Goal: Task Accomplishment & Management: Manage account settings

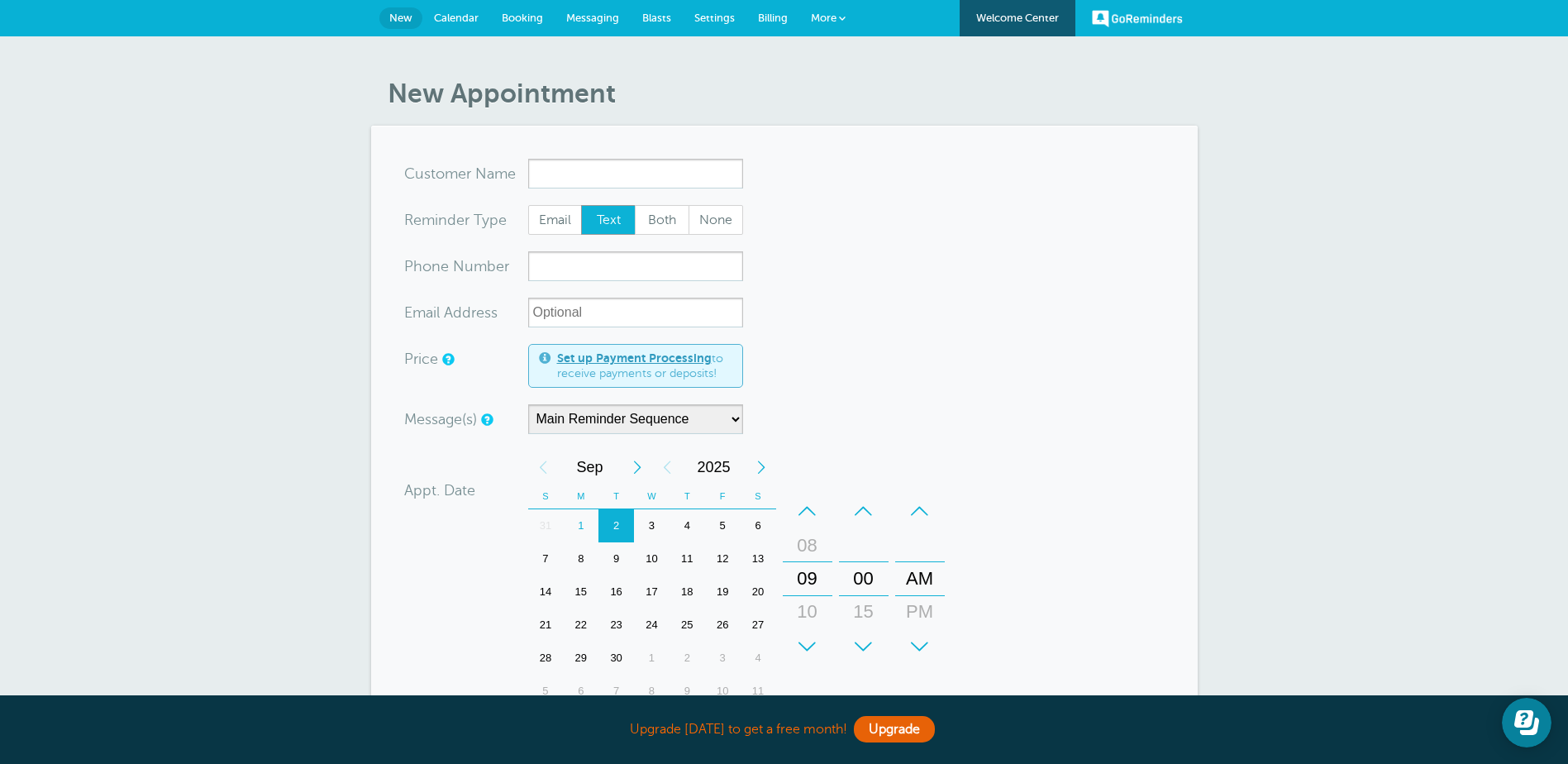
click at [537, 172] on input "x-no-autofill" at bounding box center [635, 173] width 215 height 29
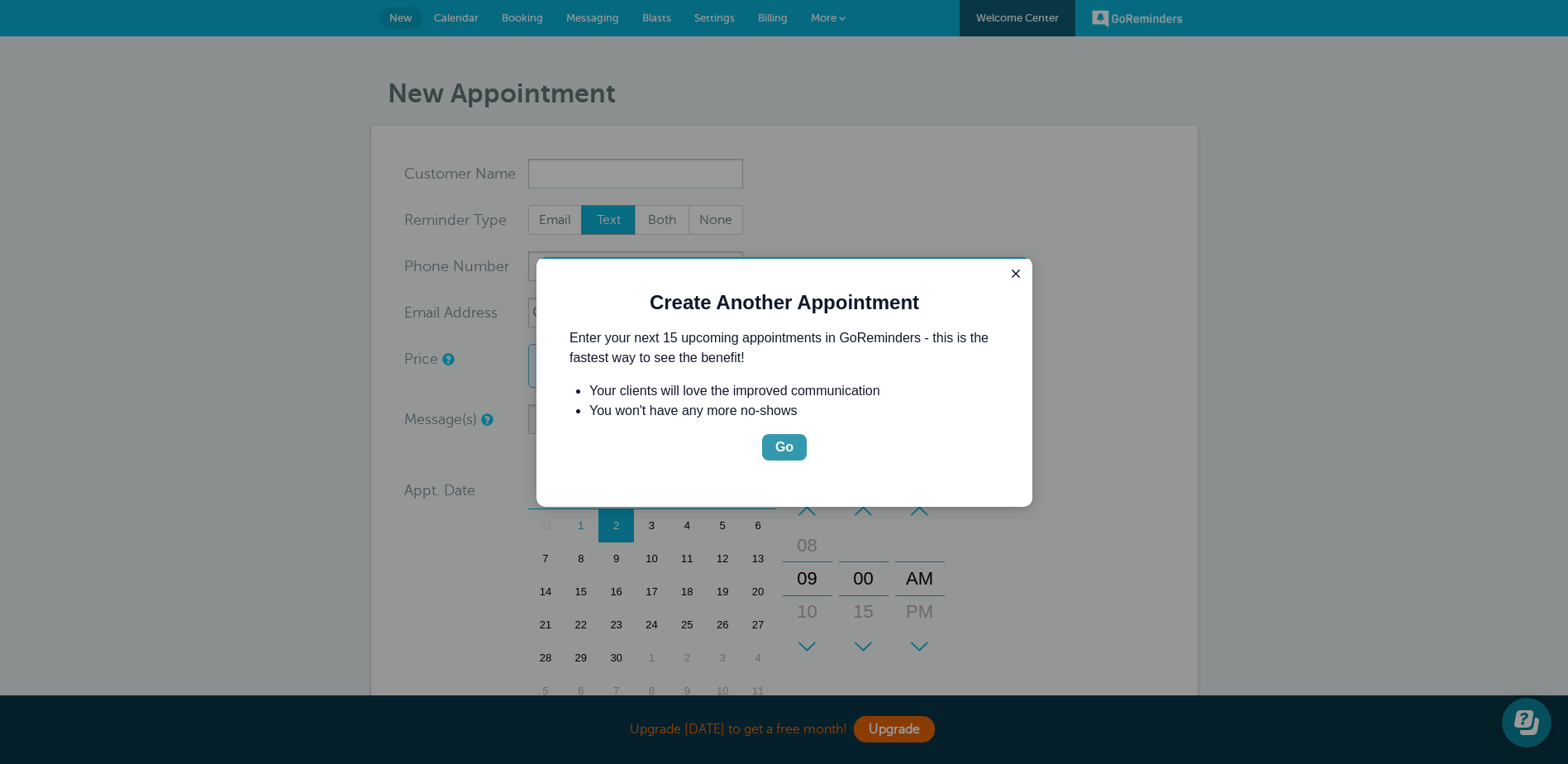
click at [787, 445] on div "Go" at bounding box center [784, 447] width 18 height 20
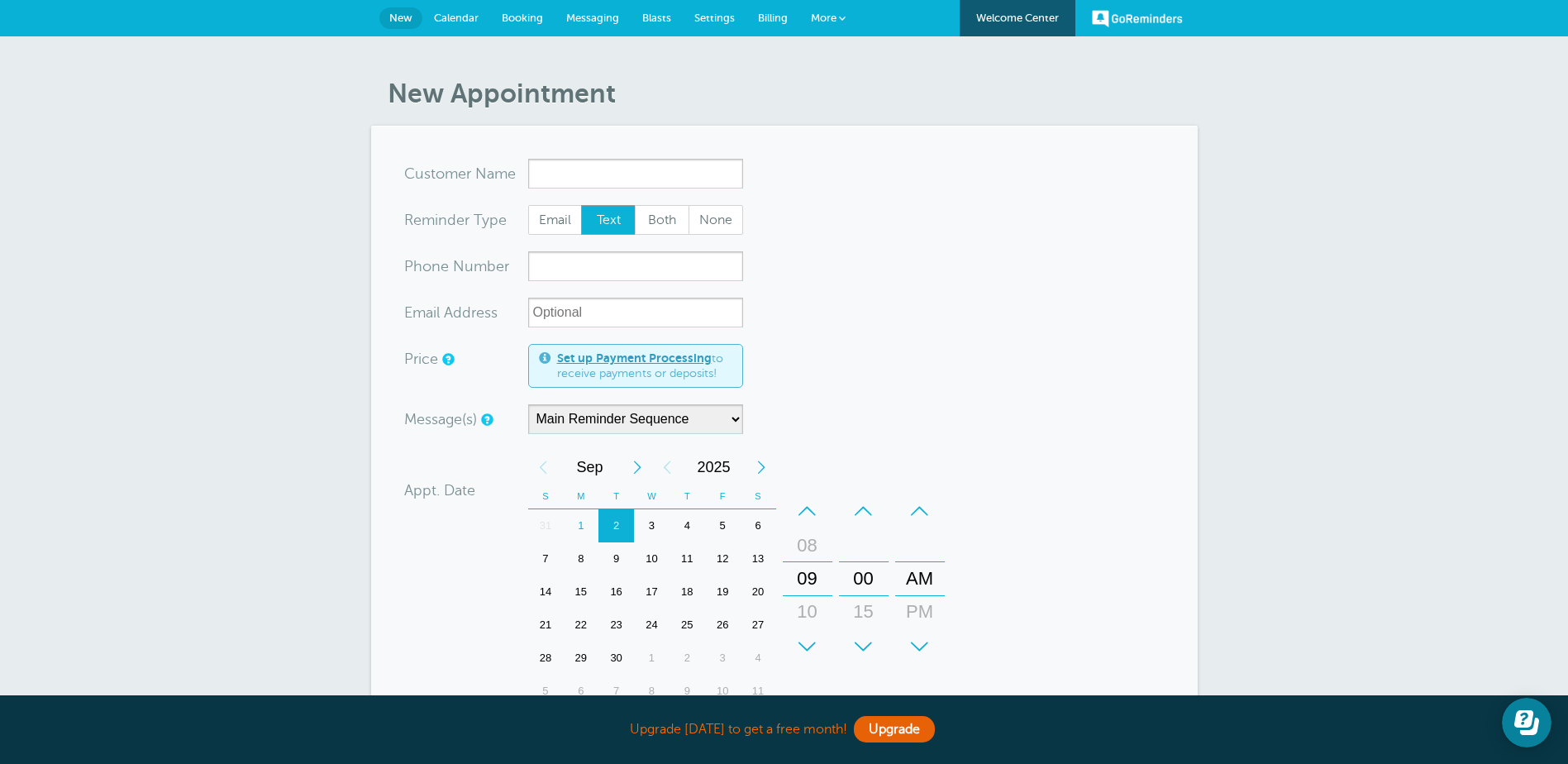
click at [606, 220] on span "Text" at bounding box center [609, 220] width 53 height 29
click at [581, 205] on input "Text" at bounding box center [580, 204] width 1 height 1
click at [560, 177] on input "x-no-autofill" at bounding box center [635, 173] width 215 height 29
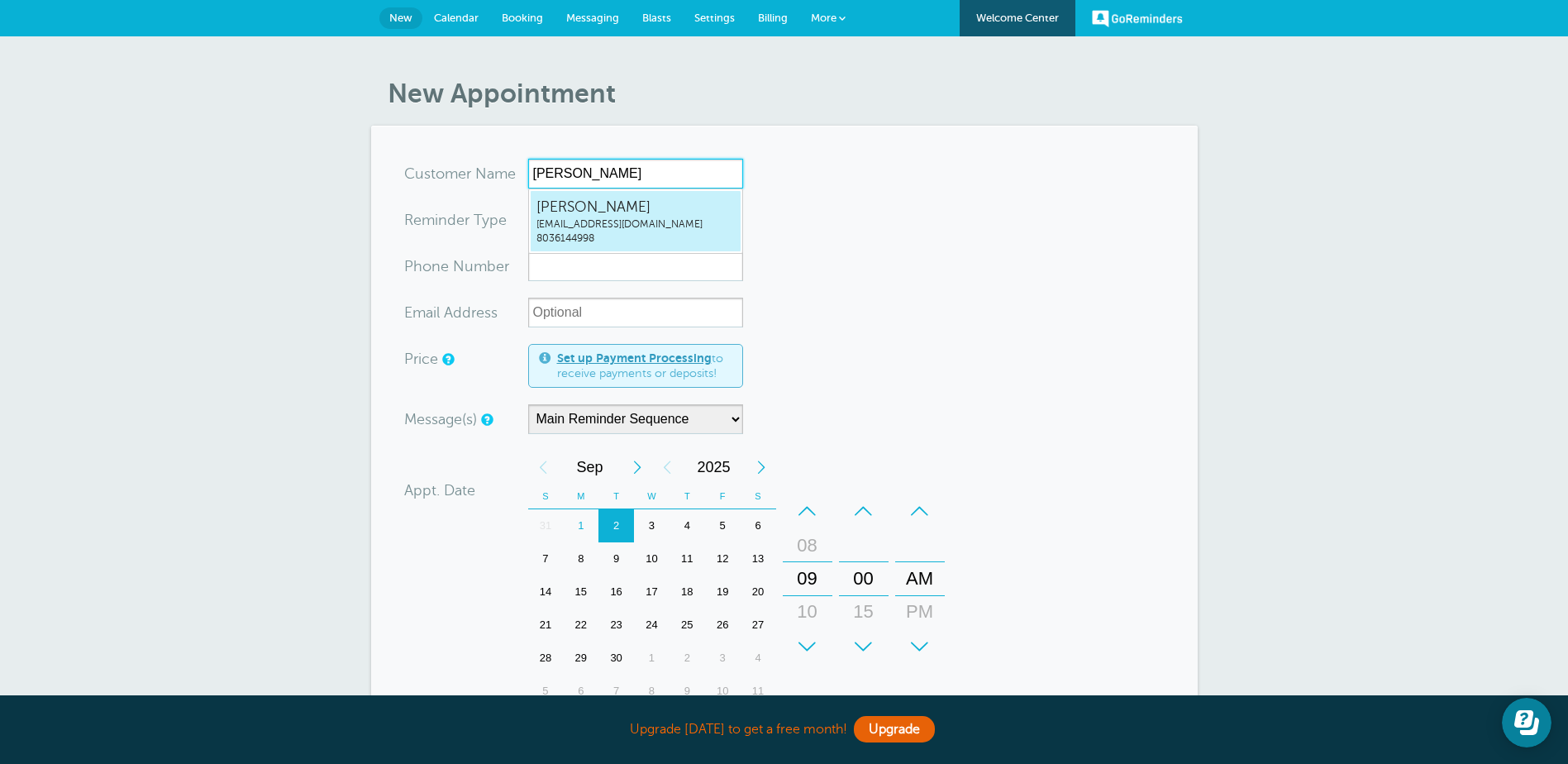
click at [608, 208] on span "[PERSON_NAME]" at bounding box center [635, 207] width 198 height 21
type input "[EMAIL_ADDRESS]"
type input "[PERSON_NAME]"
type input "8036144998"
type input "[EMAIL_ADDRESS][DOMAIN_NAME]"
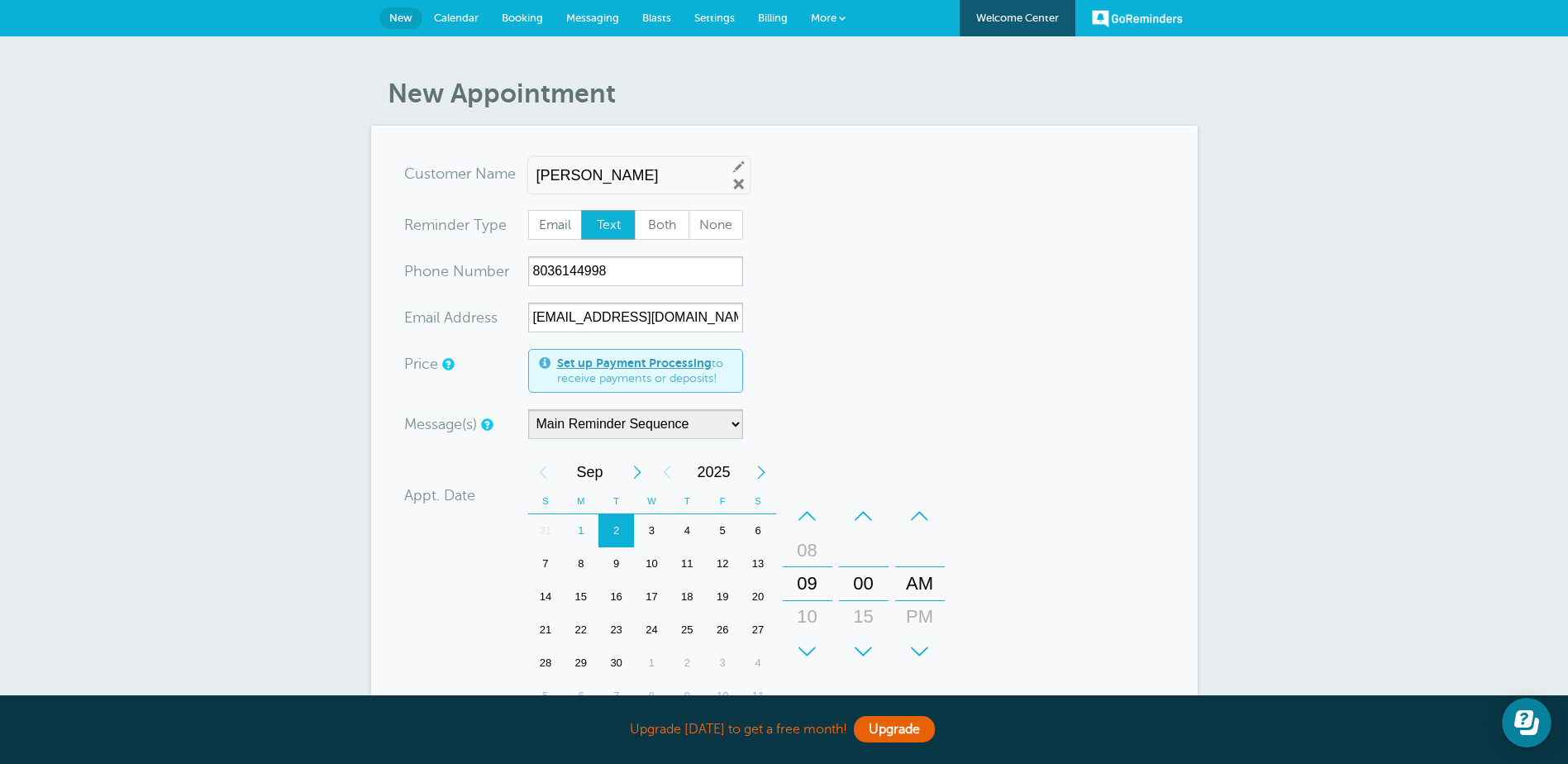
click at [567, 366] on link "Set up Payment Processing" at bounding box center [633, 363] width 155 height 13
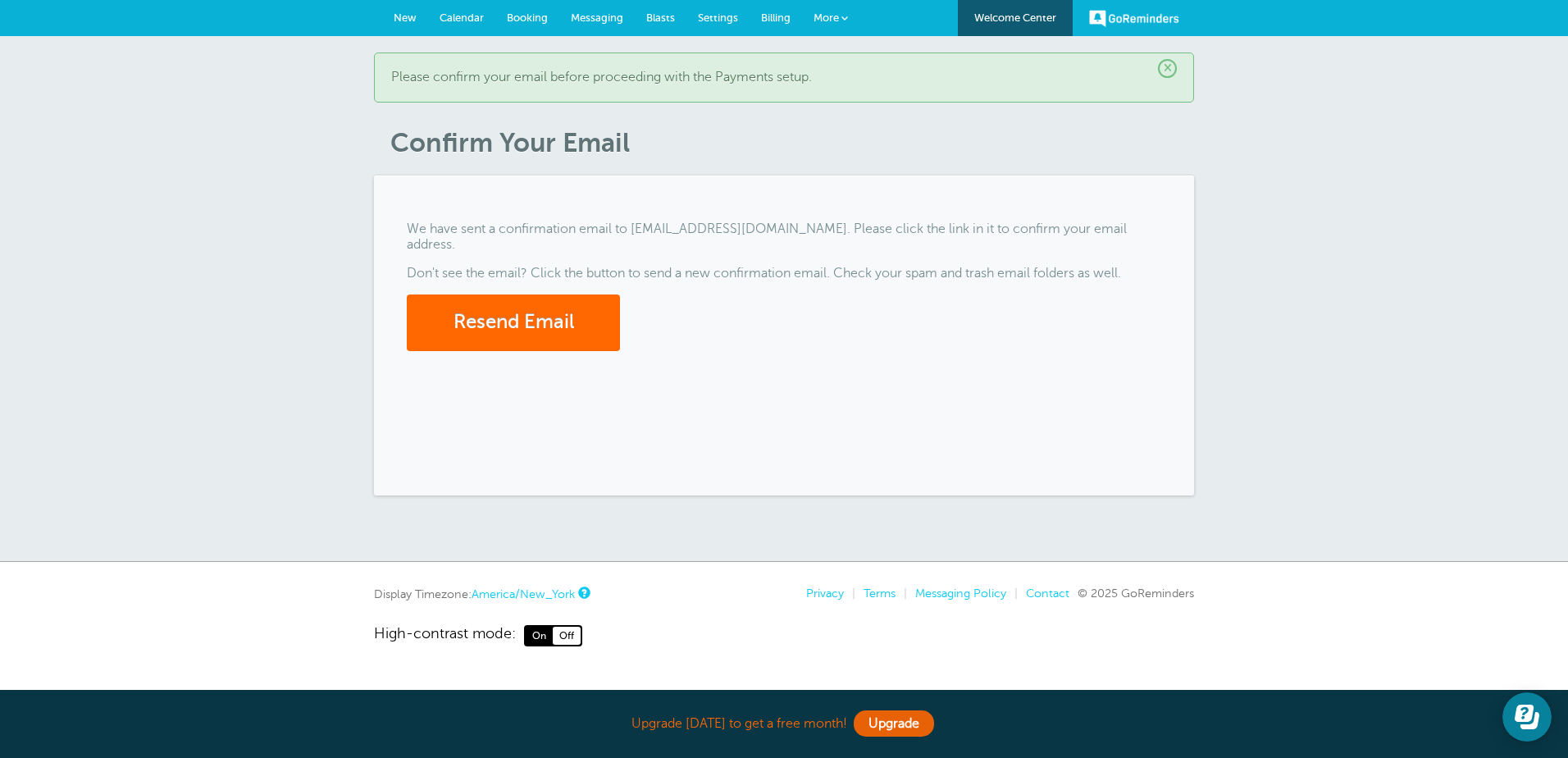
click at [1167, 72] on span "×" at bounding box center [1168, 69] width 19 height 19
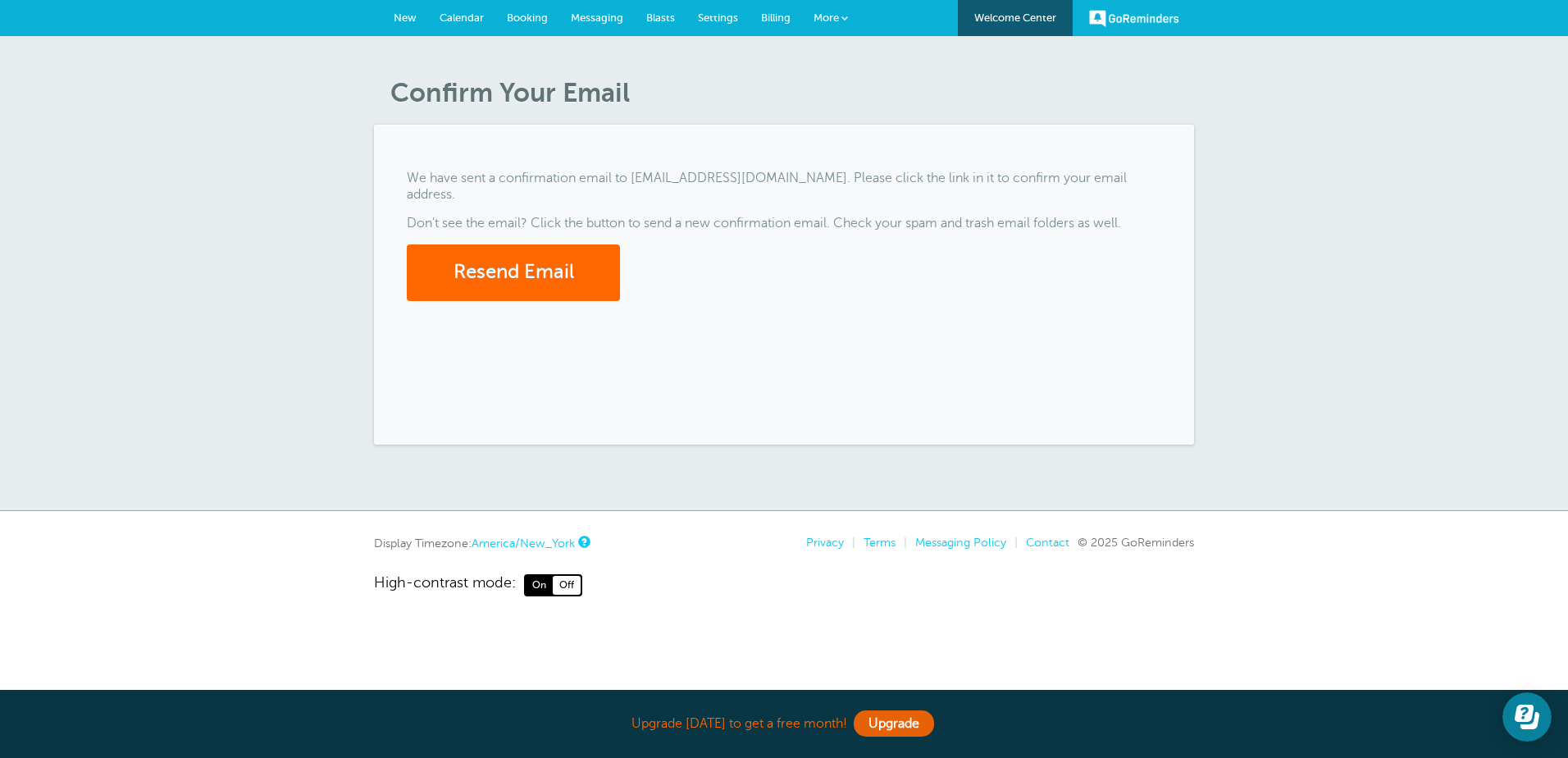
click at [537, 586] on span "On" at bounding box center [539, 585] width 27 height 18
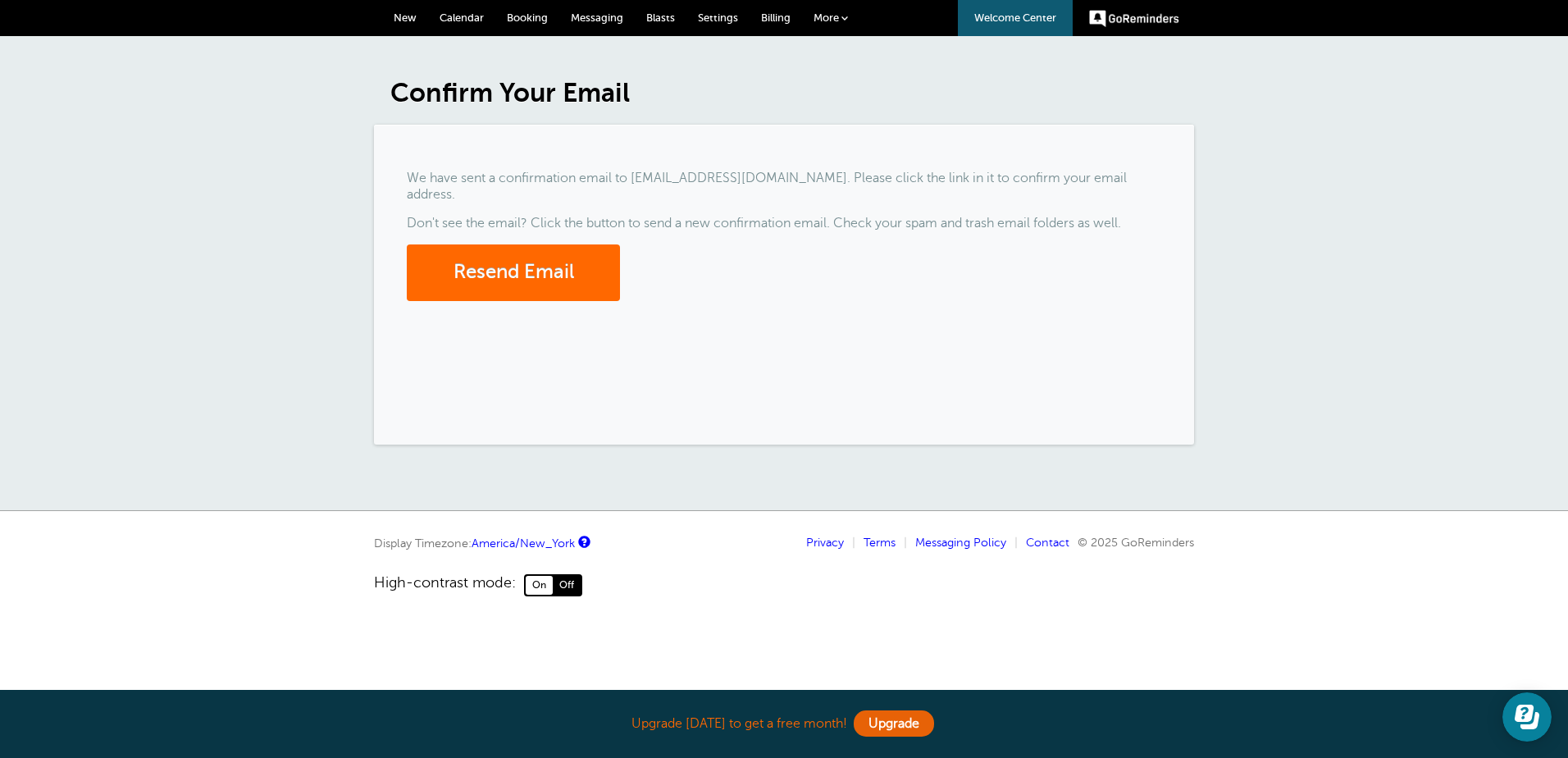
click at [540, 585] on span "On" at bounding box center [539, 585] width 27 height 18
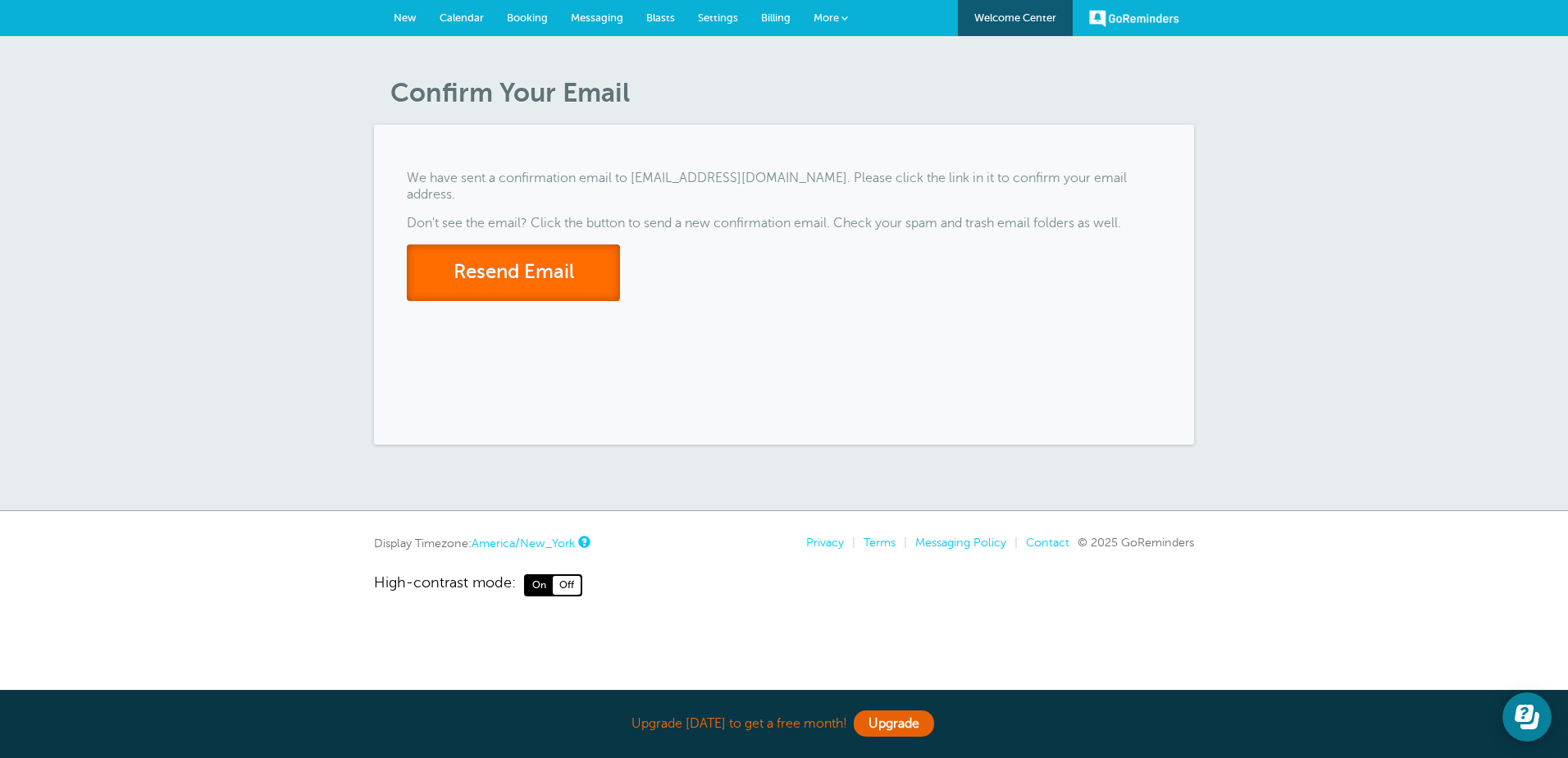
click at [480, 244] on button "Resend Email" at bounding box center [514, 272] width 213 height 57
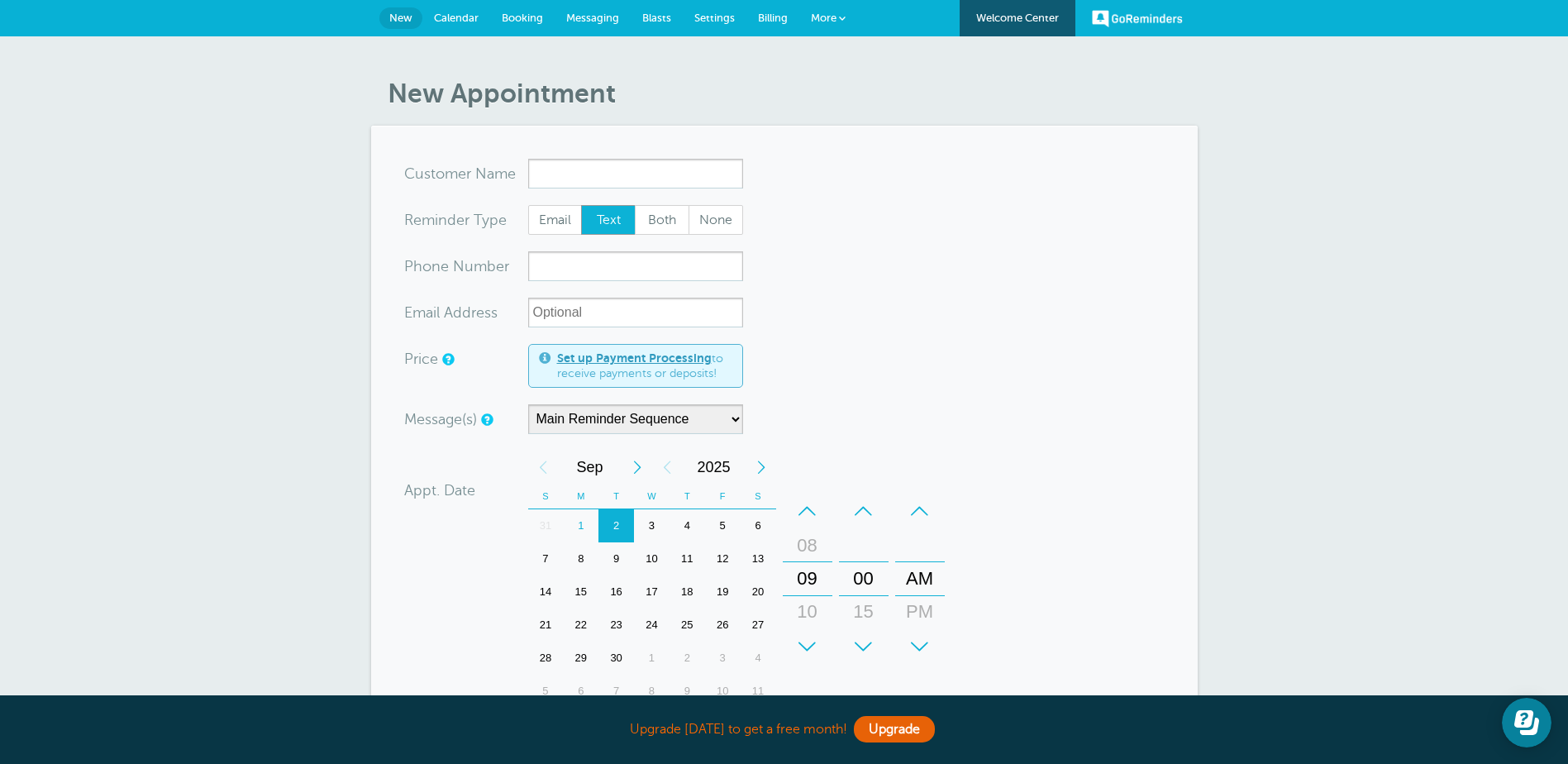
click at [558, 174] on input "x-no-autofill" at bounding box center [635, 173] width 215 height 29
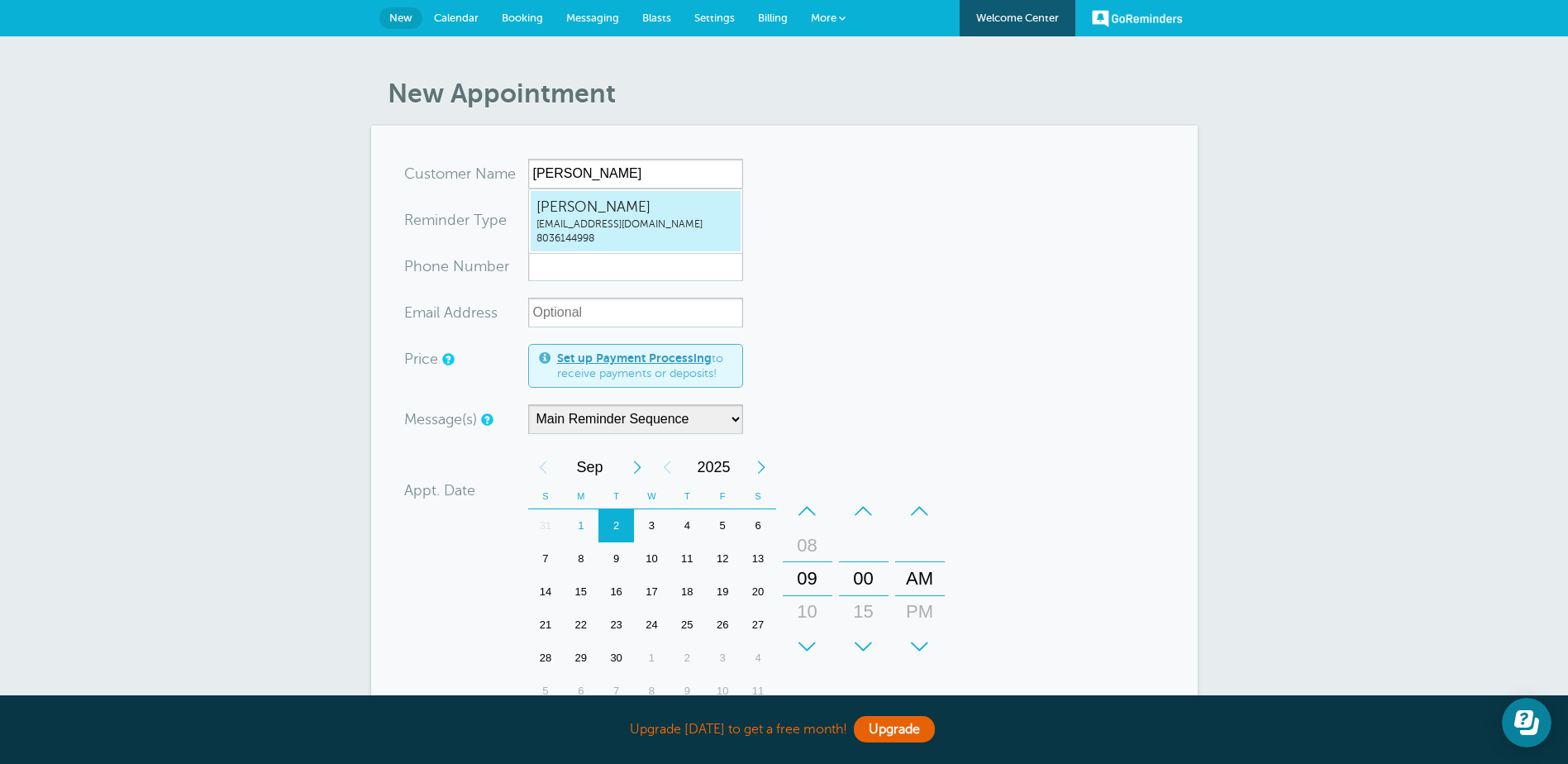
click at [611, 212] on span "Sherry Davis" at bounding box center [635, 207] width 198 height 21
type input "SherryDavissherryjonesdavis@gmail.com8036144998"
type input "Sherry Davis"
type input "8036144998"
type input "sherryjonesdavis@gmail.com"
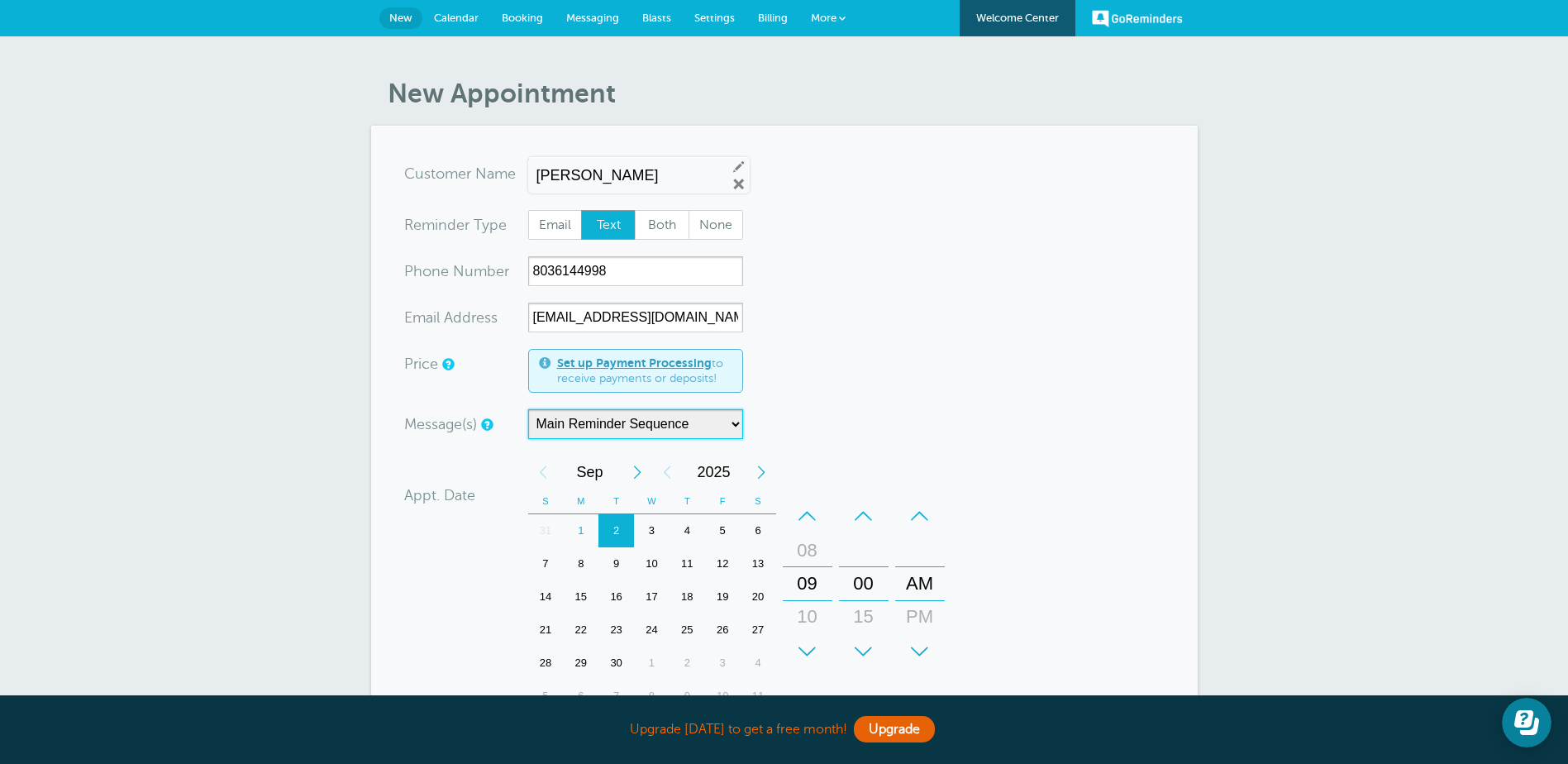
click at [734, 426] on select "Main Reminder Sequence" at bounding box center [635, 424] width 215 height 29
click at [666, 428] on select "Main Reminder Sequence" at bounding box center [635, 424] width 215 height 29
click at [548, 562] on div "7" at bounding box center [545, 563] width 35 height 33
click at [807, 623] on div "10" at bounding box center [807, 617] width 40 height 33
click at [807, 623] on div "11" at bounding box center [807, 617] width 40 height 33
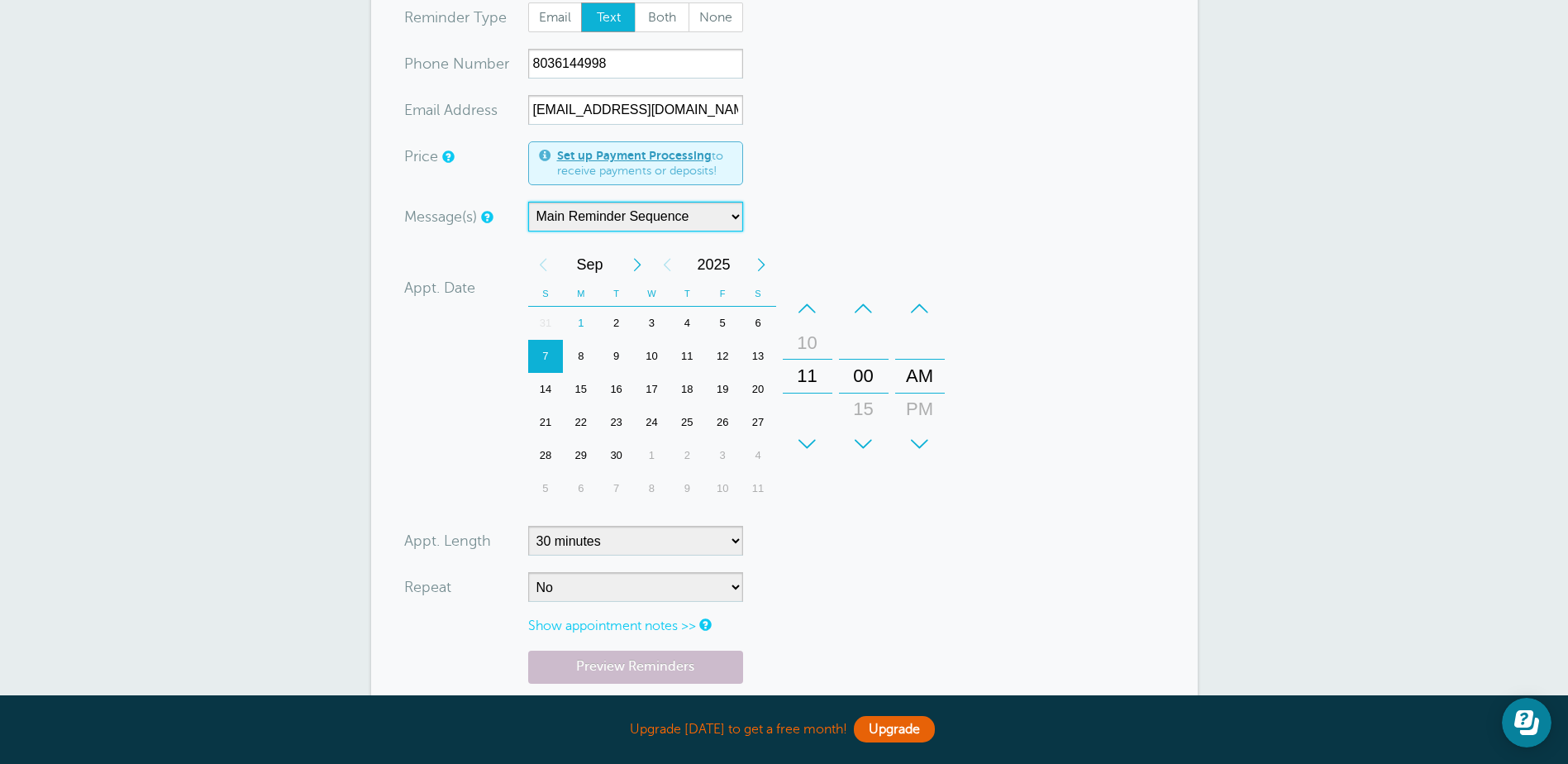
scroll to position [248, 0]
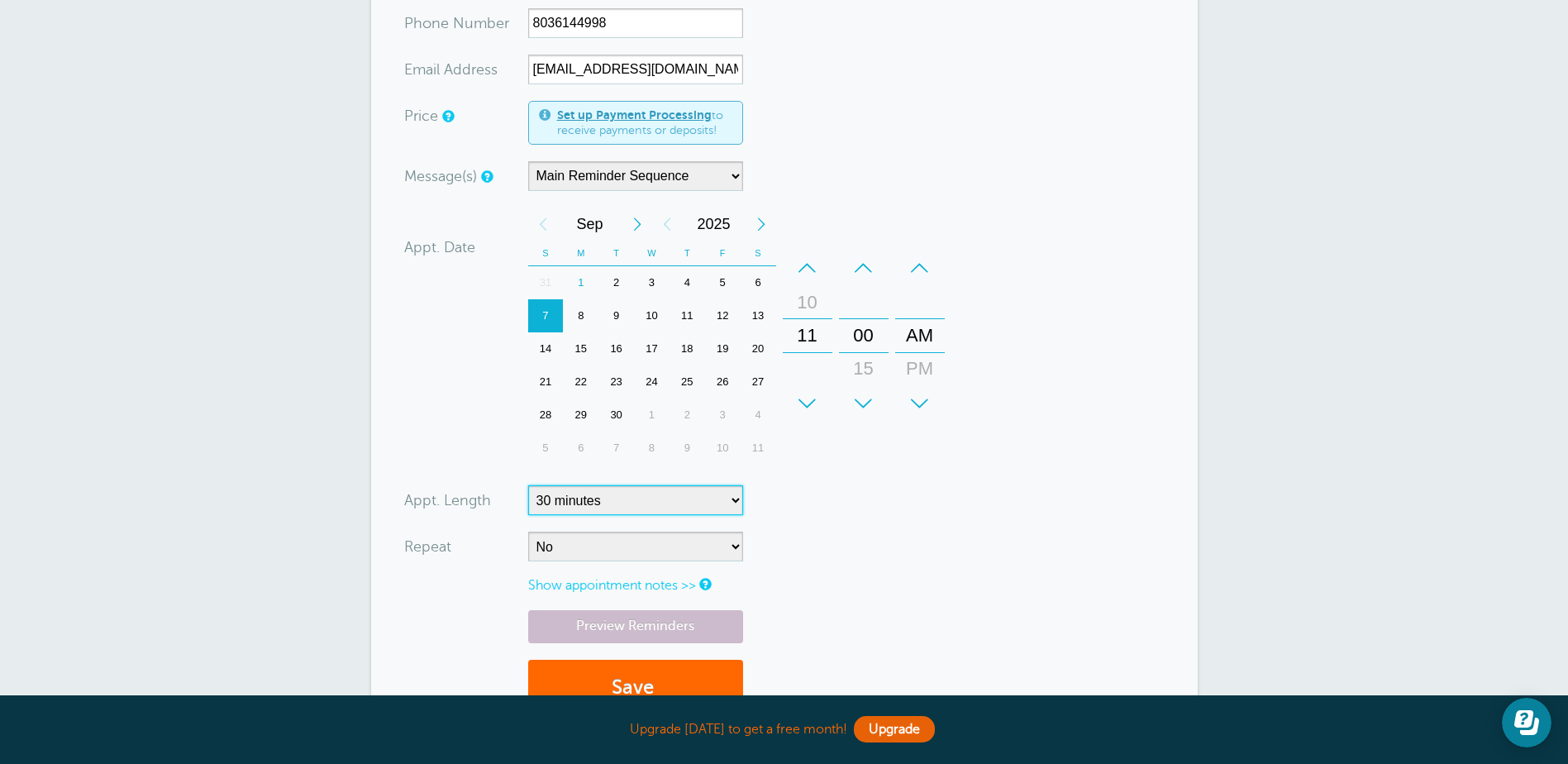
click at [731, 505] on select "5 minutes 10 minutes 15 minutes 20 minutes 25 minutes 30 minutes 35 minutes 40 …" at bounding box center [635, 500] width 215 height 29
select select "60"
click at [528, 486] on select "5 minutes 10 minutes 15 minutes 20 minutes 25 minutes 30 minutes 35 minutes 40 …" at bounding box center [635, 500] width 215 height 29
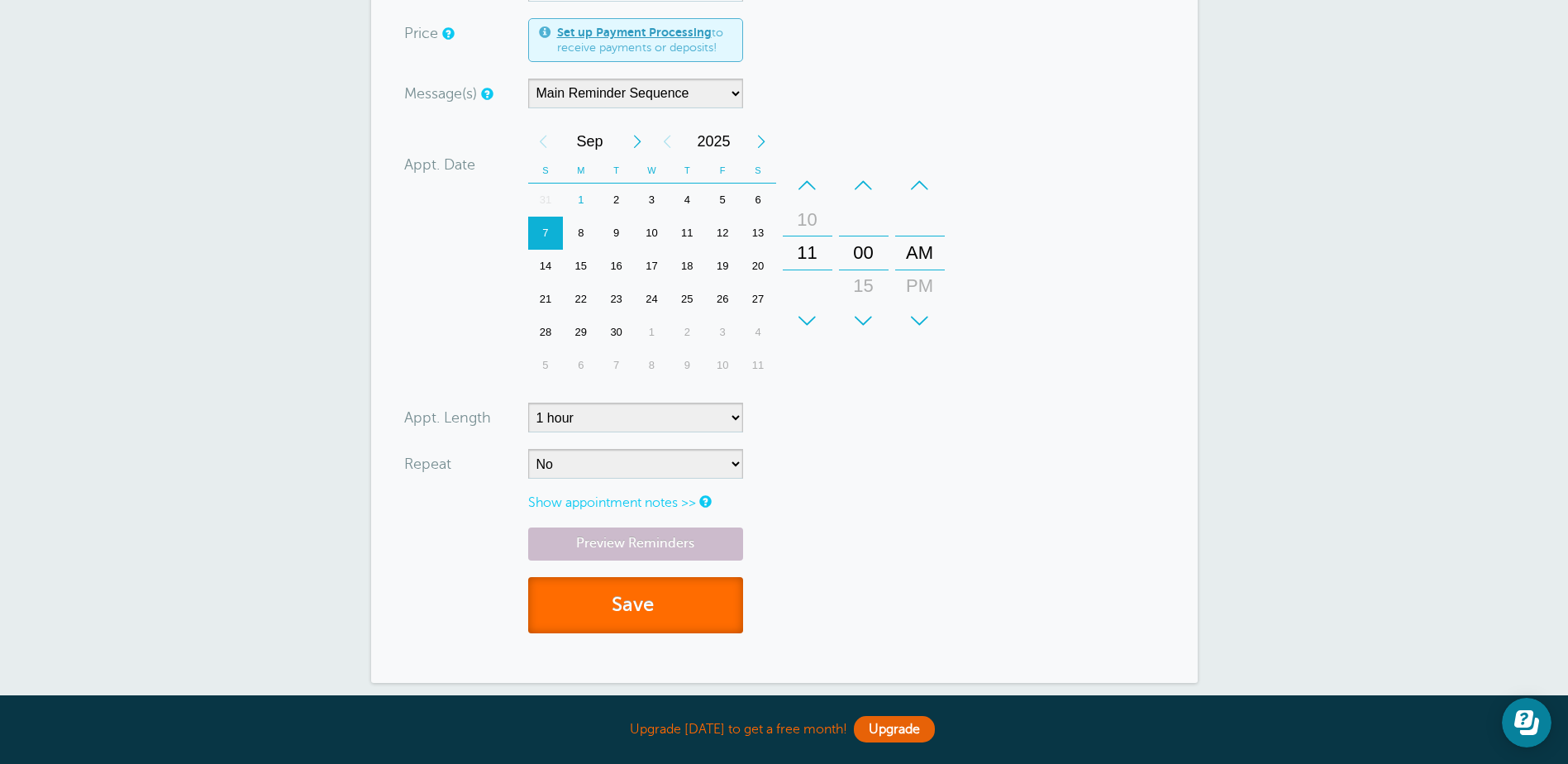
click at [695, 608] on button "Save" at bounding box center [635, 605] width 215 height 57
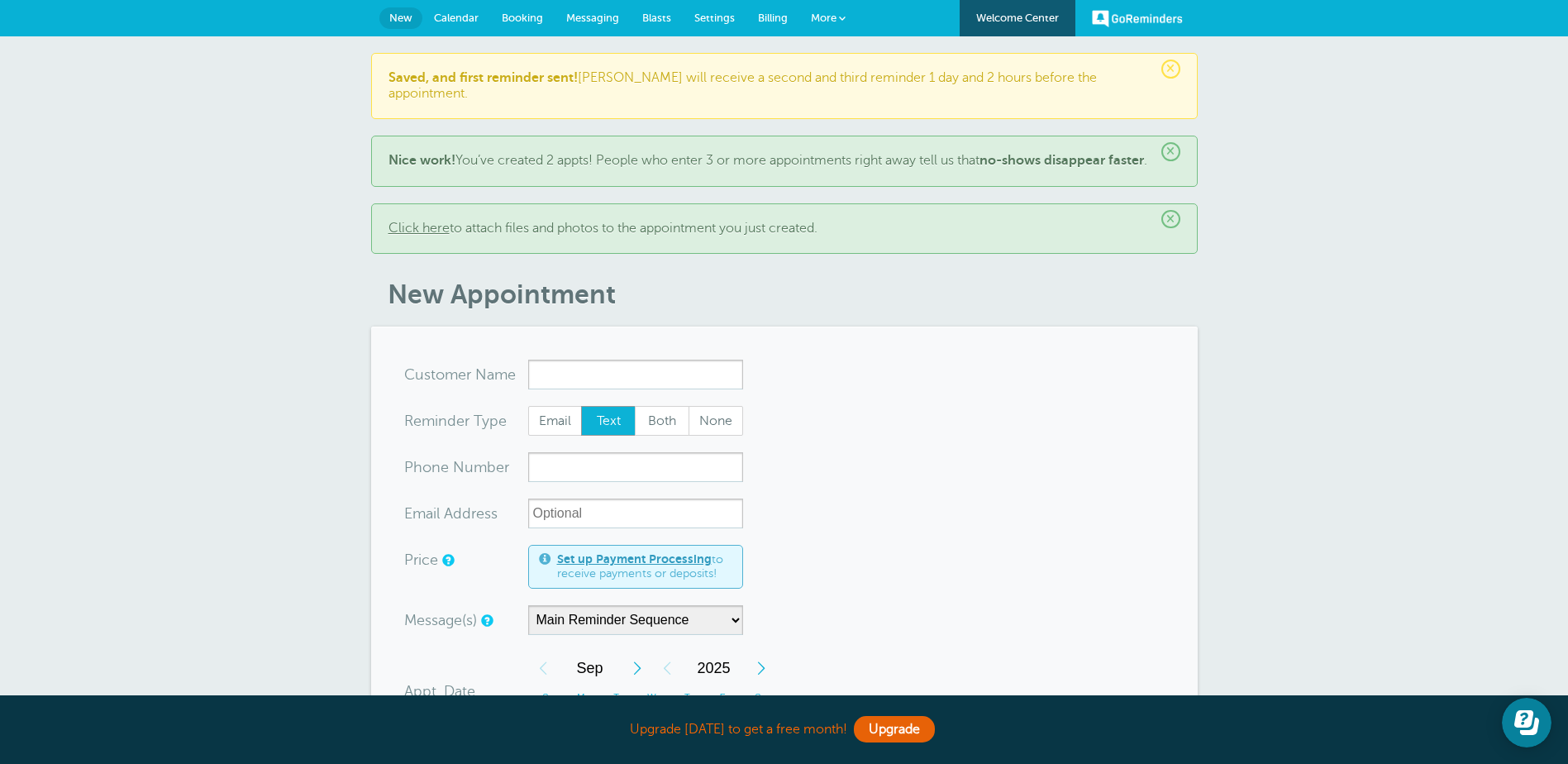
click at [554, 379] on input "x-no-autofill" at bounding box center [635, 373] width 215 height 29
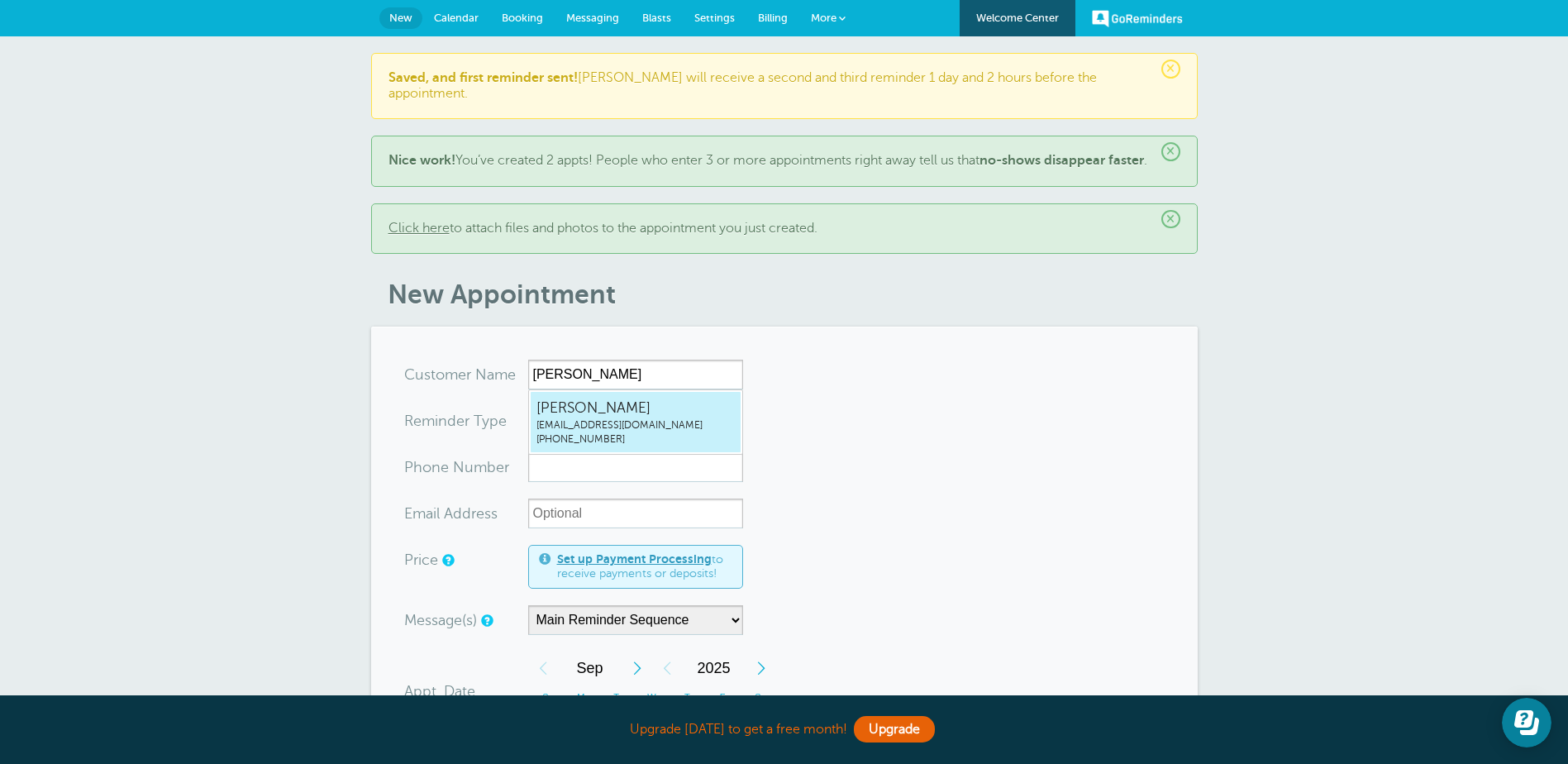
click at [649, 411] on span "Sherry Davis" at bounding box center [635, 409] width 198 height 21
type input "SherryDavissherryjonesdavis@gmail.com8036144998"
type input "Sherry Davis"
type input "(803) 614-4998"
type input "sherryjonesdavis@gmail.com"
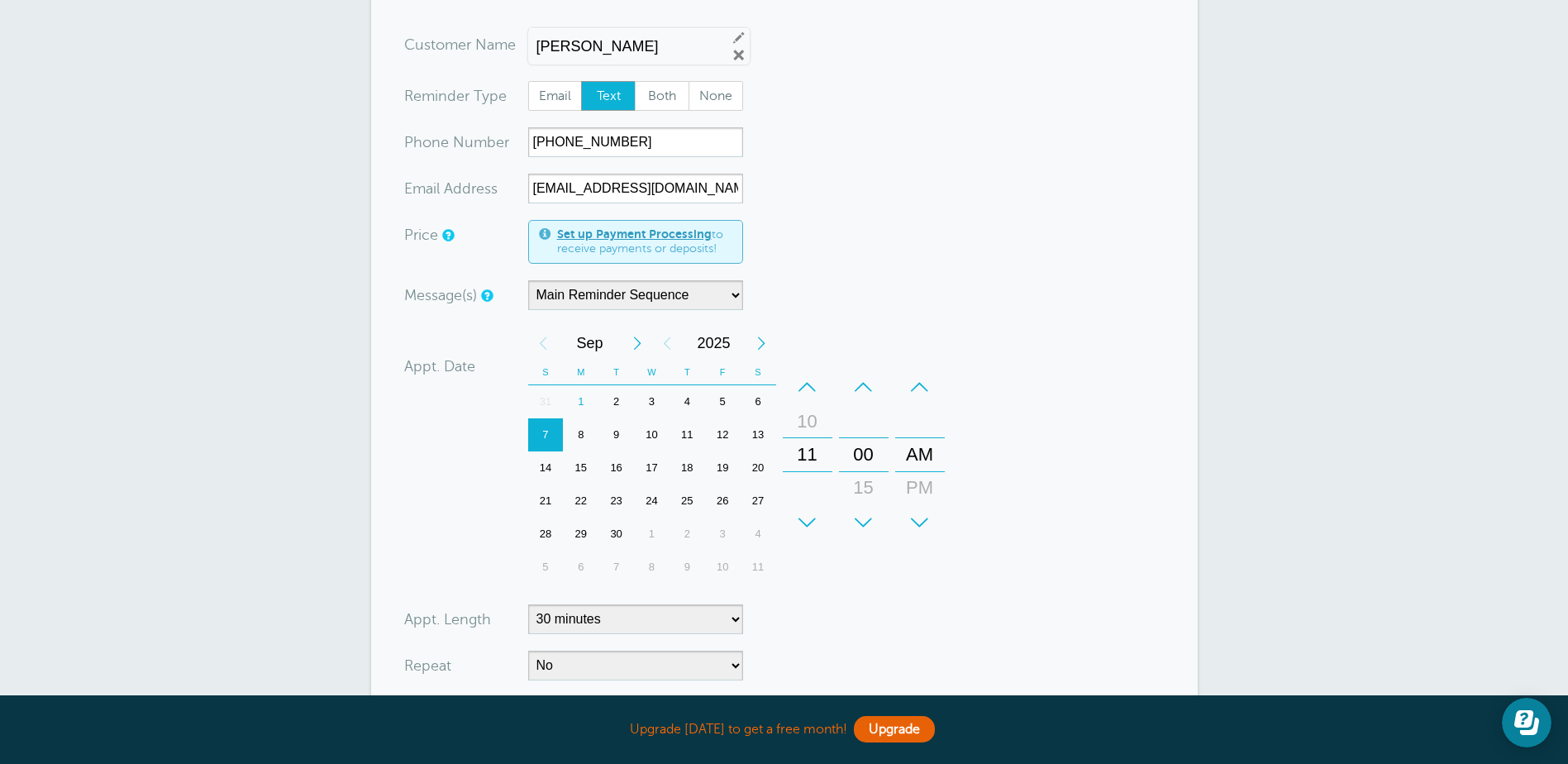
scroll to position [331, 0]
click at [813, 456] on div "11" at bounding box center [807, 453] width 40 height 33
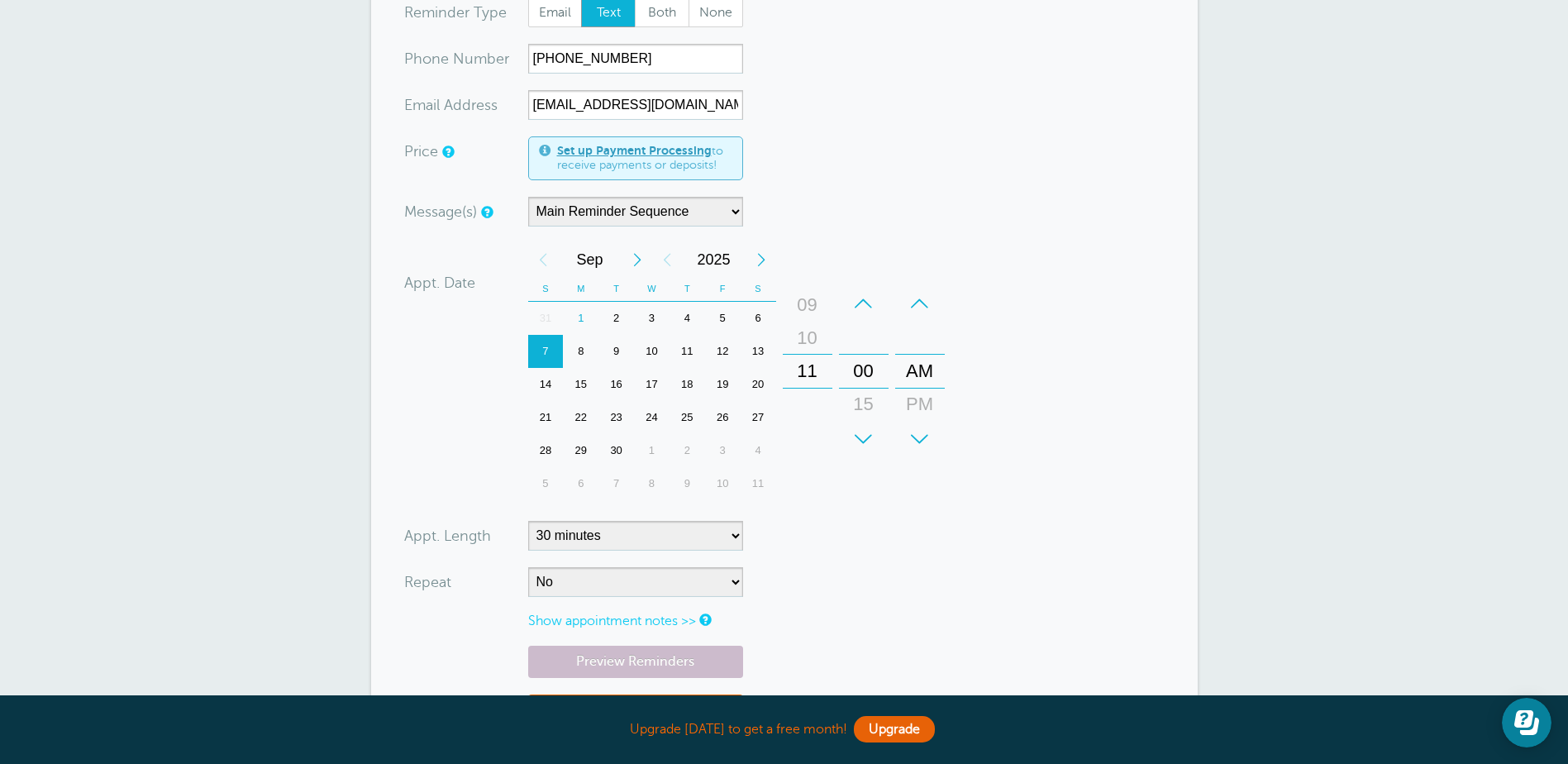
click at [808, 334] on div "10" at bounding box center [807, 337] width 40 height 33
click at [809, 438] on div "+" at bounding box center [807, 439] width 49 height 33
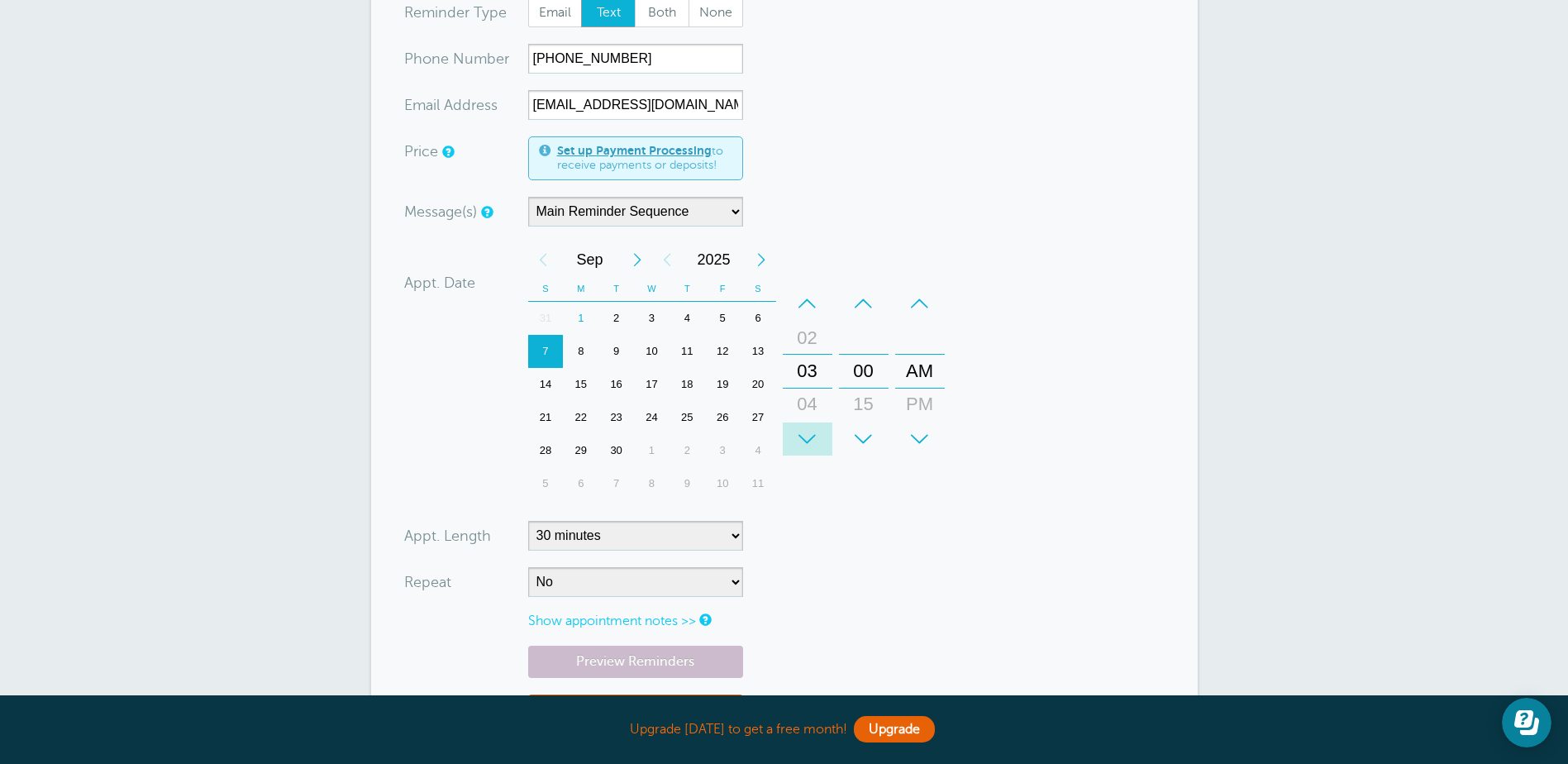
click at [809, 438] on div "+" at bounding box center [807, 439] width 49 height 33
click at [919, 400] on div "PM" at bounding box center [920, 404] width 40 height 33
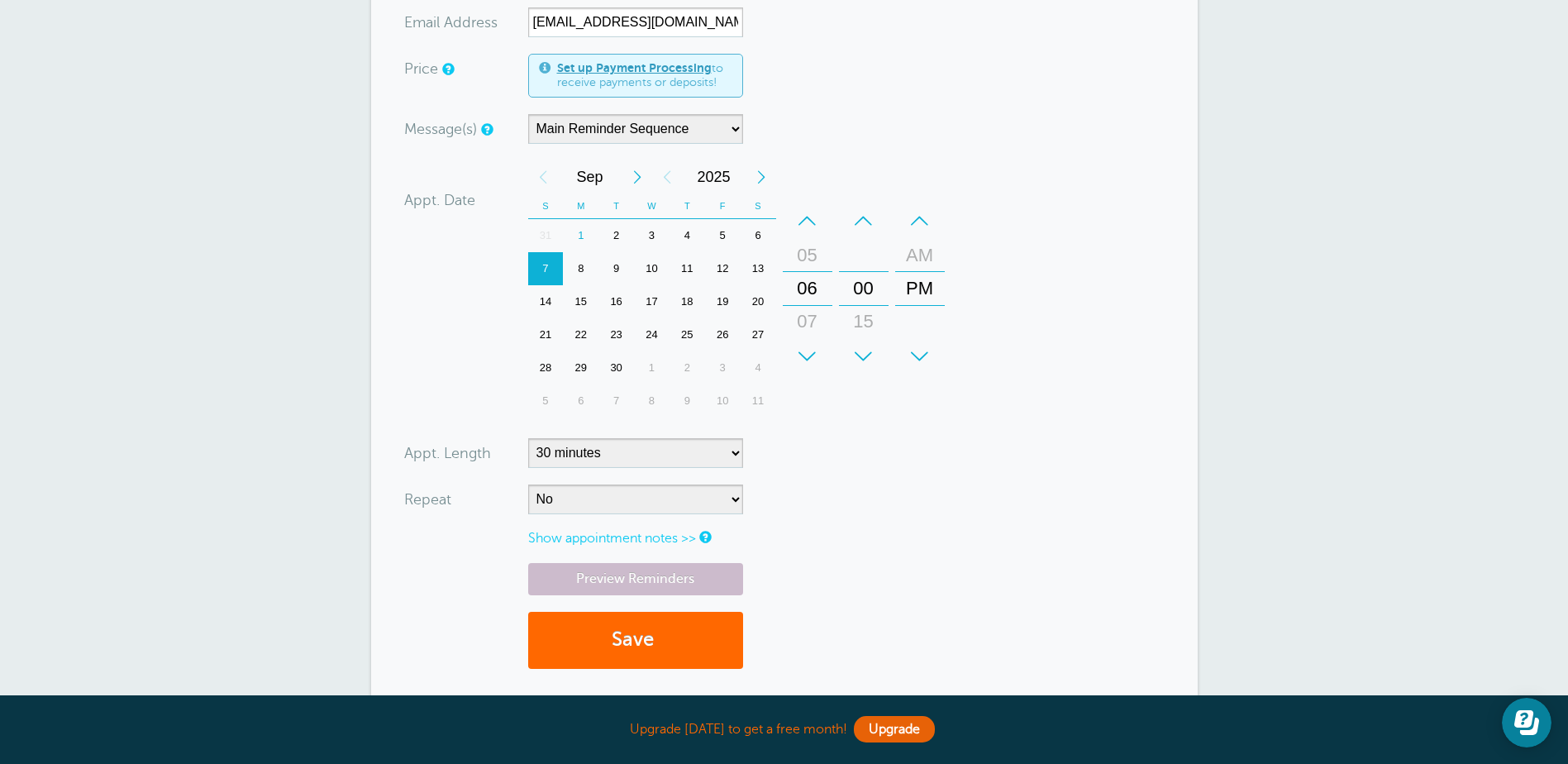
scroll to position [579, 0]
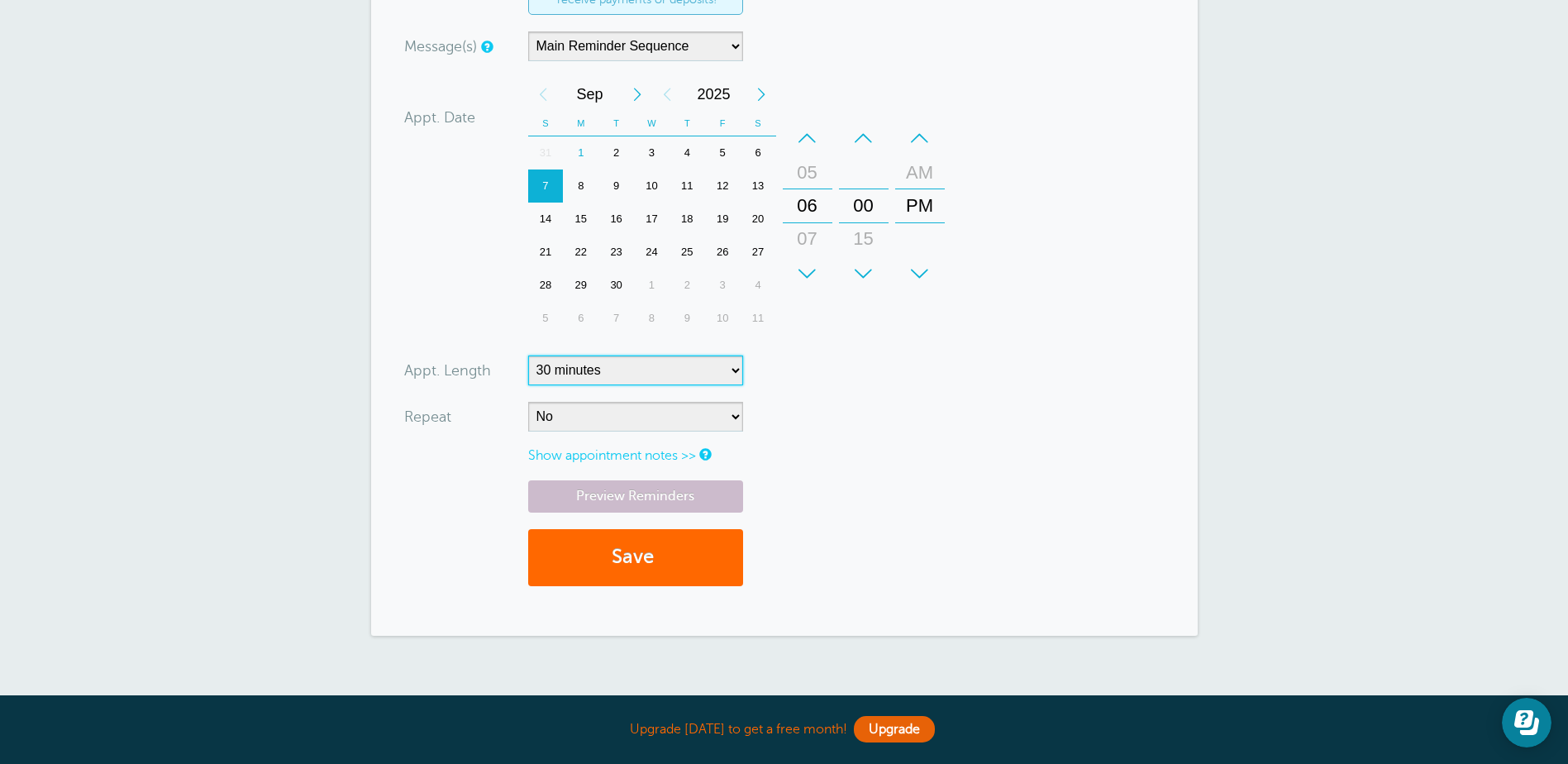
click at [731, 372] on select "5 minutes 10 minutes 15 minutes 20 minutes 25 minutes 30 minutes 35 minutes 40 …" at bounding box center [635, 370] width 215 height 29
select select "60"
click at [528, 355] on select "5 minutes 10 minutes 15 minutes 20 minutes 25 minutes 30 minutes 35 minutes 40 …" at bounding box center [635, 370] width 215 height 29
click at [735, 415] on select "No Daily Weekly Every 2 weeks Every 3 weeks Every 4 weeks Monthly Every 5 weeks…" at bounding box center [635, 416] width 215 height 29
click at [746, 415] on form "You are creating a new customer. To use an existing customer select one from th…" at bounding box center [784, 191] width 760 height 822
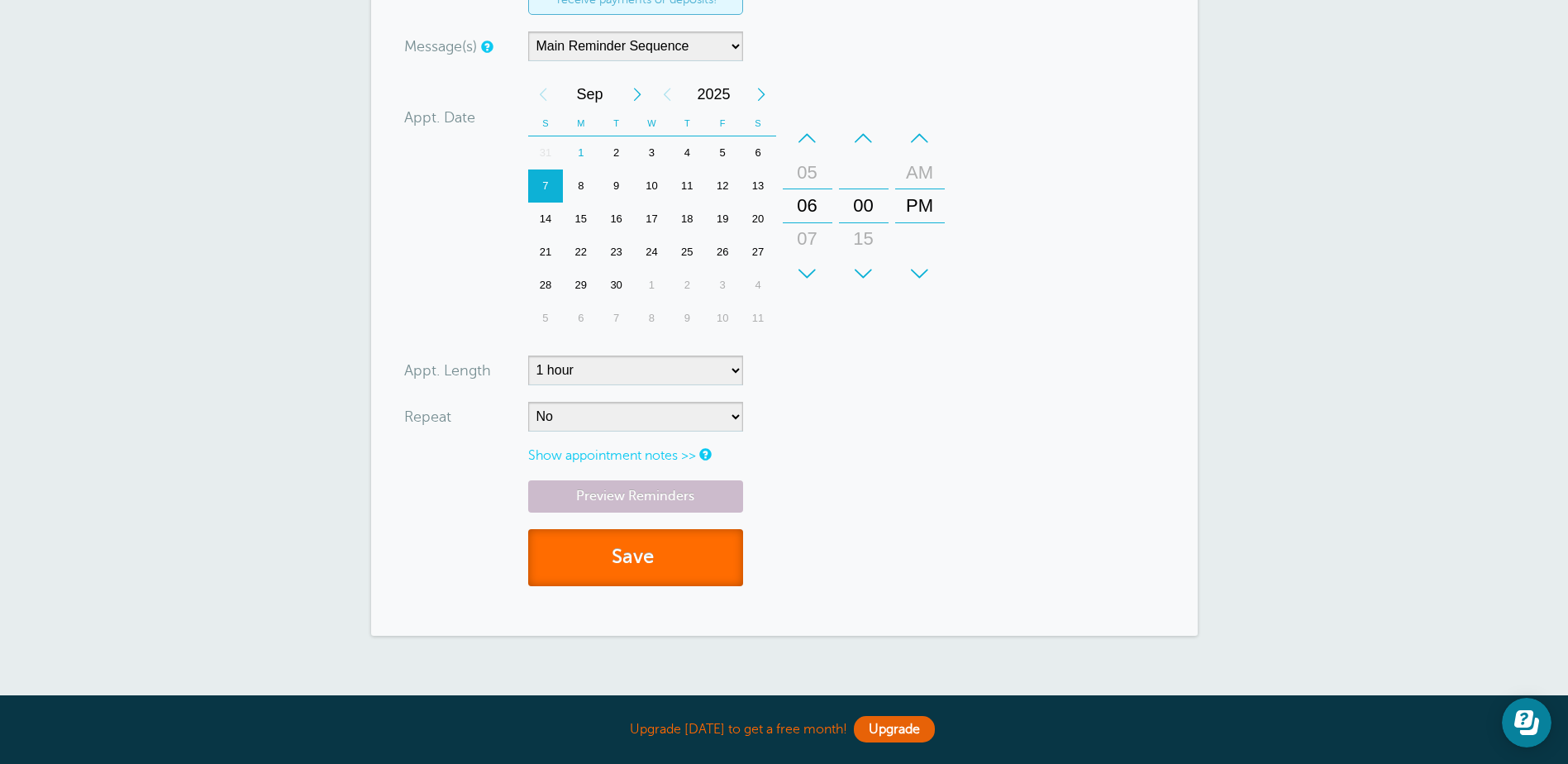
click at [639, 561] on button "Save" at bounding box center [635, 558] width 215 height 57
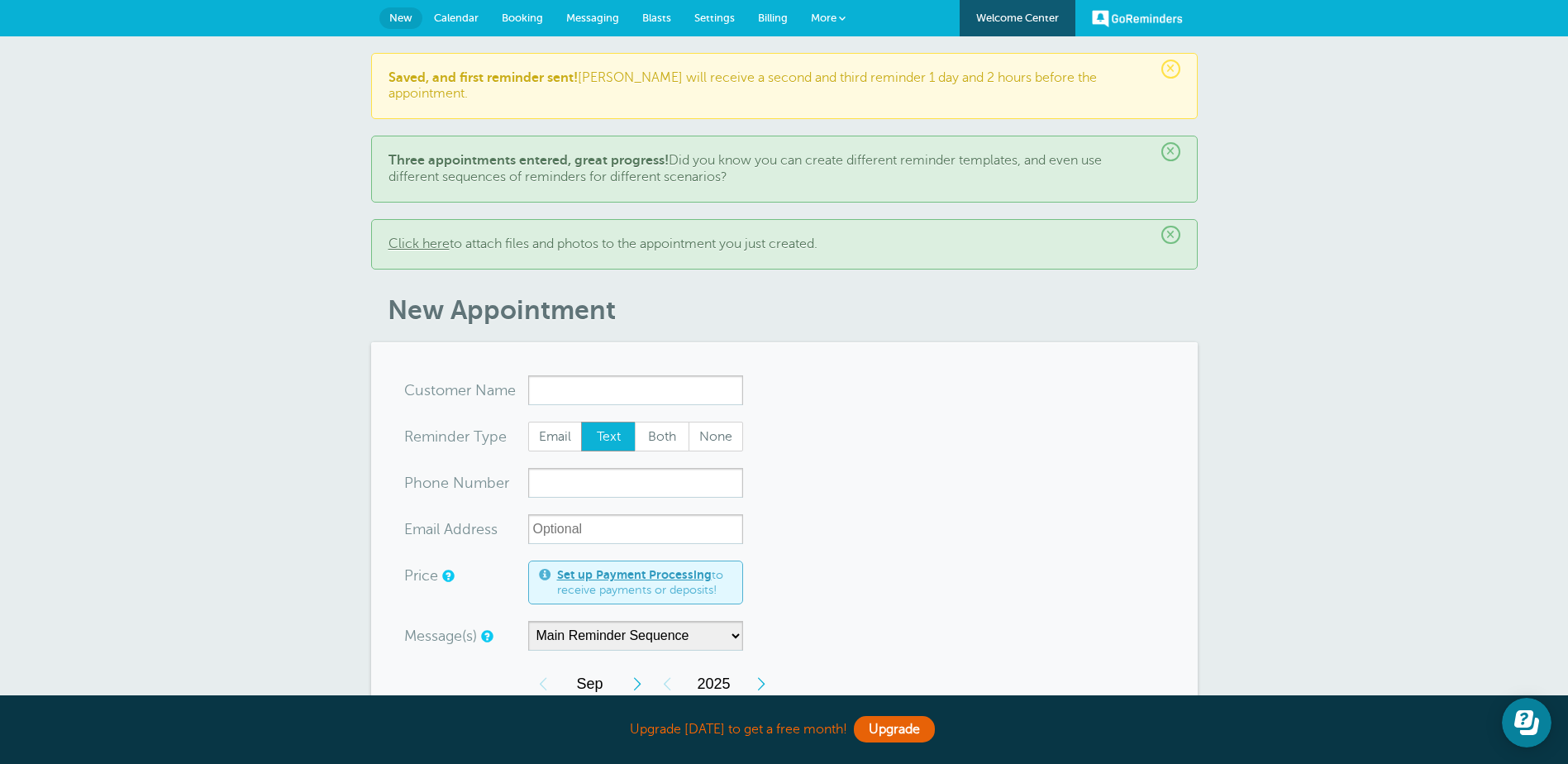
drag, startPoint x: 1008, startPoint y: 491, endPoint x: 961, endPoint y: 493, distance: 47.0
click at [549, 375] on input "x-no-autofill" at bounding box center [635, 390] width 215 height 29
click at [567, 375] on input "x-no-autofill" at bounding box center [635, 390] width 215 height 29
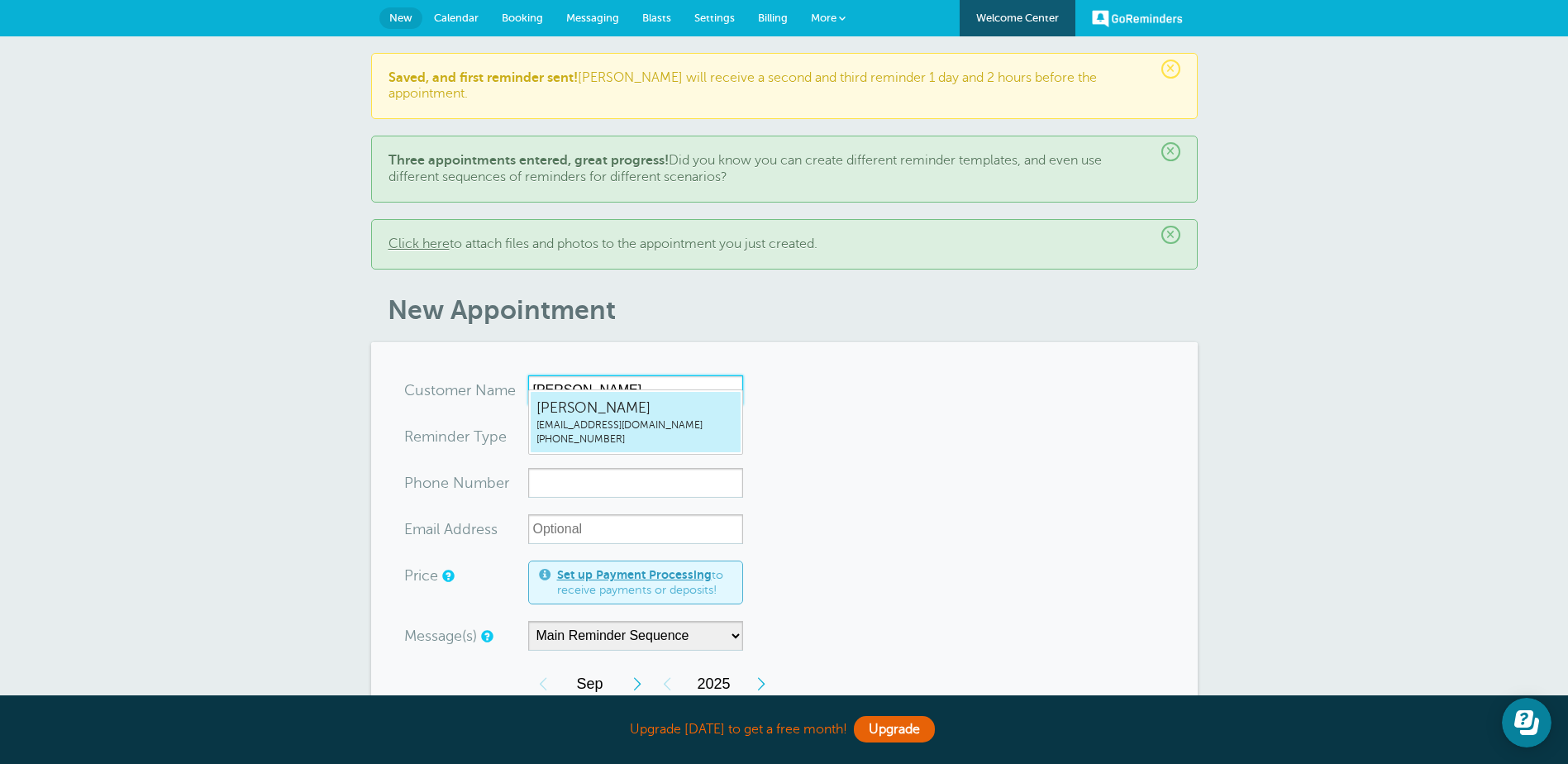
click at [577, 418] on span "[EMAIL_ADDRESS][DOMAIN_NAME]" at bounding box center [635, 425] width 198 height 14
type input "[EMAIL_ADDRESS]"
type input "[PERSON_NAME]"
type input "[PHONE_NUMBER]"
type input "[EMAIL_ADDRESS][DOMAIN_NAME]"
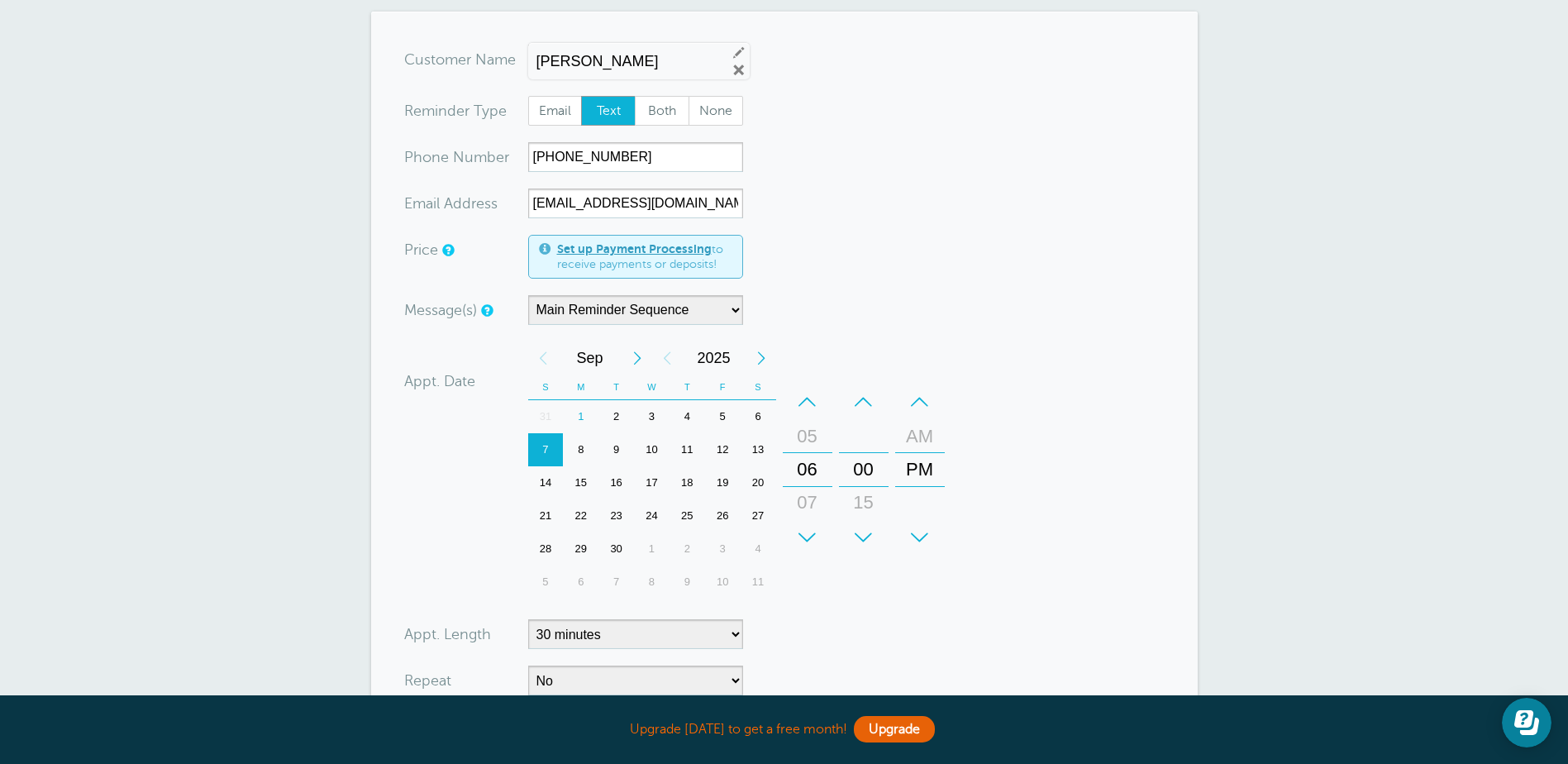
scroll to position [413, 0]
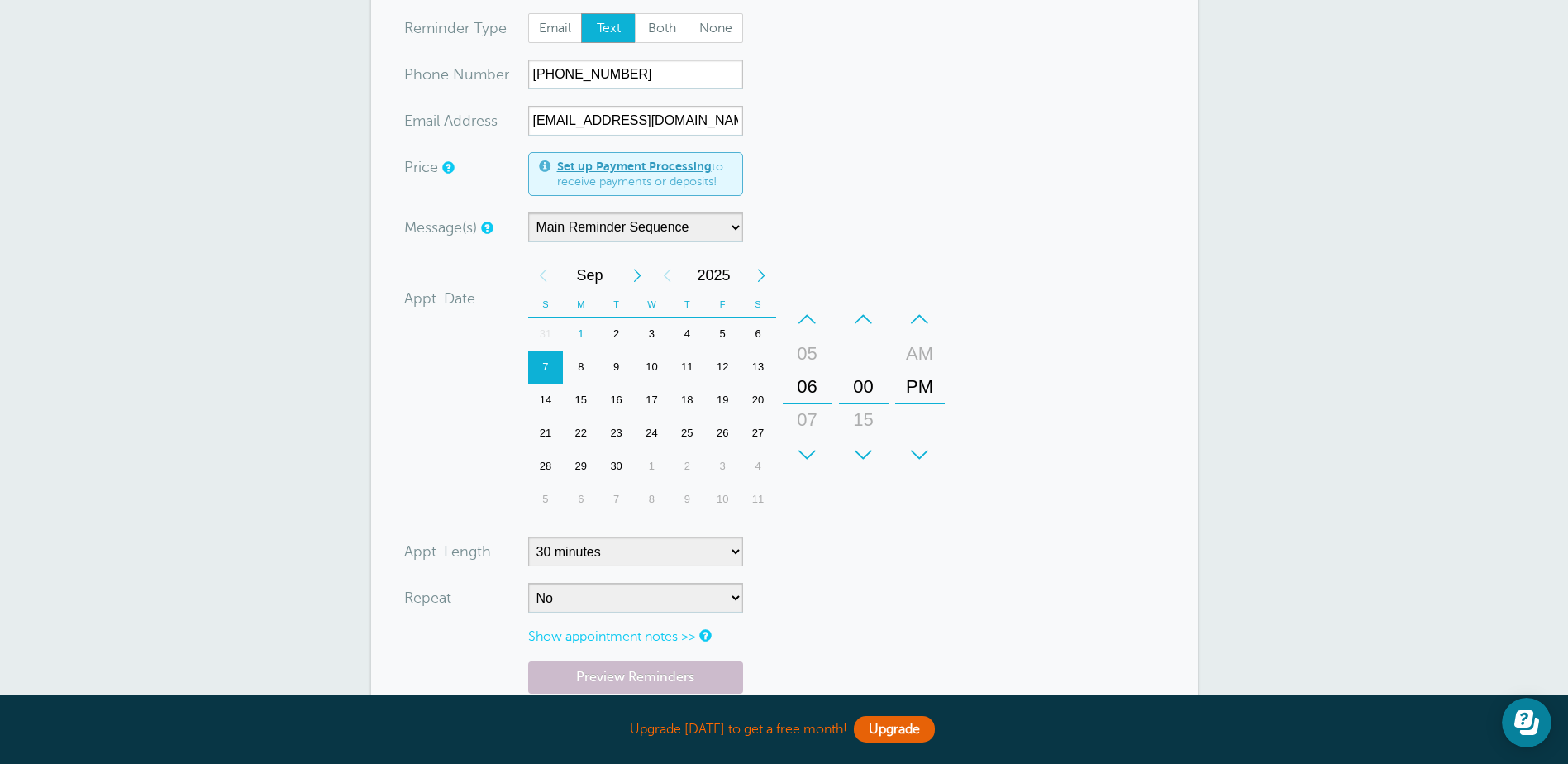
click at [551, 351] on div "7" at bounding box center [545, 367] width 35 height 33
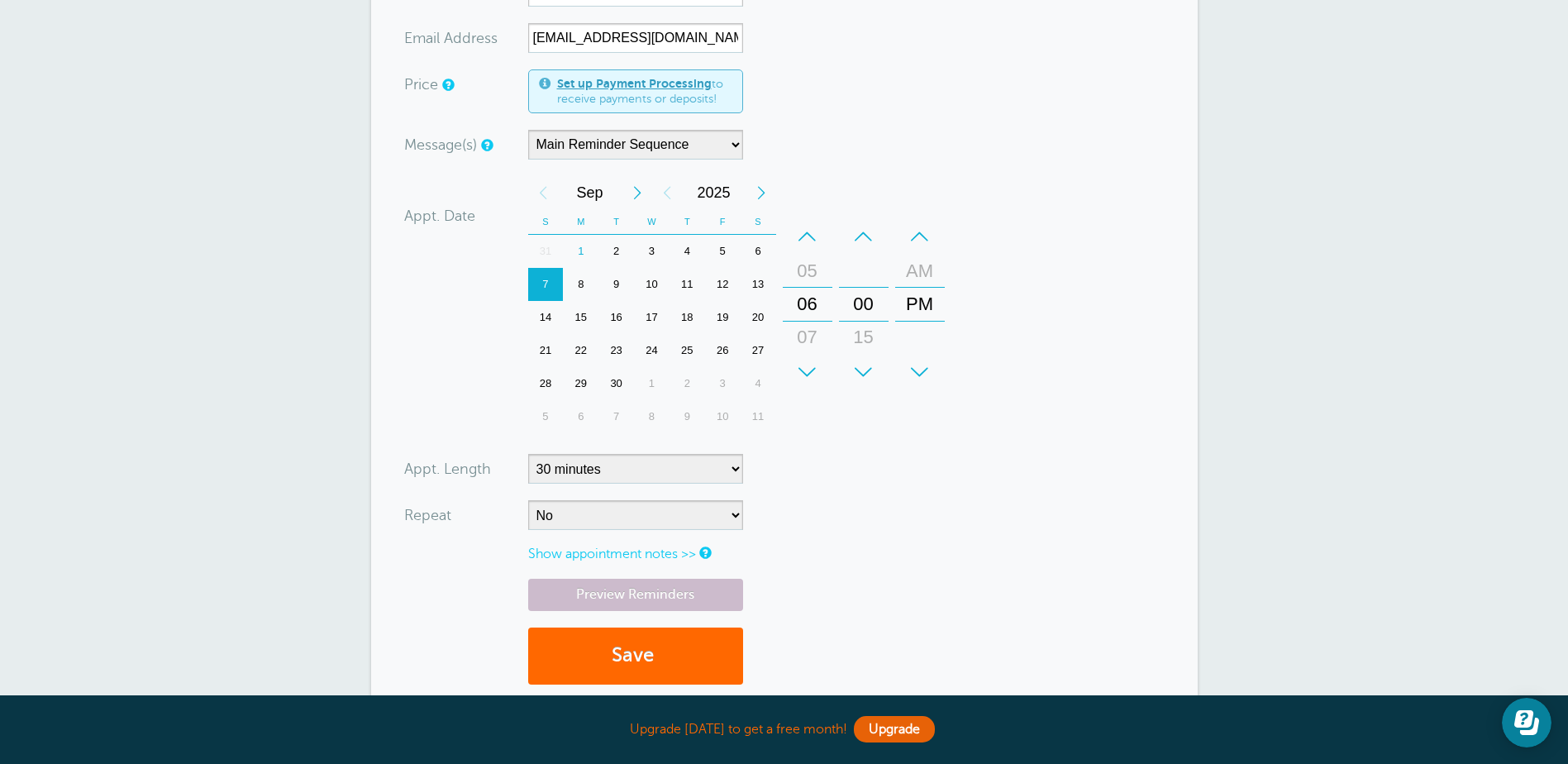
scroll to position [579, 0]
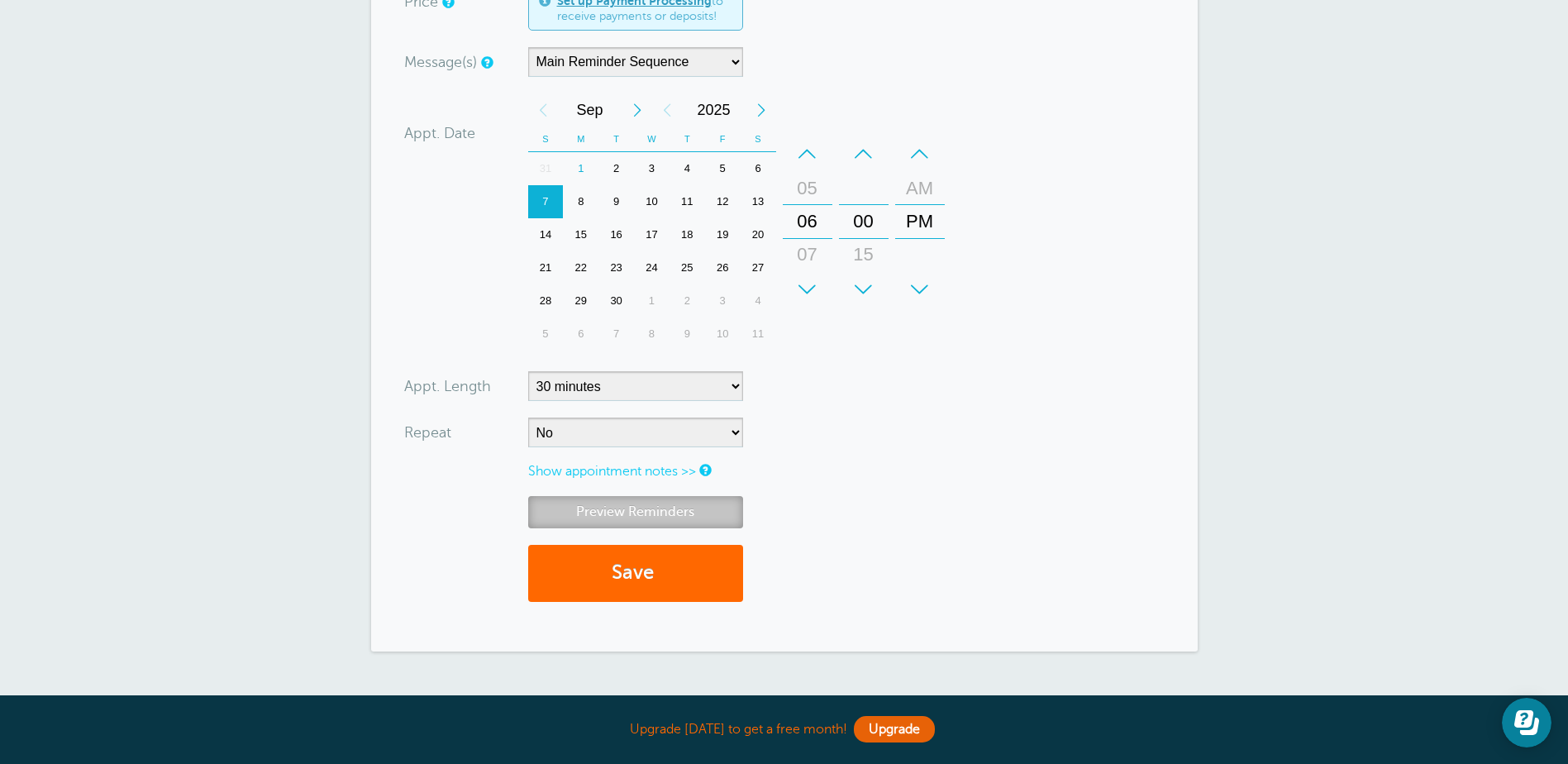
click at [631, 501] on link "Preview Reminders" at bounding box center [635, 512] width 215 height 32
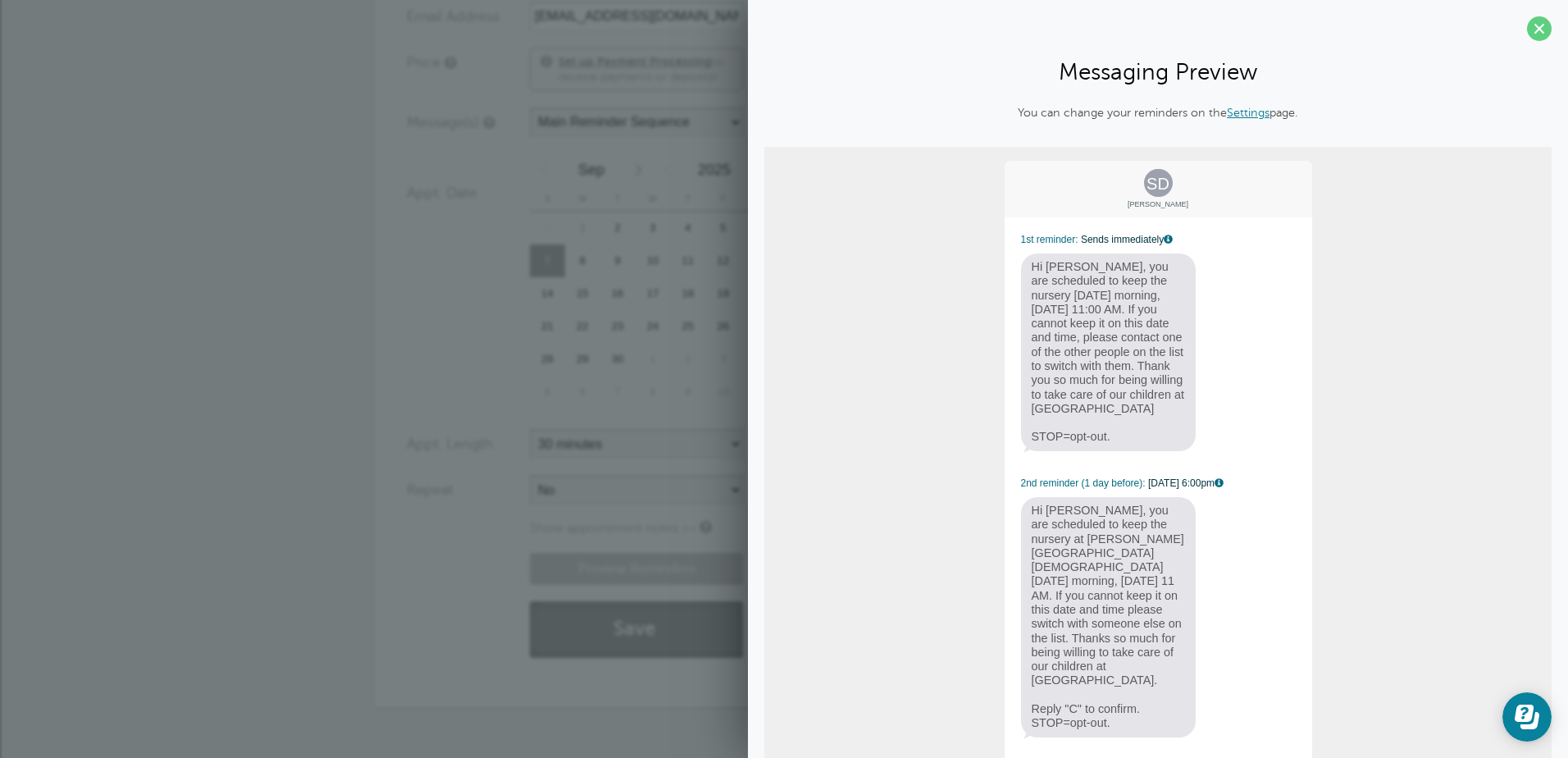
click at [612, 611] on button "Save" at bounding box center [636, 630] width 213 height 57
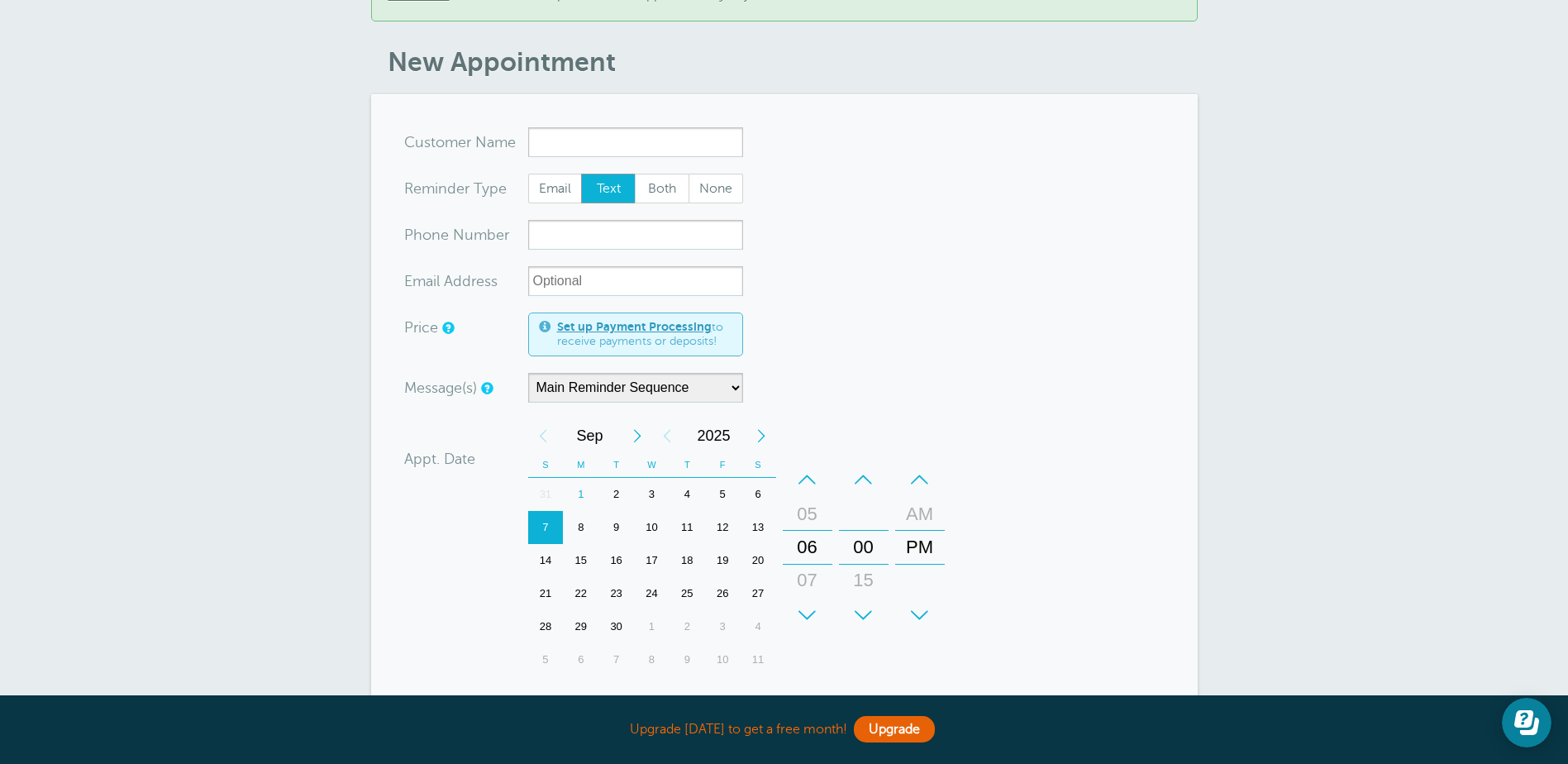
scroll to position [248, 0]
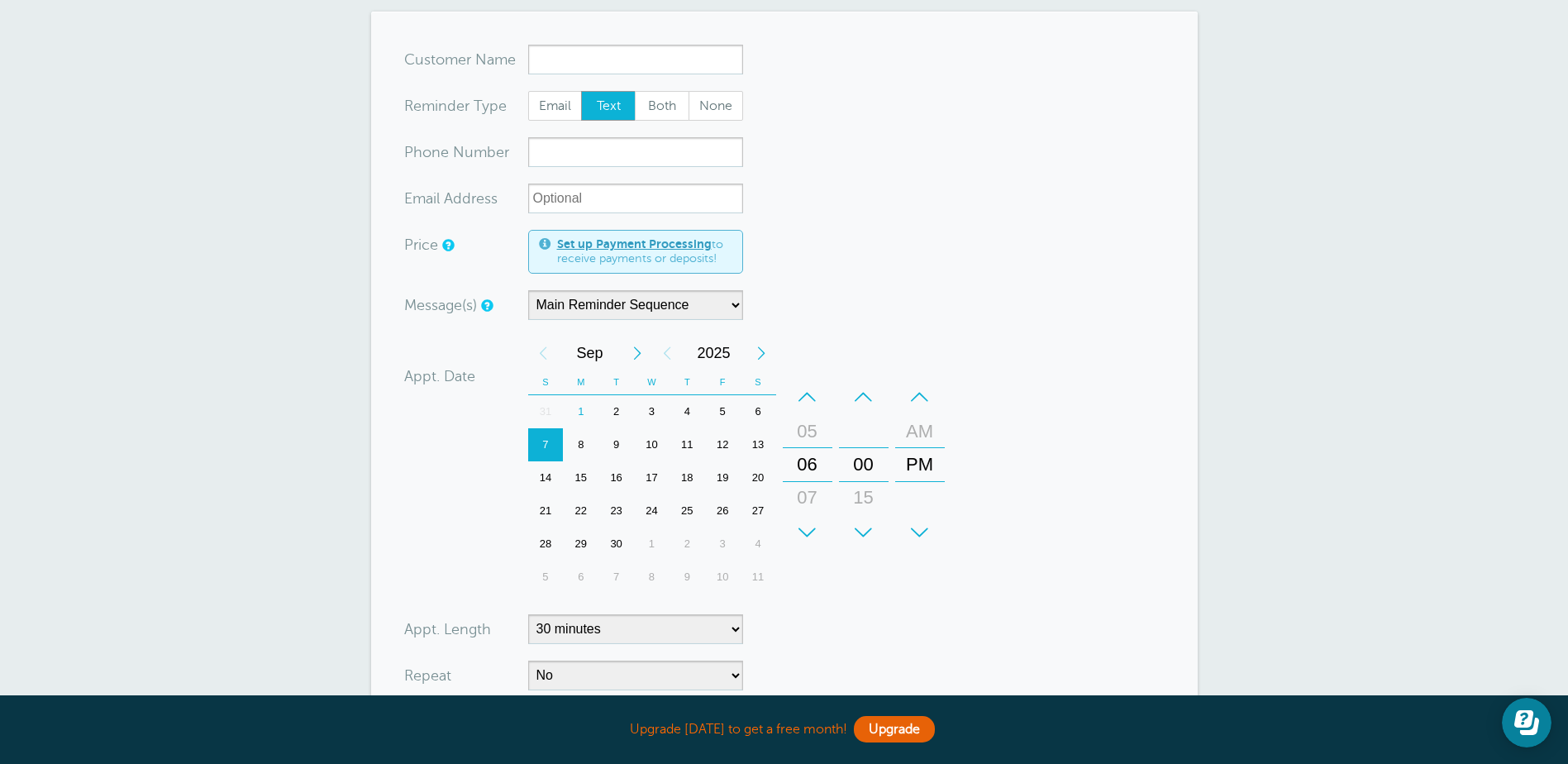
click at [544, 45] on input "x-no-autofill" at bounding box center [635, 59] width 215 height 29
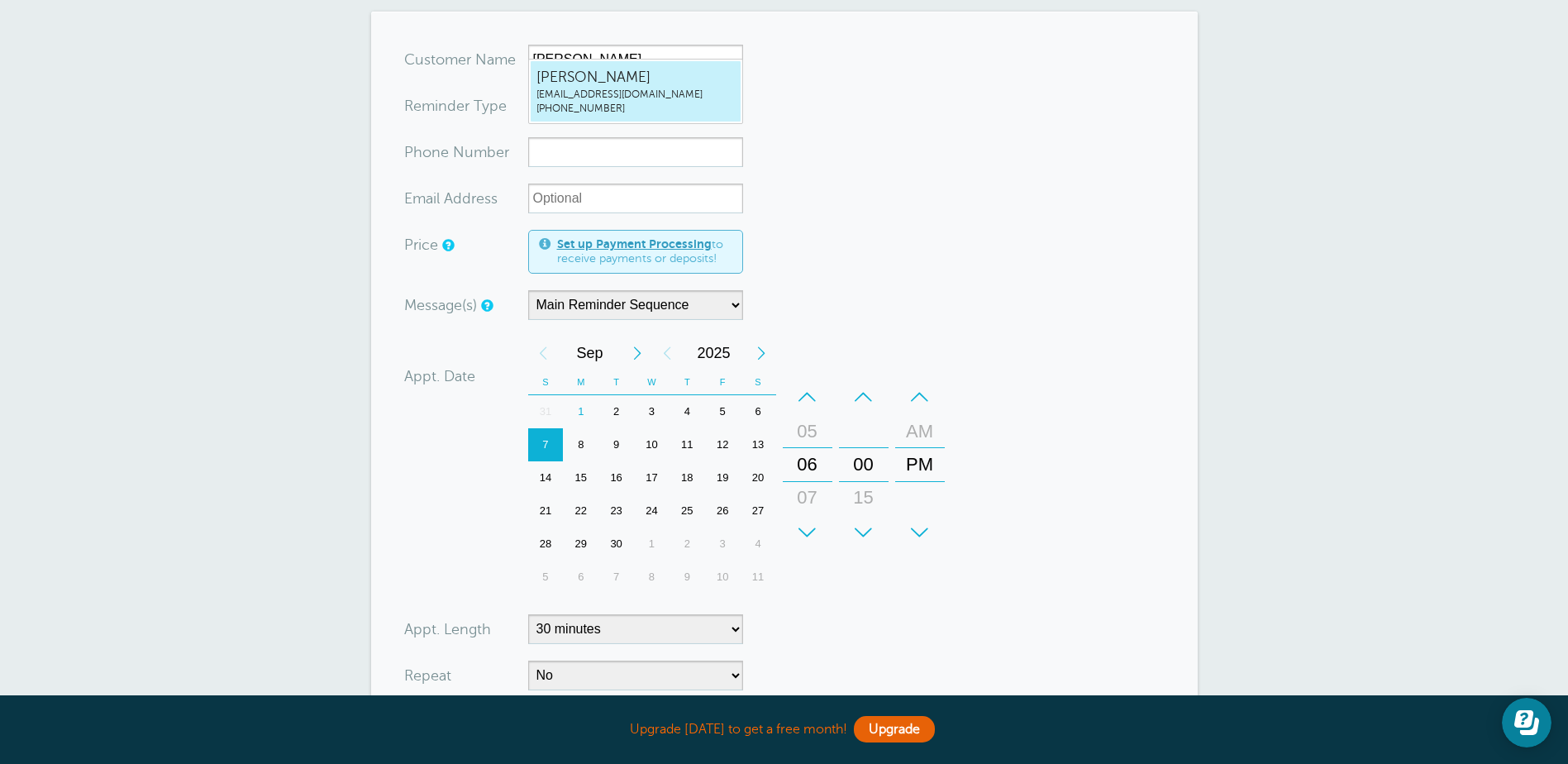
type input "[PERSON_NAME]"
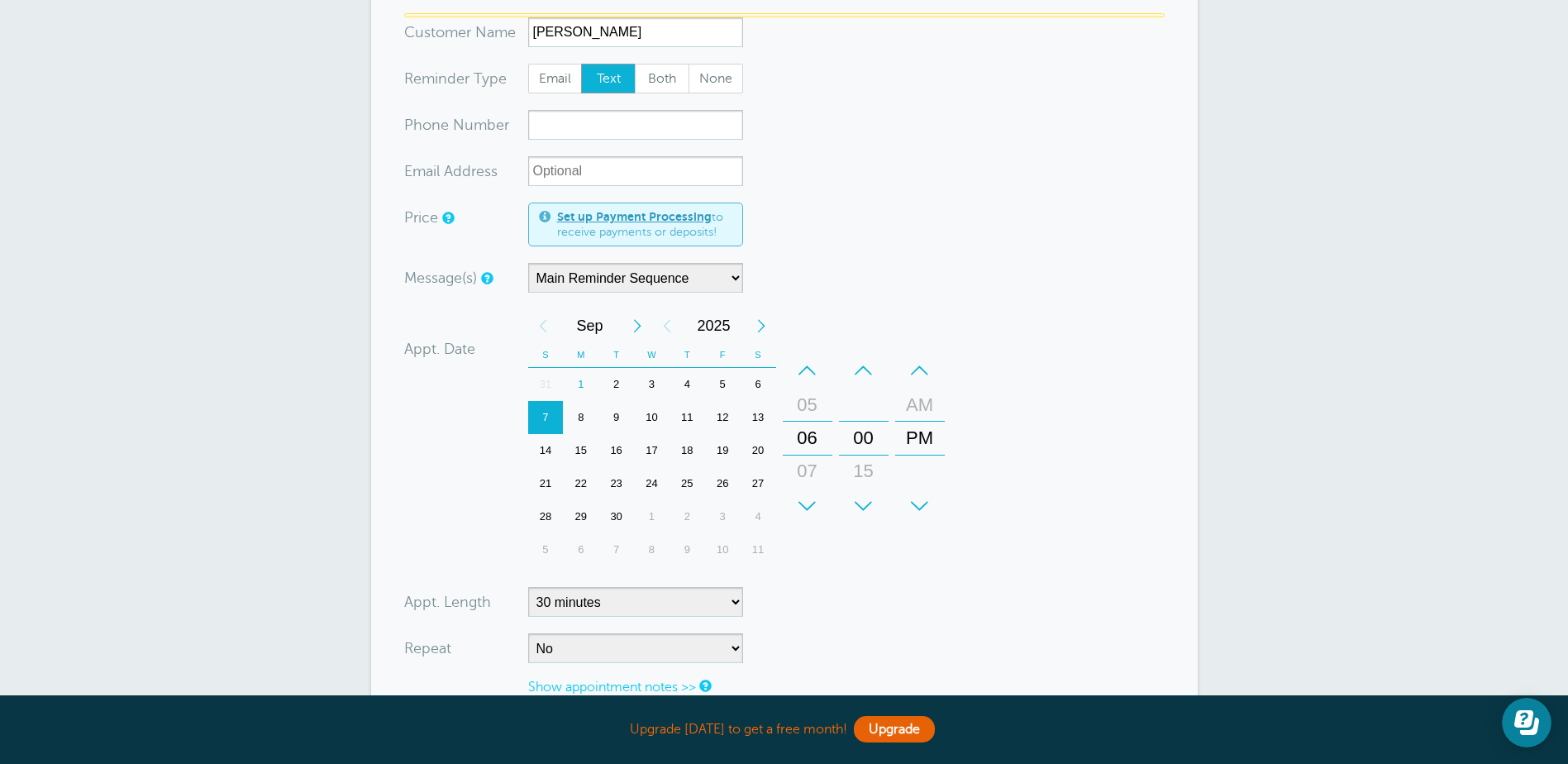
click at [917, 124] on form "You are creating a new customer. To use an existing customer select one from th…" at bounding box center [784, 424] width 760 height 821
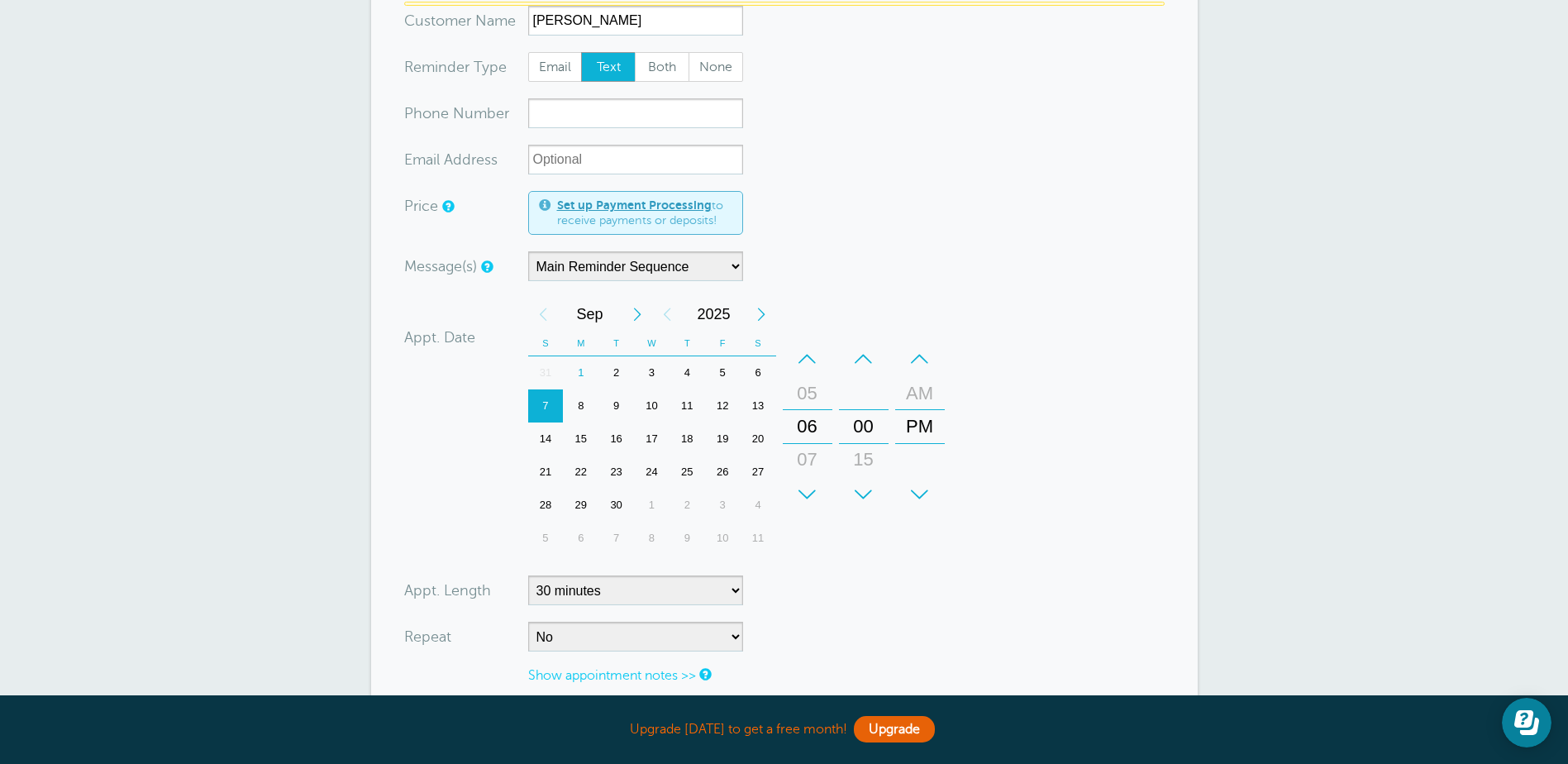
scroll to position [315, 0]
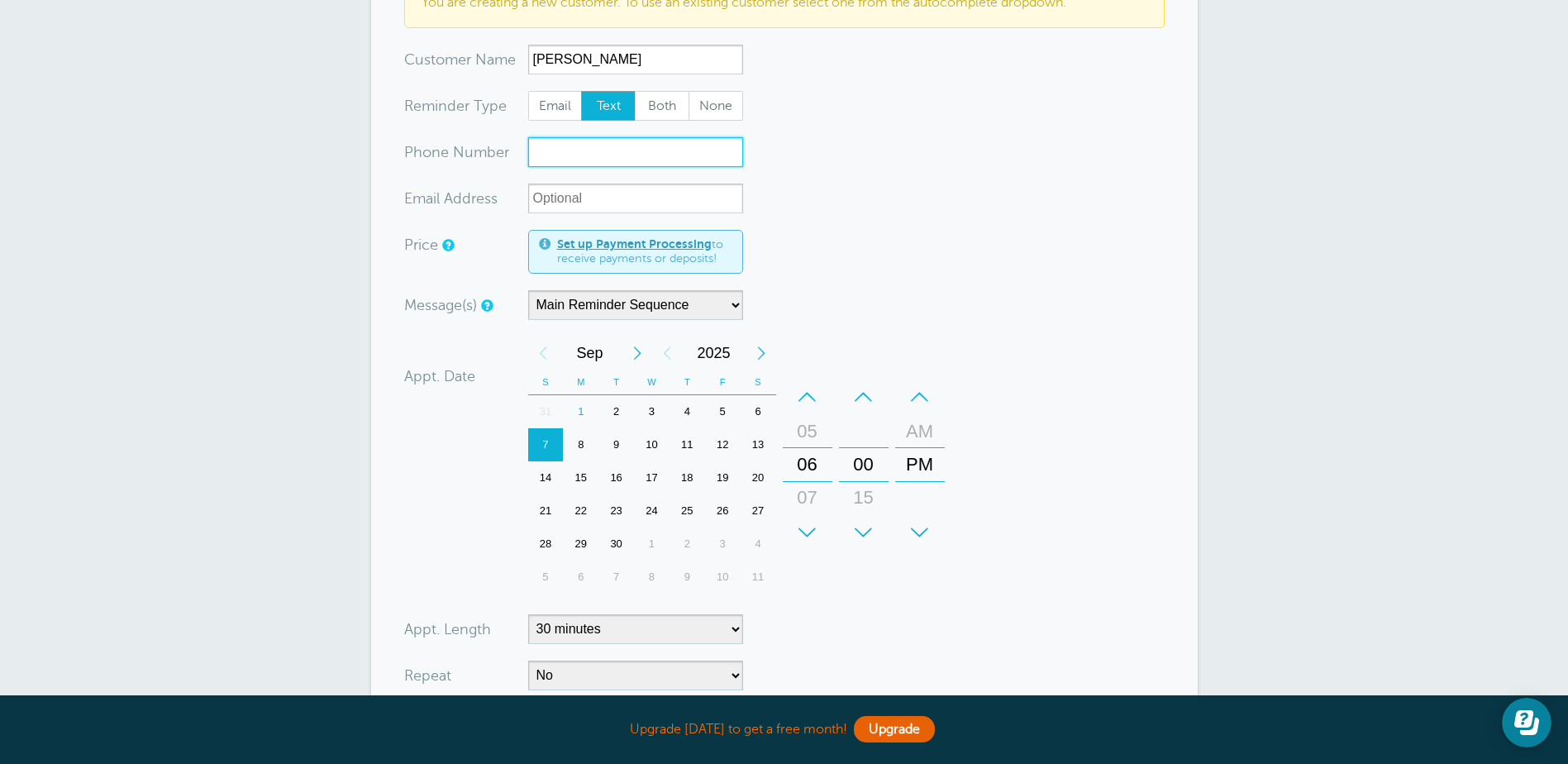
click at [582, 140] on input "xxx-no-autofill" at bounding box center [635, 151] width 215 height 29
type input "8036144998"
drag, startPoint x: 900, startPoint y: 194, endPoint x: 884, endPoint y: 203, distance: 18.4
click at [897, 196] on form "You are creating a new customer. To use an existing customer select one from th…" at bounding box center [784, 420] width 760 height 884
click at [728, 617] on select "5 minutes 10 minutes 15 minutes 20 minutes 25 minutes 30 minutes 35 minutes 40 …" at bounding box center [635, 628] width 215 height 29
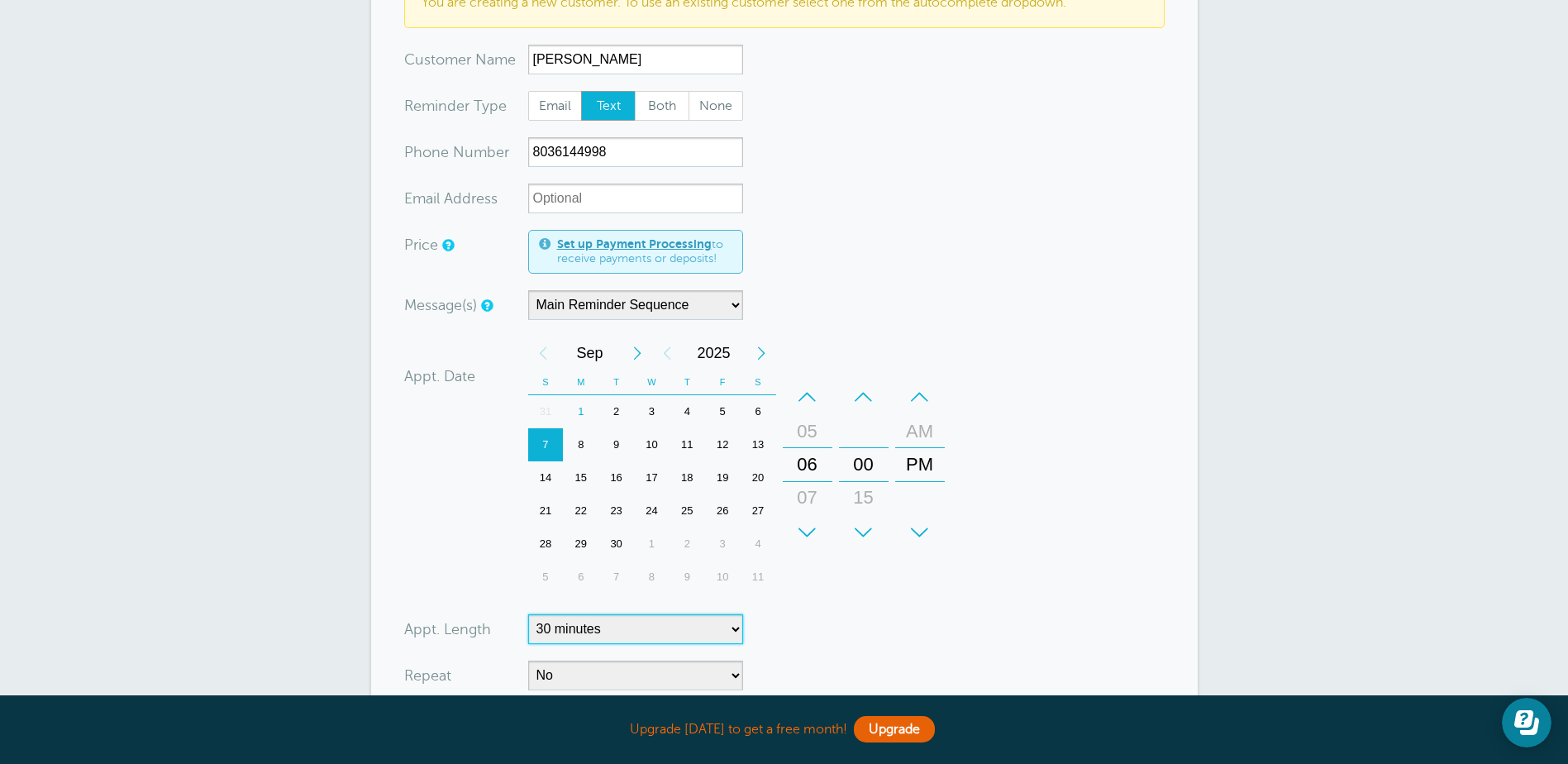
select select "60"
click at [528, 614] on select "5 minutes 10 minutes 15 minutes 20 minutes 25 minutes 30 minutes 35 minutes 40 …" at bounding box center [635, 628] width 215 height 29
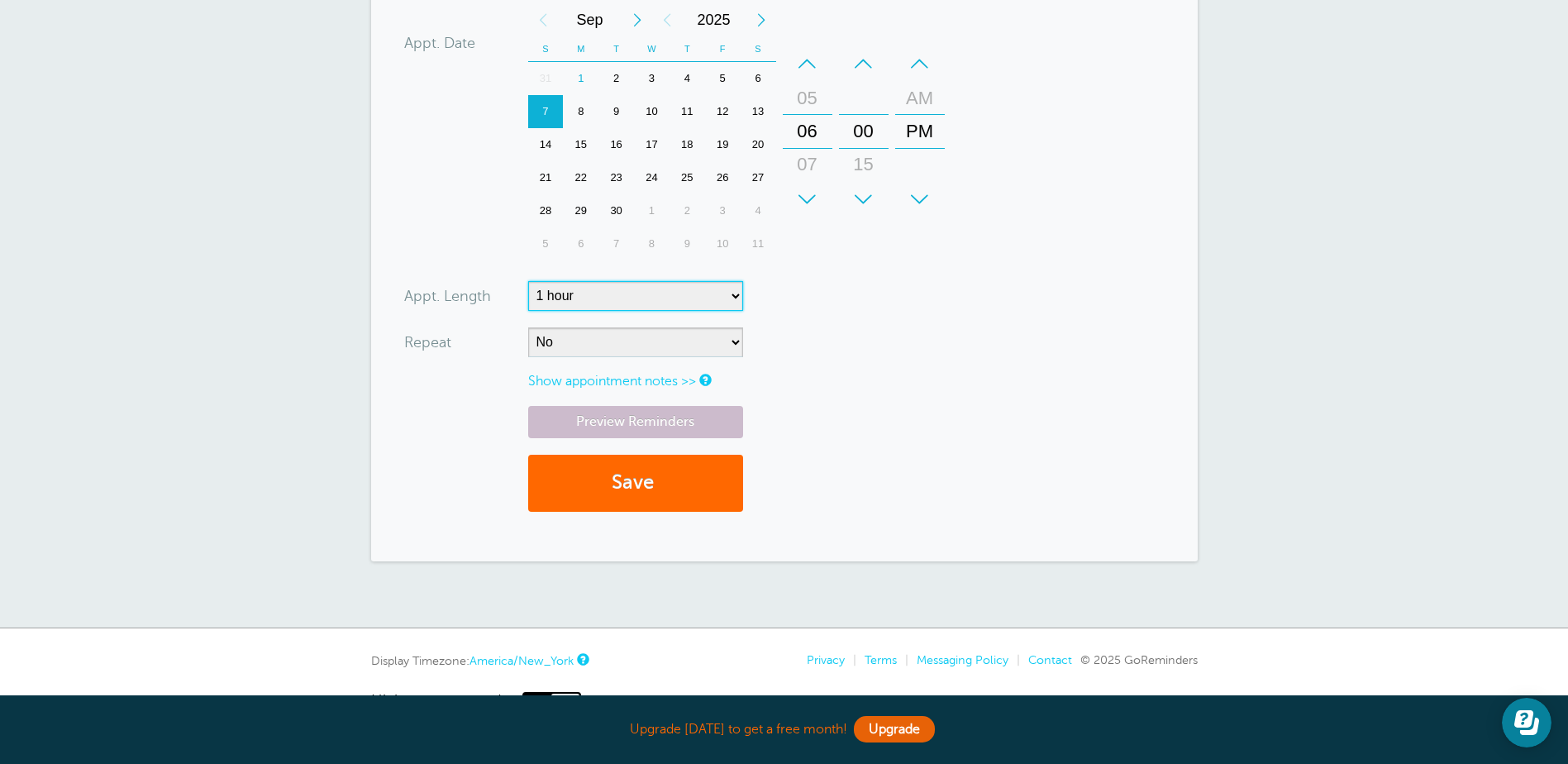
scroll to position [681, 0]
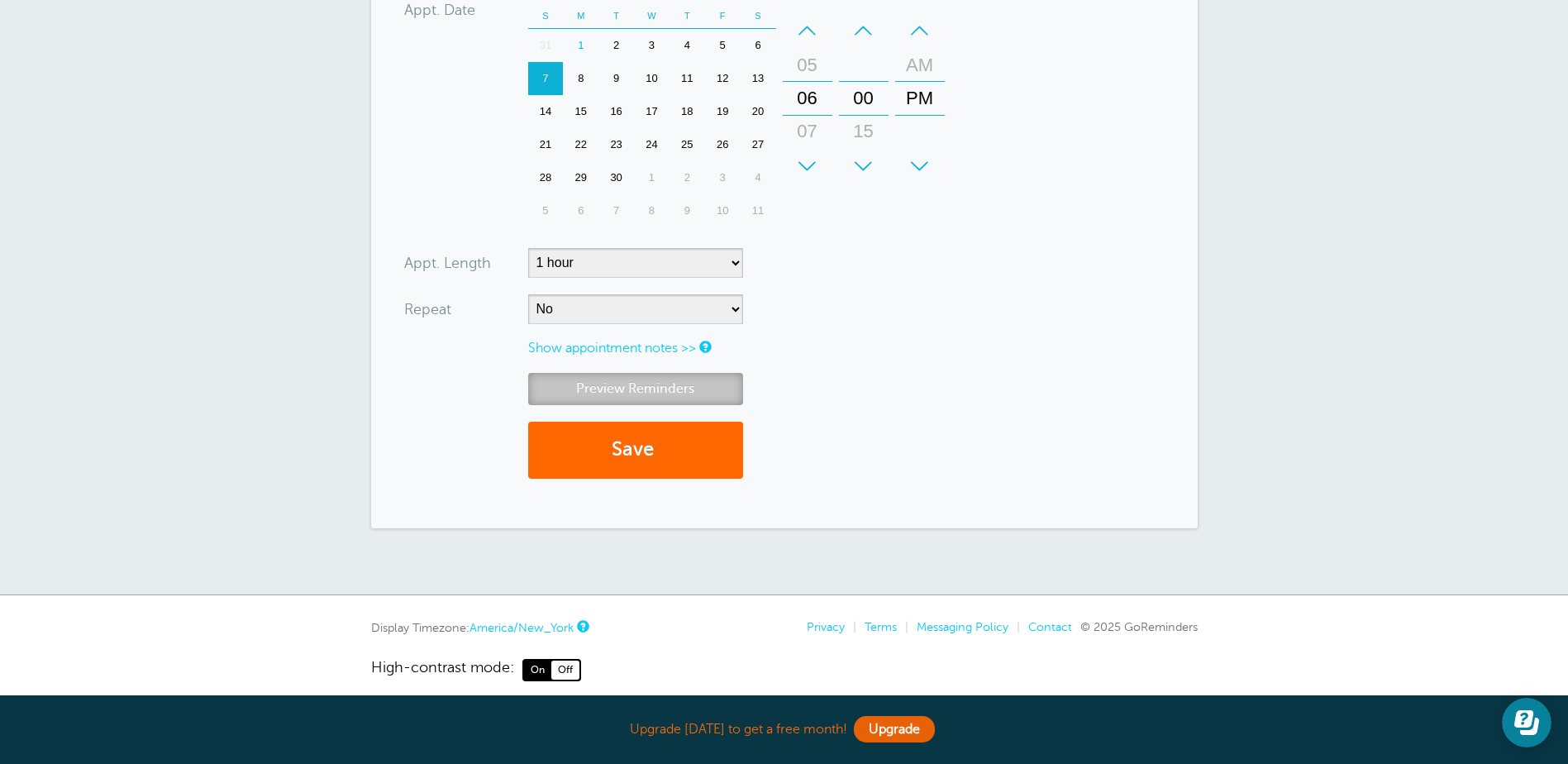
click at [640, 372] on link "Preview Reminders" at bounding box center [635, 389] width 215 height 32
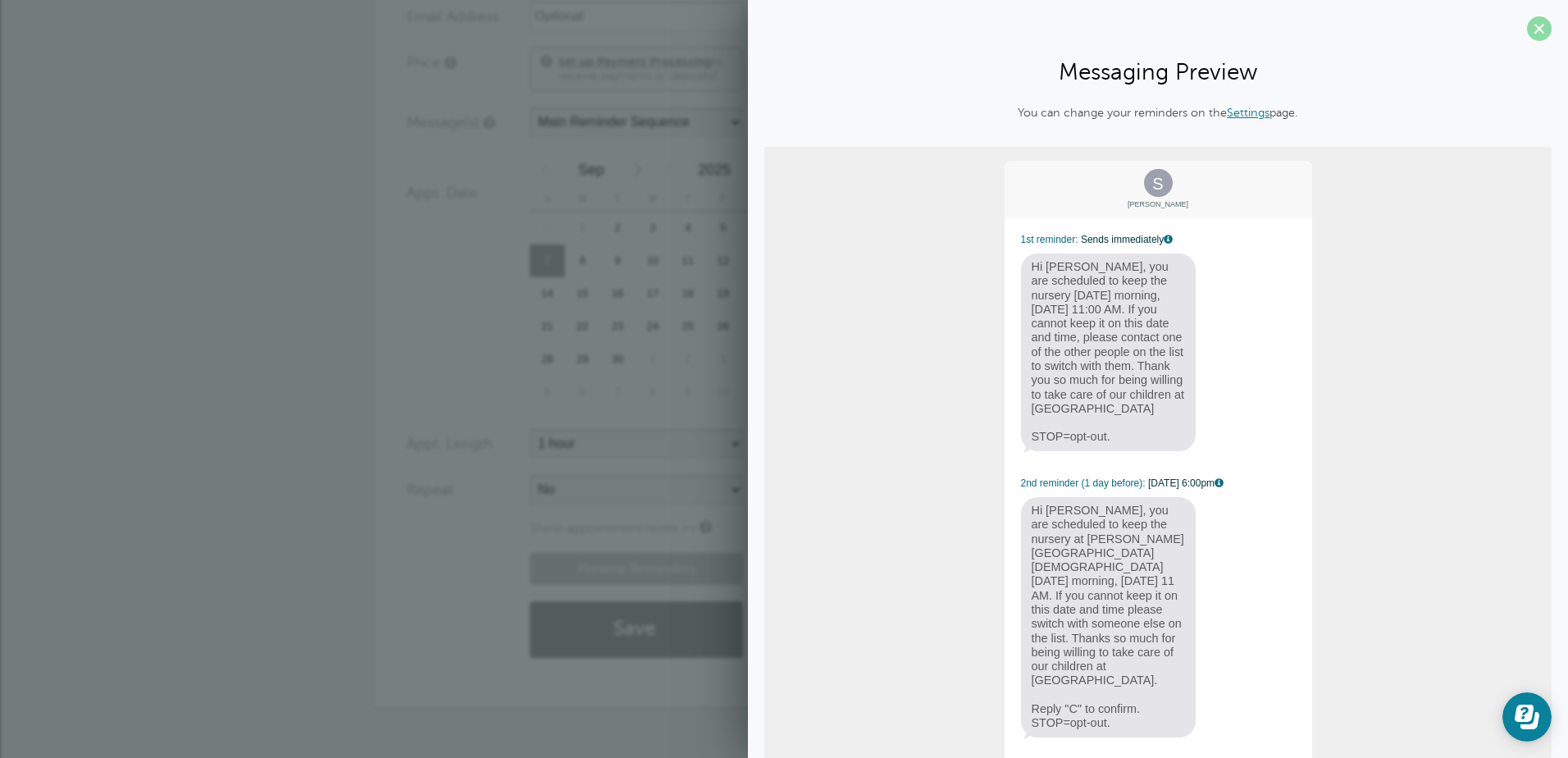
click at [1533, 21] on span at bounding box center [1539, 28] width 24 height 25
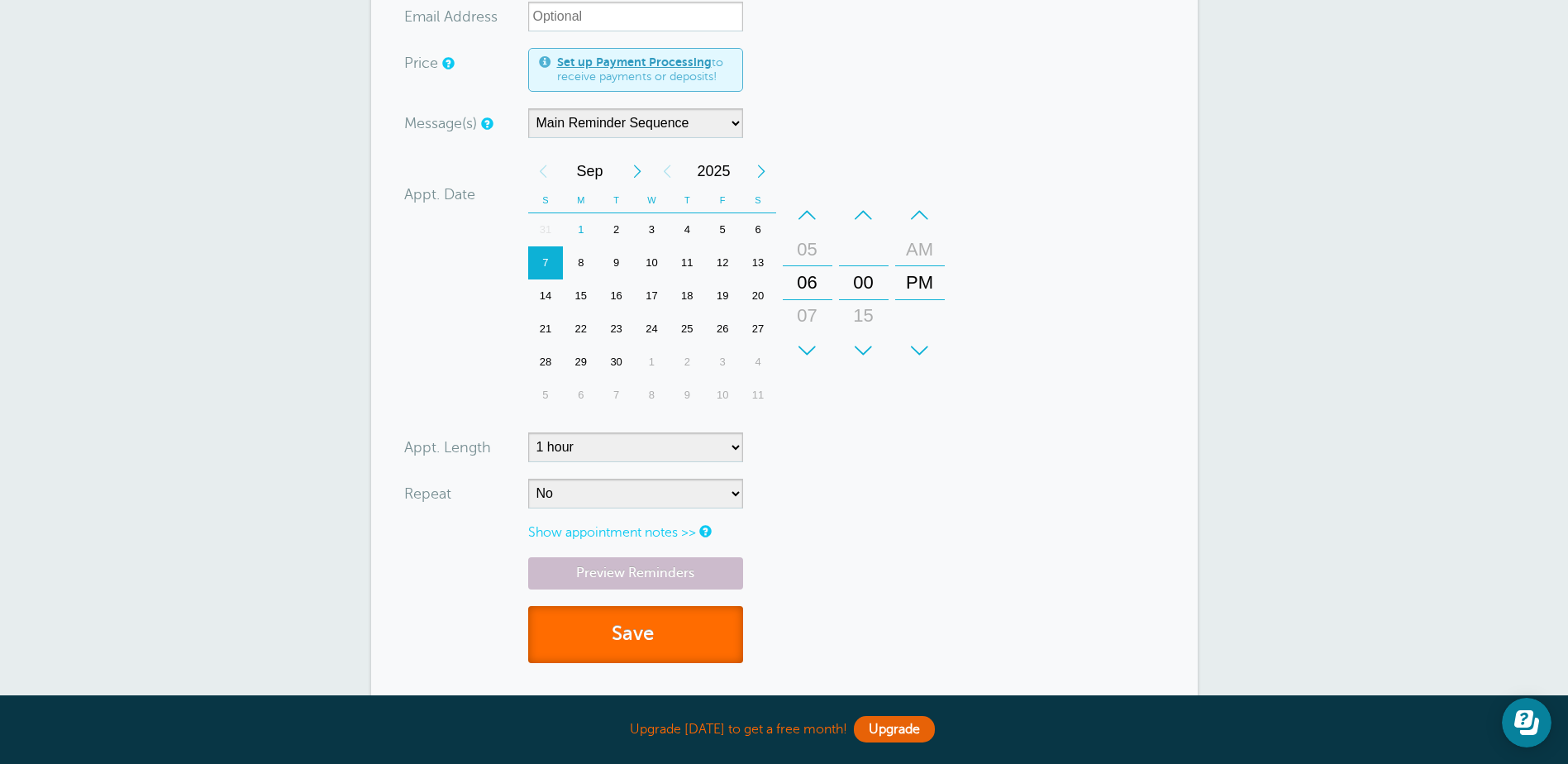
click at [710, 614] on button "Save" at bounding box center [635, 635] width 215 height 57
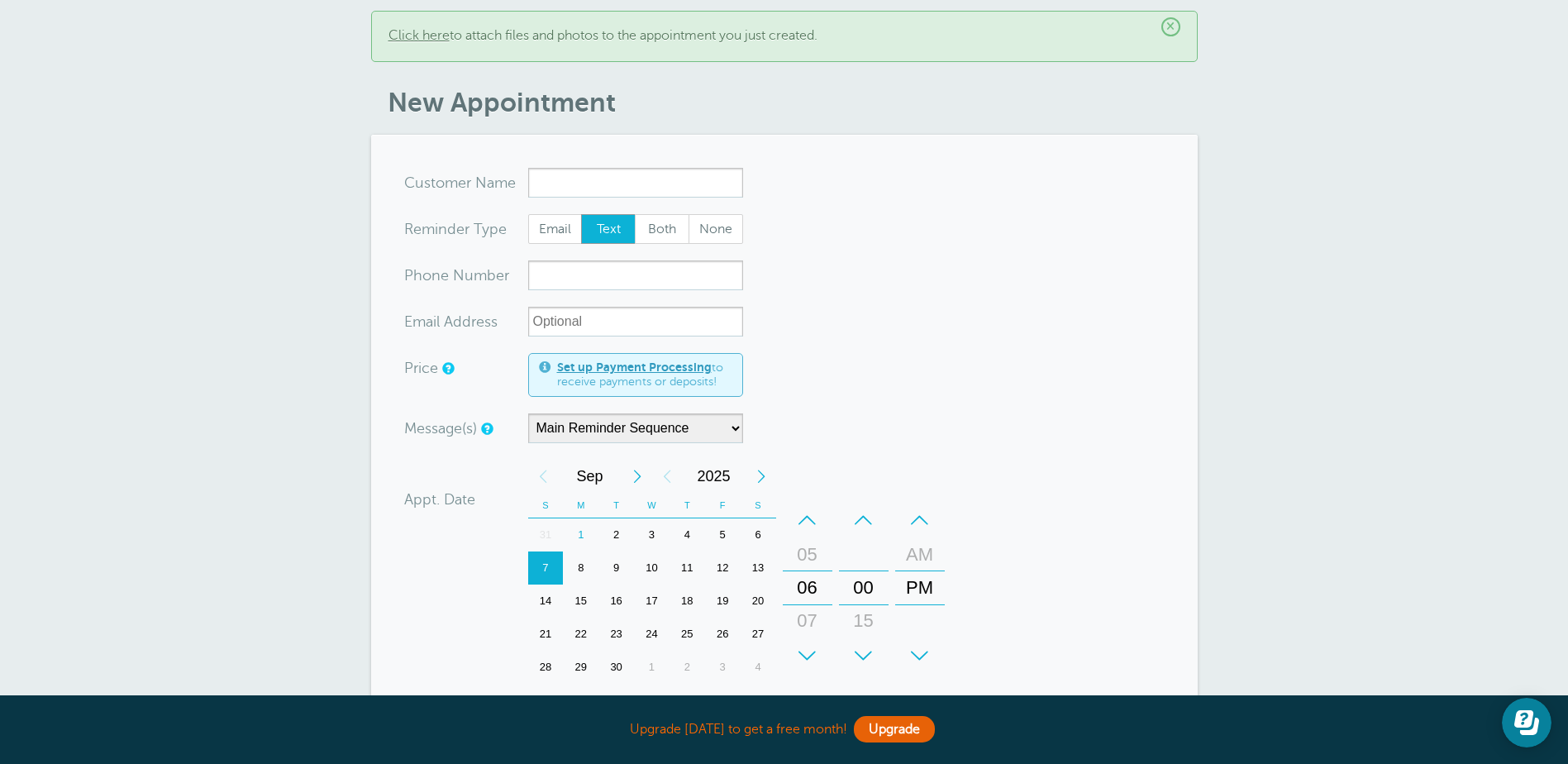
scroll to position [165, 0]
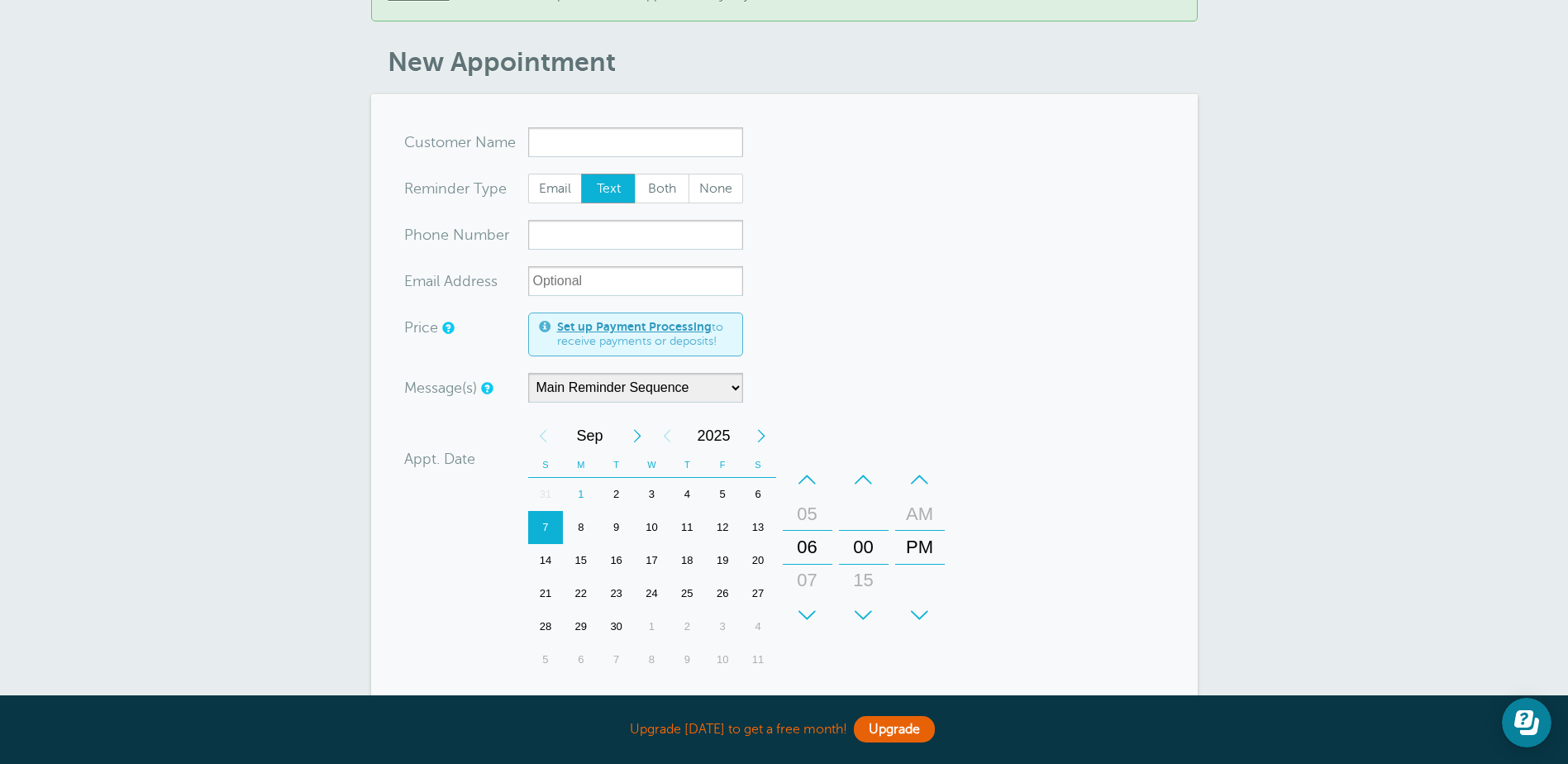
click at [590, 127] on input "x-no-autofill" at bounding box center [635, 142] width 215 height 29
click at [728, 373] on select "Main Reminder Sequence" at bounding box center [635, 387] width 215 height 29
click at [528, 372] on select "Main Reminder Sequence" at bounding box center [635, 387] width 215 height 29
click at [547, 220] on input "xxx-no-autofill" at bounding box center [635, 234] width 215 height 29
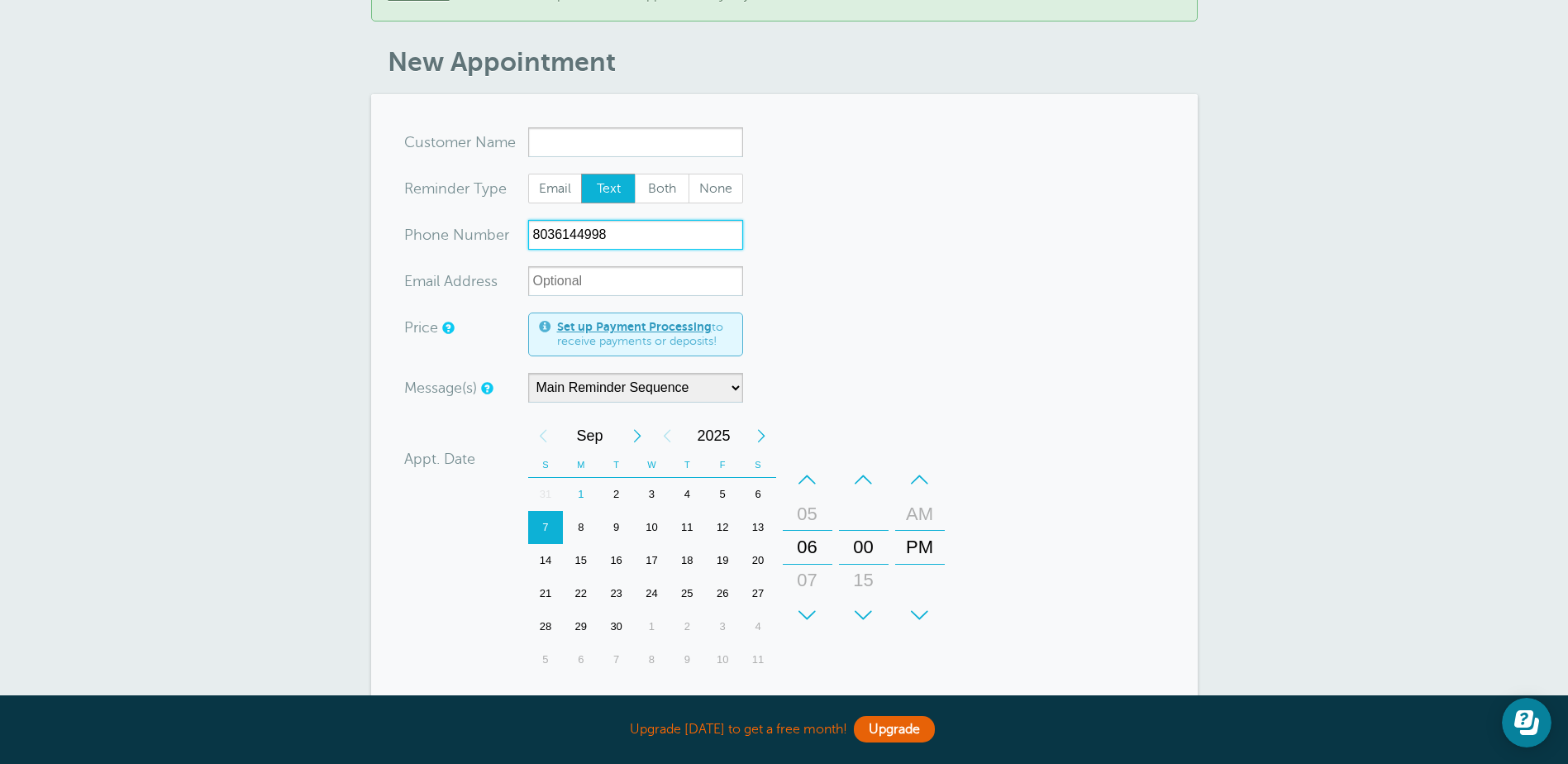
type input "8036144998"
click at [657, 127] on input "x-no-autofill" at bounding box center [635, 142] width 215 height 29
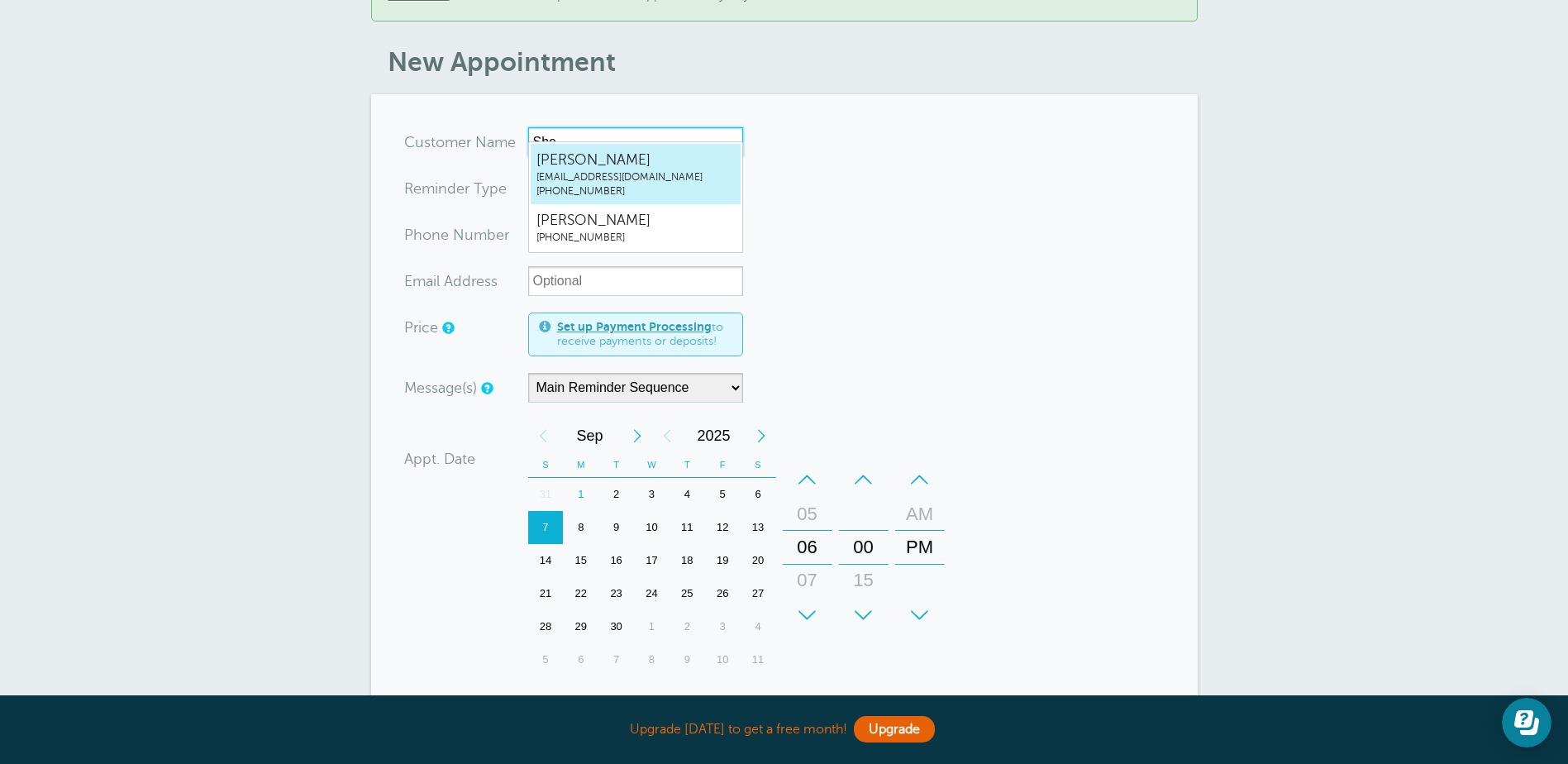
type input "Shee"
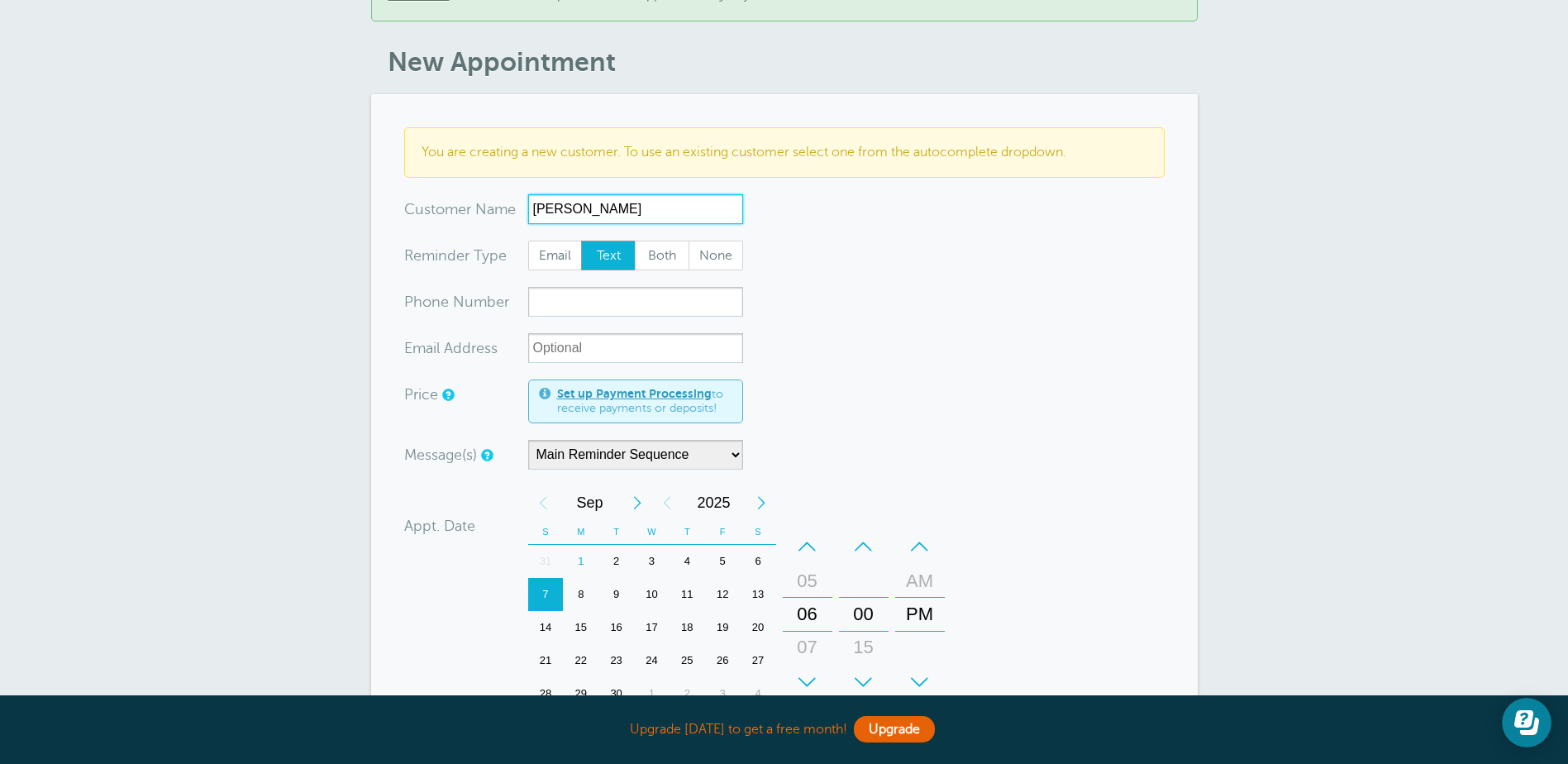
type input "Shery"
click at [932, 420] on form "You are creating a new customer. To use an existing customer select one from th…" at bounding box center [784, 569] width 760 height 884
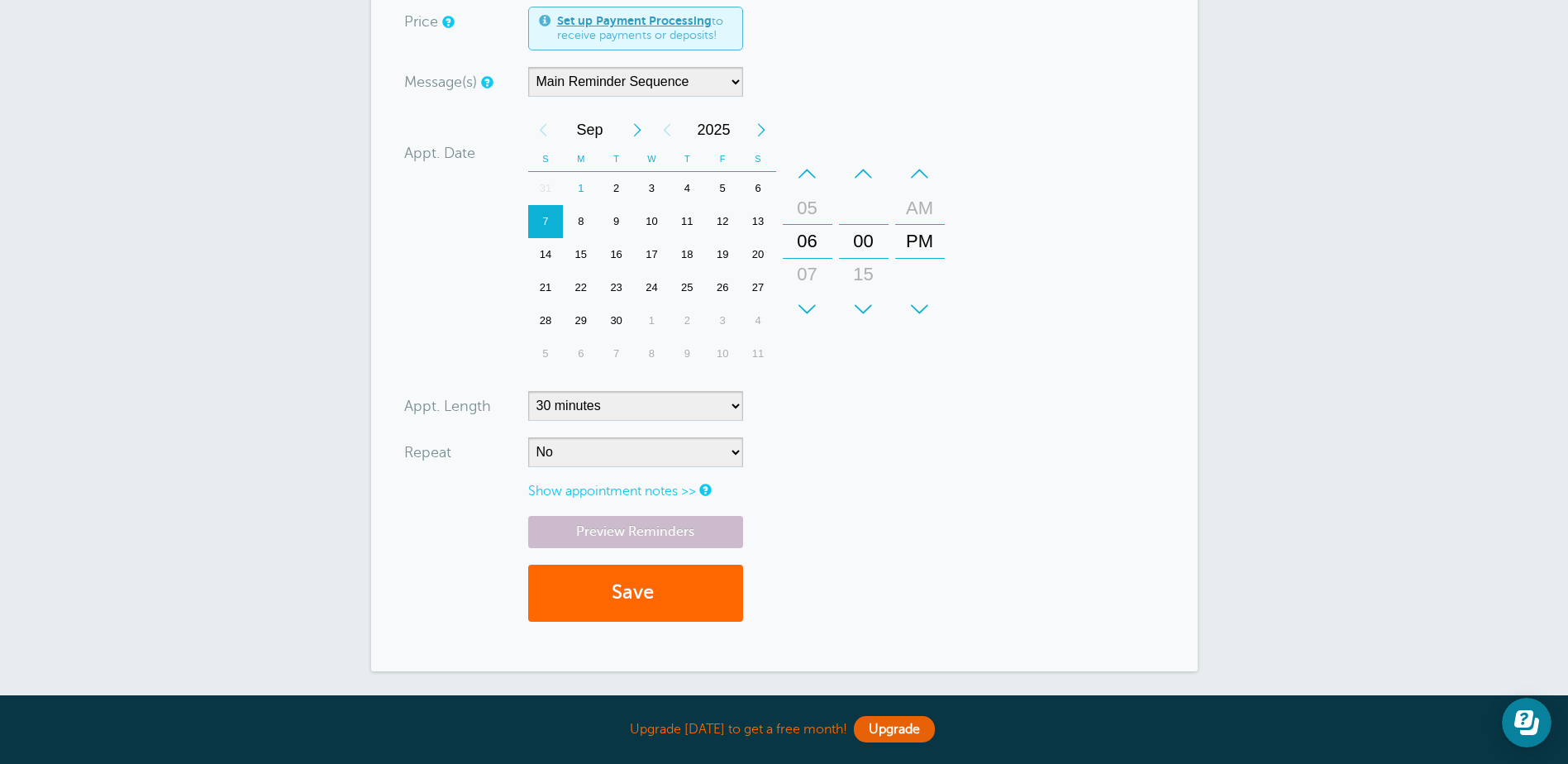
scroll to position [579, 0]
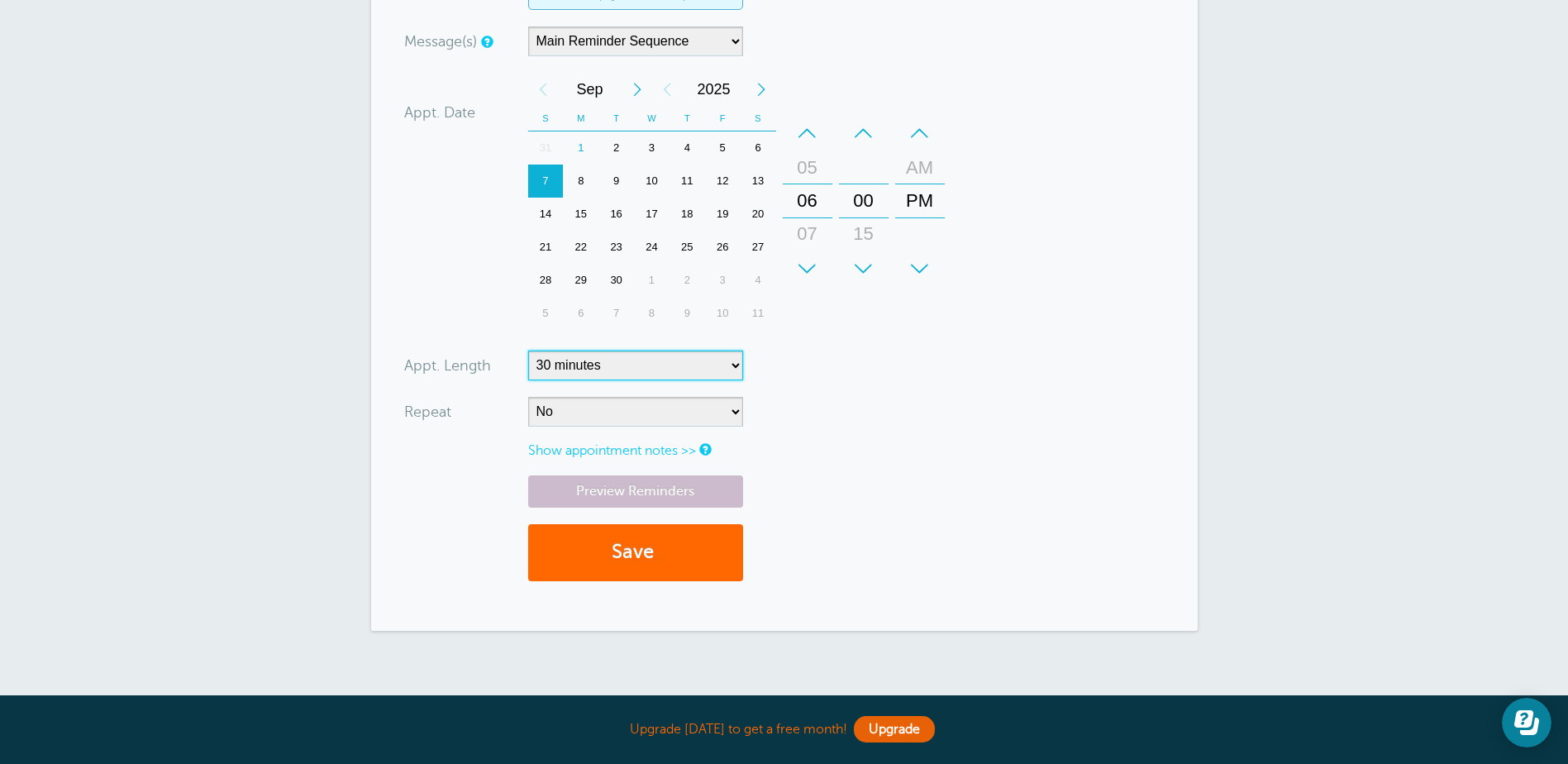
click at [734, 351] on select "5 minutes 10 minutes 15 minutes 20 minutes 25 minutes 30 minutes 35 minutes 40 …" at bounding box center [635, 365] width 215 height 29
select select "60"
click at [528, 351] on select "5 minutes 10 minutes 15 minutes 20 minutes 25 minutes 30 minutes 35 minutes 40 …" at bounding box center [635, 365] width 215 height 29
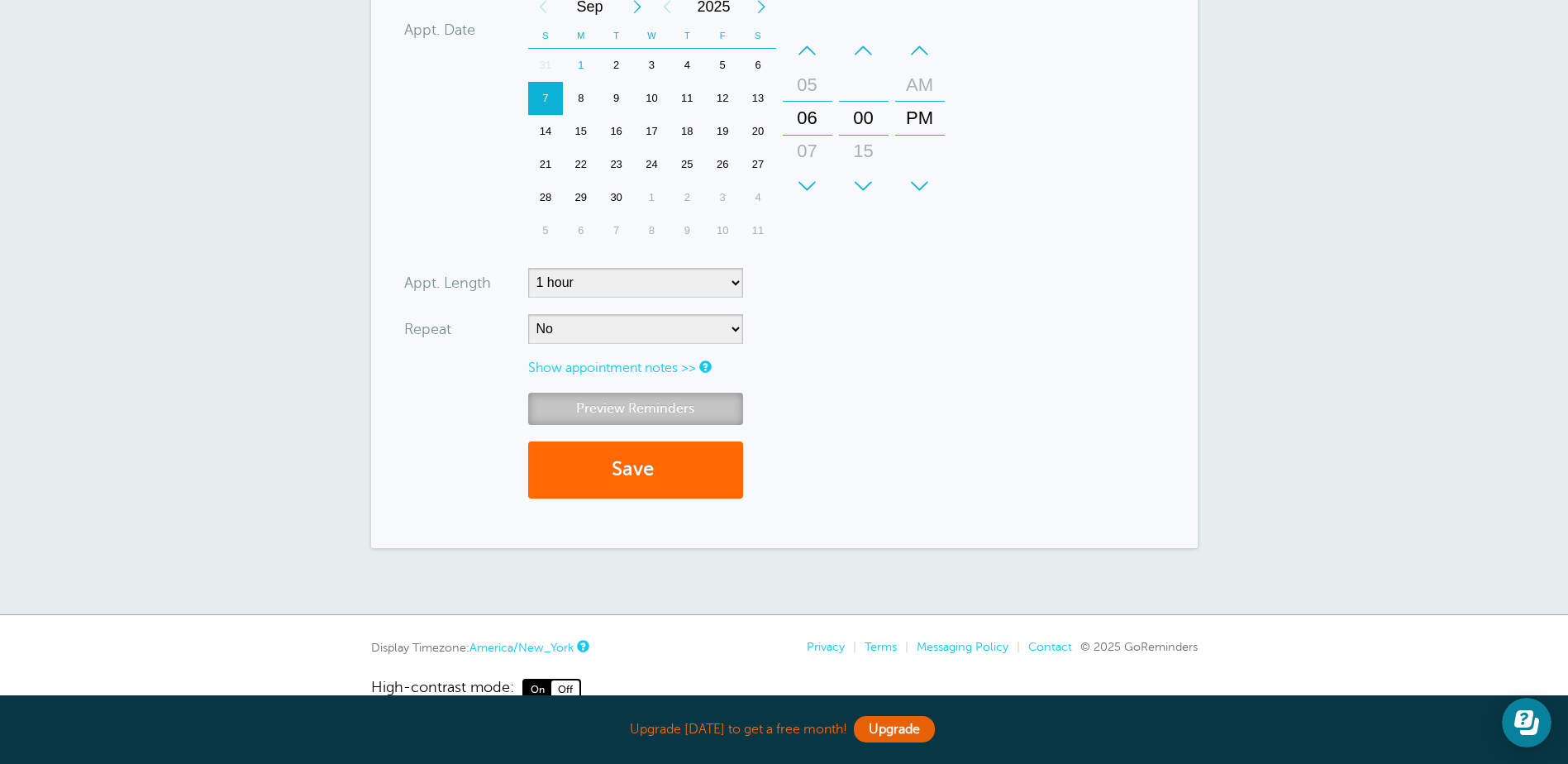
click at [630, 392] on link "Preview Reminders" at bounding box center [635, 409] width 215 height 32
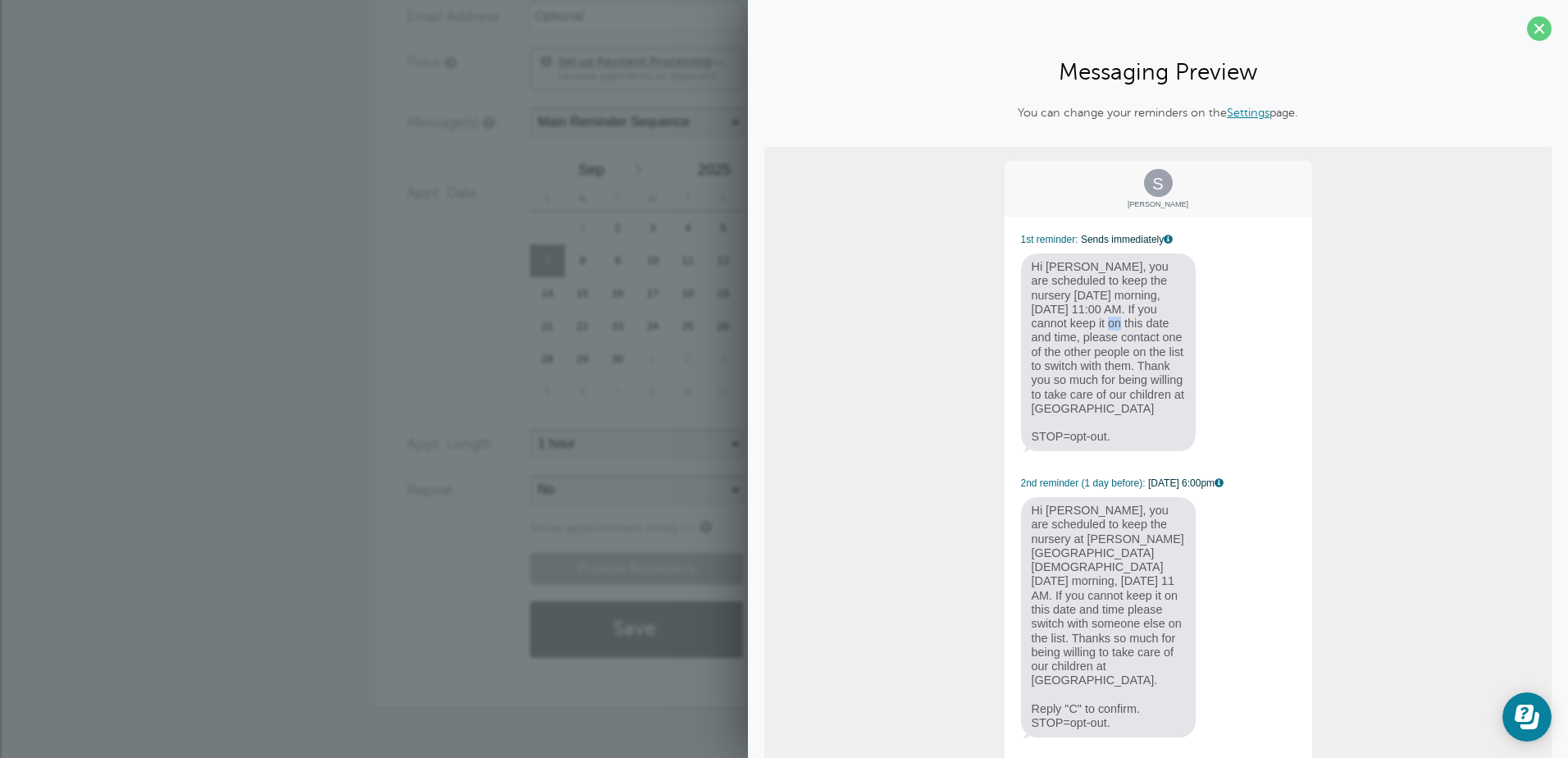
drag, startPoint x: 1084, startPoint y: 311, endPoint x: 1038, endPoint y: 321, distance: 47.1
click at [1045, 321] on span "Hi Sherry, you are scheduled to keep the nursery on Sunday morning, September 7…" at bounding box center [1108, 353] width 175 height 198
drag, startPoint x: 1038, startPoint y: 321, endPoint x: 956, endPoint y: 331, distance: 82.6
click at [956, 331] on div "S Shery 1st reminder: Sends immediately Hi Sherry, you are scheduled to keep th…" at bounding box center [1157, 609] width 787 height 924
click at [1528, 29] on span at bounding box center [1539, 28] width 24 height 25
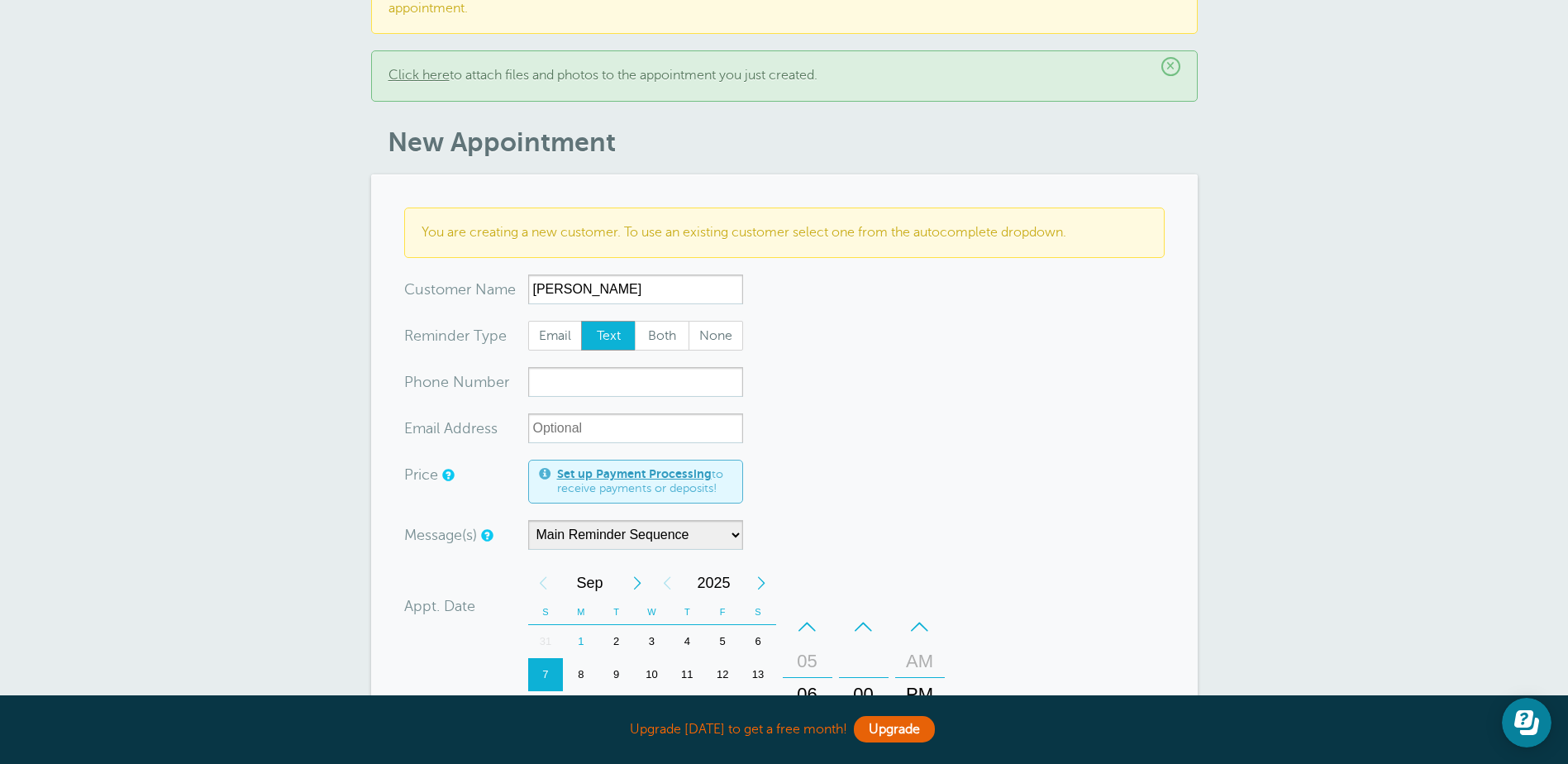
scroll to position [0, 0]
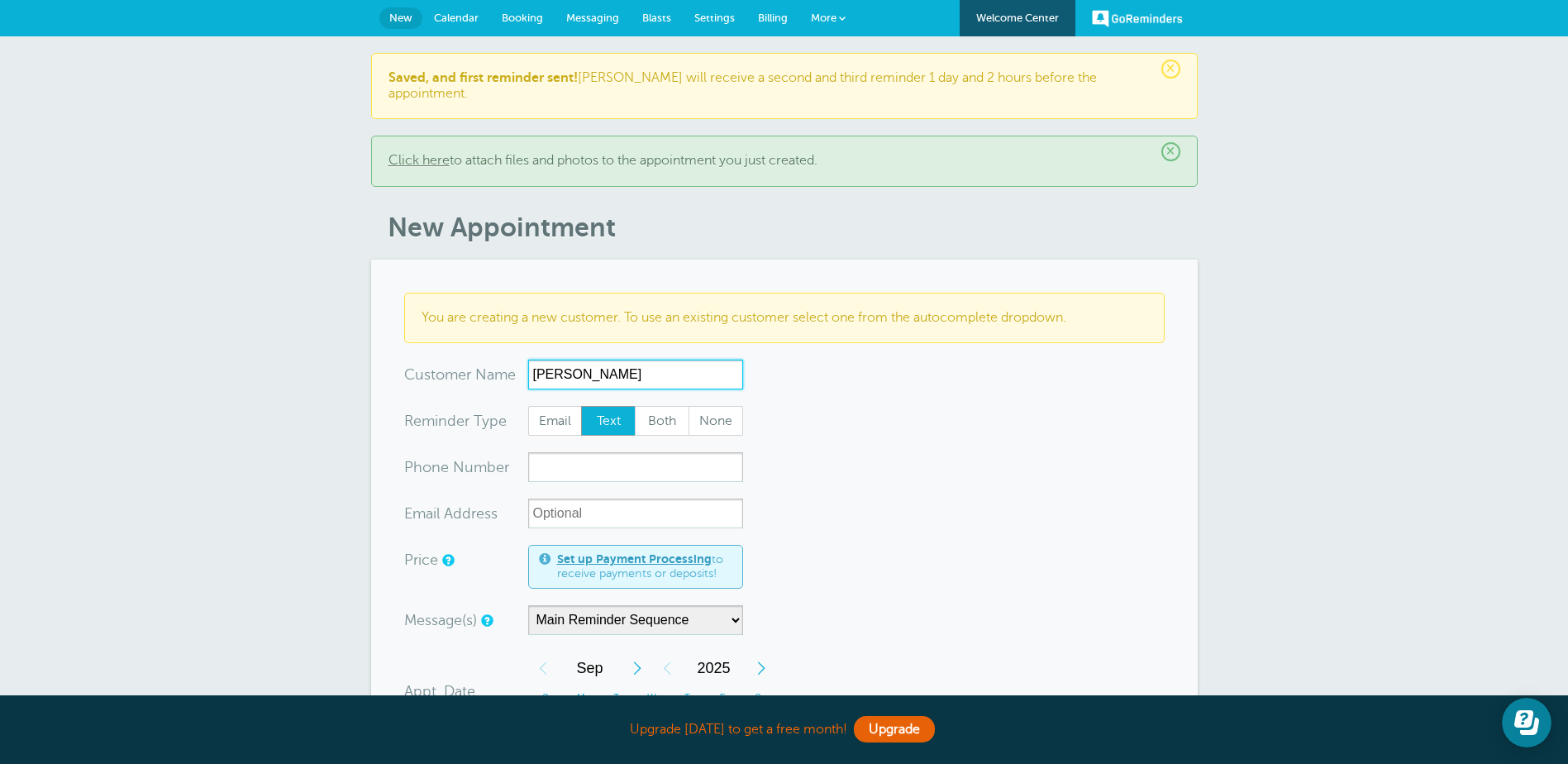
click at [559, 360] on input "Shery" at bounding box center [635, 373] width 215 height 29
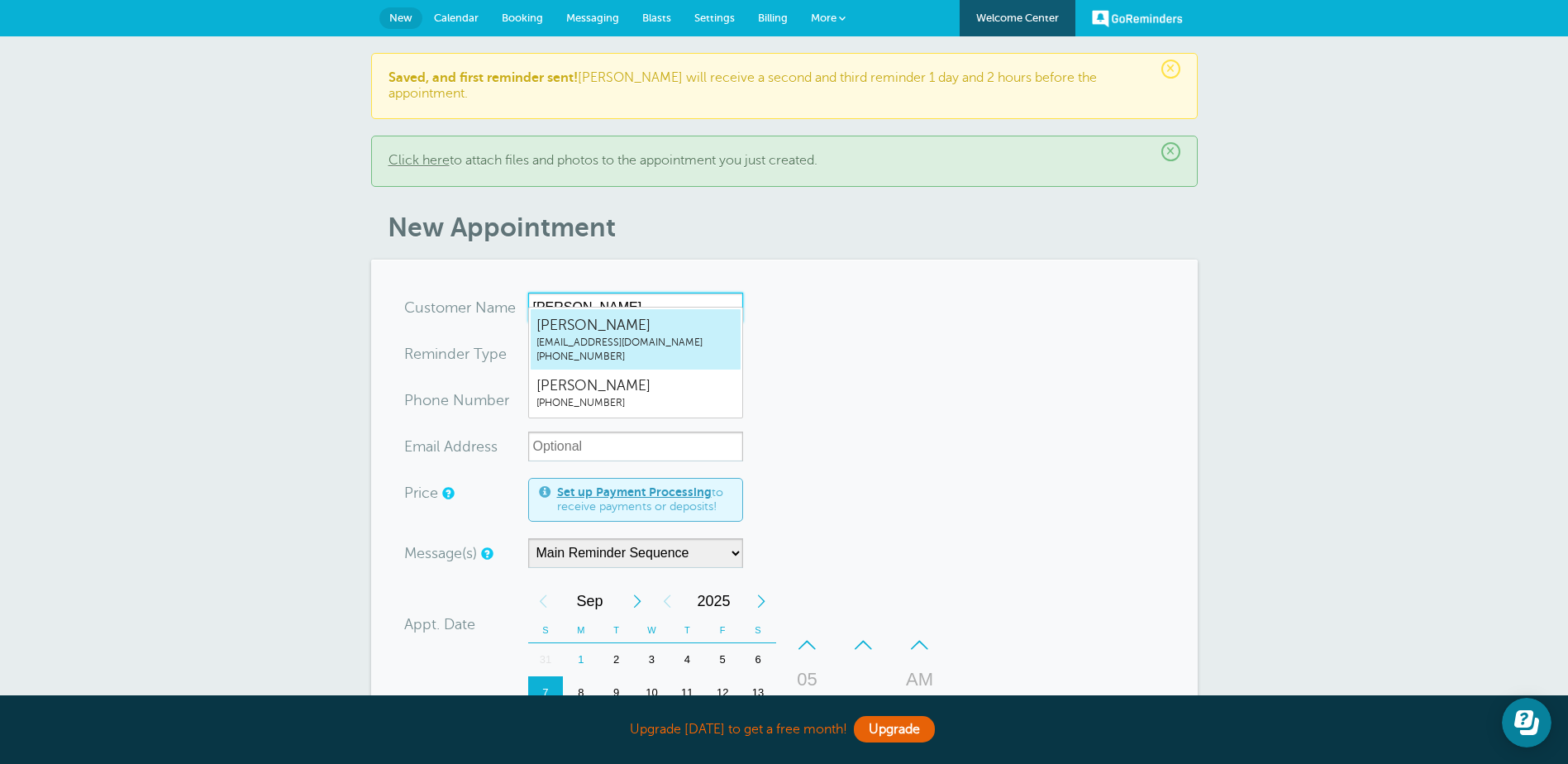
type input "Sherry"
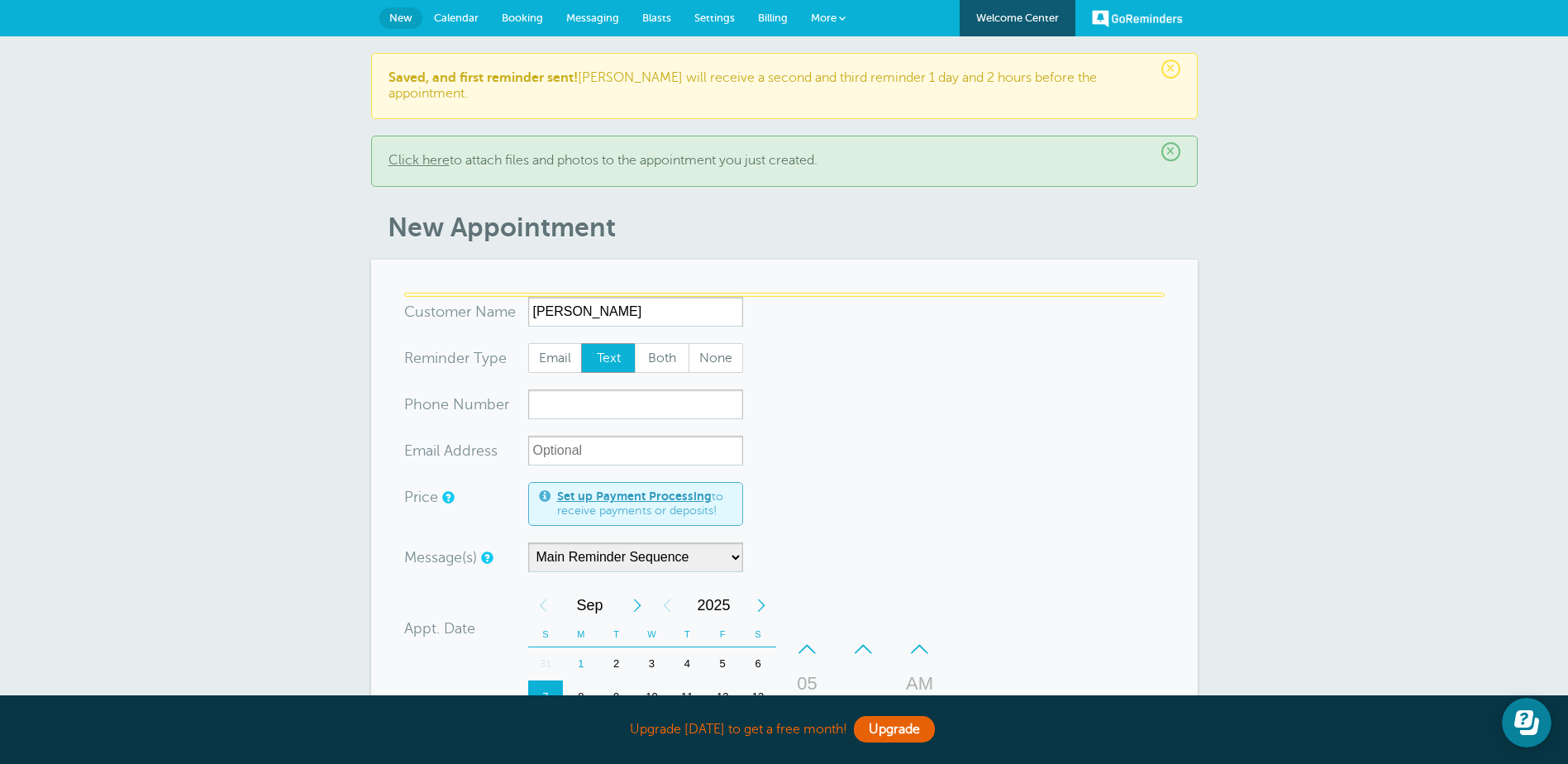
drag, startPoint x: 951, startPoint y: 382, endPoint x: 935, endPoint y: 395, distance: 20.6
click at [951, 383] on form "You are creating a new customer. To use an existing customer select one from th…" at bounding box center [784, 703] width 760 height 821
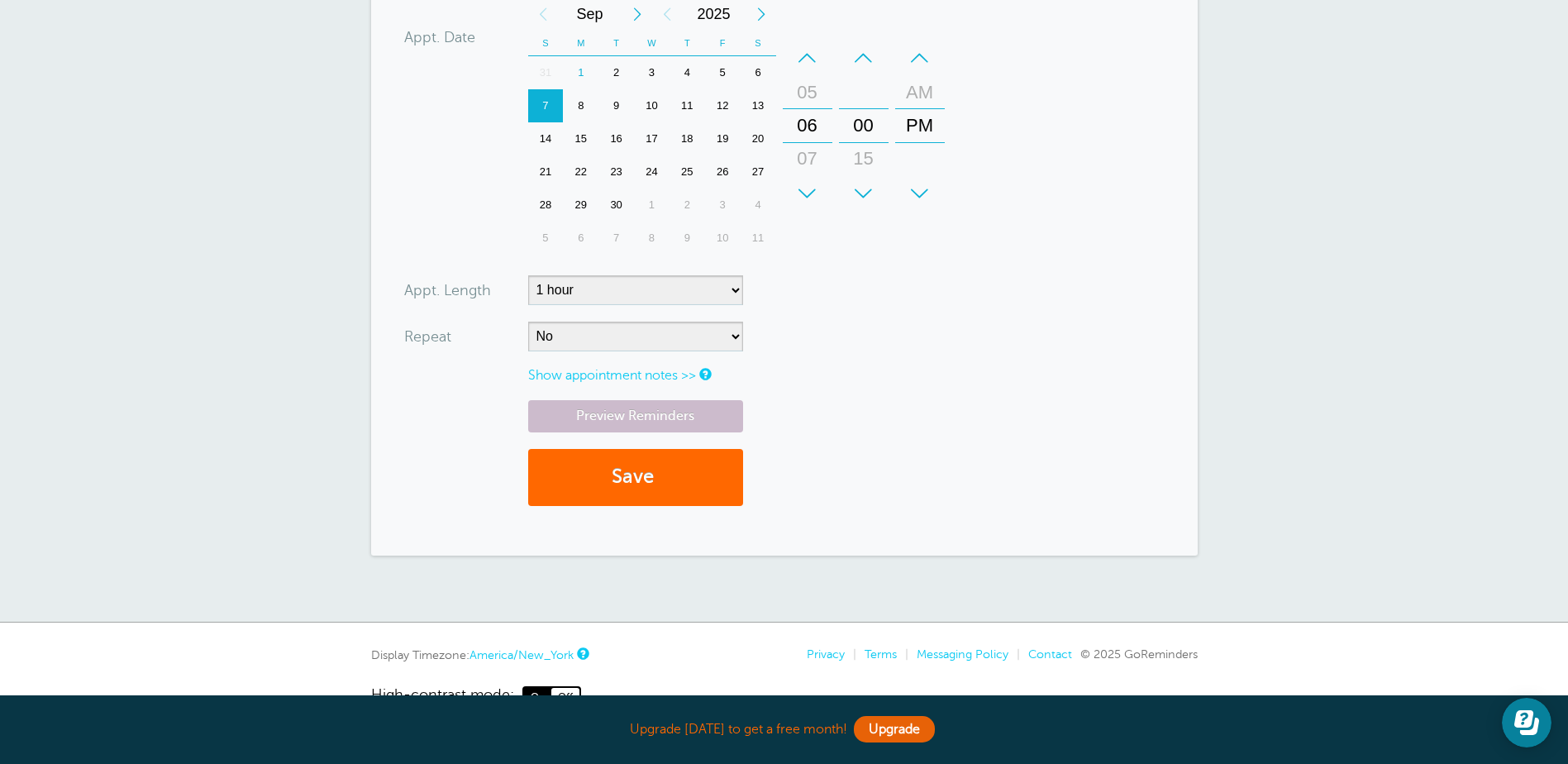
scroll to position [661, 0]
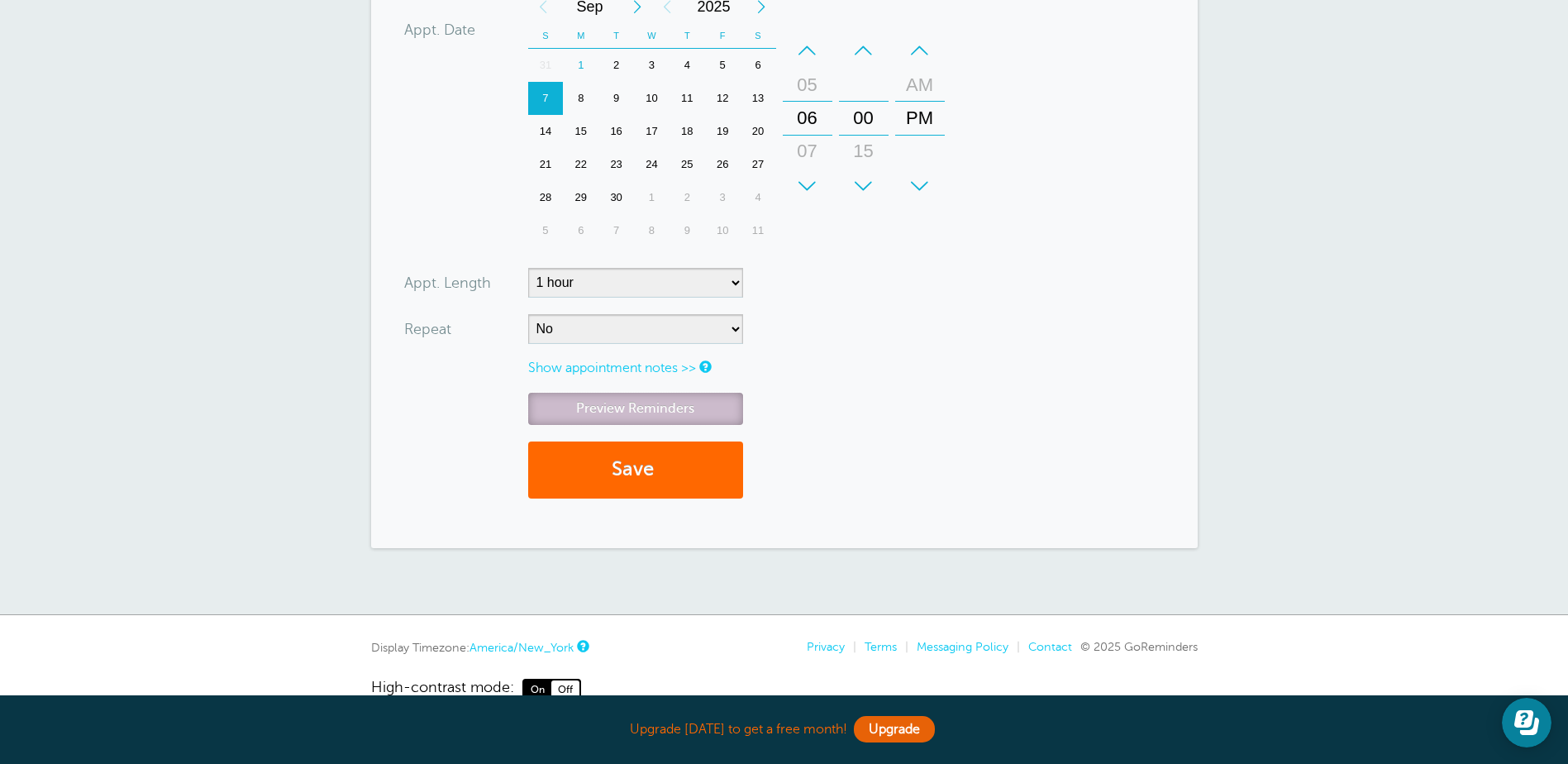
click at [635, 393] on link "Preview Reminders" at bounding box center [635, 409] width 215 height 32
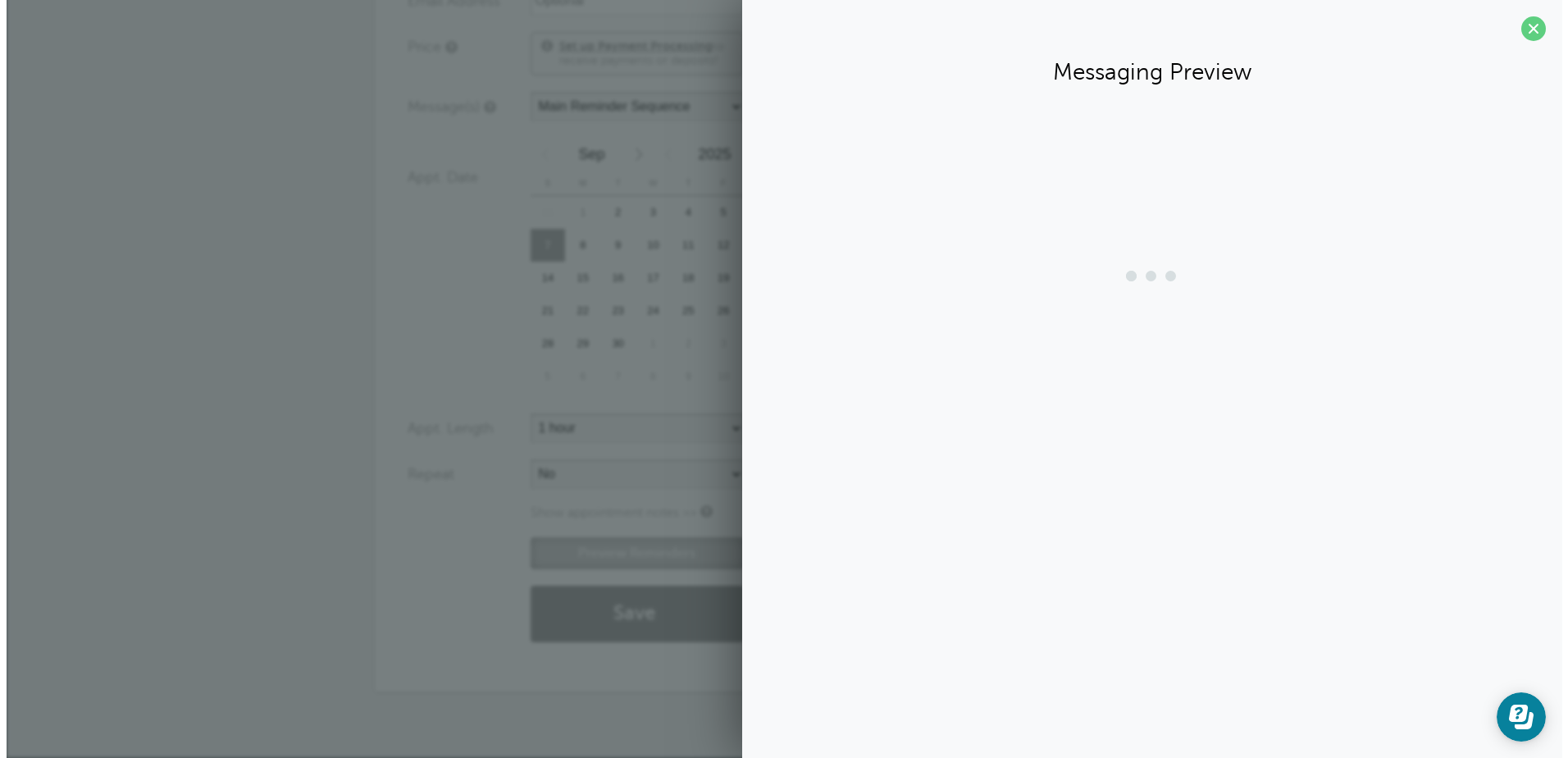
scroll to position [493, 0]
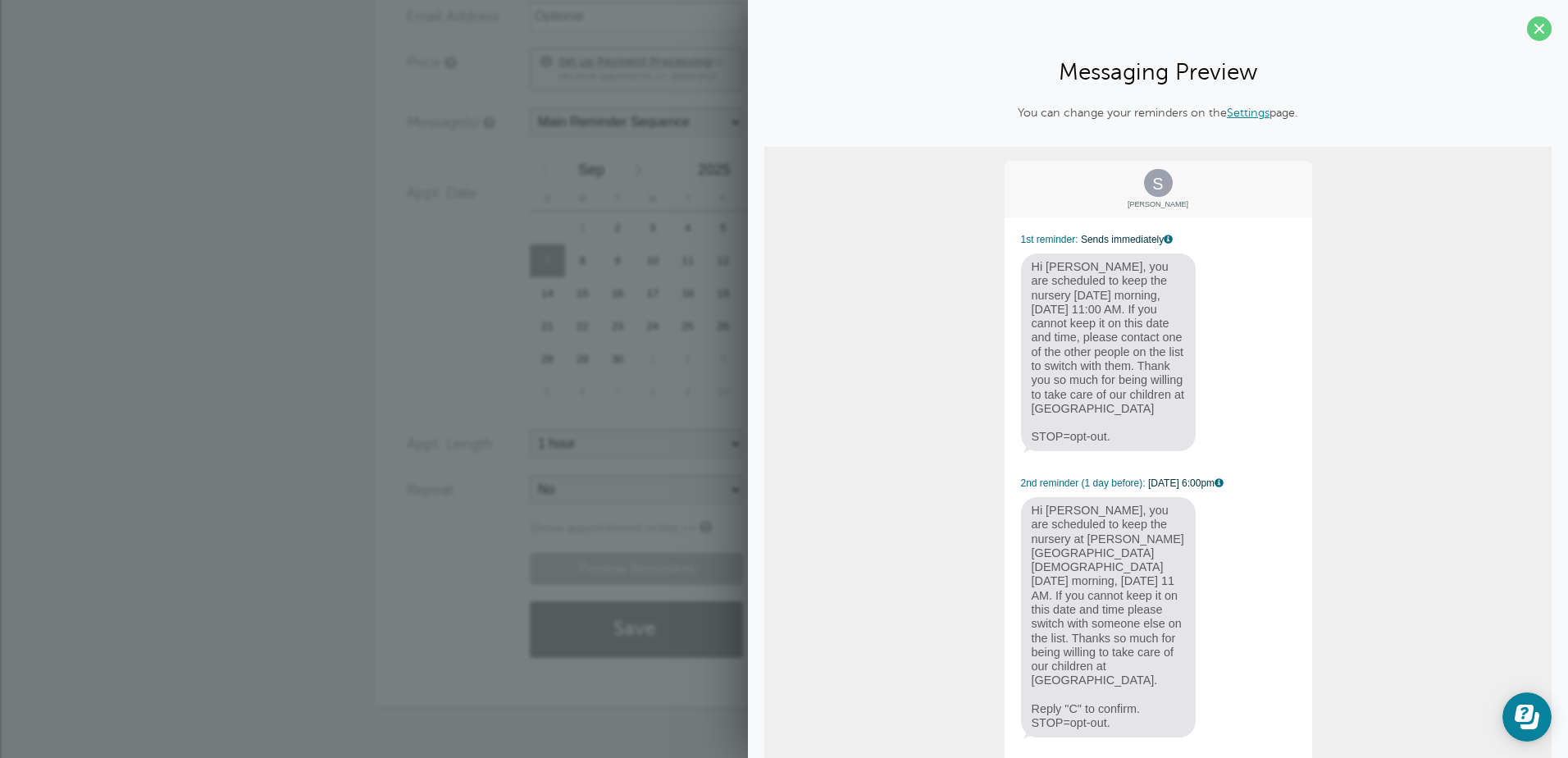
click at [1250, 113] on link "Settings" at bounding box center [1248, 112] width 42 height 13
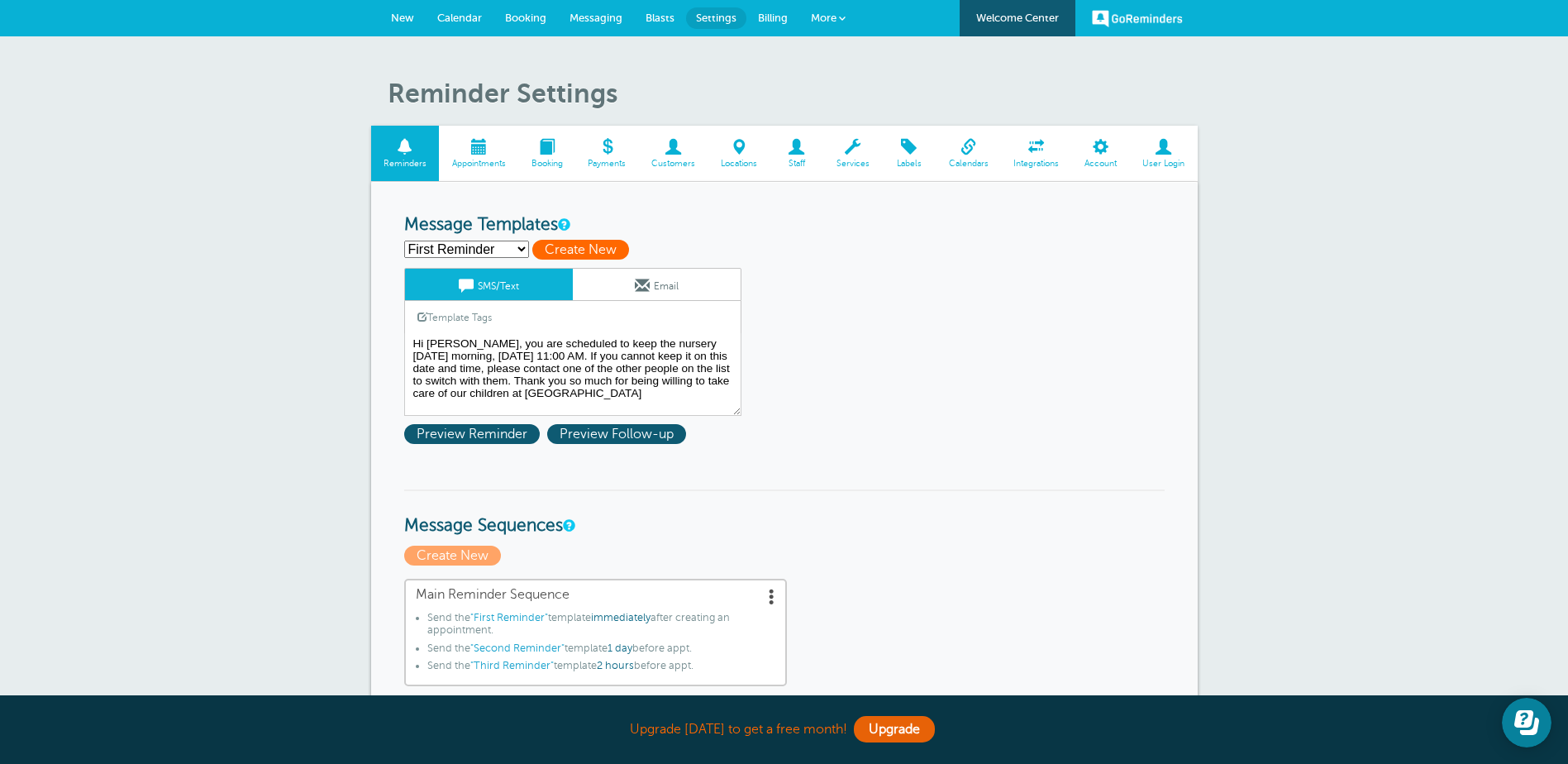
click at [597, 245] on span "Create New" at bounding box center [580, 249] width 97 height 20
select select
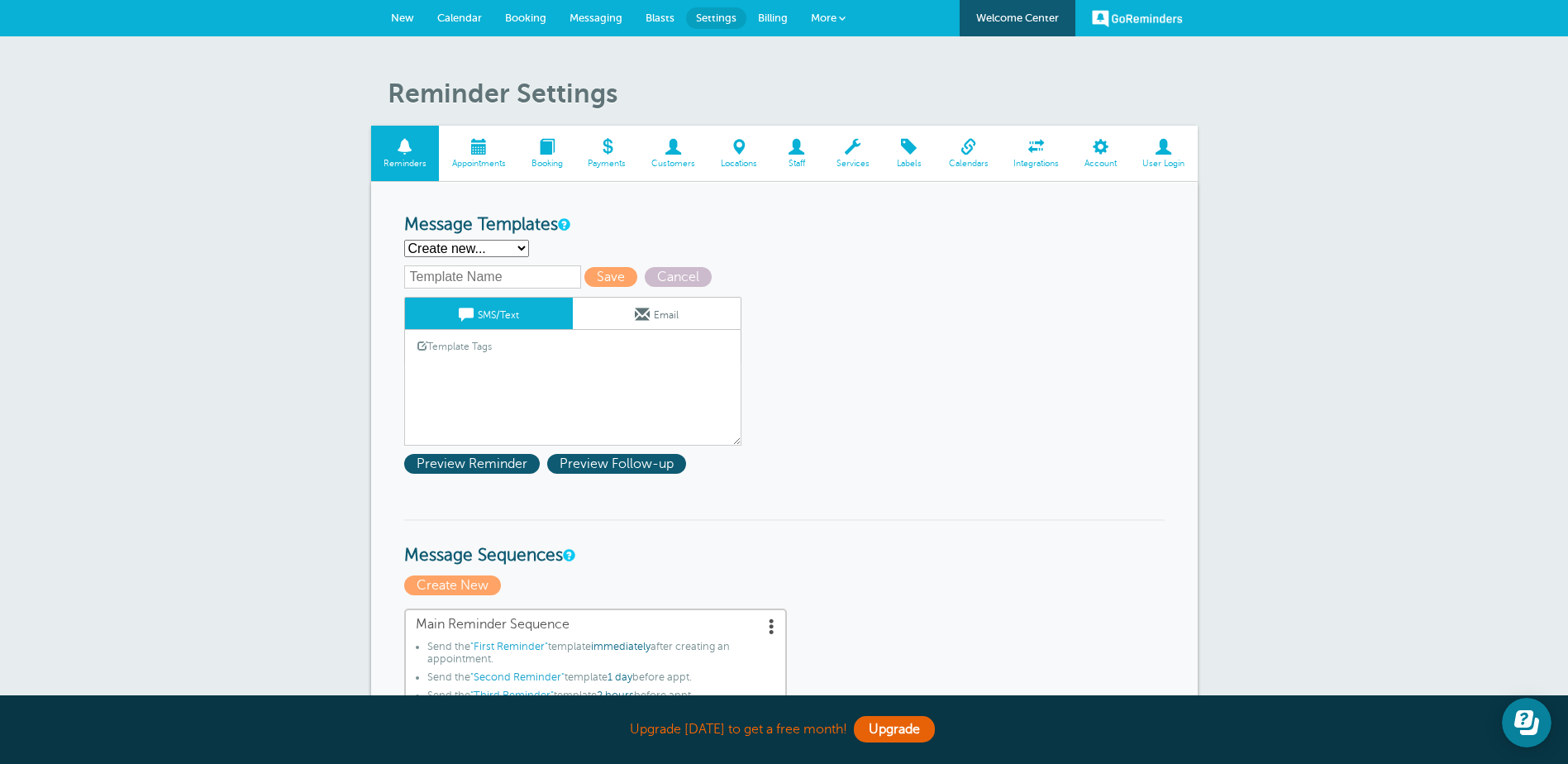
click at [534, 275] on input "text" at bounding box center [492, 277] width 177 height 23
click at [606, 271] on div "Nursery Save Cancel SMS/Text Email Template Tags Copy SMS Click to add a tag to…" at bounding box center [594, 354] width 380 height 180
click at [464, 277] on input "Nursery" at bounding box center [492, 277] width 177 height 23
type input "Nursery 1st Reminder"
drag, startPoint x: 605, startPoint y: 273, endPoint x: 942, endPoint y: 51, distance: 403.6
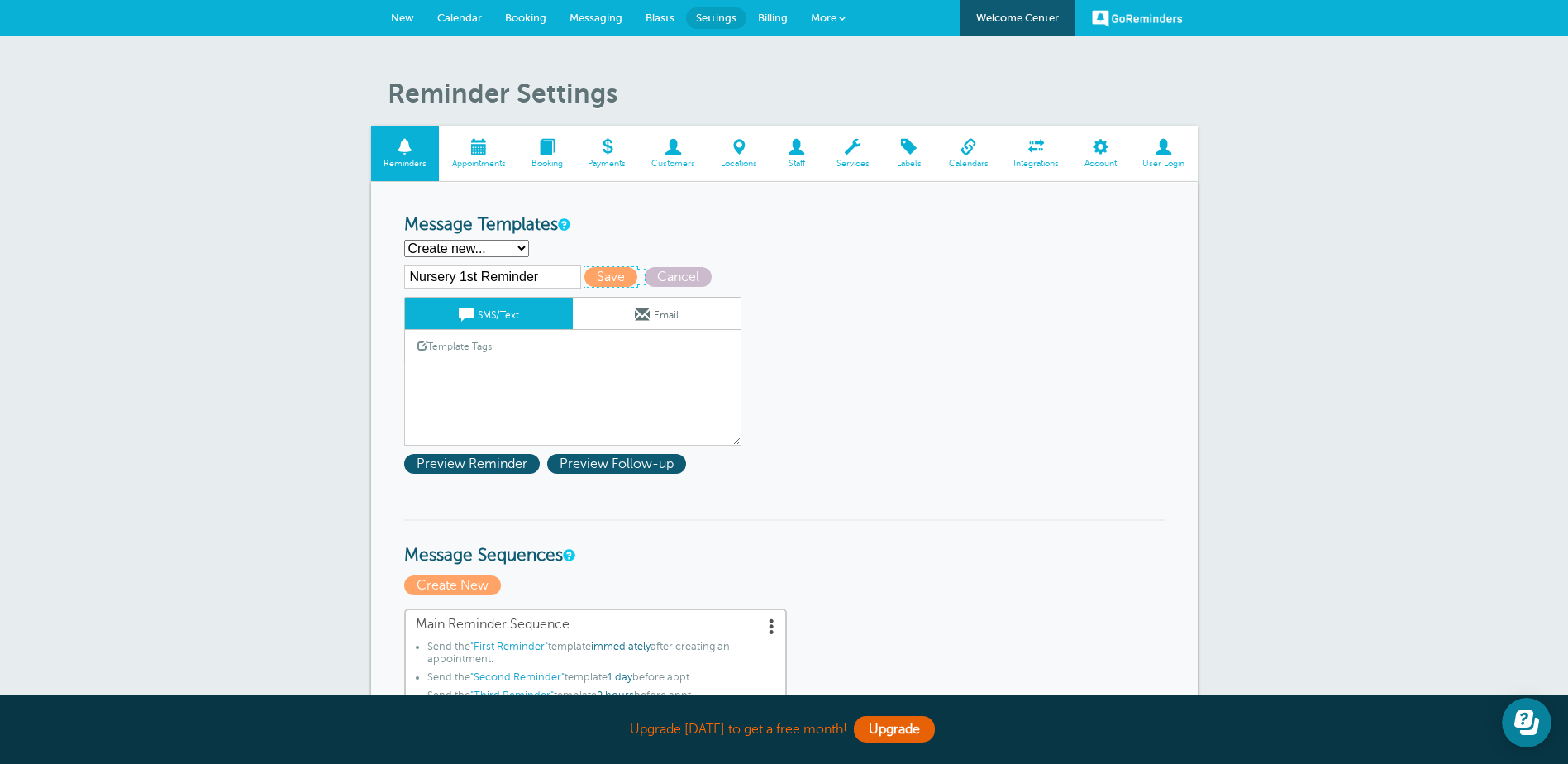
click at [605, 273] on span "Save" at bounding box center [611, 277] width 53 height 20
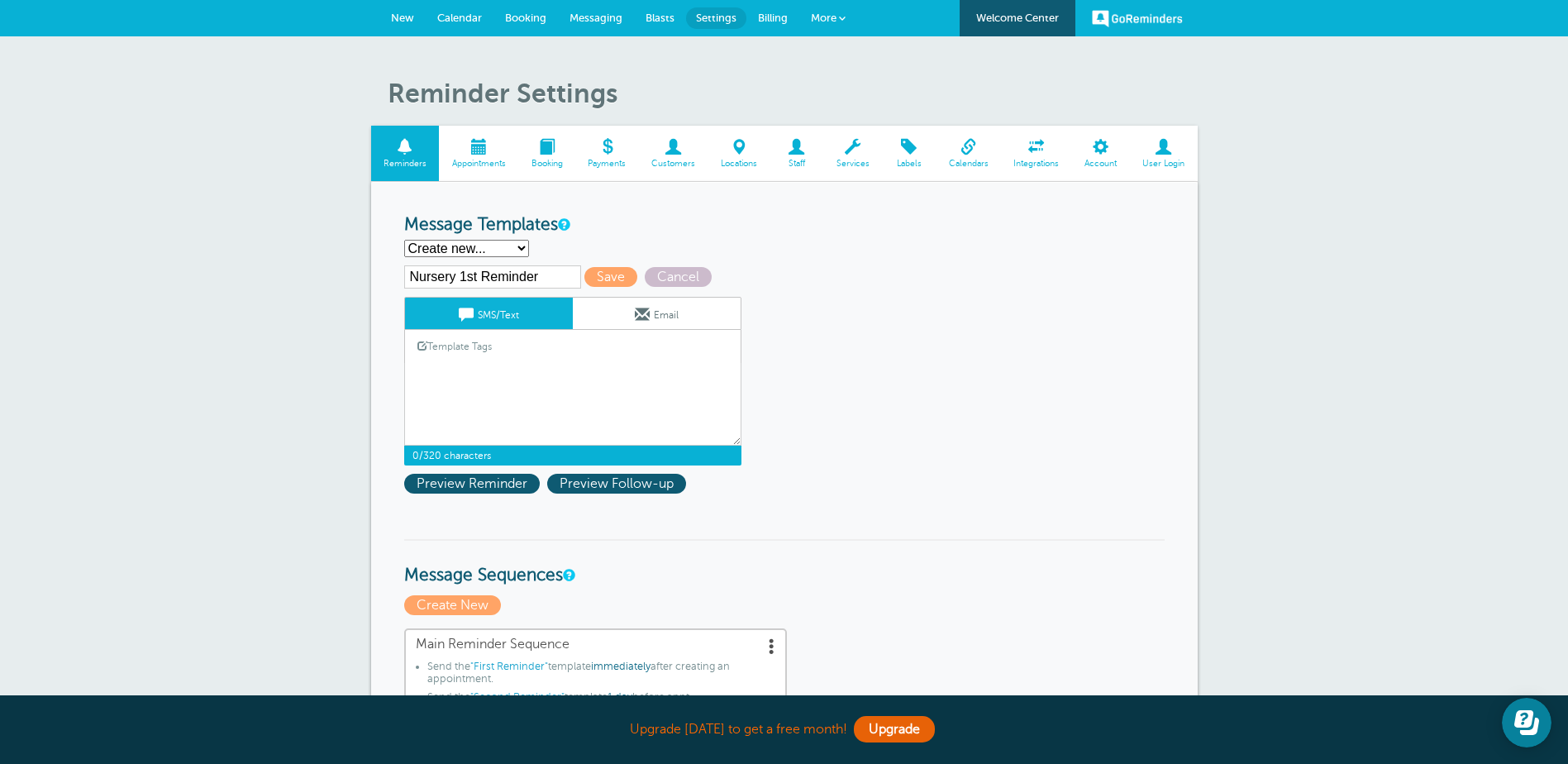
click at [511, 469] on div "Nursery 1st Reminder Save Cancel SMS/Text Email Template Tags Copy SMS Click to…" at bounding box center [594, 383] width 380 height 237
click at [444, 363] on textarea "Hi [PERSON_NAME], you are scheduled to keep the nursery [DATE] morning, [DATE] …" at bounding box center [572, 404] width 337 height 83
click at [474, 342] on link "Template Tags" at bounding box center [454, 346] width 99 height 32
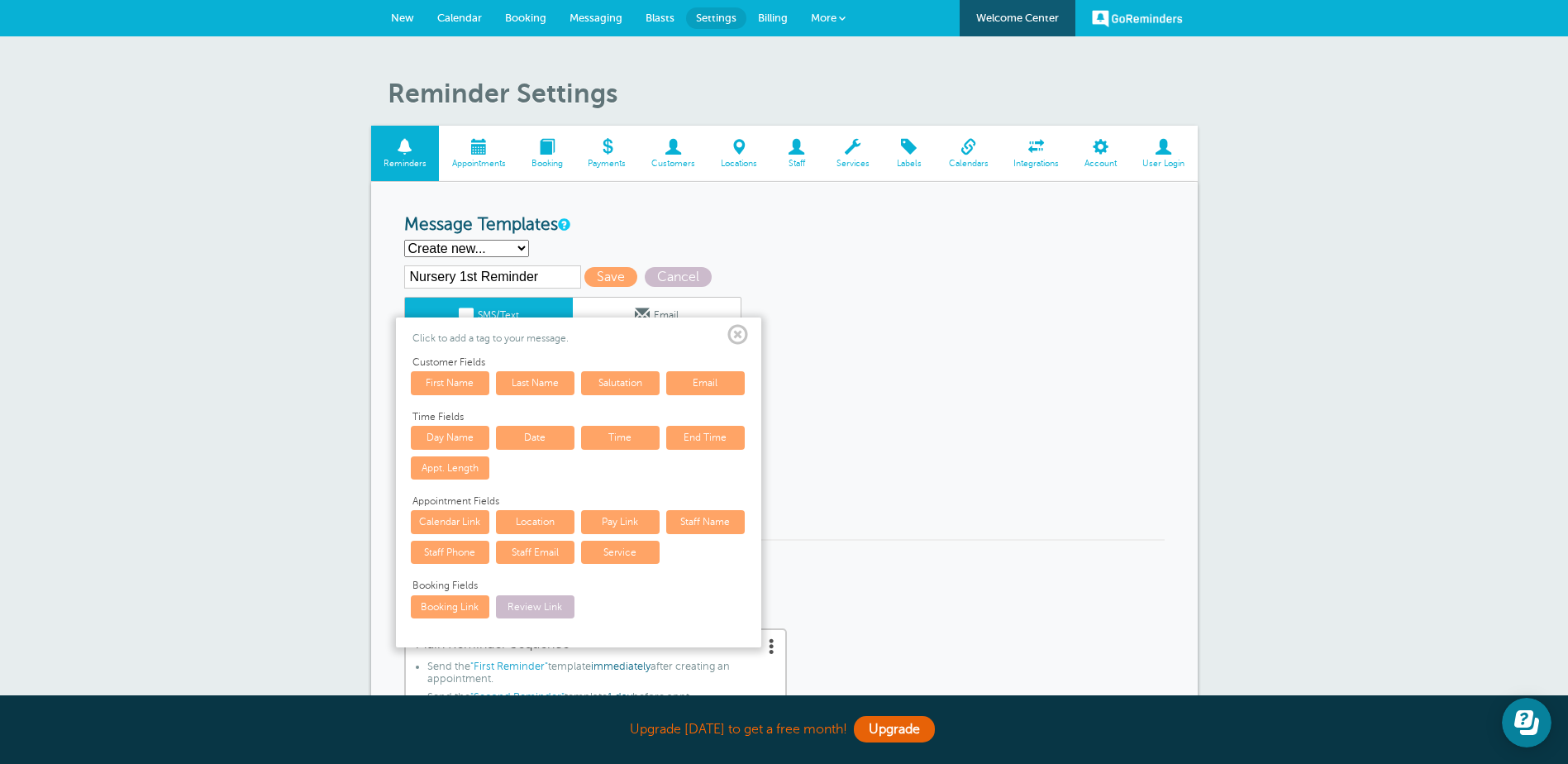
click at [450, 384] on link "First Name" at bounding box center [449, 383] width 79 height 23
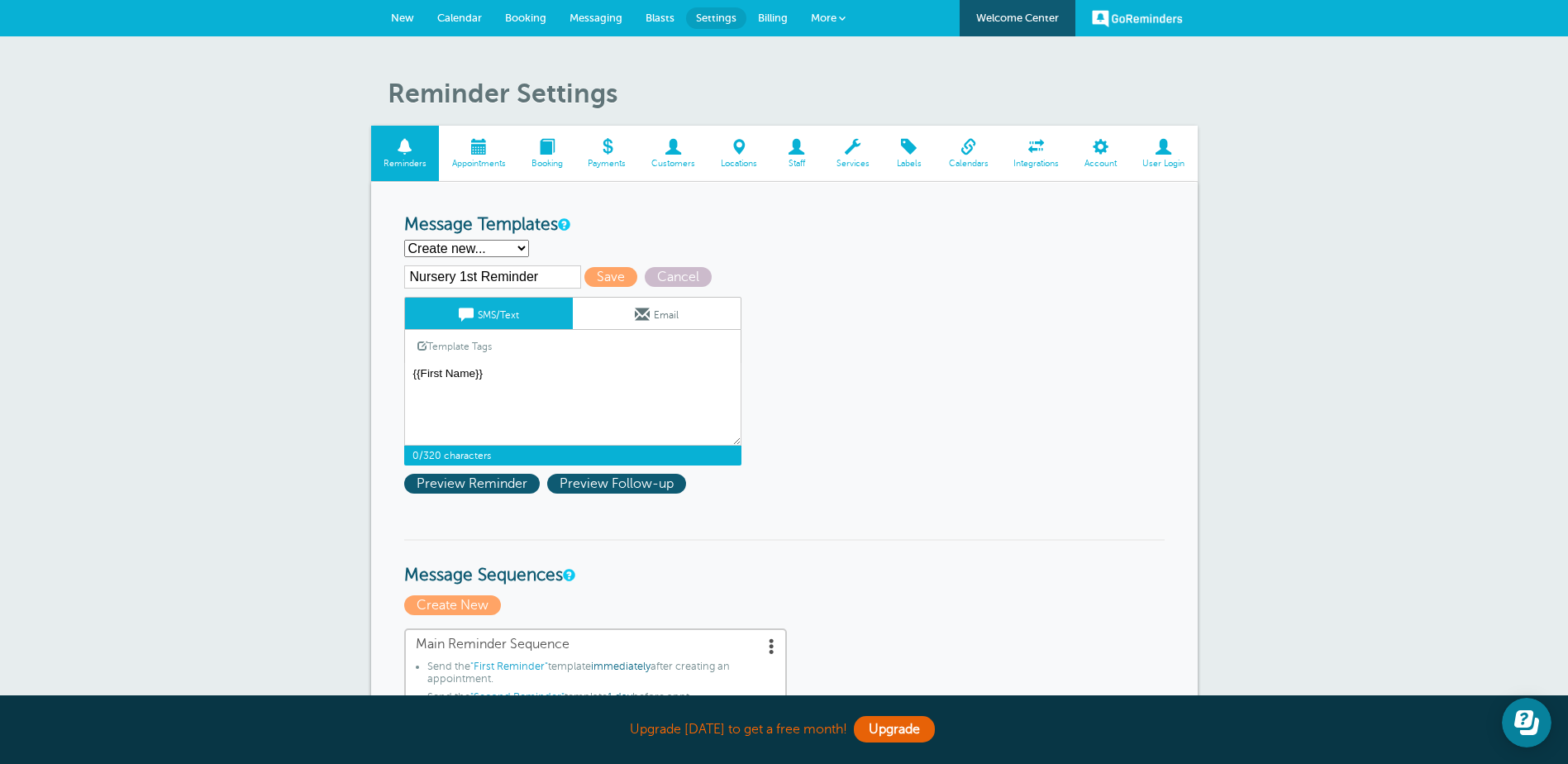
click at [447, 345] on link "Template Tags" at bounding box center [454, 346] width 99 height 32
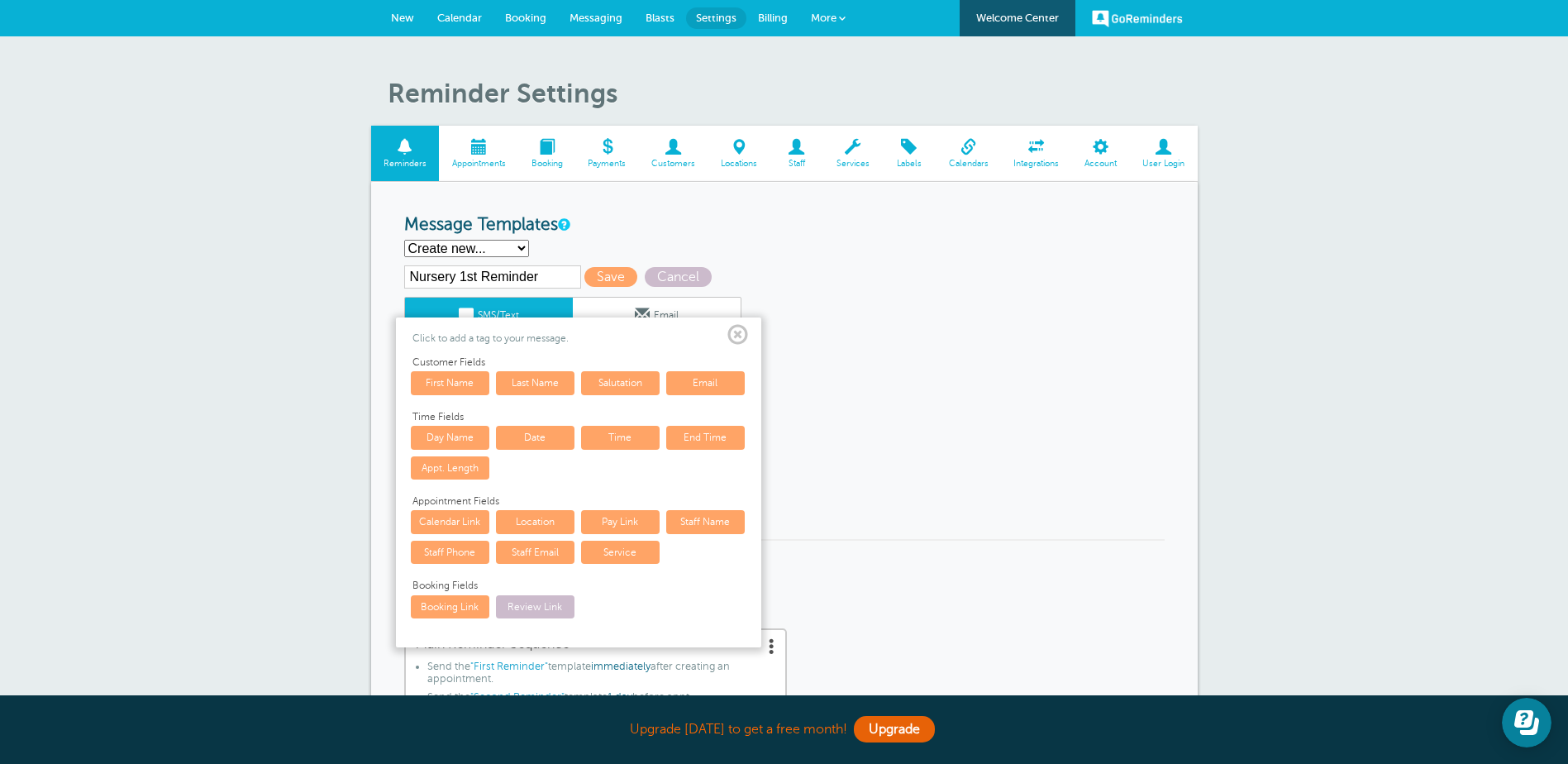
click at [537, 435] on link "Date" at bounding box center [535, 437] width 79 height 23
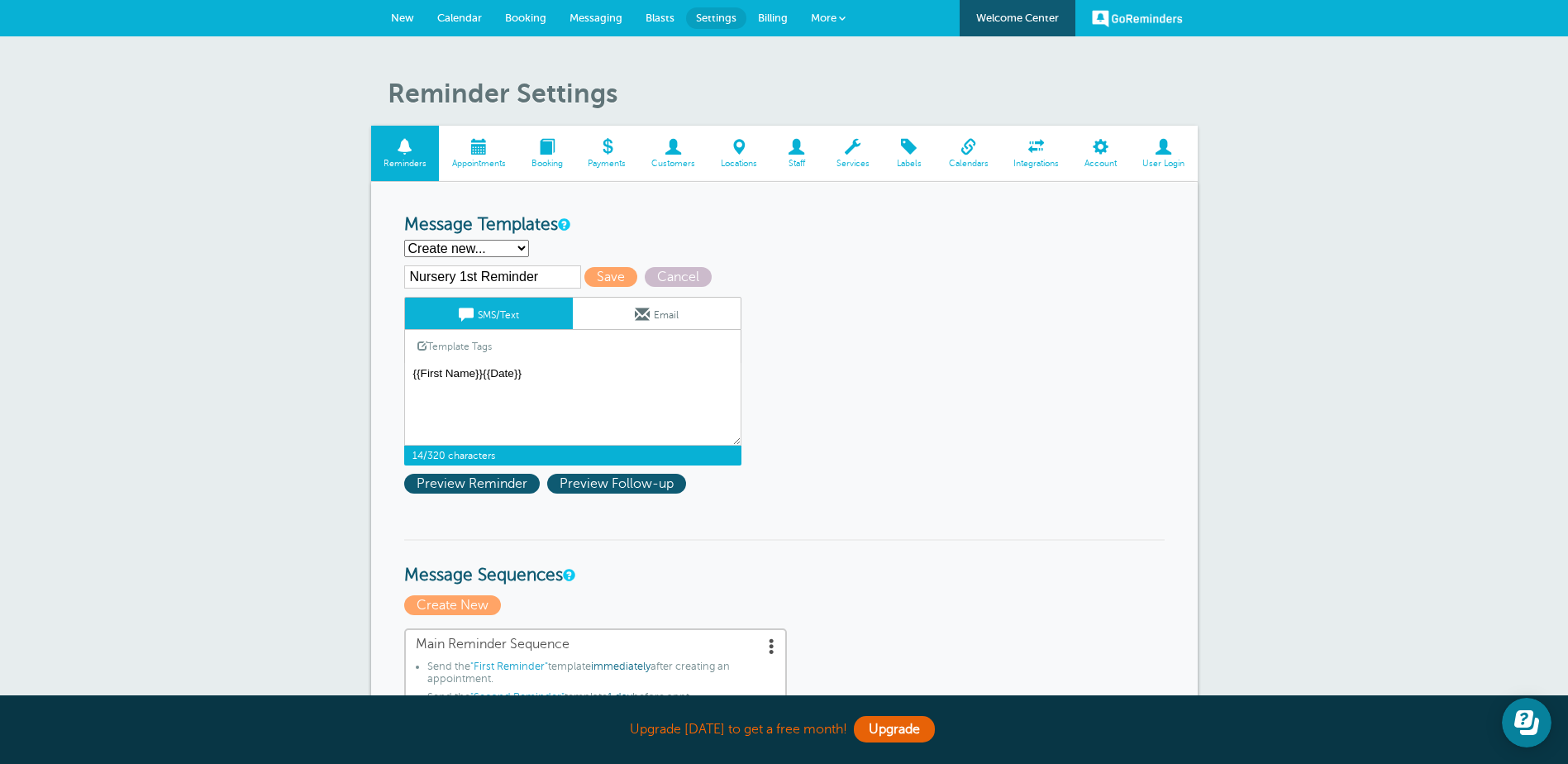
click at [444, 345] on link "Template Tags" at bounding box center [454, 346] width 99 height 32
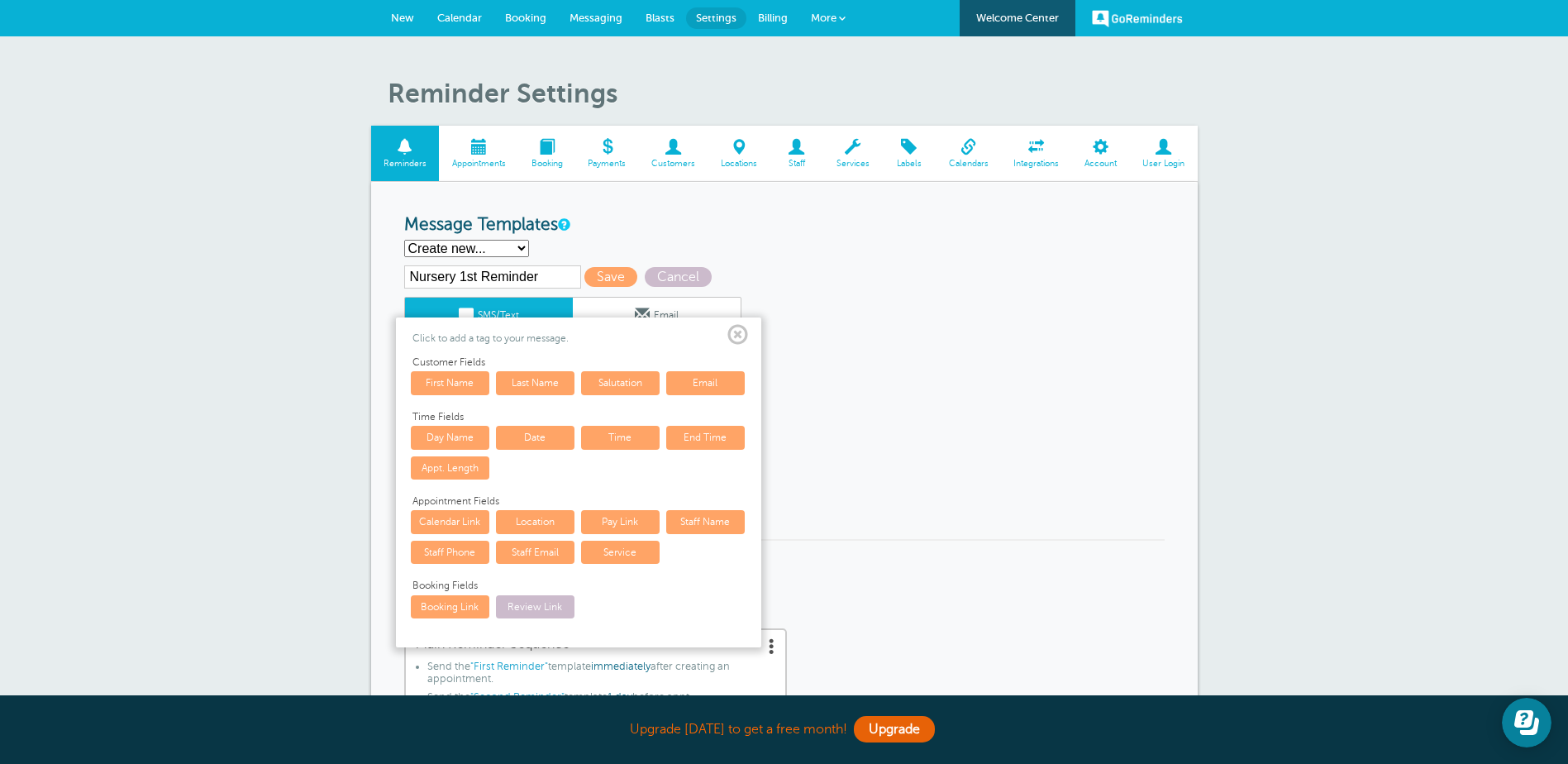
click at [624, 436] on link "Time" at bounding box center [620, 437] width 79 height 23
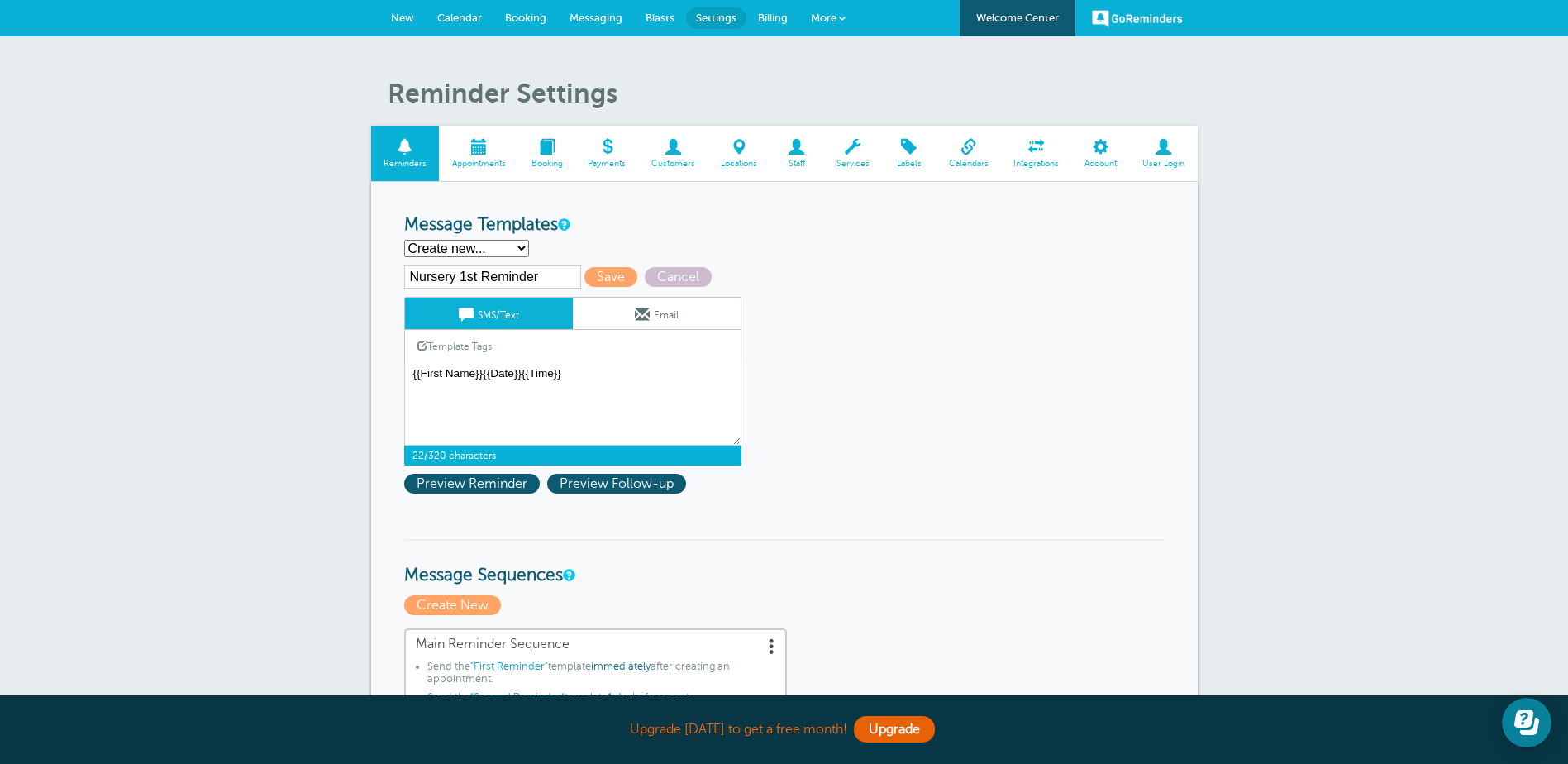
click at [460, 348] on link "Template Tags" at bounding box center [454, 346] width 99 height 32
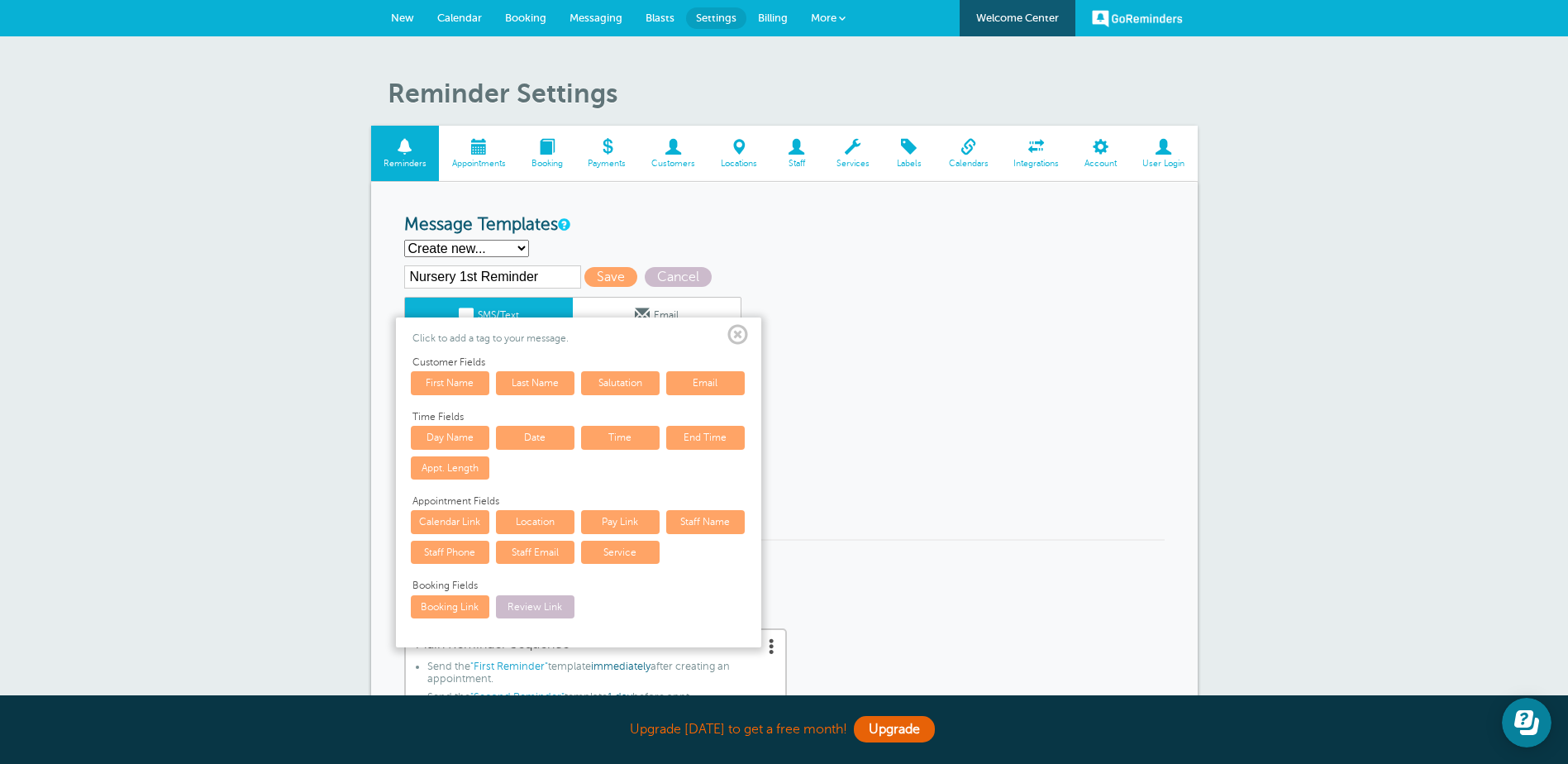
click at [450, 432] on link "Day Name" at bounding box center [449, 437] width 79 height 23
type textarea "{{First Name}}{{Date}}{{Time}}{{Day Name}}"
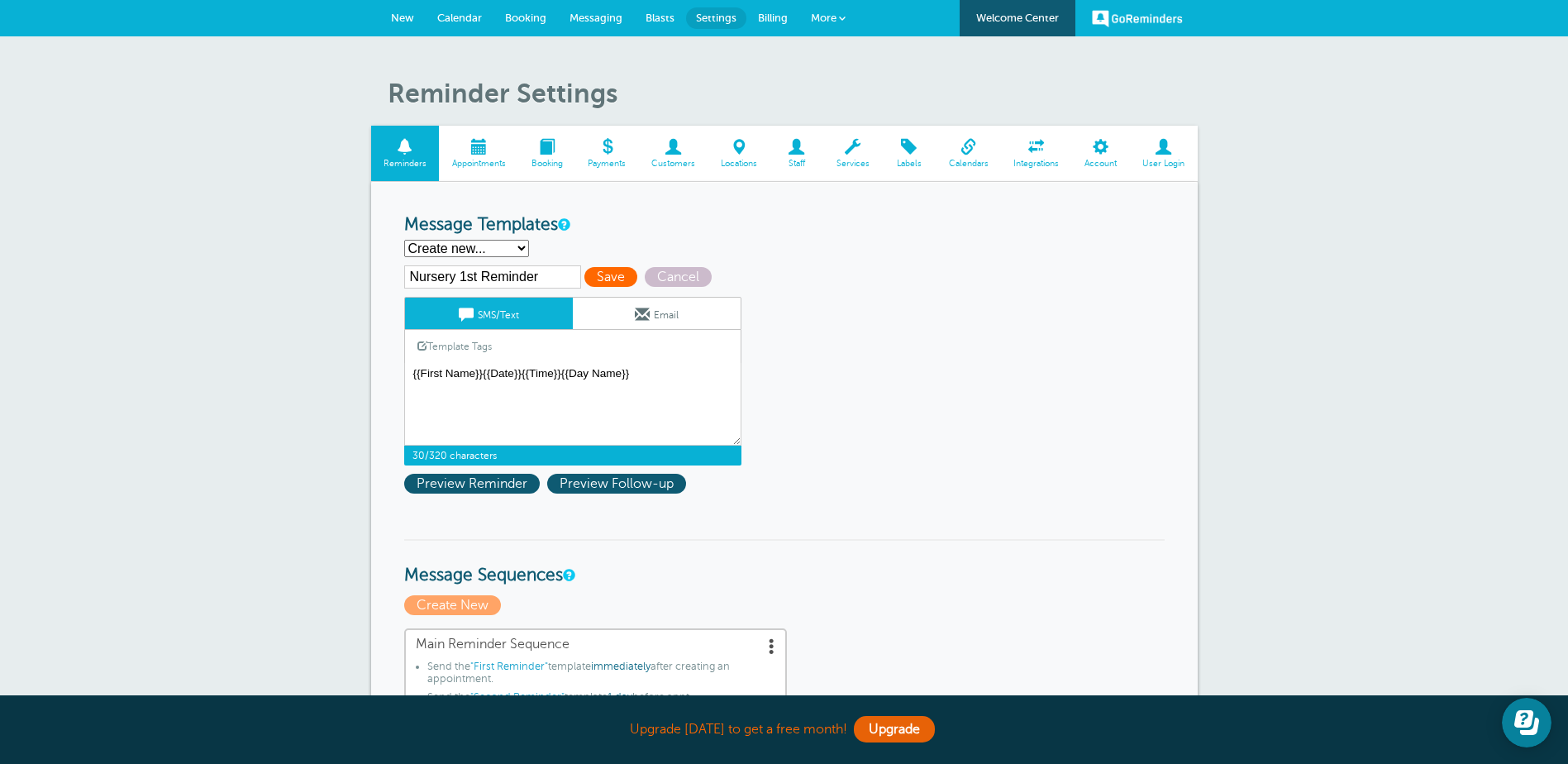
click at [599, 277] on span "Save" at bounding box center [611, 277] width 53 height 20
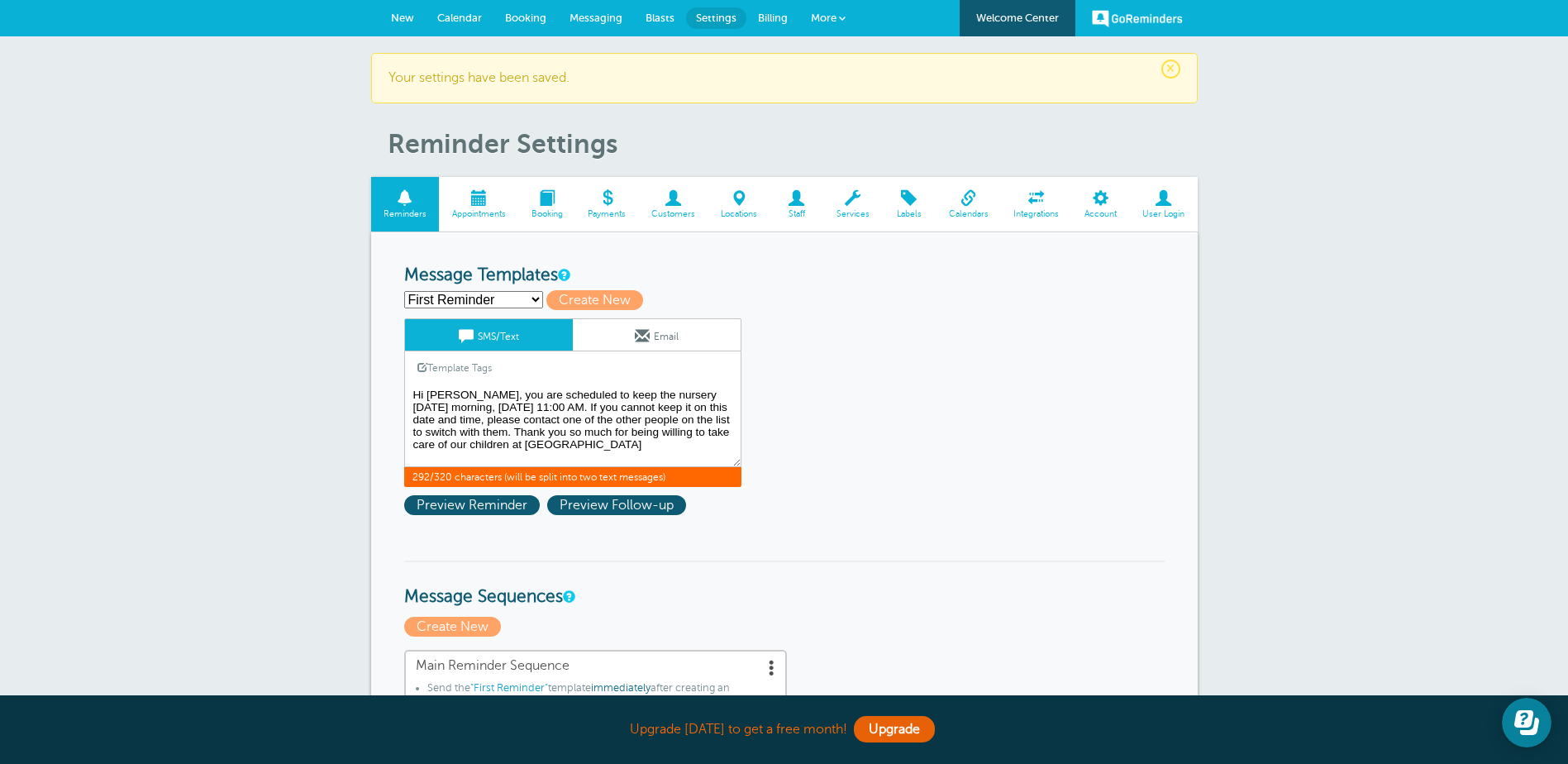
drag, startPoint x: 614, startPoint y: 449, endPoint x: 388, endPoint y: 398, distance: 231.7
click at [527, 299] on select "First Reminder Nursery 1st Reminder Second Reminder Third Reminder Create new..." at bounding box center [473, 299] width 139 height 17
select select "160598"
click at [404, 291] on select "First Reminder Nursery 1st Reminder Second Reminder Third Reminder Create new..." at bounding box center [473, 299] width 139 height 17
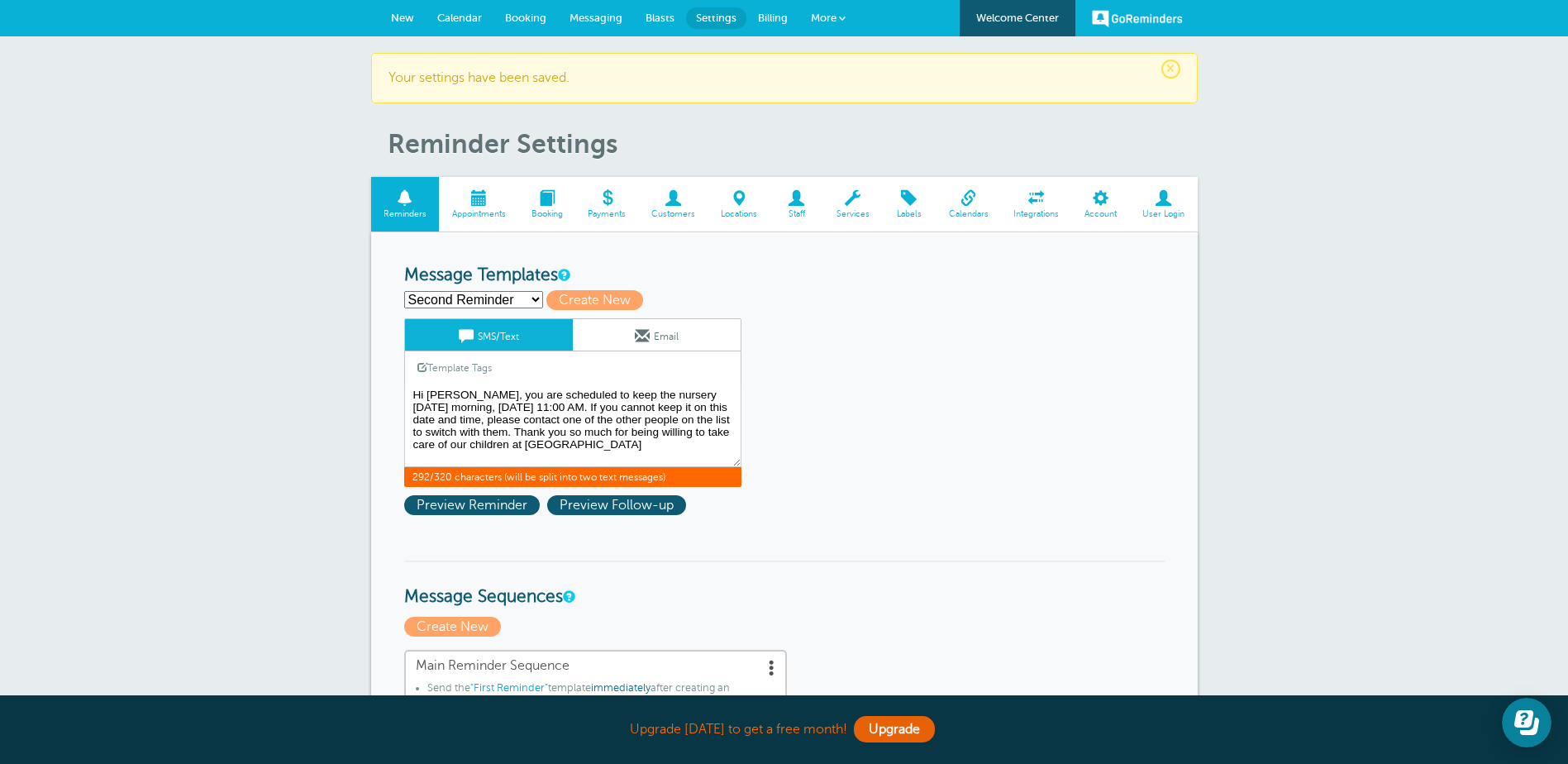
type input "Second Reminder"
type textarea "Hi [PERSON_NAME], you are scheduled to keep the nursery at [PERSON_NAME][GEOGRA…"
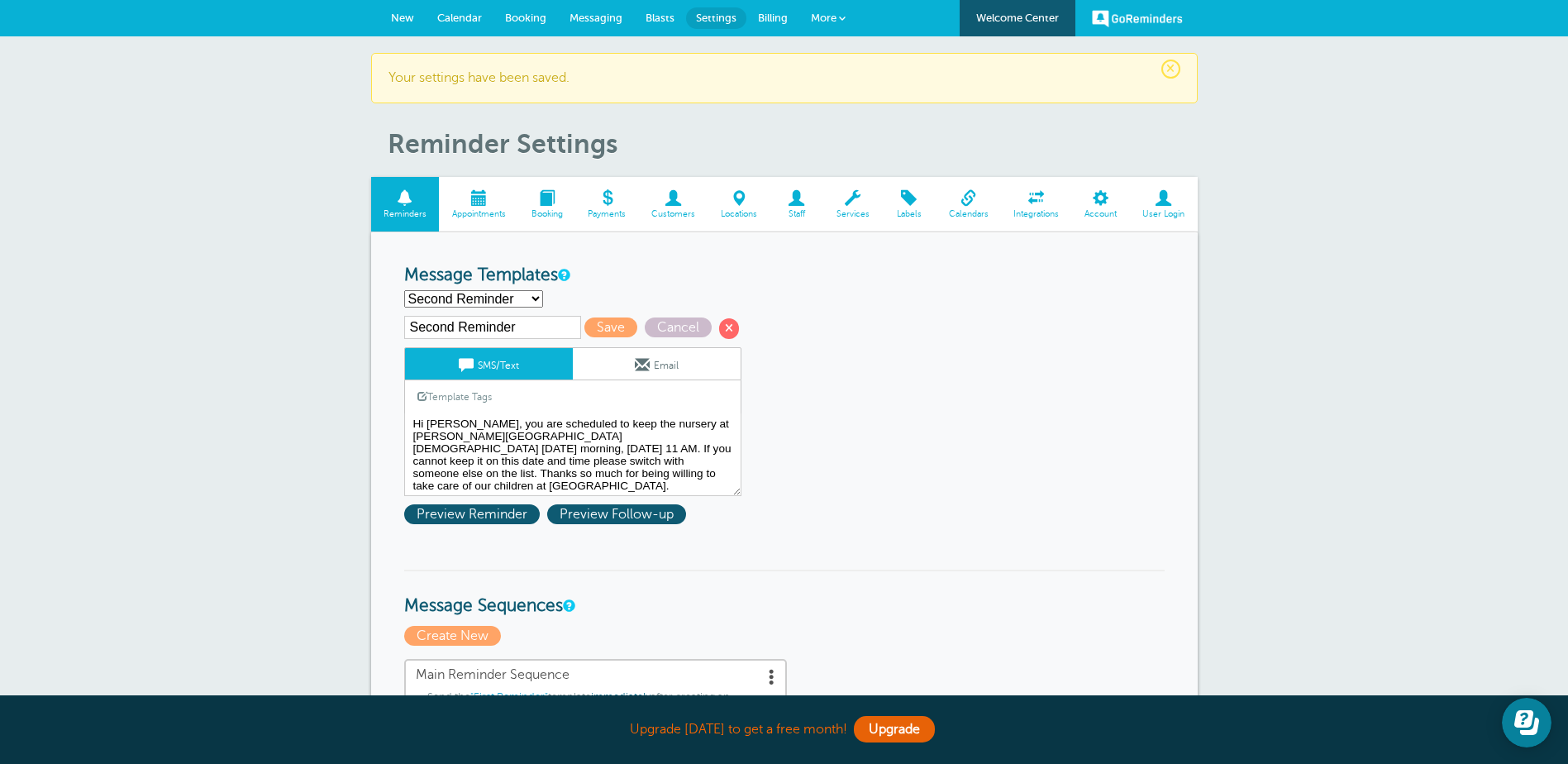
click at [531, 296] on select "First Reminder Nursery 1st Reminder Second Reminder Third Reminder Create new..." at bounding box center [473, 298] width 139 height 17
select select "160596"
click at [404, 290] on select "First Reminder Nursery 1st Reminder Second Reminder Third Reminder Create new..." at bounding box center [473, 298] width 139 height 17
type input "First Reminder"
type textarea "Hi [PERSON_NAME], you are scheduled to keep the nursery [DATE] morning, [DATE] …"
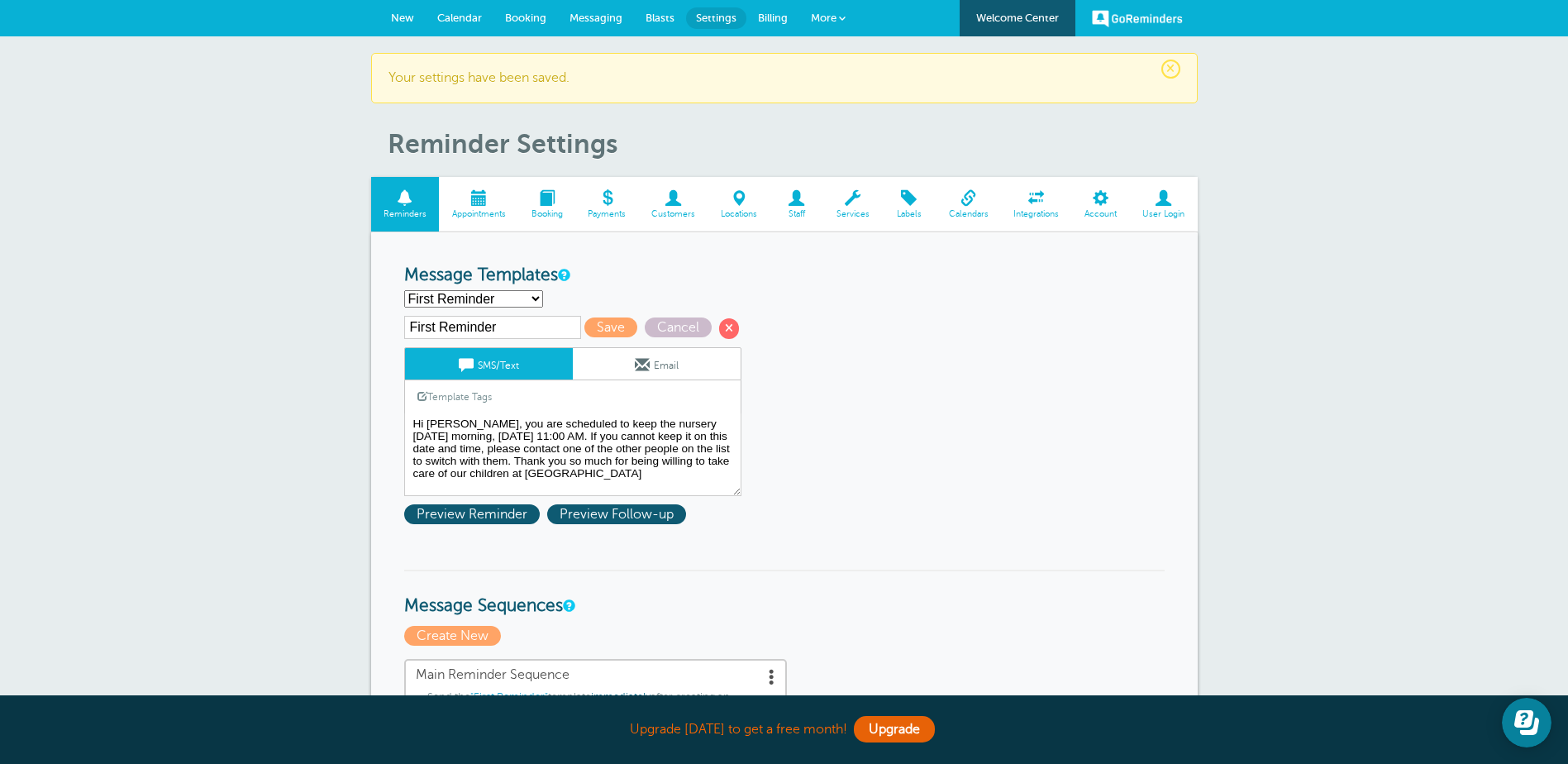
click at [533, 302] on select "First Reminder Nursery 1st Reminder Second Reminder Third Reminder Create new..." at bounding box center [473, 298] width 139 height 17
select select "160600"
click at [404, 290] on select "First Reminder Nursery 1st Reminder Second Reminder Third Reminder Create new..." at bounding box center [473, 298] width 139 height 17
type input "Nursery 1st Reminder"
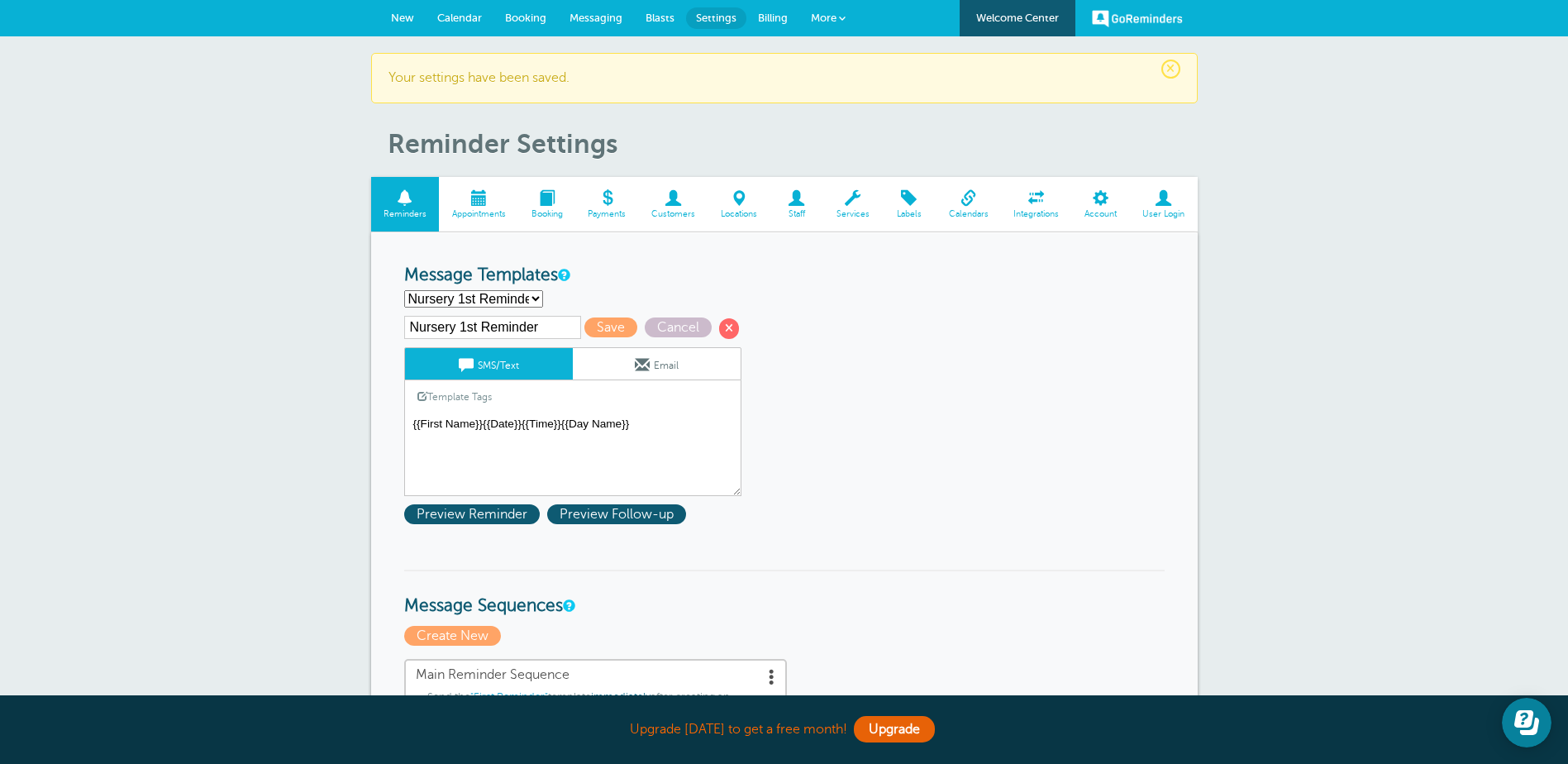
click at [408, 423] on textarea "Hi [PERSON_NAME], you are scheduled to keep the nursery [DATE] morning, [DATE] …" at bounding box center [572, 454] width 337 height 83
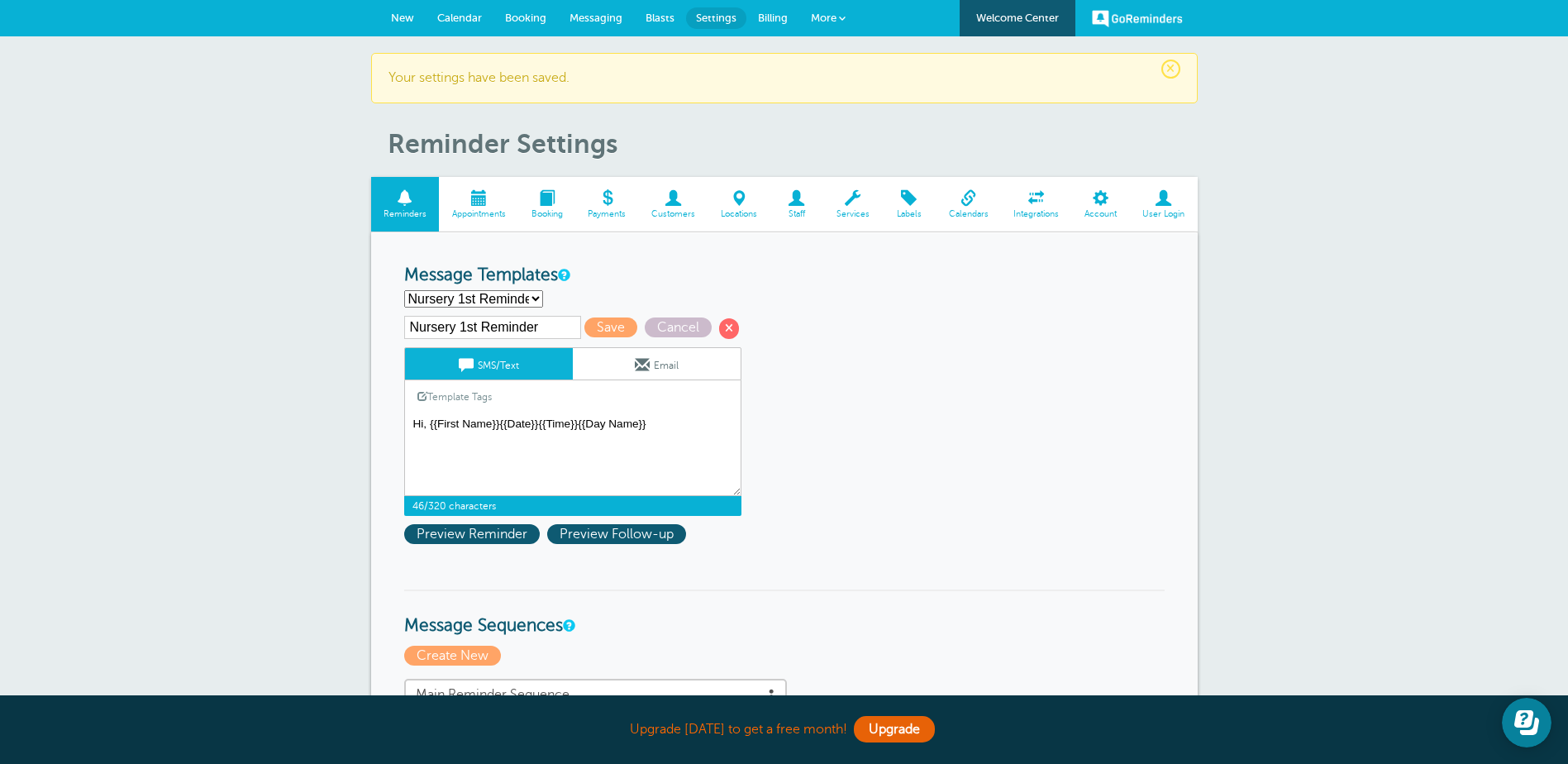
click at [424, 425] on textarea "Hi [PERSON_NAME], you are scheduled to keep the nursery [DATE] morning, [DATE] …" at bounding box center [572, 454] width 337 height 83
click at [427, 423] on textarea "Hi [PERSON_NAME], you are scheduled to keep the nursery [DATE] morning, [DATE] …" at bounding box center [572, 454] width 337 height 83
click at [496, 423] on textarea "Hi [PERSON_NAME], you are scheduled to keep the nursery [DATE] morning, [DATE] …" at bounding box center [572, 454] width 337 height 83
drag, startPoint x: 632, startPoint y: 435, endPoint x: 709, endPoint y: 435, distance: 77.0
click at [709, 435] on textarea "Hi [PERSON_NAME], you are scheduled to keep the nursery [DATE] morning, [DATE] …" at bounding box center [572, 454] width 337 height 83
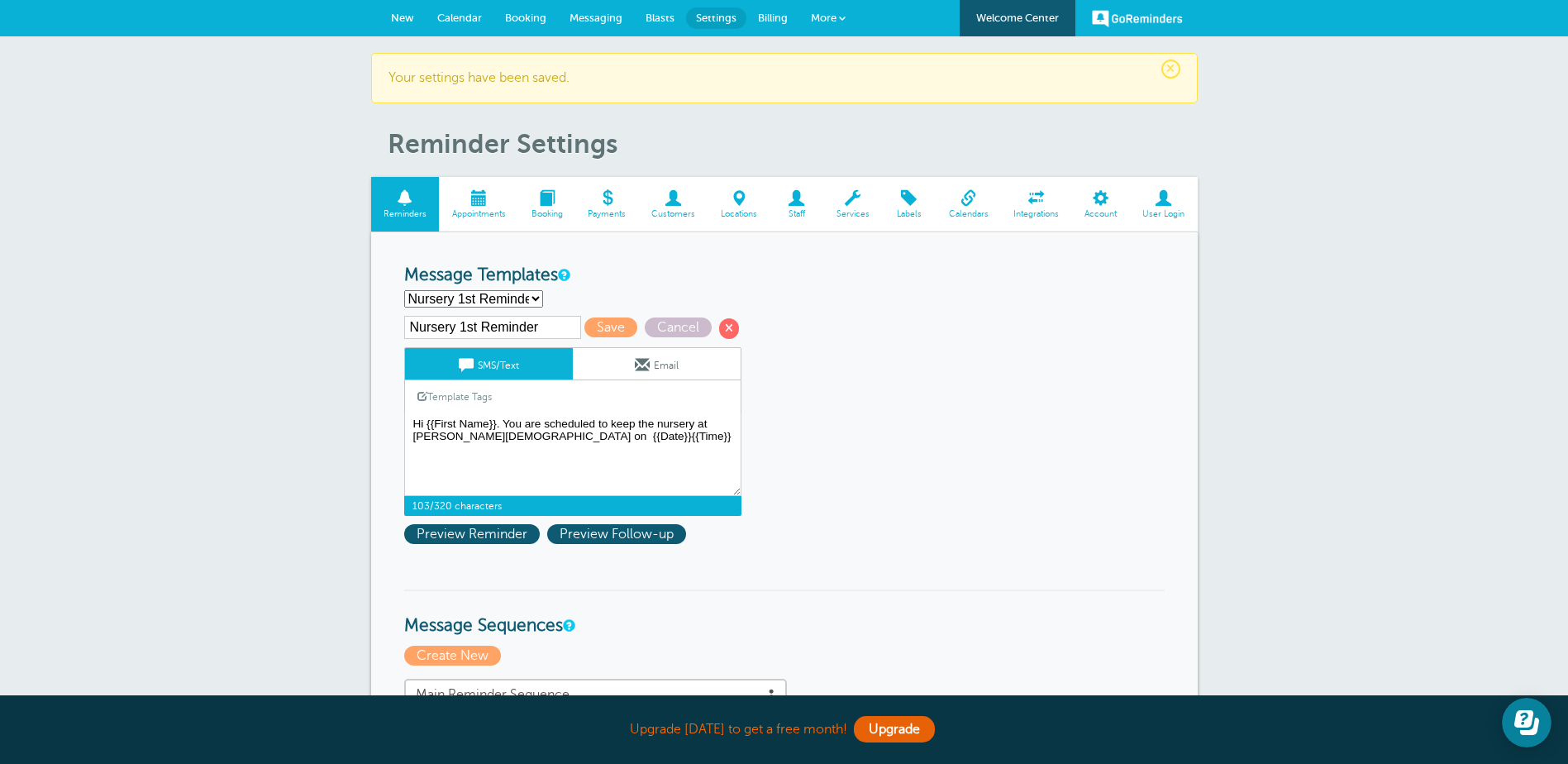
click at [471, 398] on link "Template Tags" at bounding box center [454, 396] width 99 height 32
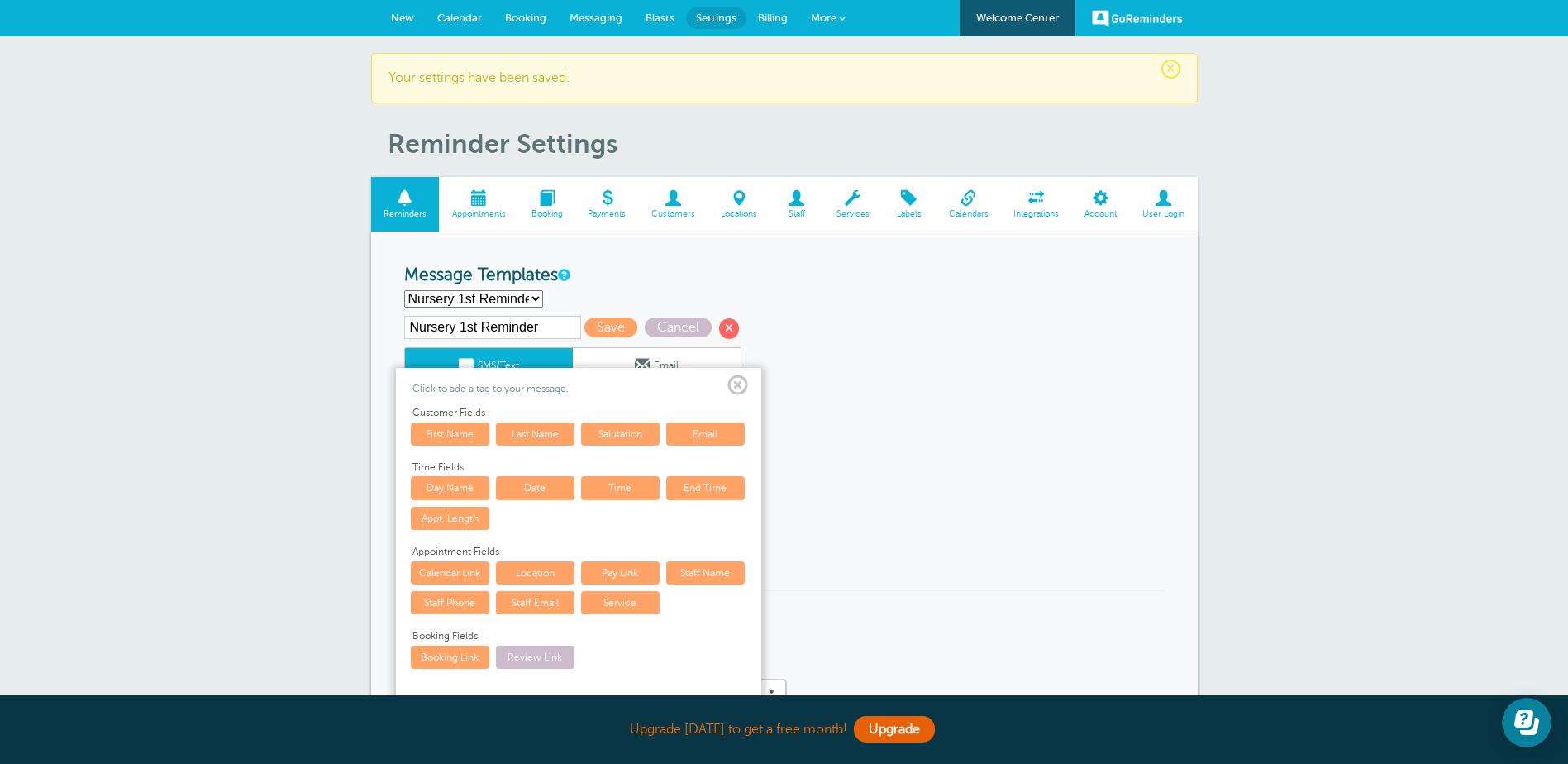
click at [463, 489] on link "Day Name" at bounding box center [449, 487] width 79 height 23
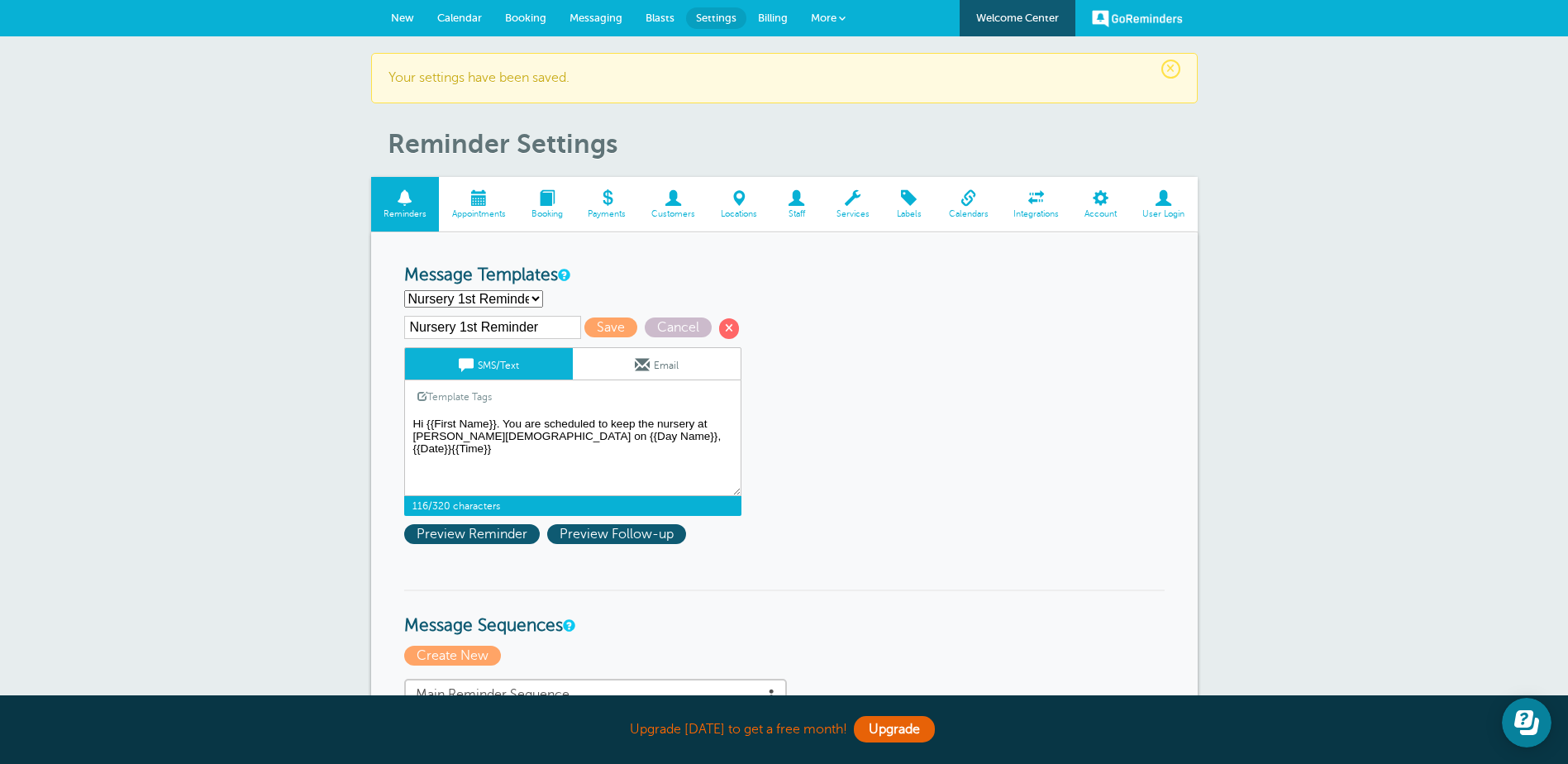
click at [702, 438] on textarea "Hi [PERSON_NAME], you are scheduled to keep the nursery [DATE] morning, [DATE] …" at bounding box center [572, 454] width 337 height 83
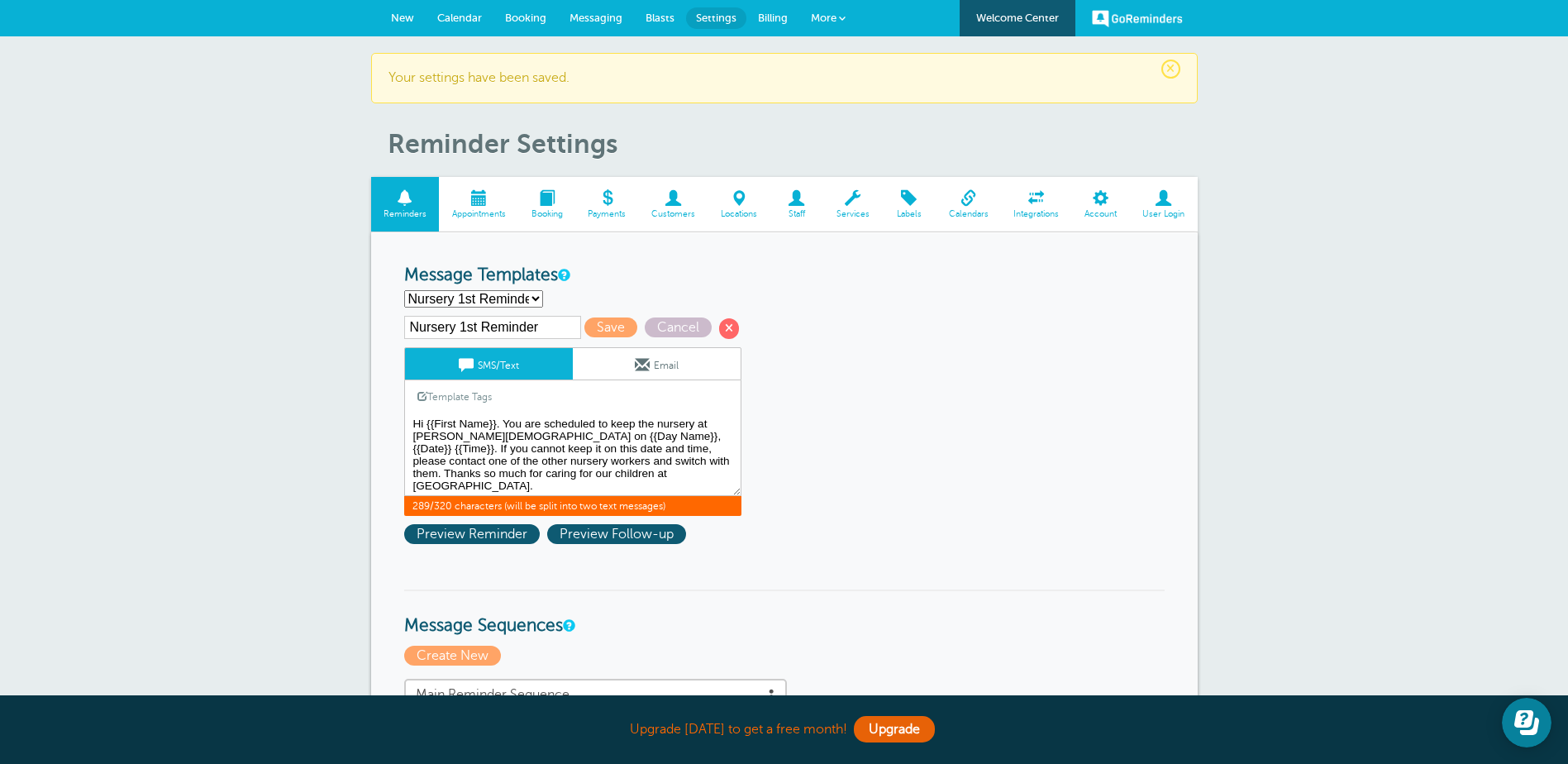
click at [665, 437] on textarea "Hi [PERSON_NAME], you are scheduled to keep the nursery [DATE] morning, [DATE] …" at bounding box center [572, 454] width 337 height 83
type textarea "Hi {{First Name}}. You are scheduled to keep the nursery at [PERSON_NAME][DEMOG…"
drag, startPoint x: 608, startPoint y: 325, endPoint x: 609, endPoint y: 334, distance: 9.1
click at [609, 324] on span "Save" at bounding box center [611, 327] width 53 height 20
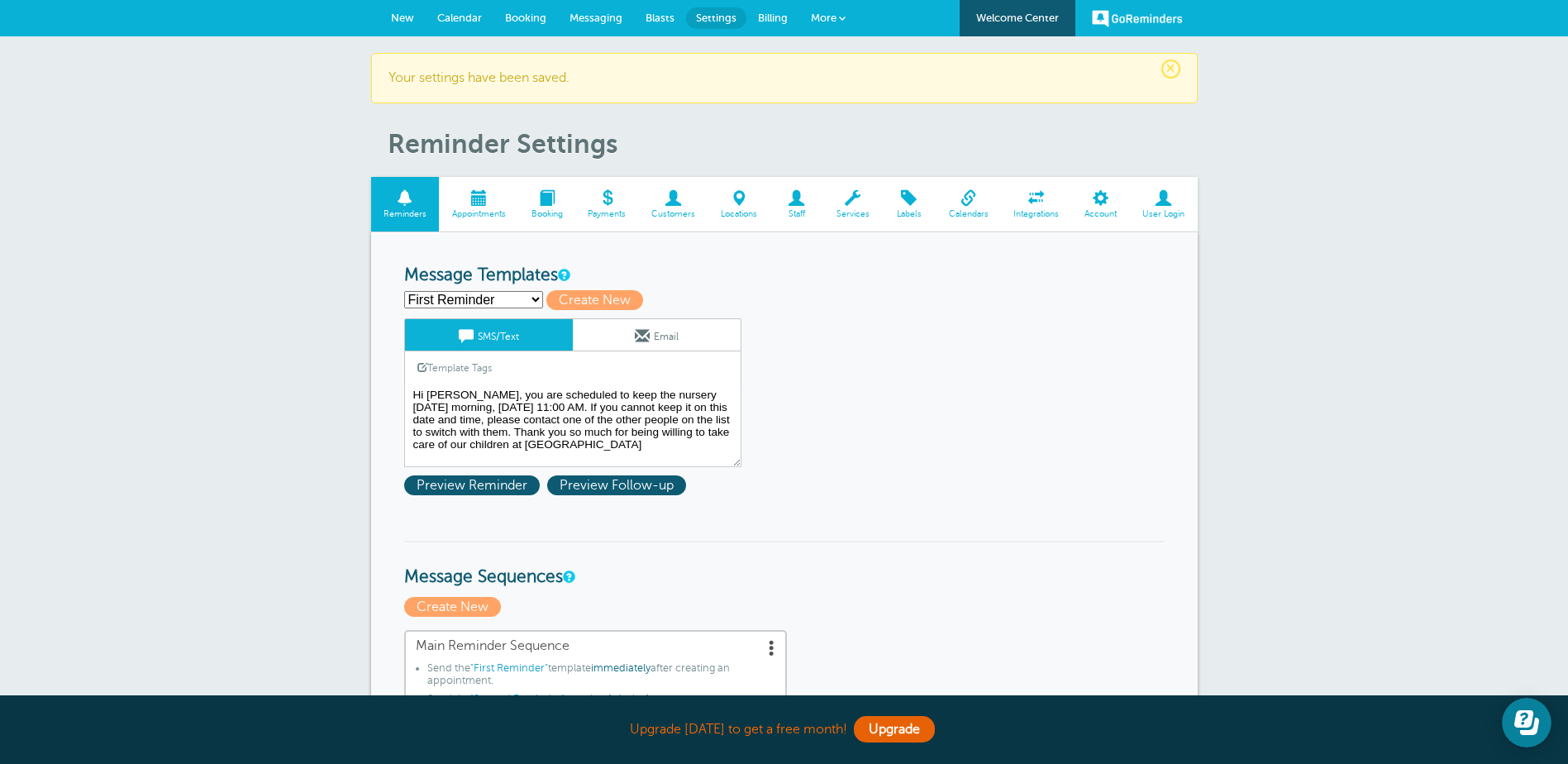
click at [532, 299] on select "First Reminder Nursery 1st Reminder Second Reminder Third Reminder Create new..." at bounding box center [473, 299] width 139 height 17
select select "160600"
click at [404, 291] on select "First Reminder Nursery 1st Reminder Second Reminder Third Reminder Create new..." at bounding box center [473, 299] width 139 height 17
type input "Nursery 1st Reminder"
type textarea "Hi {{First Name}}. You are scheduled to keep the nursery at [PERSON_NAME][DEMOG…"
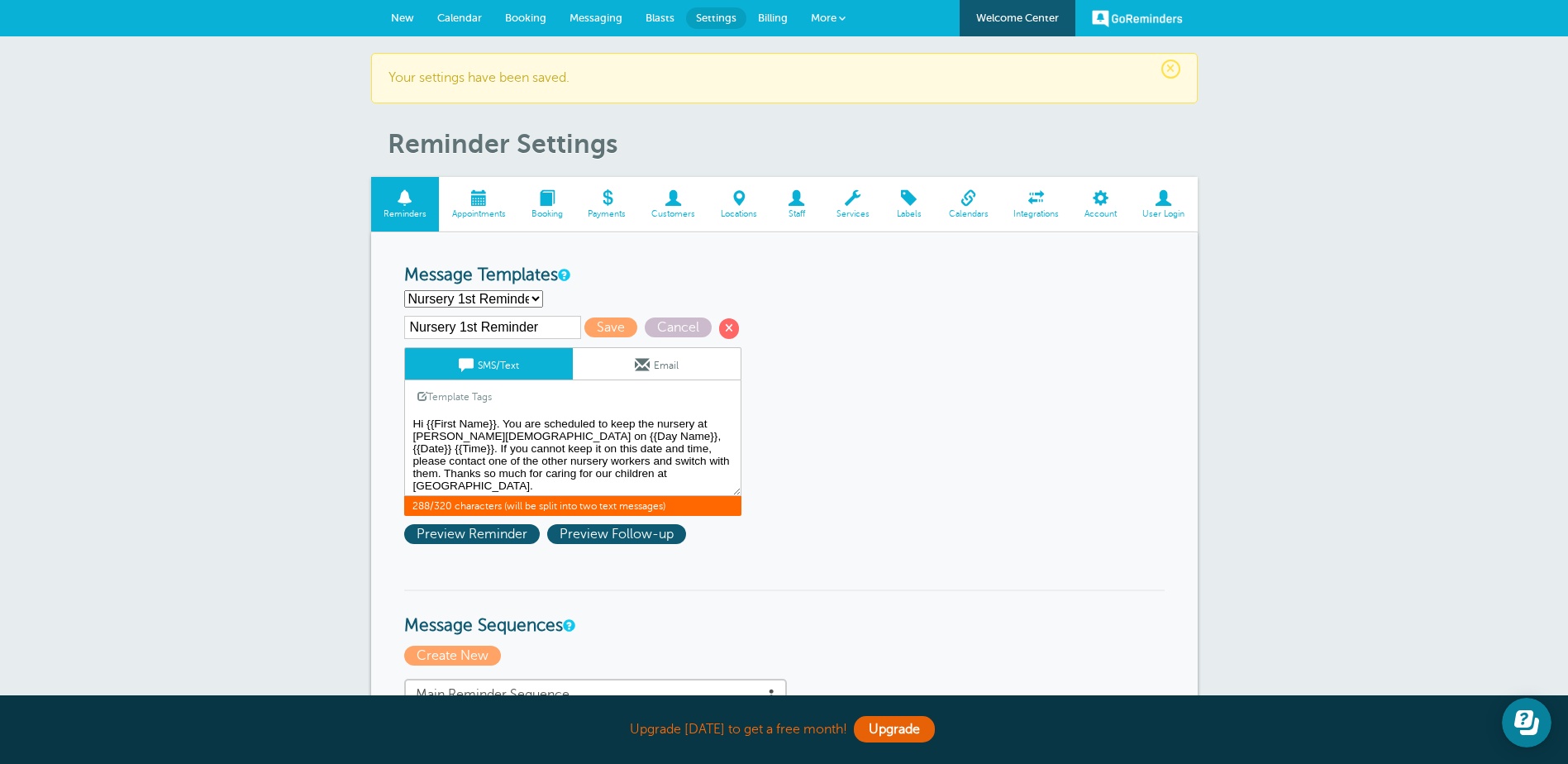
drag, startPoint x: 654, startPoint y: 478, endPoint x: 380, endPoint y: 421, distance: 279.9
click at [531, 296] on select "First Reminder Nursery 1st Reminder Second Reminder Third Reminder Create new..." at bounding box center [473, 298] width 139 height 17
click at [601, 293] on div "First Reminder Nursery 1st Reminder Second Reminder Third Reminder Create new..…" at bounding box center [784, 298] width 760 height 17
click at [647, 275] on h3 "Message Templates" at bounding box center [784, 276] width 760 height 21
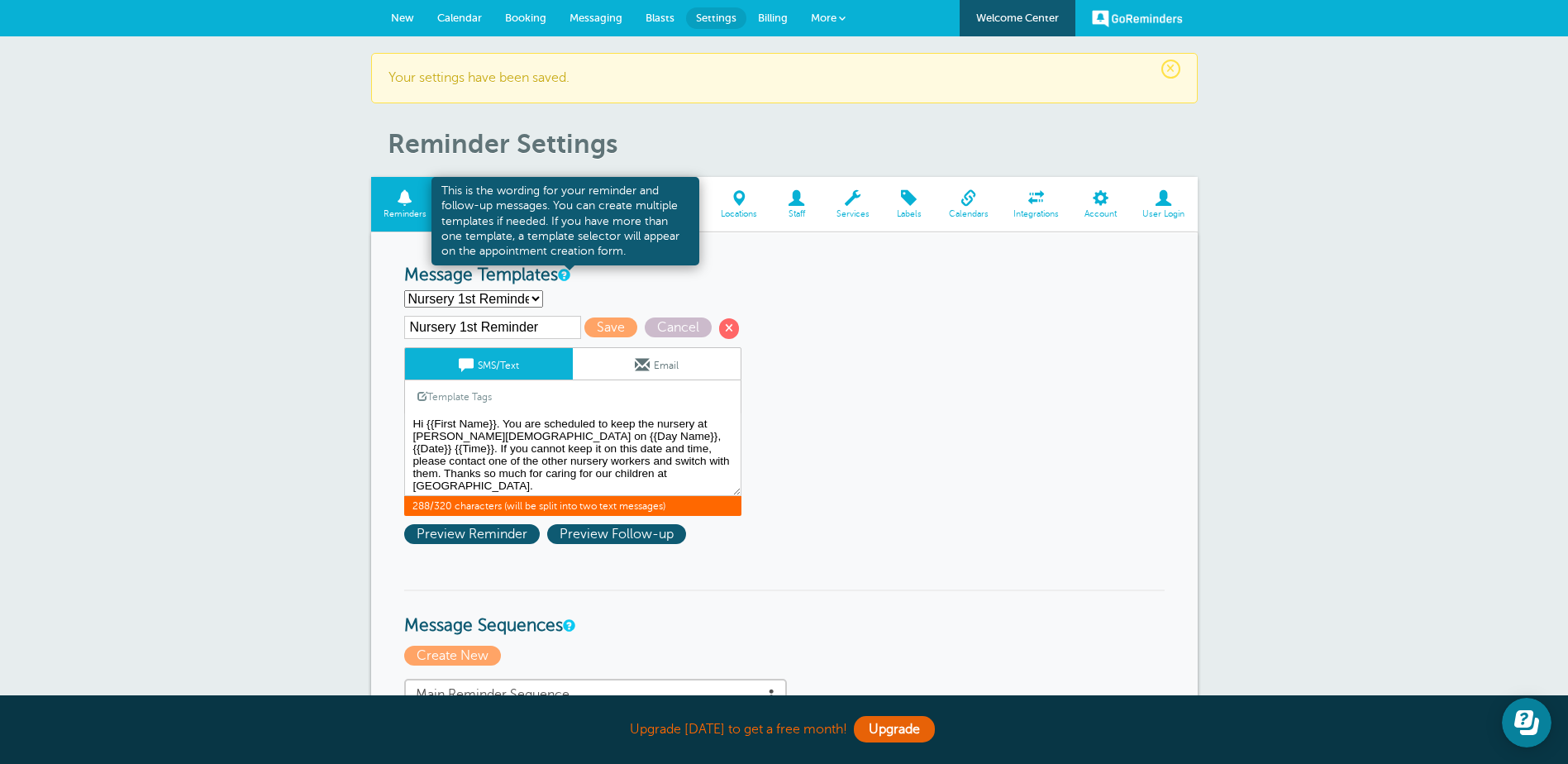
click at [563, 273] on link at bounding box center [562, 275] width 9 height 10
click at [568, 277] on link at bounding box center [562, 275] width 9 height 10
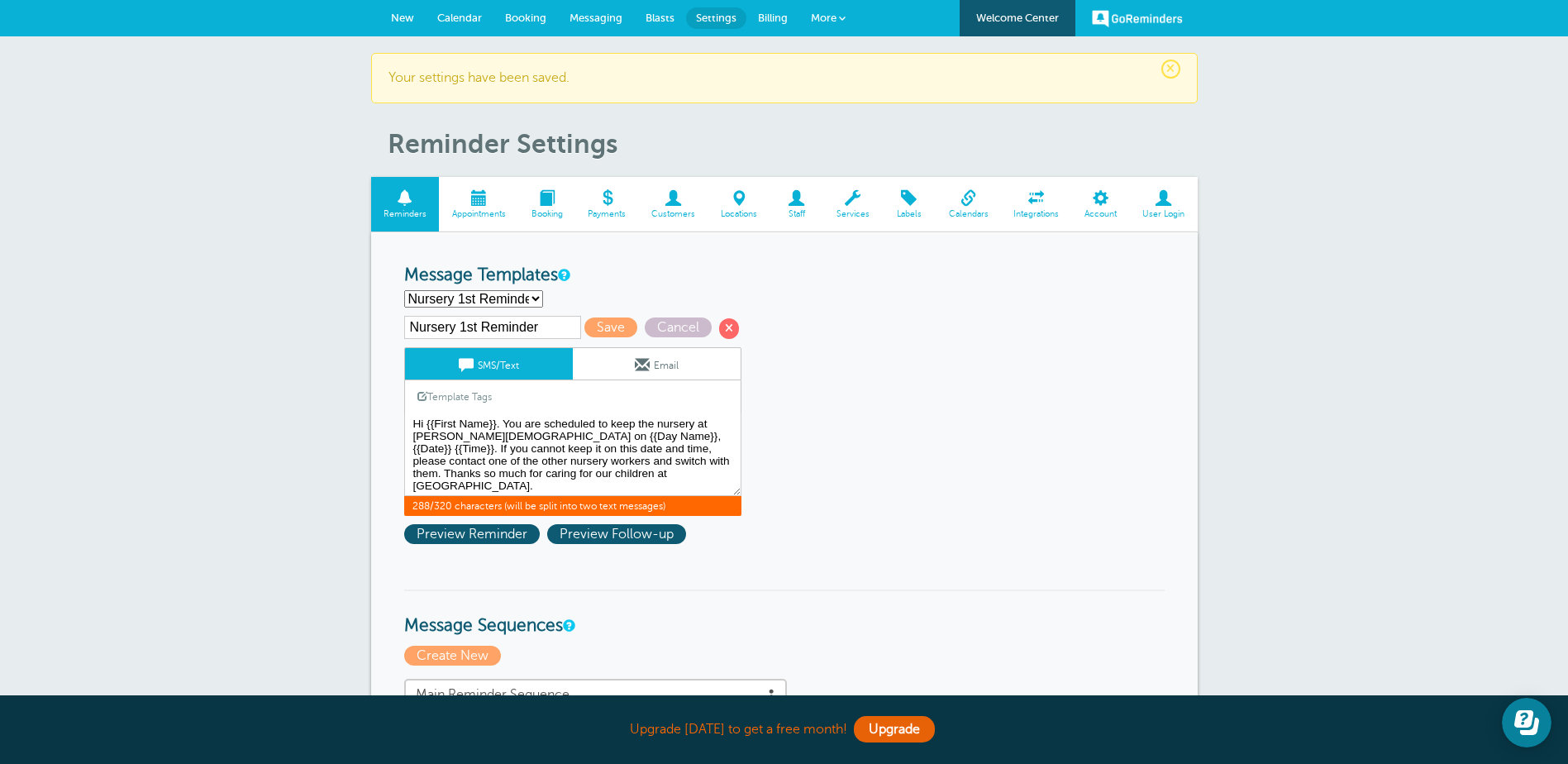
click at [534, 296] on select "First Reminder Nursery 1st Reminder Second Reminder Third Reminder Create new..." at bounding box center [473, 298] width 139 height 17
select select
click at [404, 290] on select "First Reminder Nursery 1st Reminder Second Reminder Third Reminder Create new..." at bounding box center [473, 298] width 139 height 17
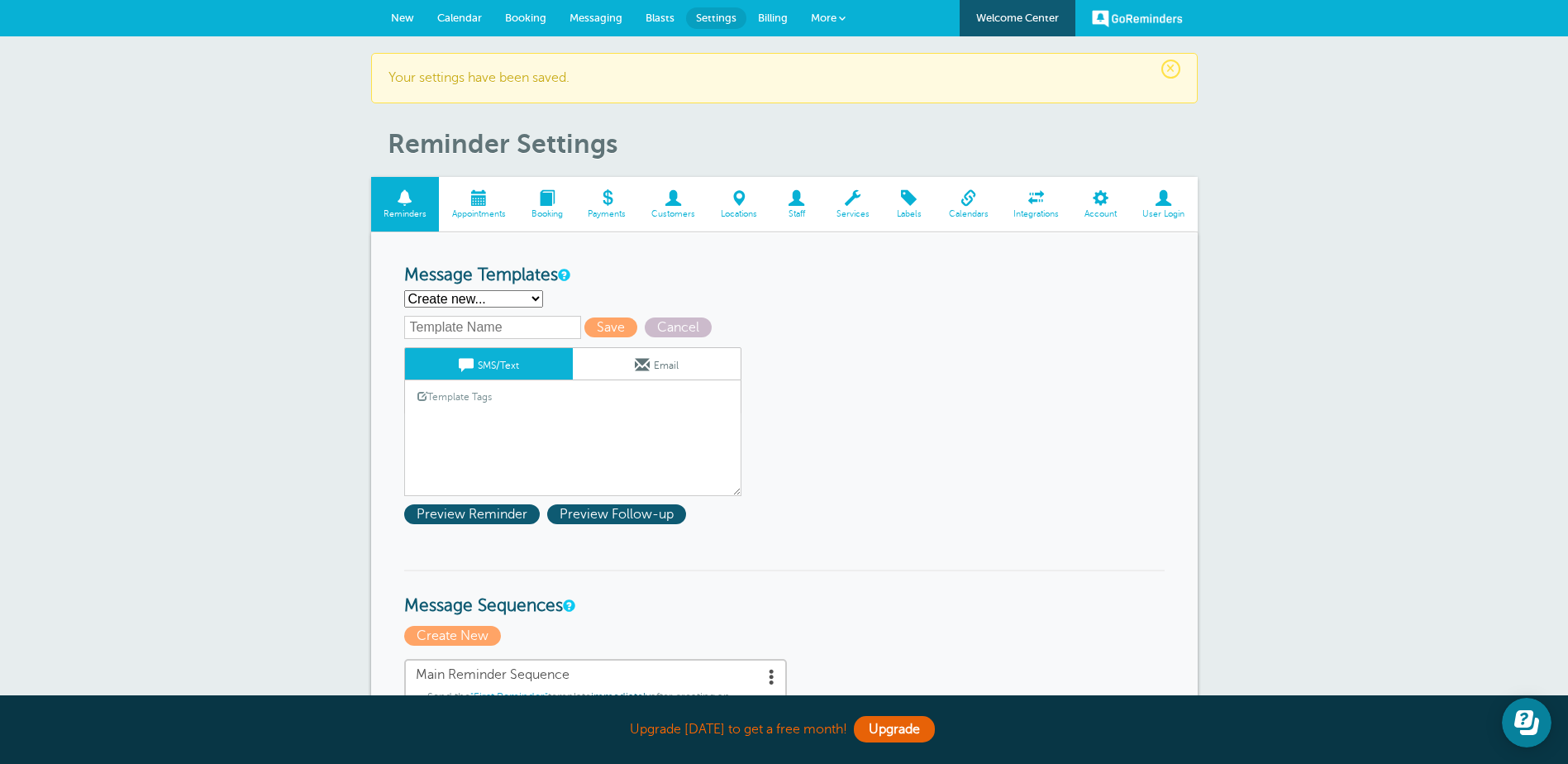
click at [474, 326] on input "text" at bounding box center [492, 327] width 177 height 23
type input "2"
type input "Nursery 2nd reminder"
click at [428, 409] on link "Template Tags" at bounding box center [454, 396] width 99 height 32
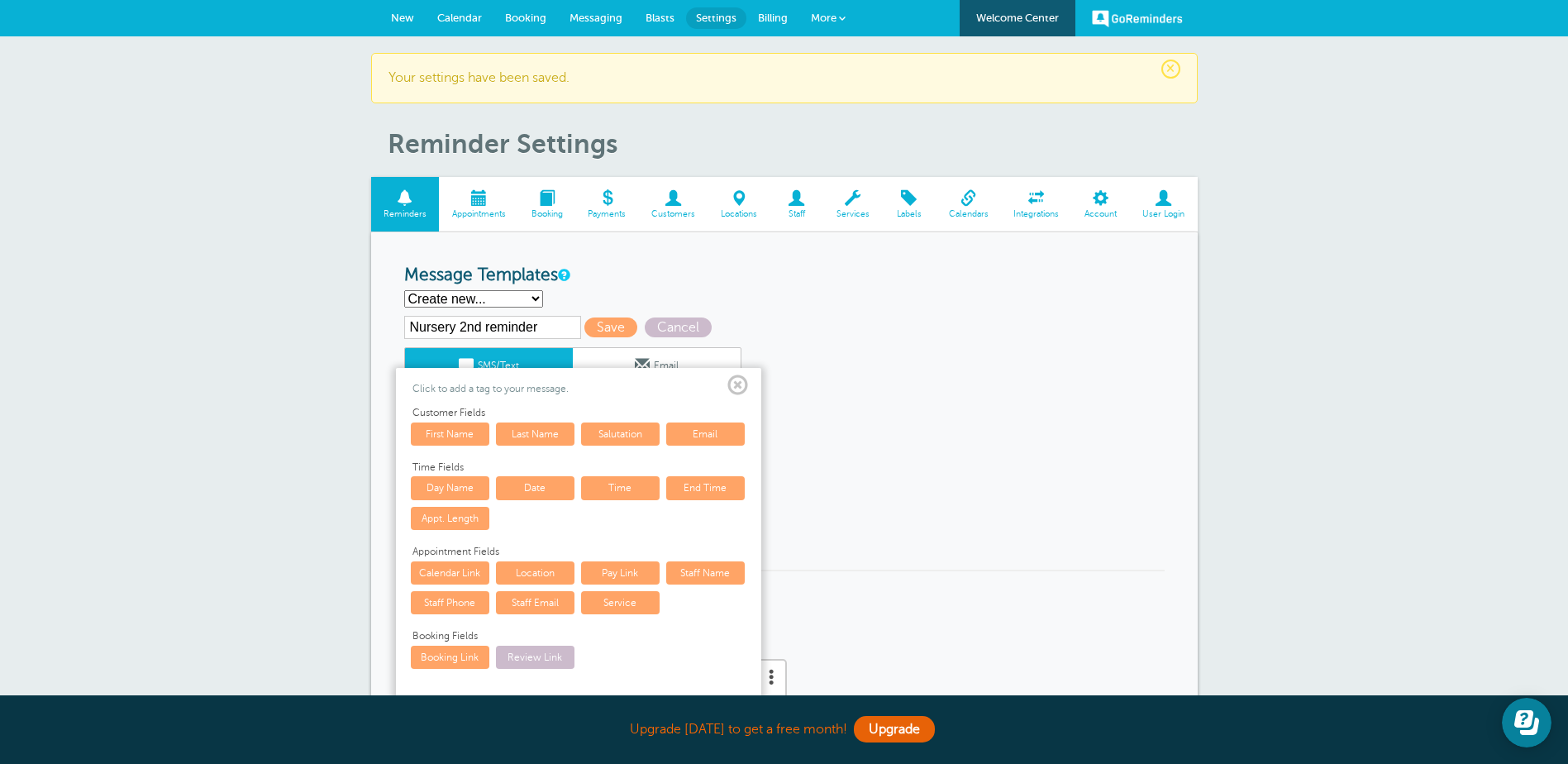
click at [737, 383] on span at bounding box center [738, 386] width 21 height 21
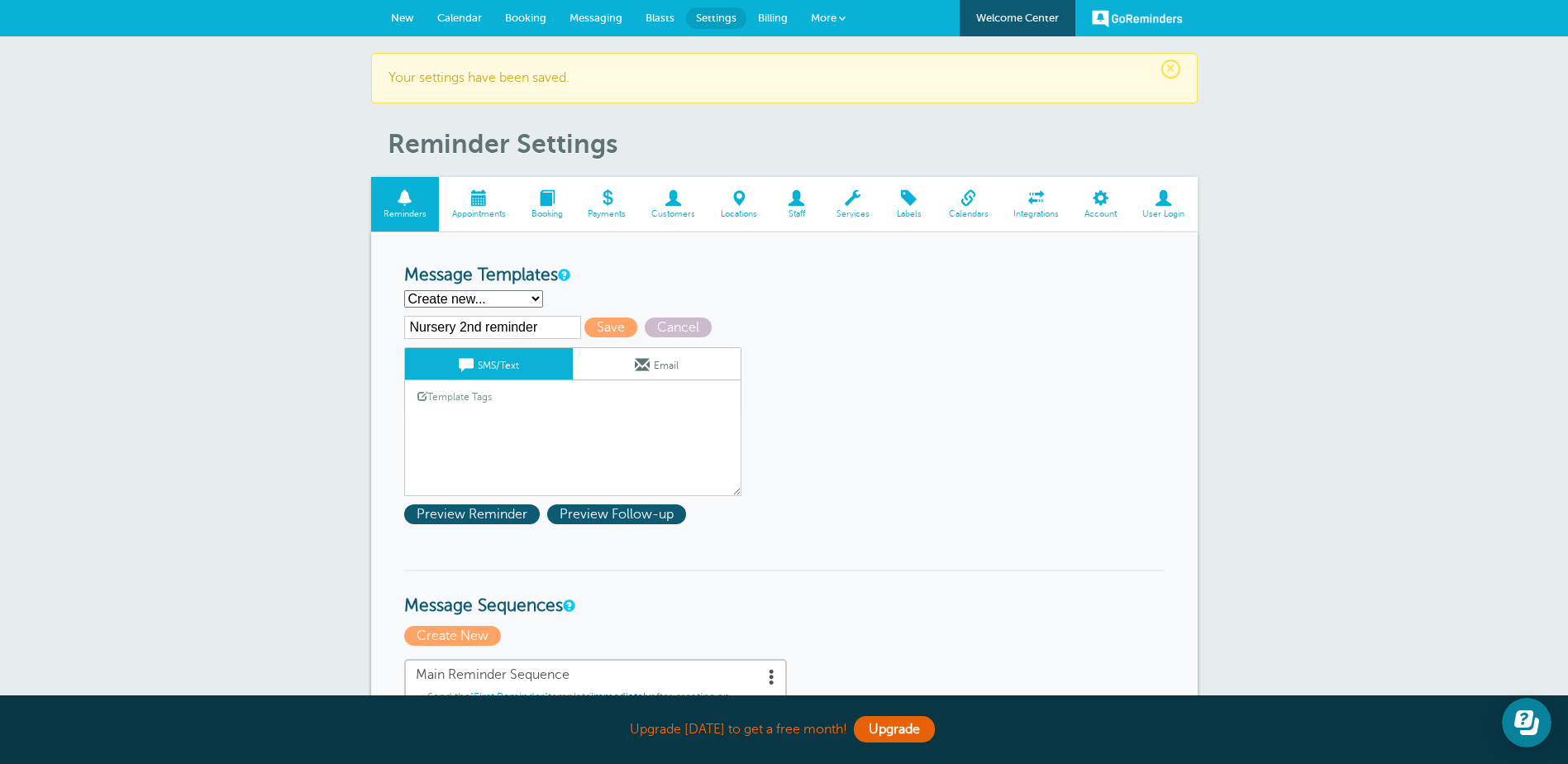
click at [410, 387] on link "Template Tags" at bounding box center [454, 396] width 99 height 32
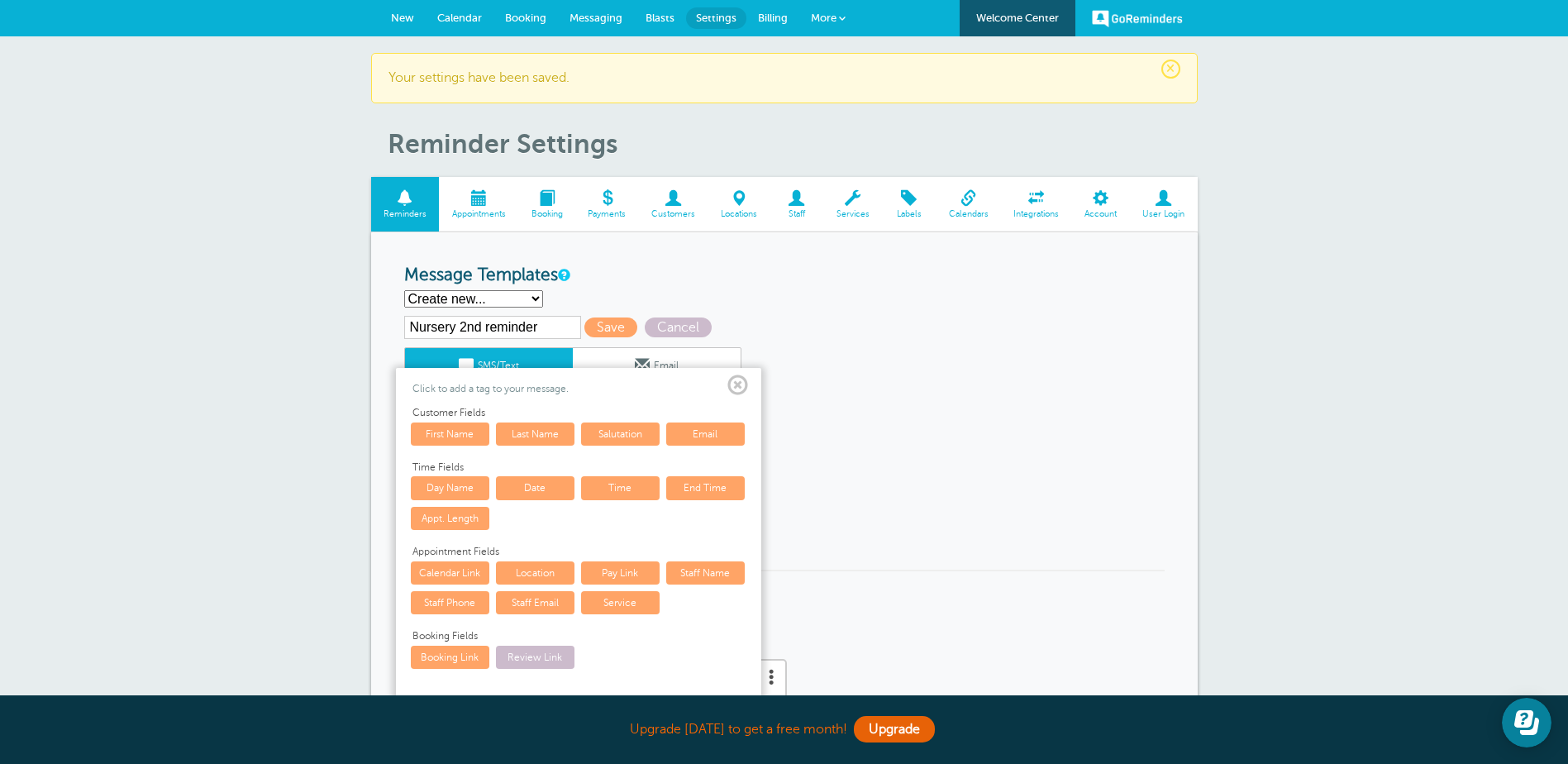
click at [734, 384] on span at bounding box center [738, 386] width 21 height 21
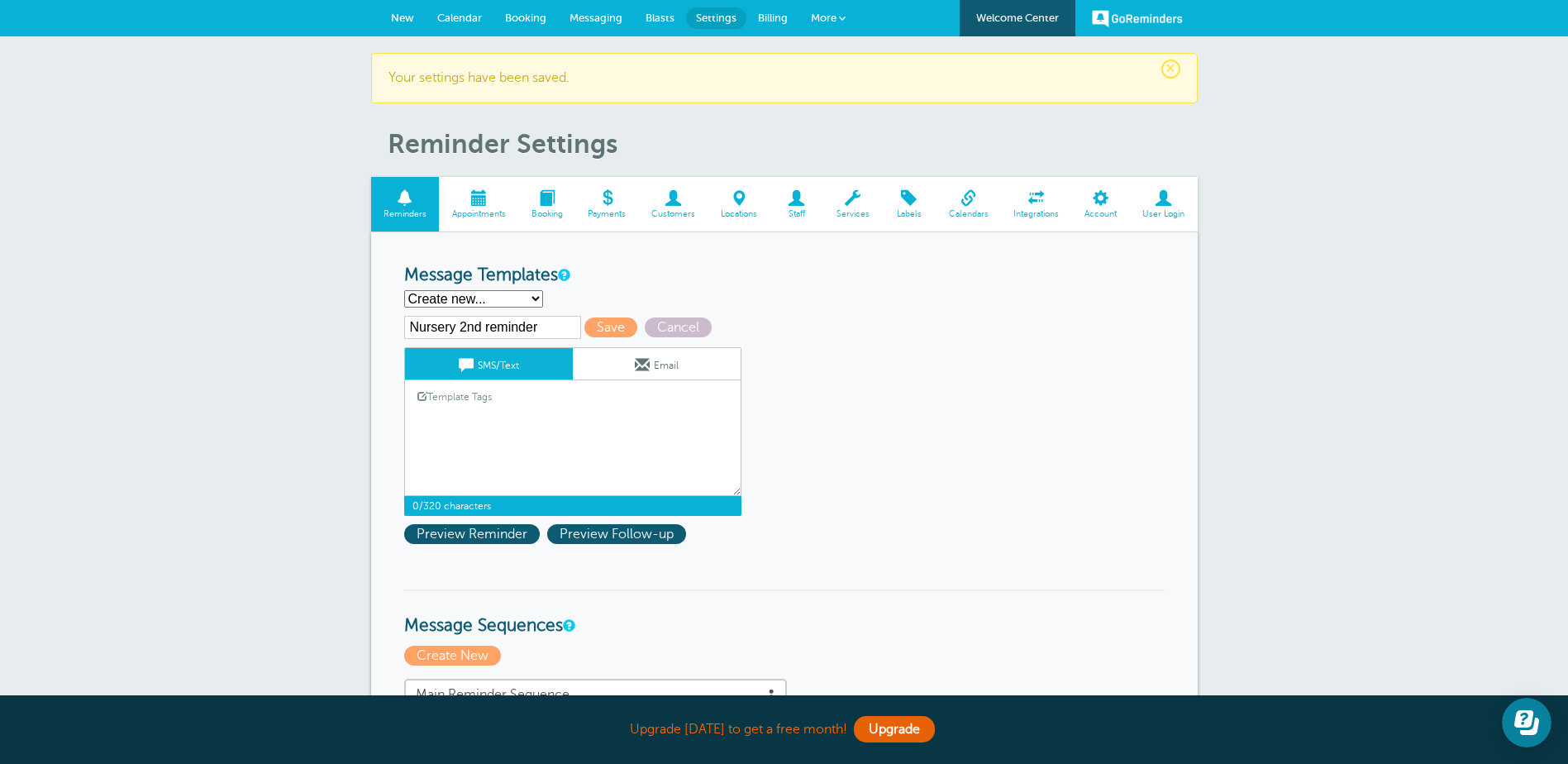
click at [422, 418] on textarea "Hi [PERSON_NAME], you are scheduled to keep the nursery [DATE] morning, [DATE] …" at bounding box center [572, 454] width 337 height 83
paste textarea "Hi {{First Name}}. You are scheduled to keep the nursery at [PERSON_NAME][DEMOG…"
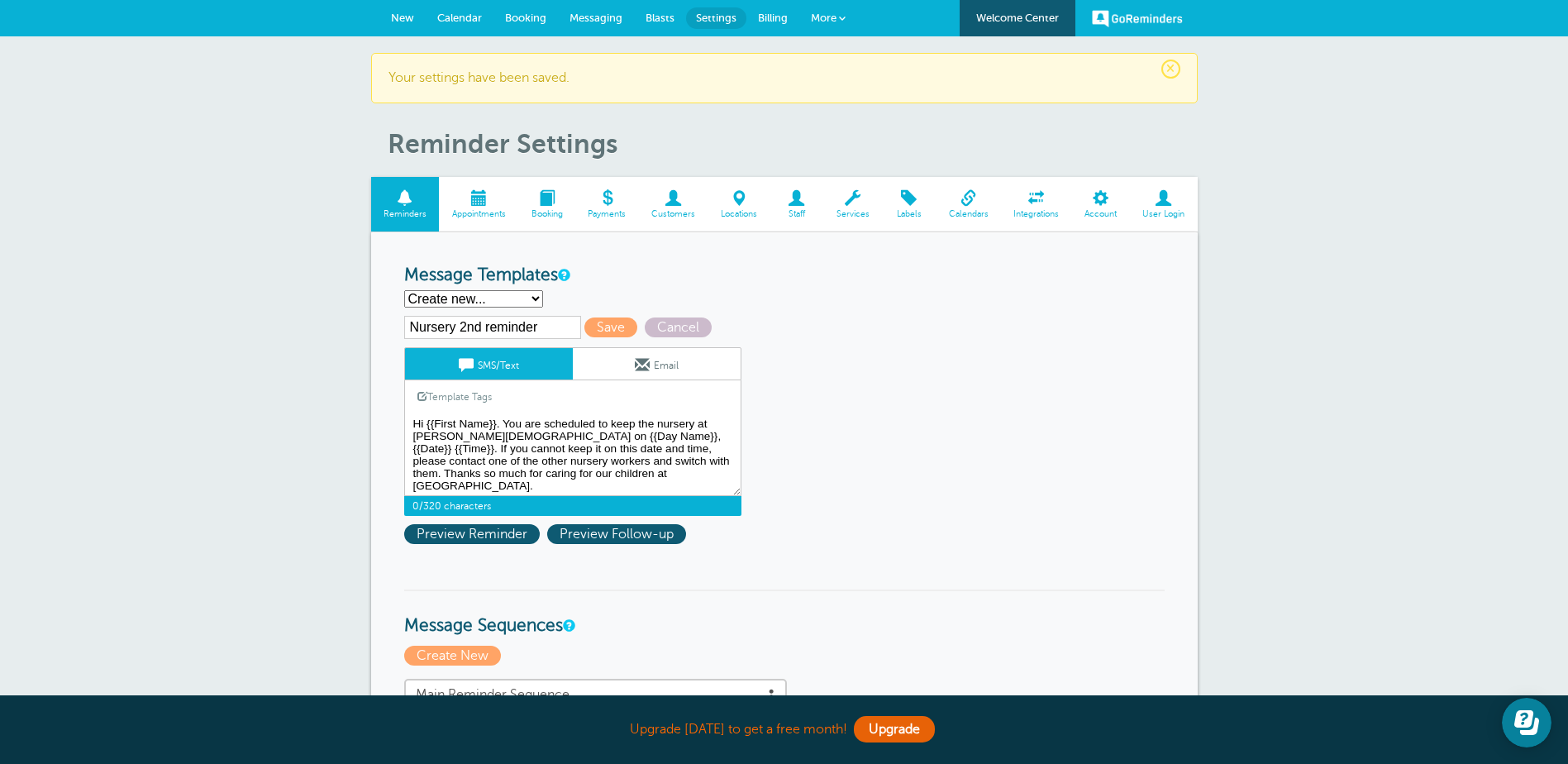
type textarea "Hi {{First Name}}. You are scheduled to keep the nursery at [PERSON_NAME][DEMOG…"
click at [613, 321] on span "Save" at bounding box center [611, 327] width 53 height 20
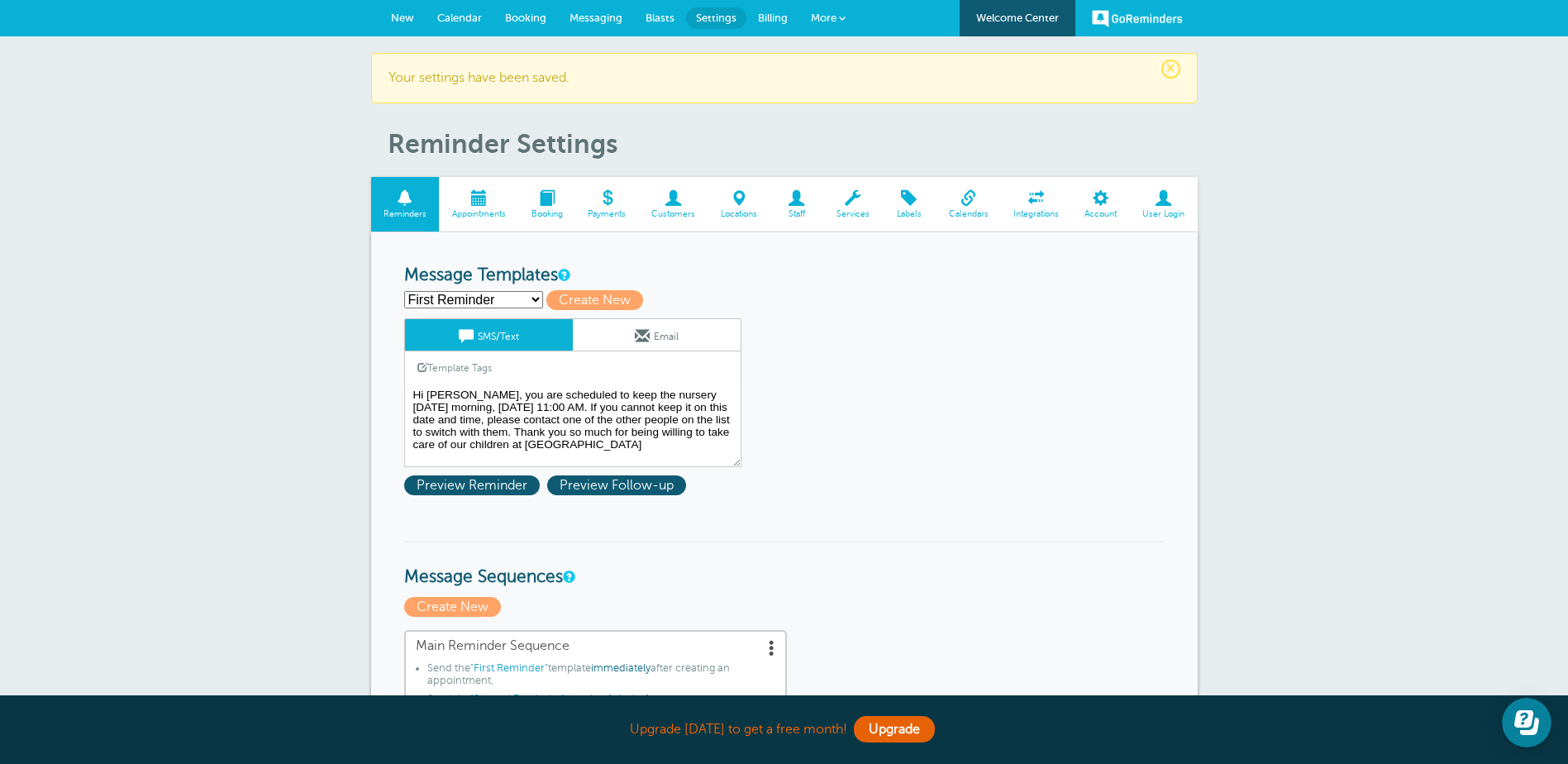
click at [537, 299] on select "First Reminder Nursery 1st Reminder Nursery 2nd reminder Second Reminder Third …" at bounding box center [473, 299] width 139 height 17
select select "160601"
click at [404, 291] on select "First Reminder Nursery 1st Reminder Nursery 2nd reminder Second Reminder Third …" at bounding box center [473, 299] width 139 height 17
type input "Nursery 2nd reminder"
type textarea "Hi {{First Name}}. You are scheduled to keep the nursery at [PERSON_NAME][DEMOG…"
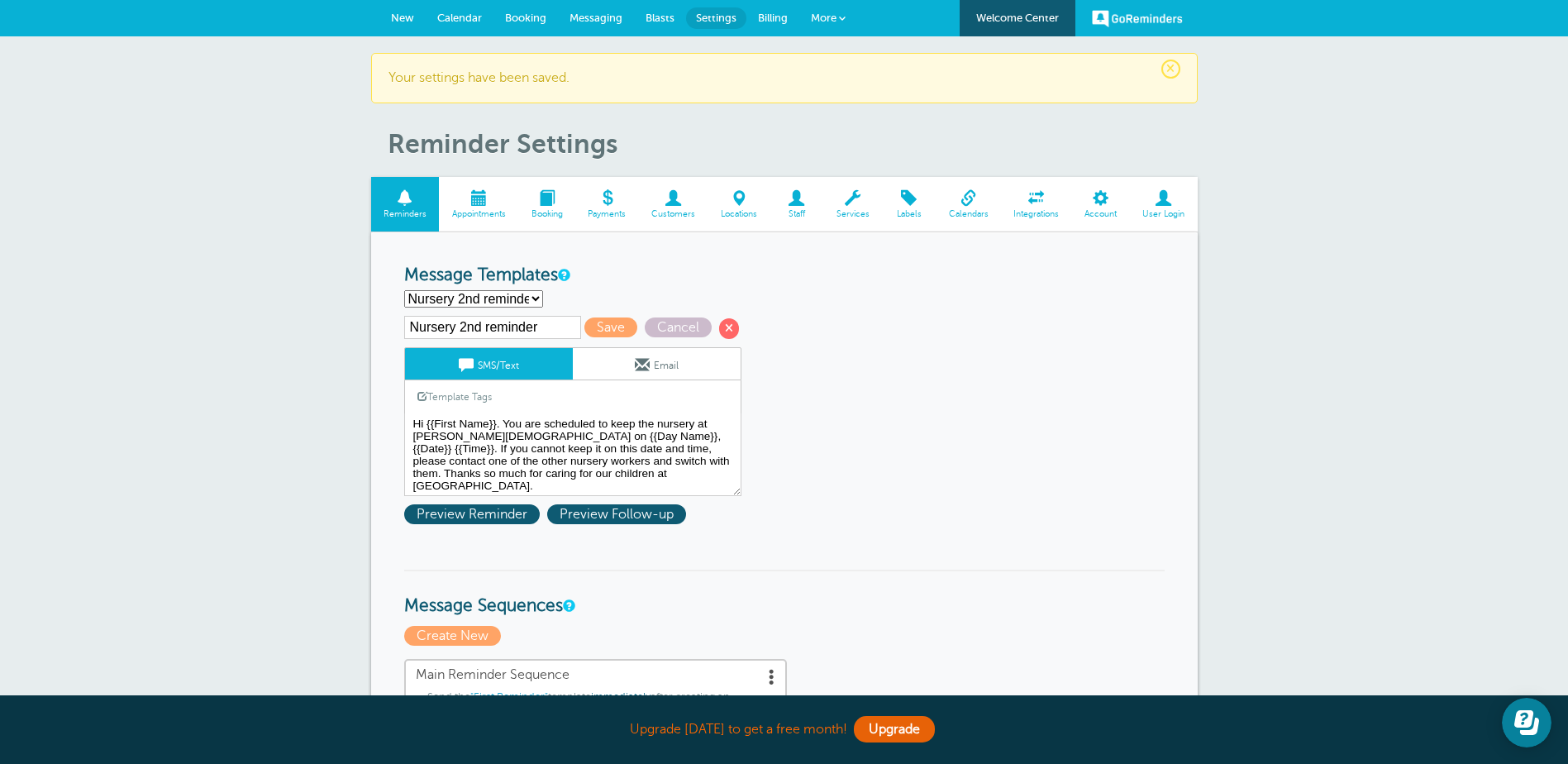
click at [538, 300] on select "First Reminder Nursery 1st Reminder Nursery 2nd reminder Second Reminder Third …" at bounding box center [473, 298] width 139 height 17
select select
click at [404, 290] on select "First Reminder Nursery 1st Reminder Nursery 2nd reminder Second Reminder Third …" at bounding box center [473, 298] width 139 height 17
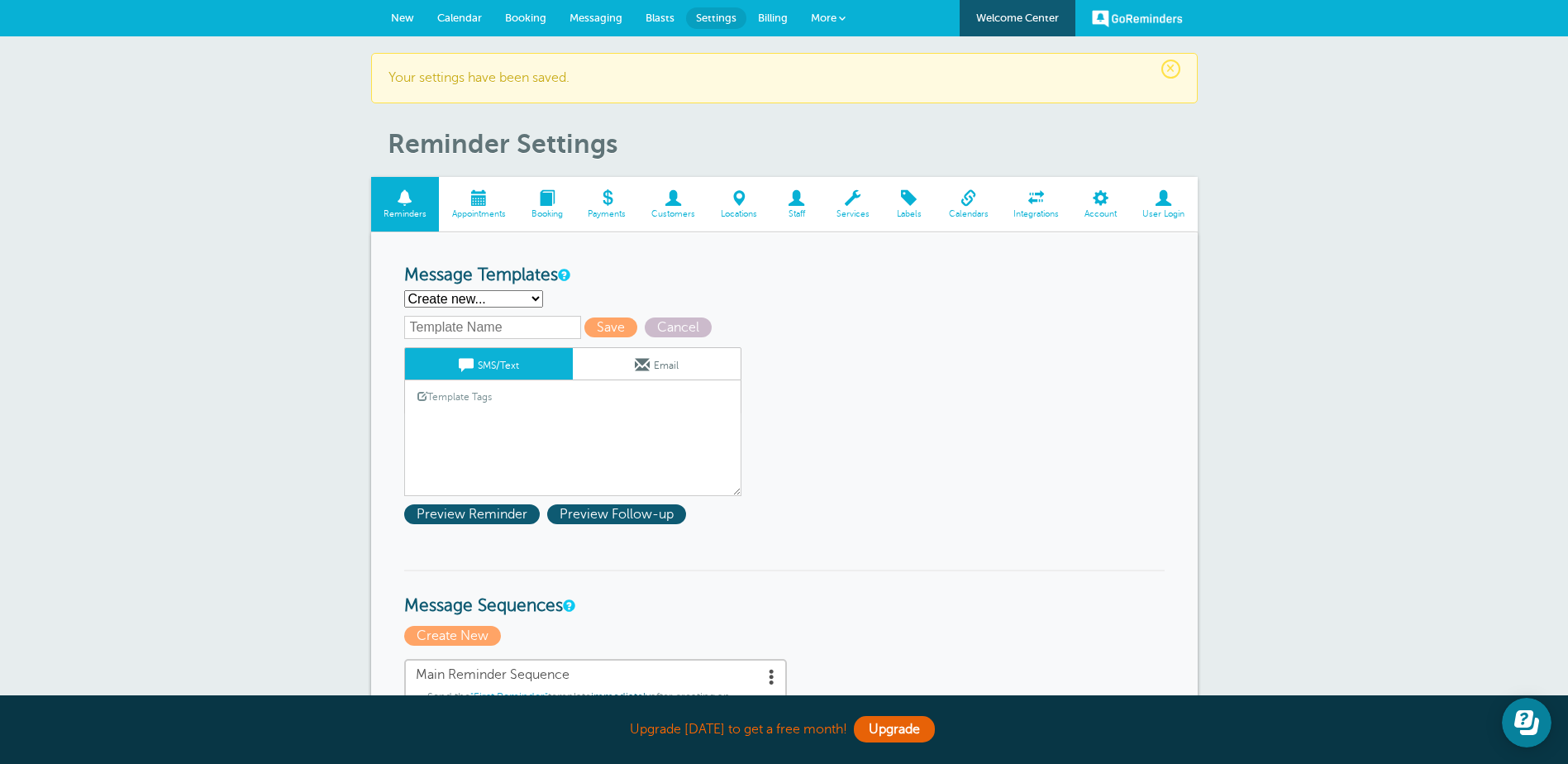
click at [468, 334] on input "text" at bounding box center [492, 327] width 177 height 23
type input "Nursery 3rd reminder"
click at [429, 423] on textarea "Hi [PERSON_NAME], you are scheduled to keep the nursery [DATE] morning, [DATE] …" at bounding box center [572, 454] width 337 height 83
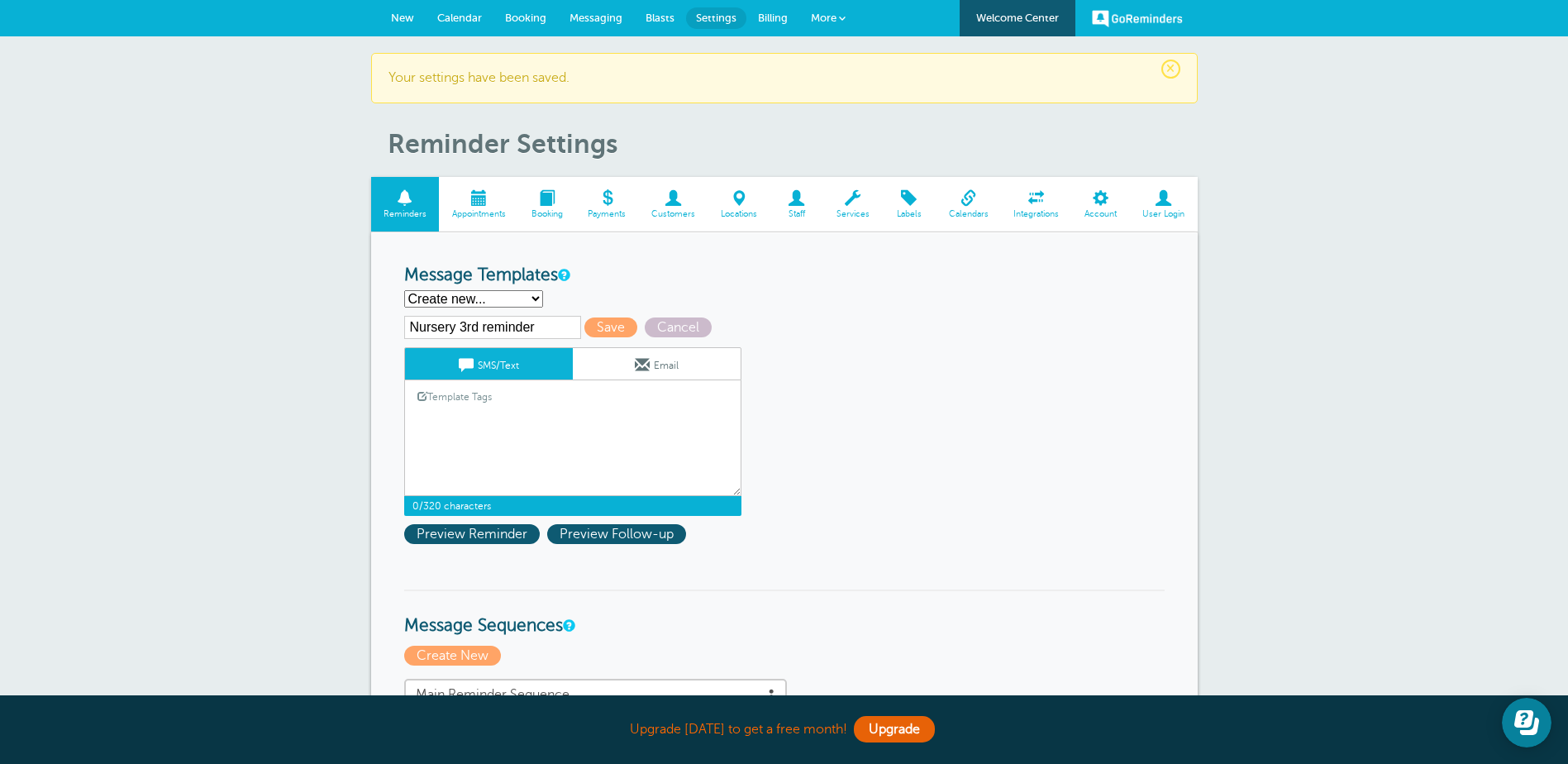
paste textarea "Hi {{First Name}}. You are scheduled to keep the nursery at [PERSON_NAME][DEMOG…"
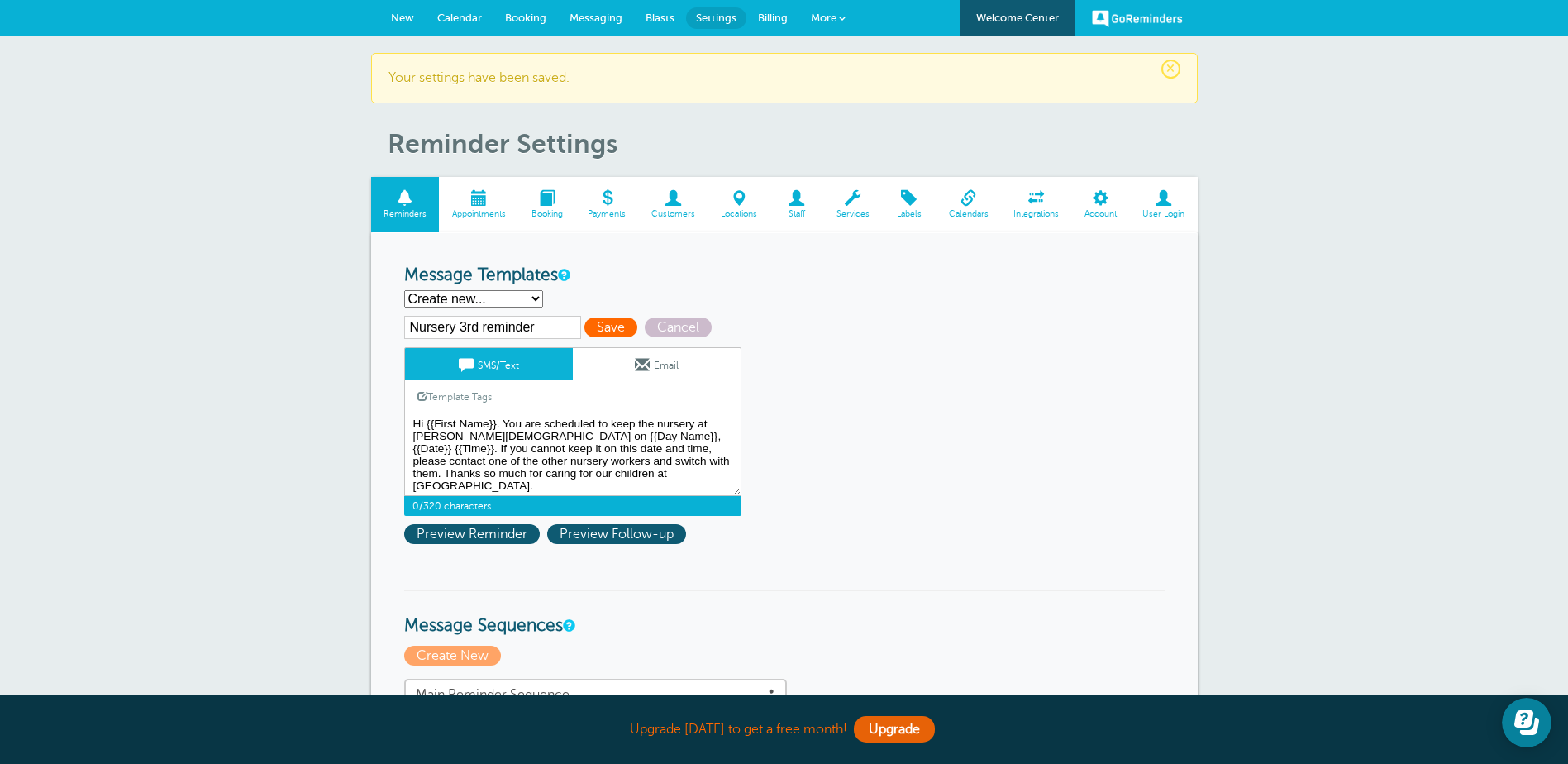
type textarea "Hi {{First Name}}. You are scheduled to keep the nursery at [PERSON_NAME][DEMOG…"
click at [605, 323] on span "Save" at bounding box center [611, 327] width 53 height 20
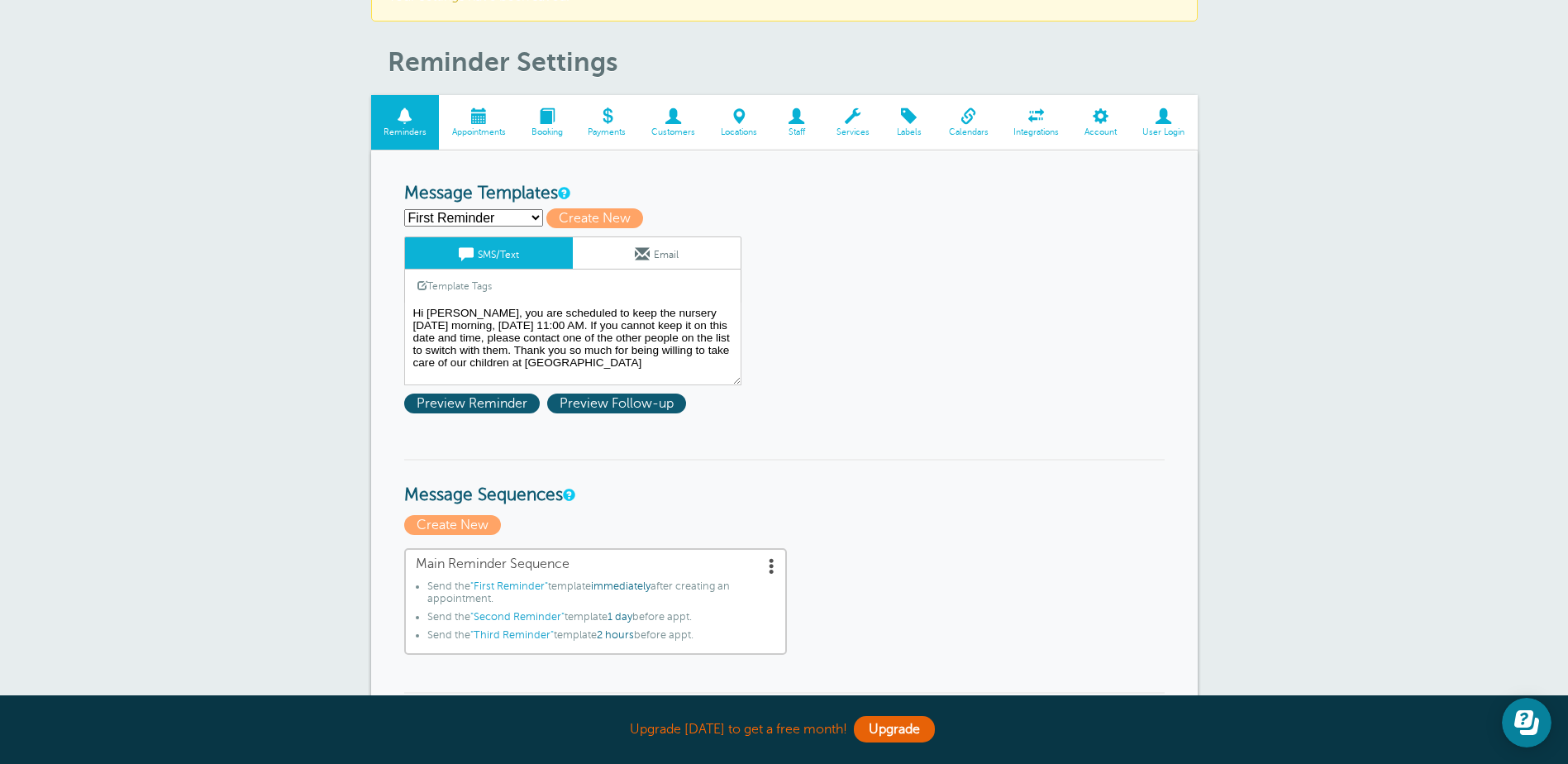
scroll to position [83, 0]
click at [467, 520] on span "Create New" at bounding box center [452, 524] width 97 height 20
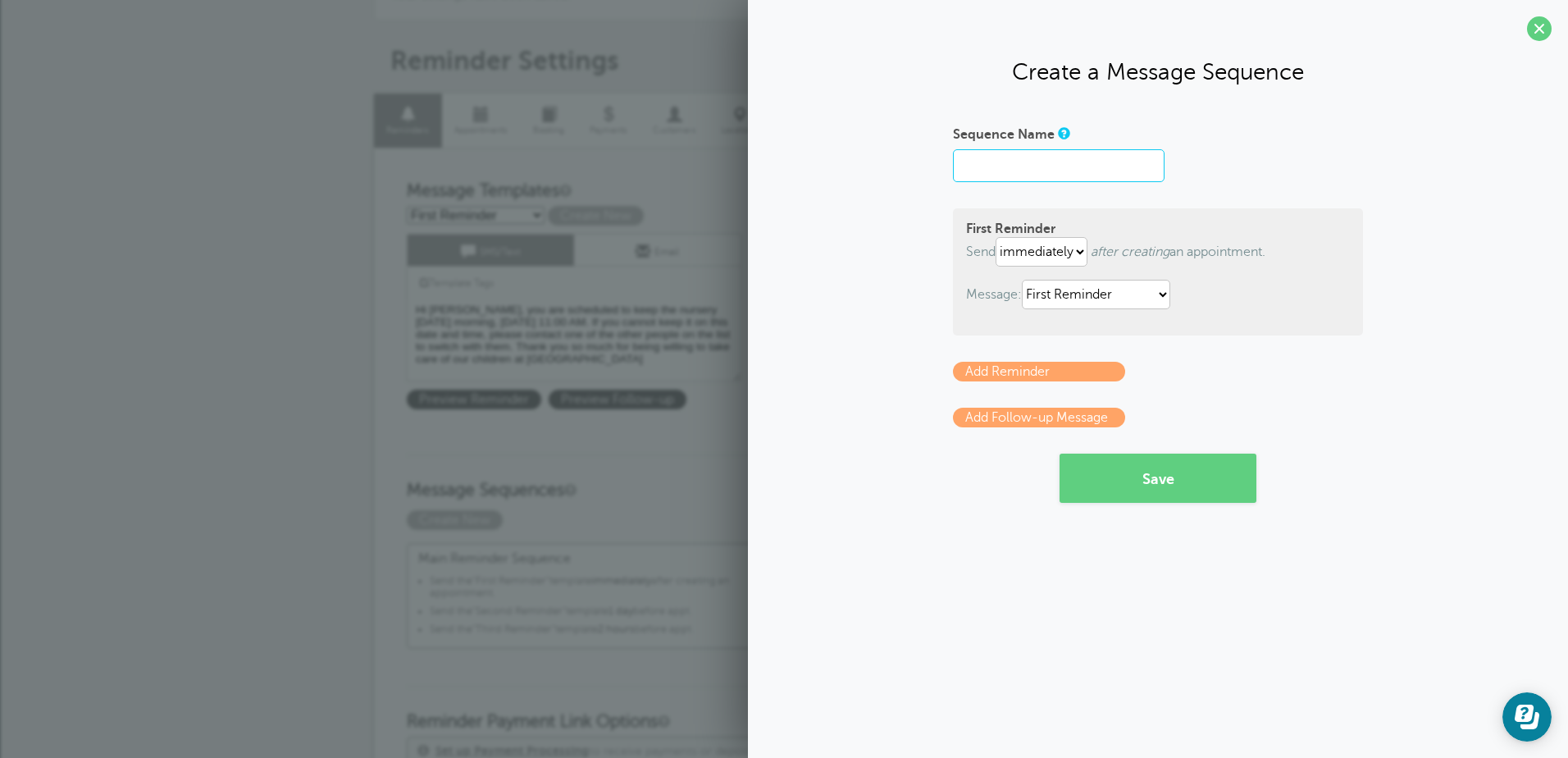
click at [987, 168] on input "Sequence Name" at bounding box center [1058, 165] width 211 height 33
click at [1541, 28] on span at bounding box center [1539, 28] width 24 height 25
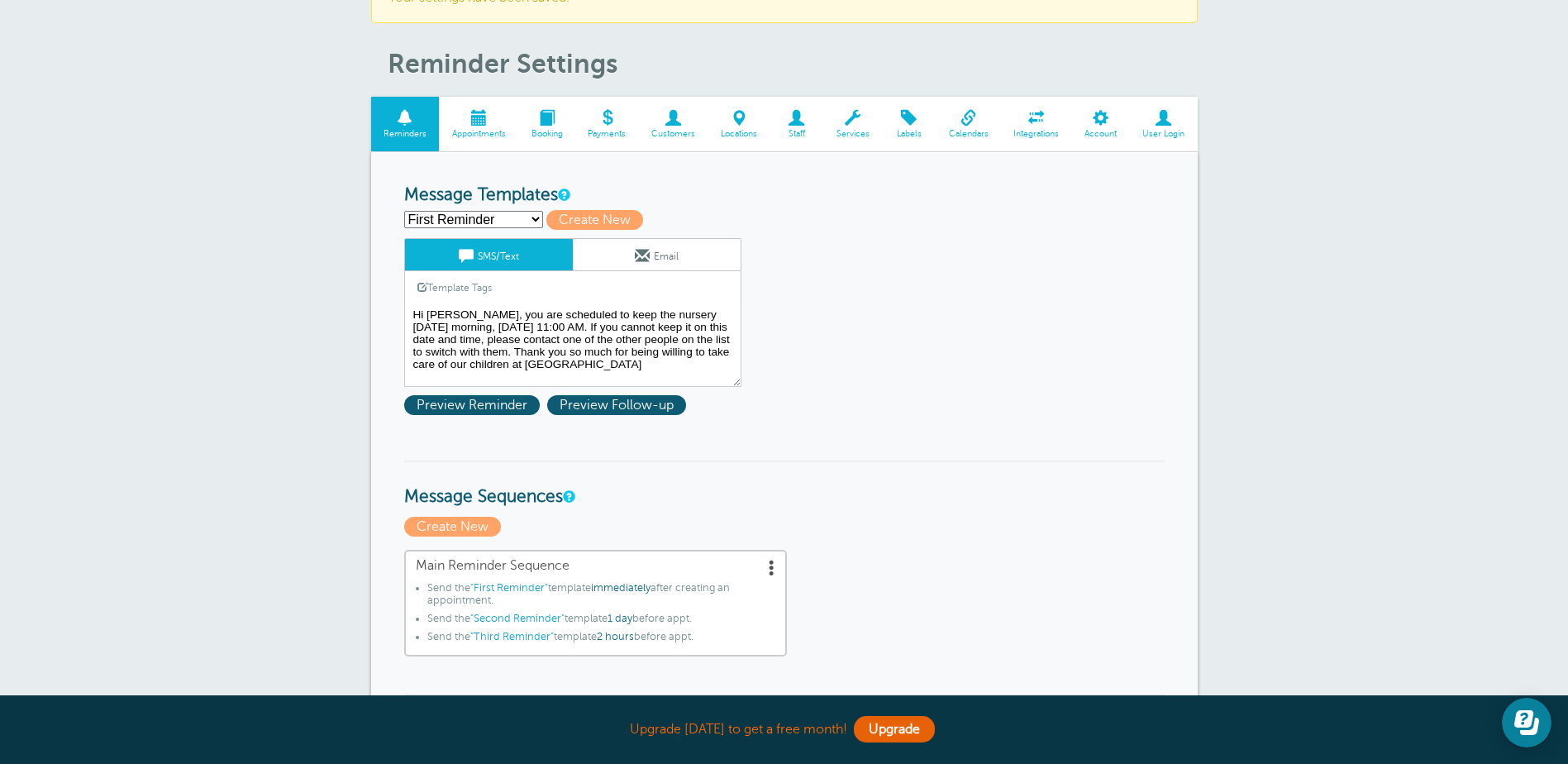
scroll to position [0, 0]
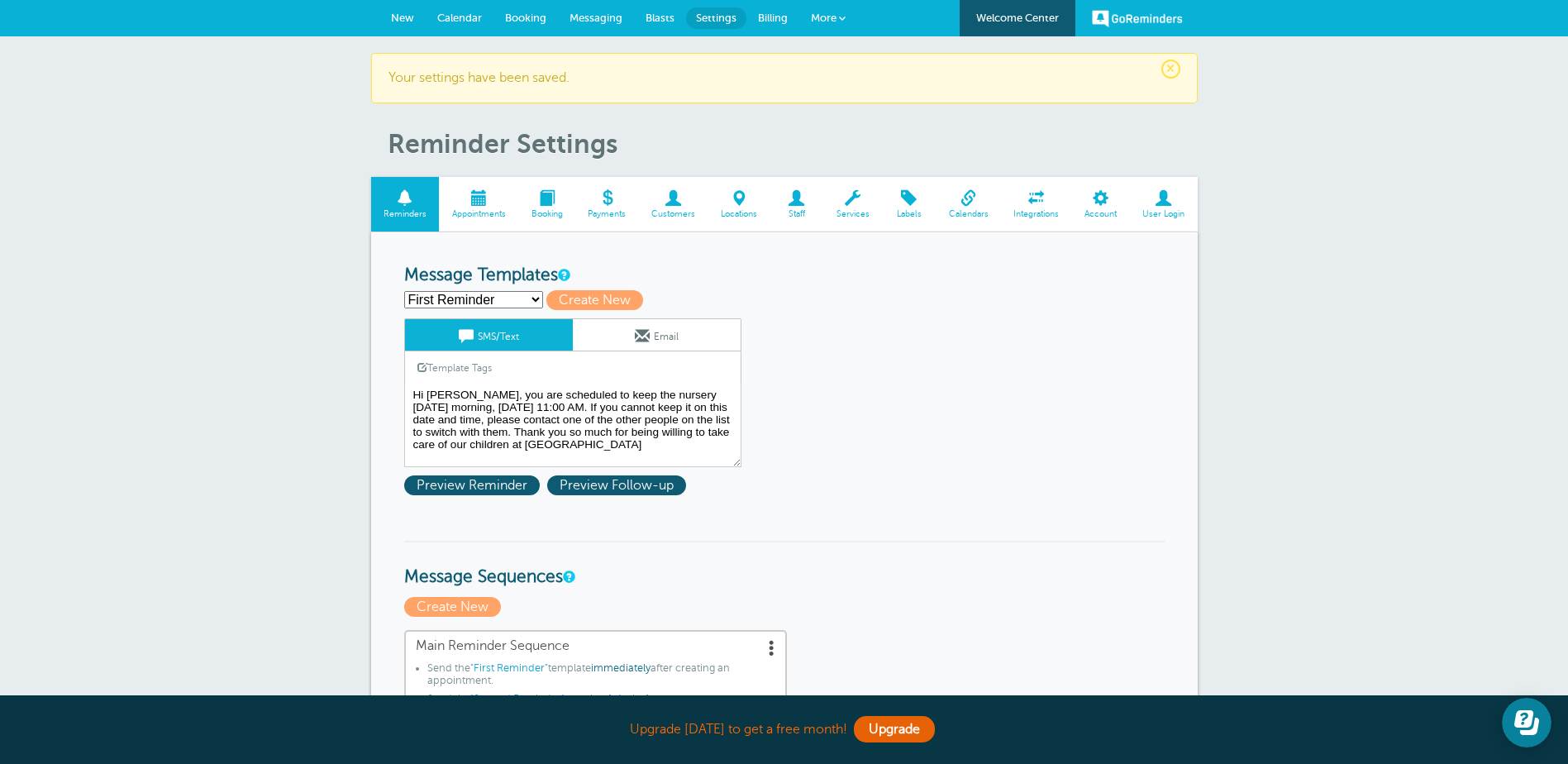
click at [548, 201] on span at bounding box center [547, 198] width 57 height 16
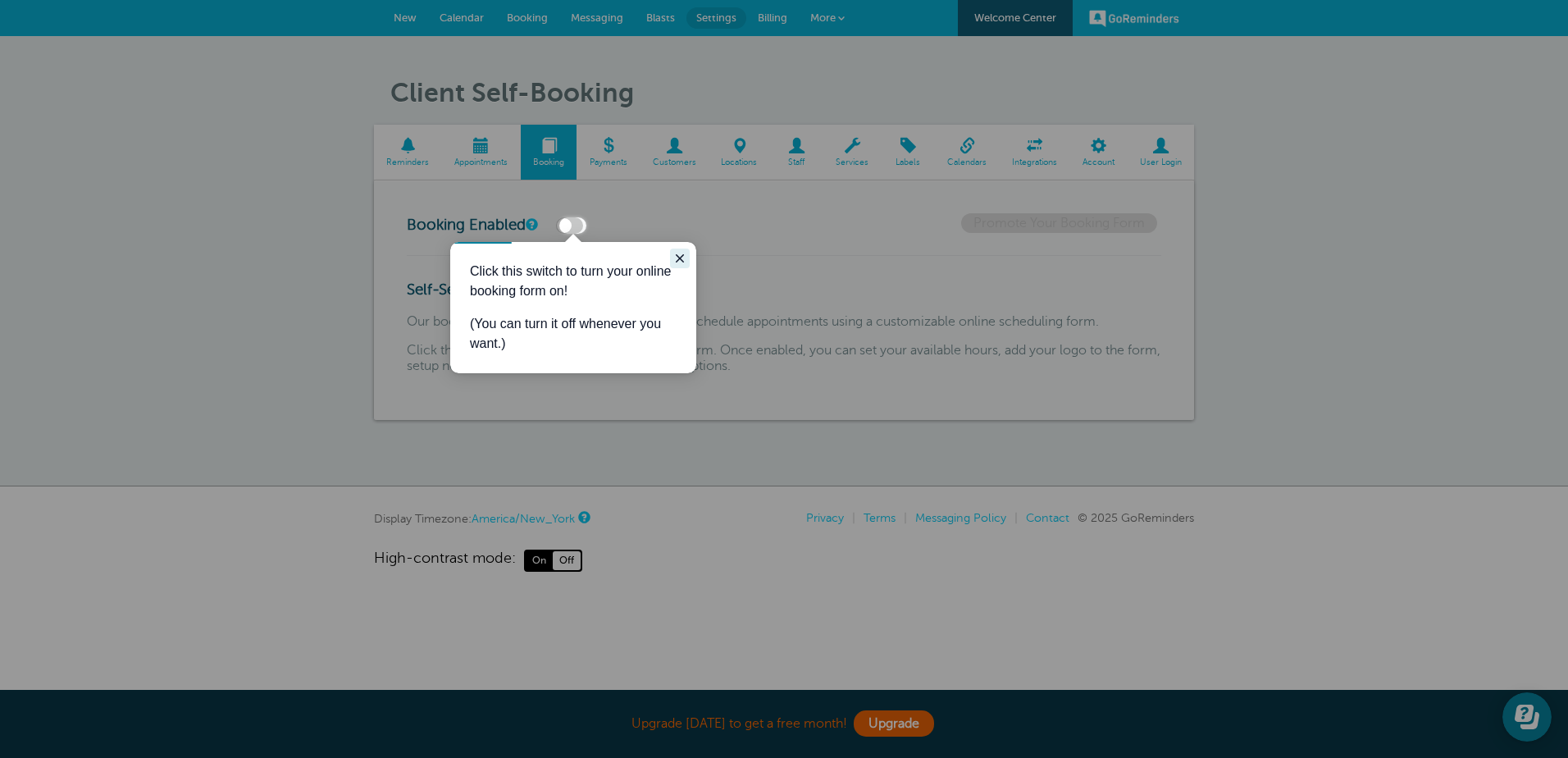
click at [683, 260] on icon "Close guide" at bounding box center [679, 258] width 13 height 13
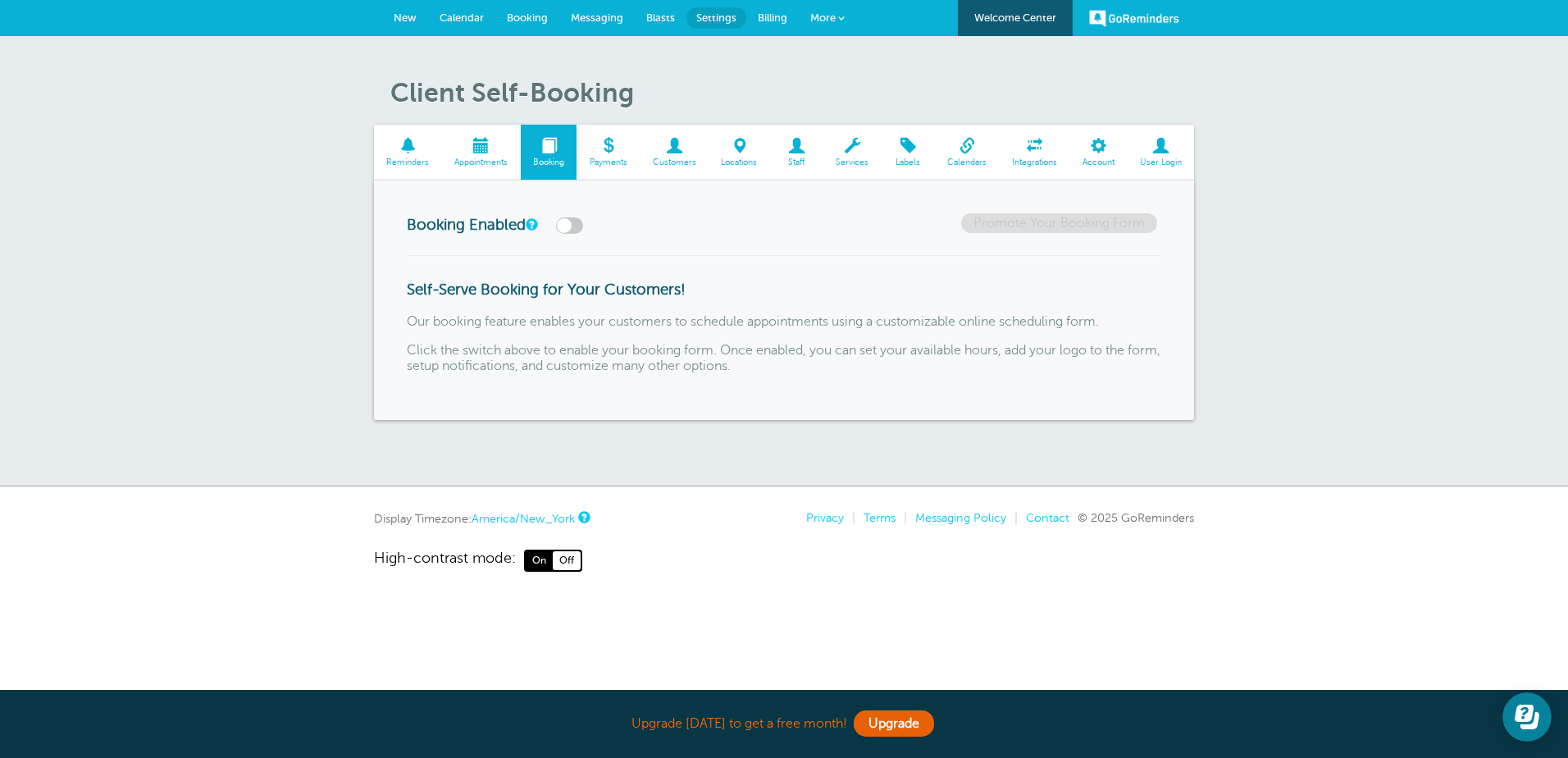
click at [405, 21] on span "New" at bounding box center [405, 17] width 23 height 12
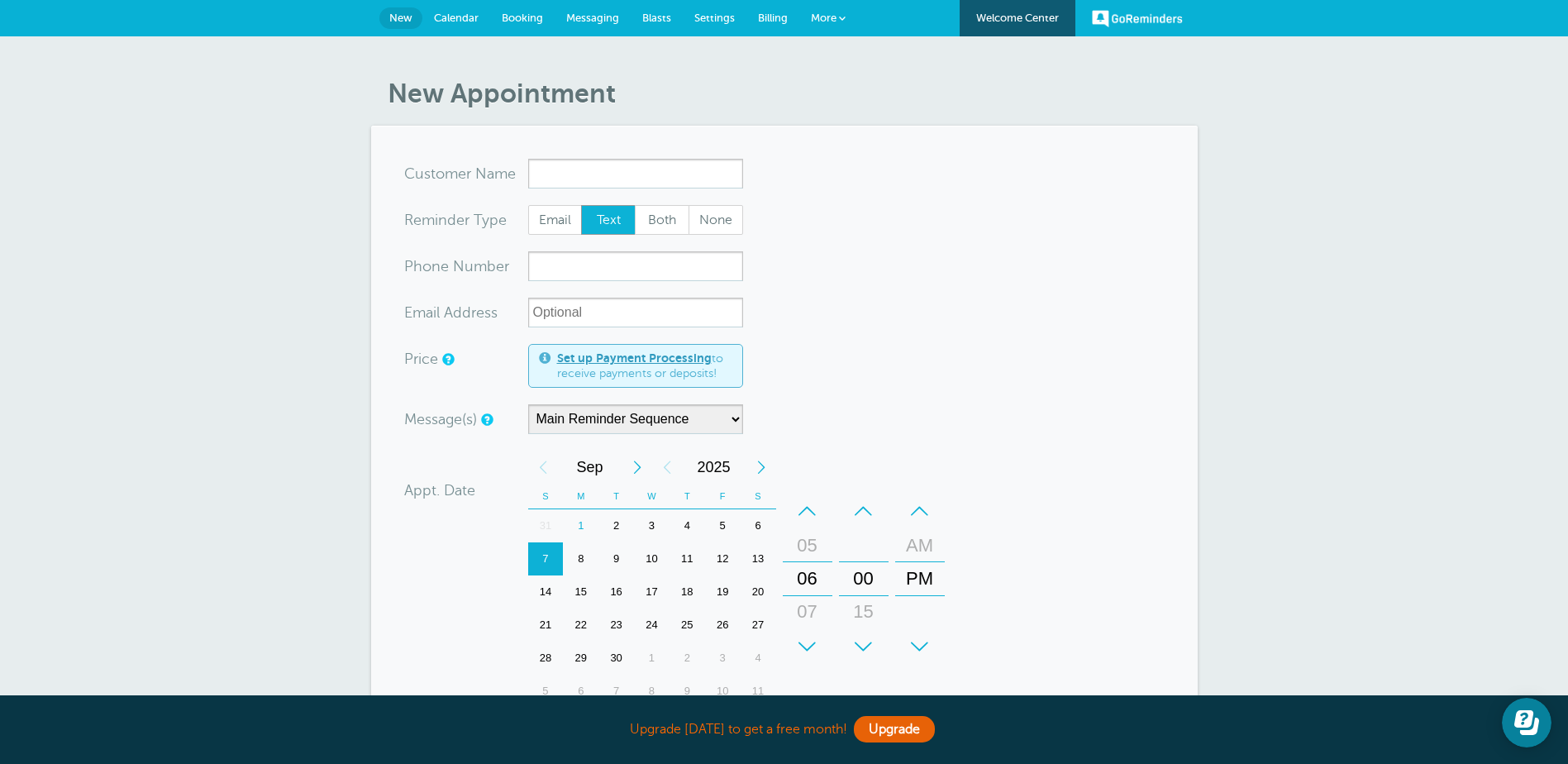
click at [542, 163] on input "x-no-autofill" at bounding box center [635, 173] width 215 height 29
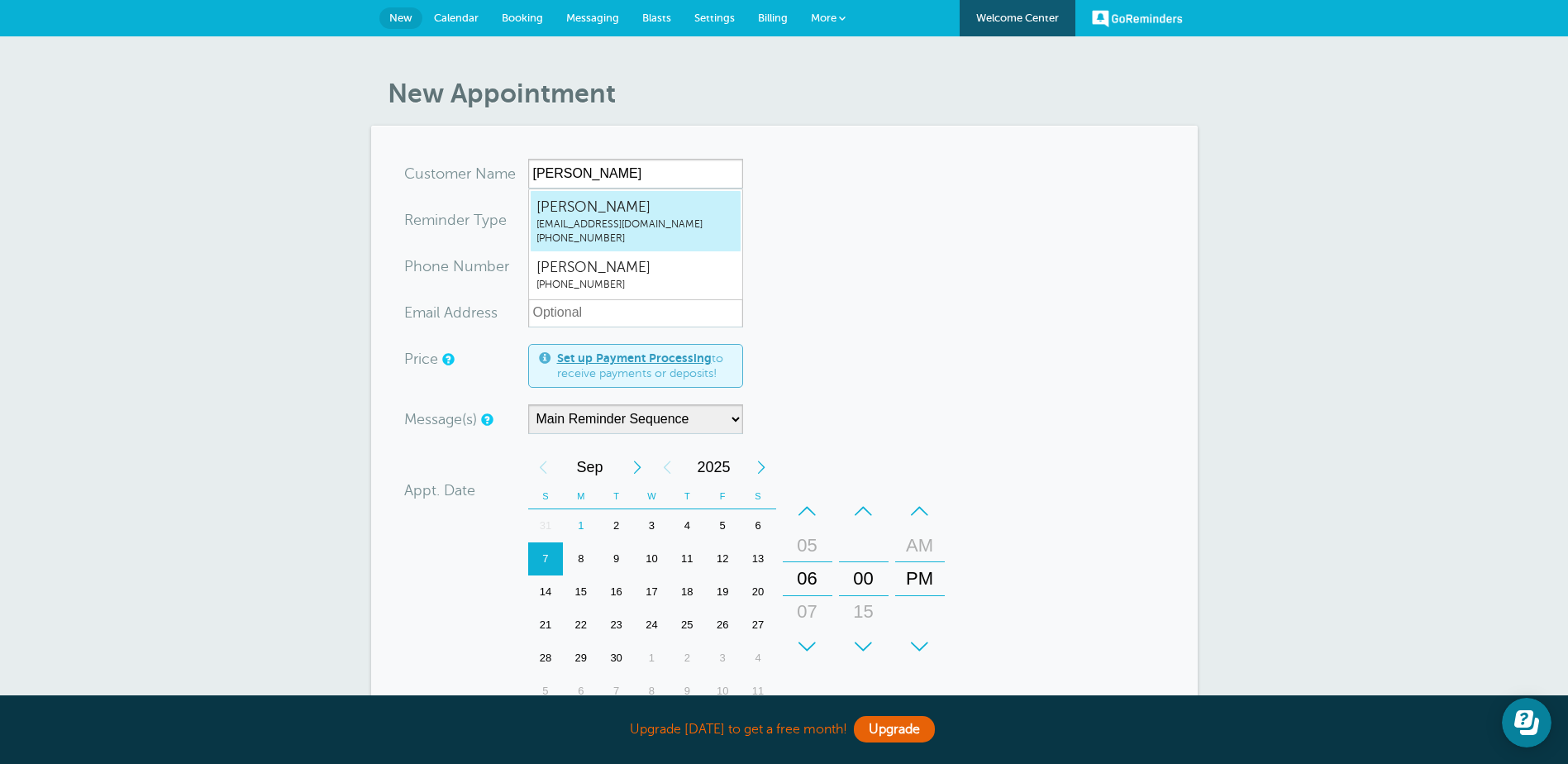
click at [582, 218] on span "[EMAIL_ADDRESS][DOMAIN_NAME]" at bounding box center [635, 224] width 198 height 14
type input "SherryDavissherryjonesdavis@gmail.com8036144998"
type input "Sherry Davis"
type input "[PHONE_NUMBER]"
type input "[EMAIL_ADDRESS][DOMAIN_NAME]"
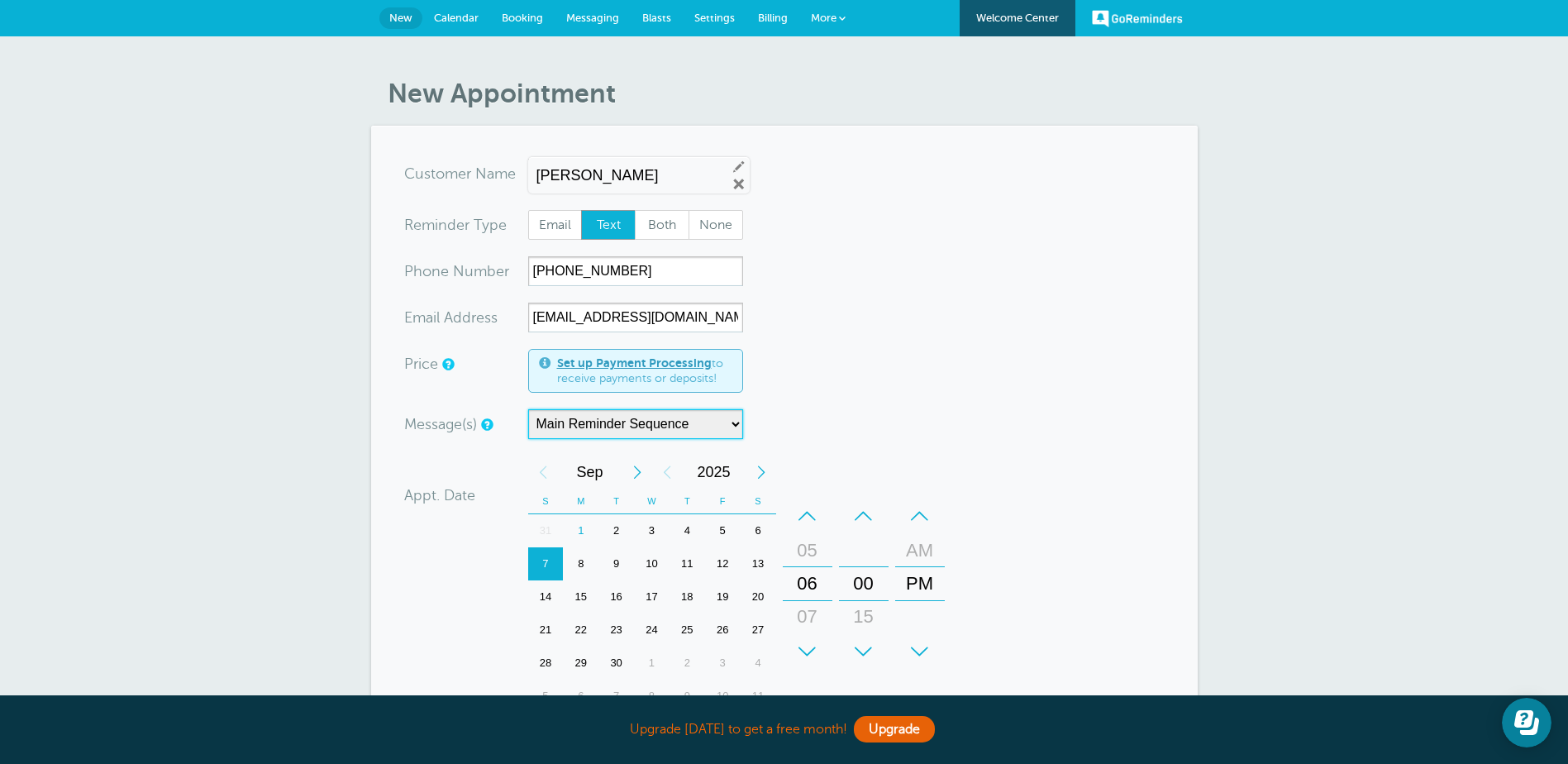
click at [734, 426] on select "Main Reminder Sequence" at bounding box center [635, 424] width 215 height 29
click at [528, 410] on select "Main Reminder Sequence" at bounding box center [635, 424] width 215 height 29
click at [543, 563] on div "7" at bounding box center [545, 563] width 35 height 33
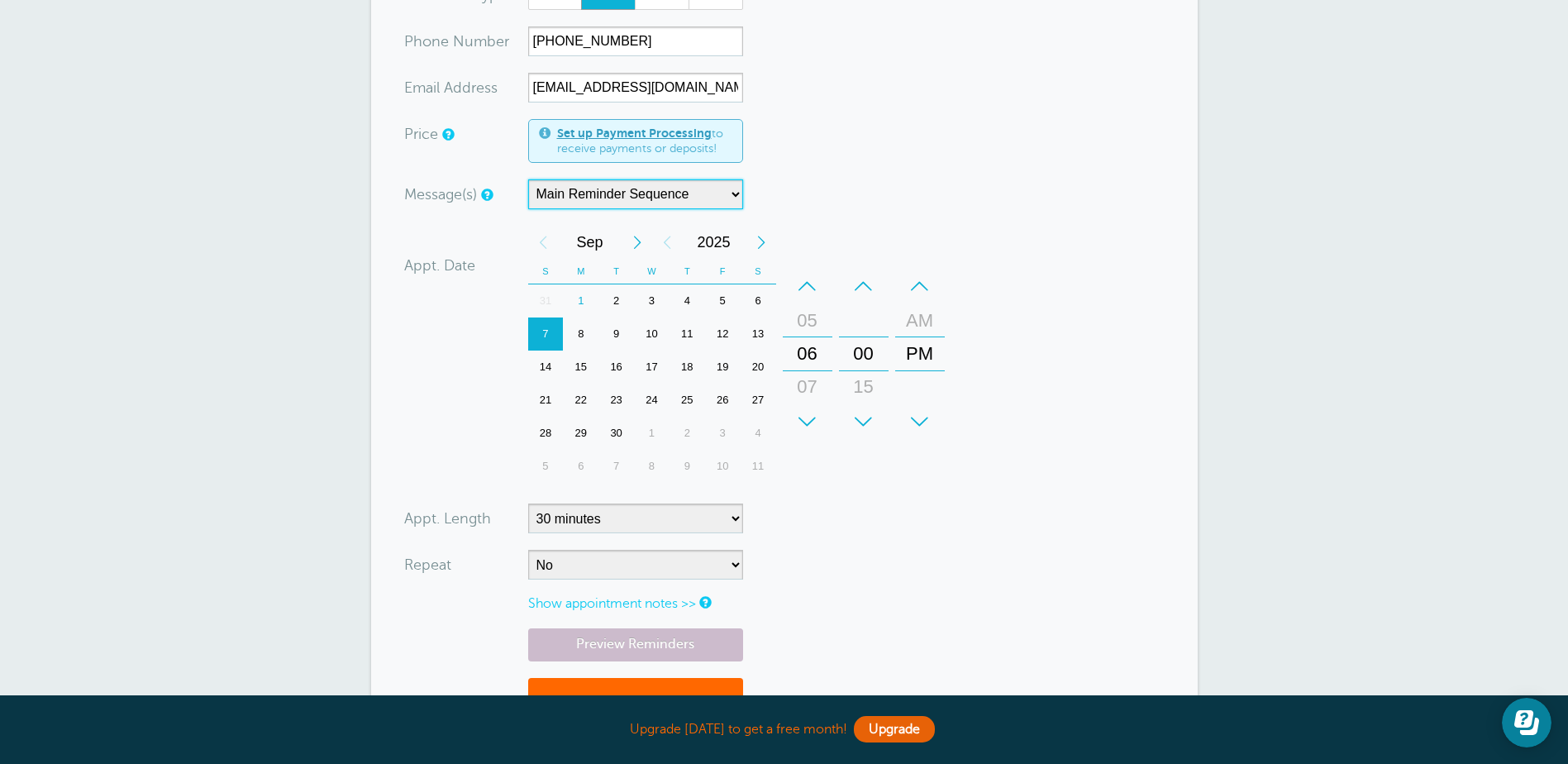
scroll to position [331, 0]
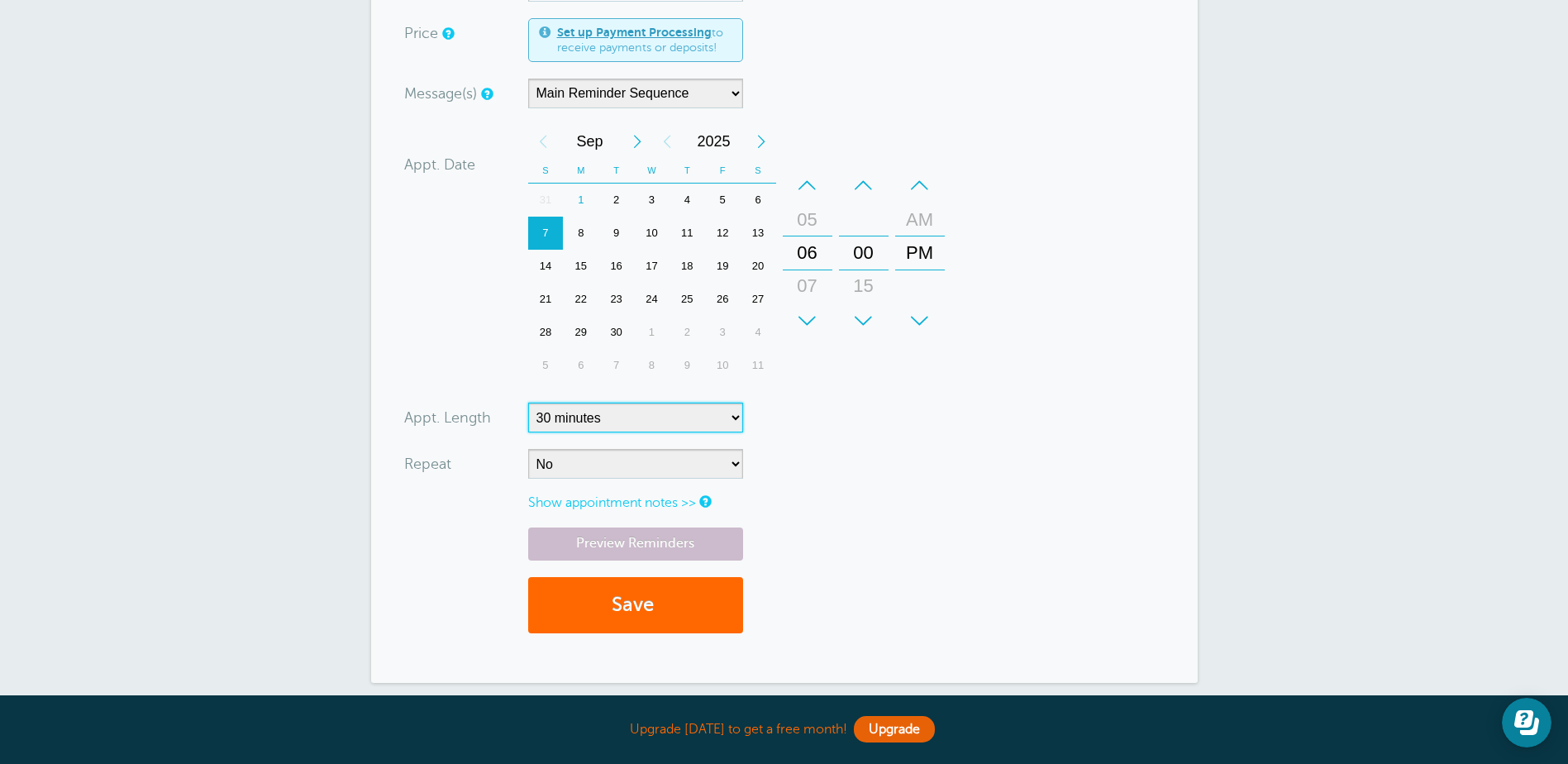
click at [730, 423] on select "5 minutes 10 minutes 15 minutes 20 minutes 25 minutes 30 minutes 35 minutes 40 …" at bounding box center [635, 417] width 215 height 29
select select "60"
click at [528, 403] on select "5 minutes 10 minutes 15 minutes 20 minutes 25 minutes 30 minutes 35 minutes 40 …" at bounding box center [635, 417] width 215 height 29
click at [908, 472] on form "You are creating a new customer. To use an existing customer select one from th…" at bounding box center [784, 239] width 760 height 822
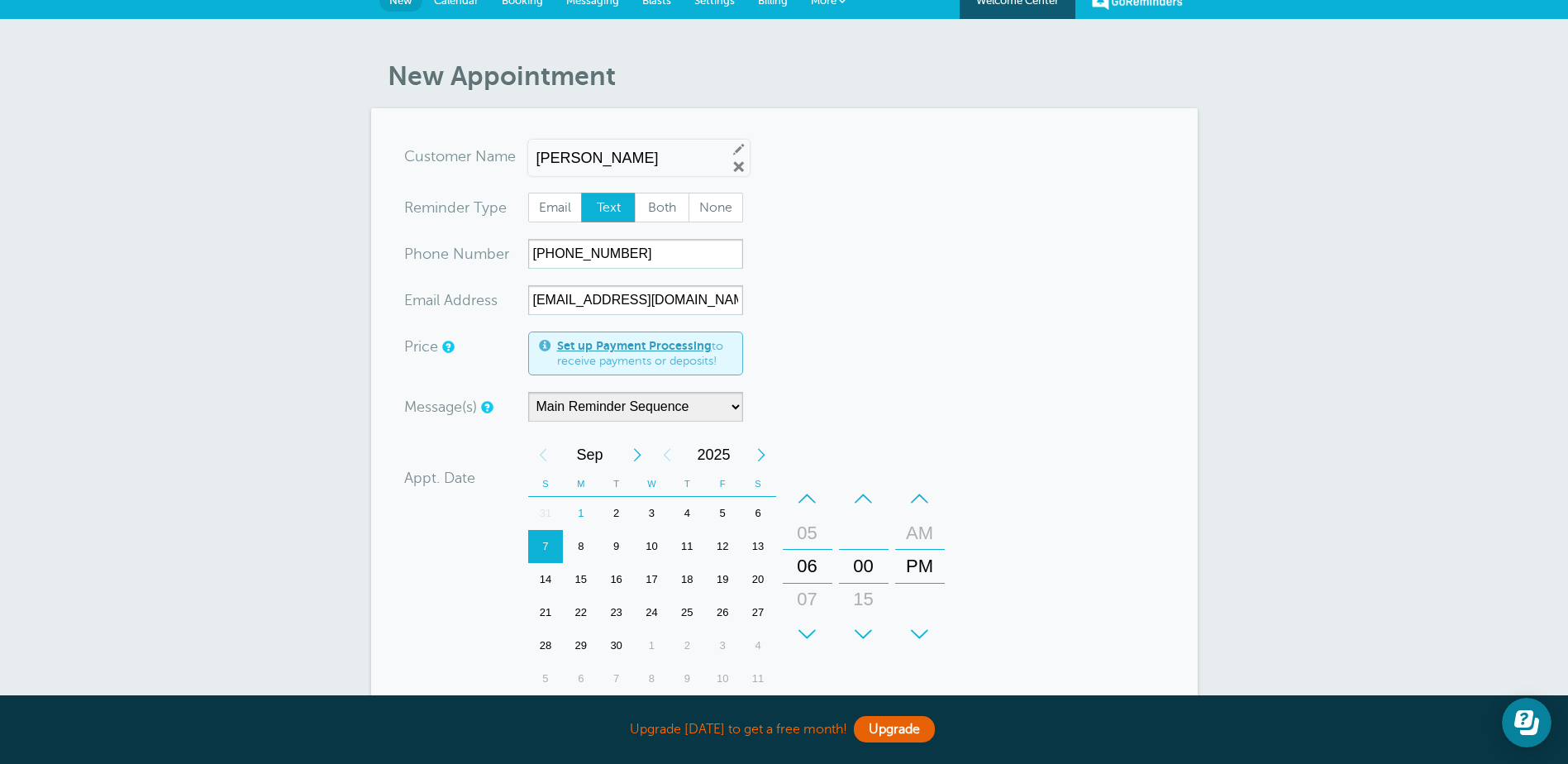
scroll to position [0, 0]
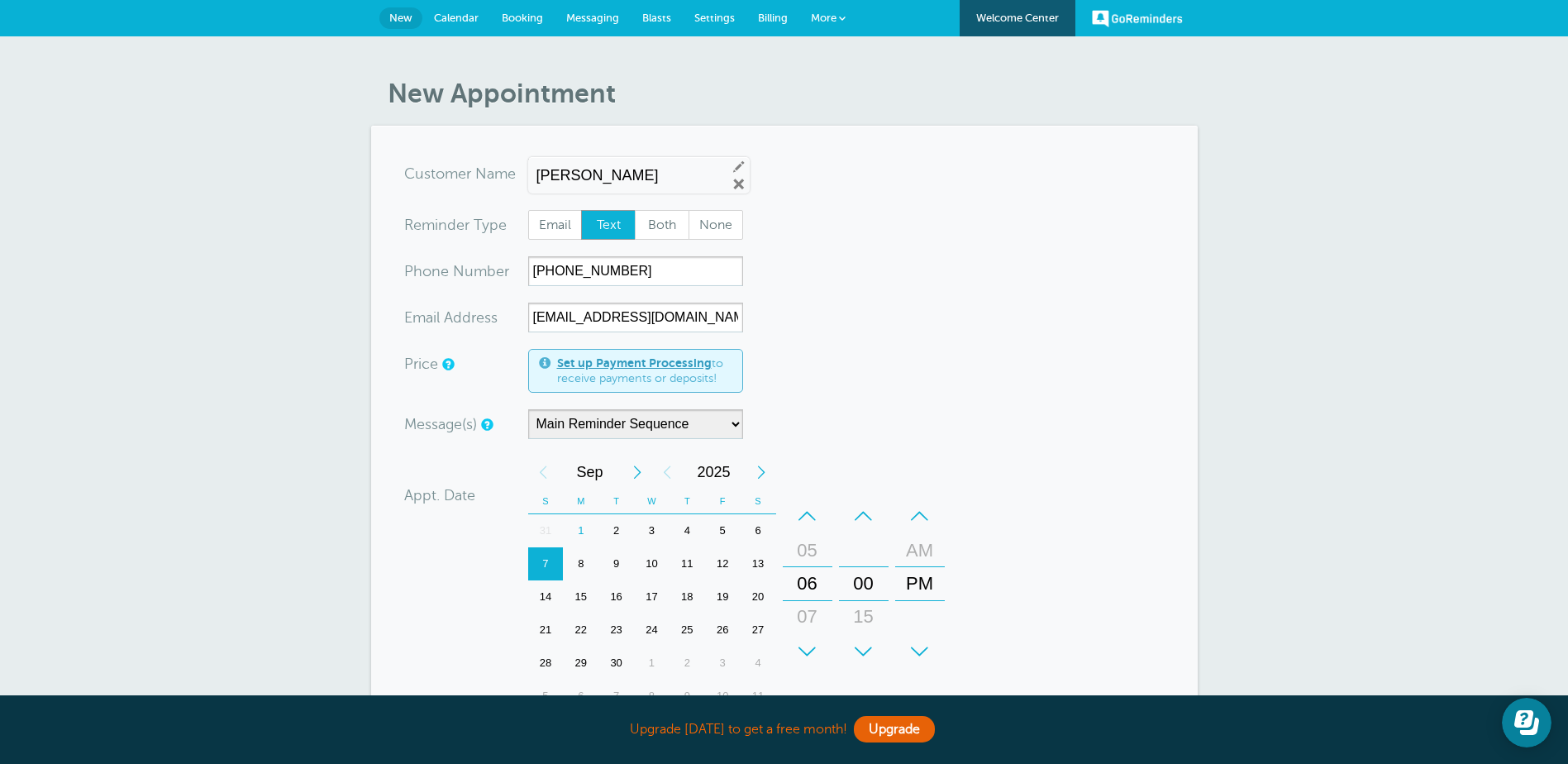
click at [613, 226] on span "Text" at bounding box center [609, 225] width 53 height 29
click at [581, 210] on input "Text" at bounding box center [580, 209] width 1 height 1
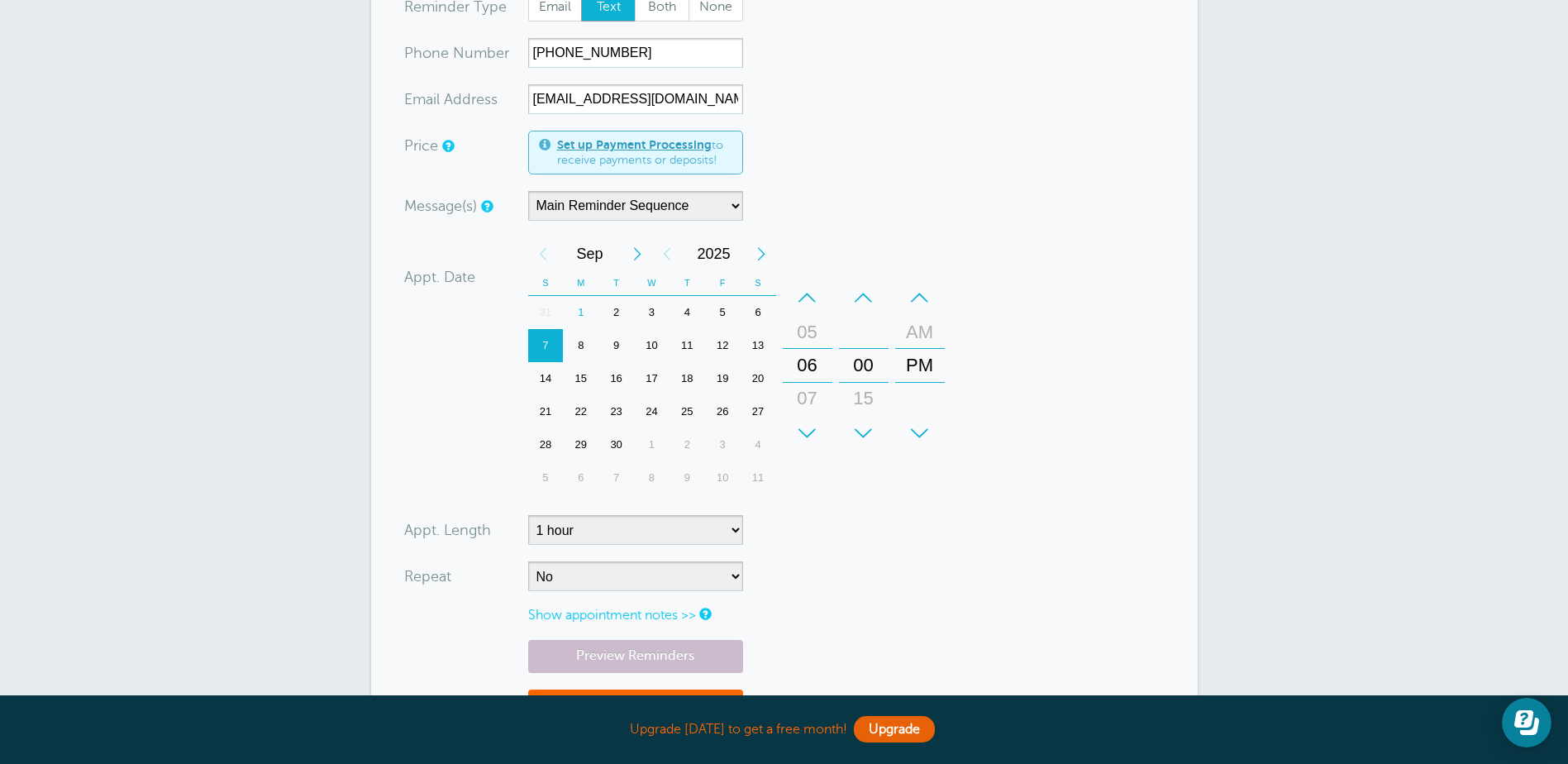
scroll to position [248, 0]
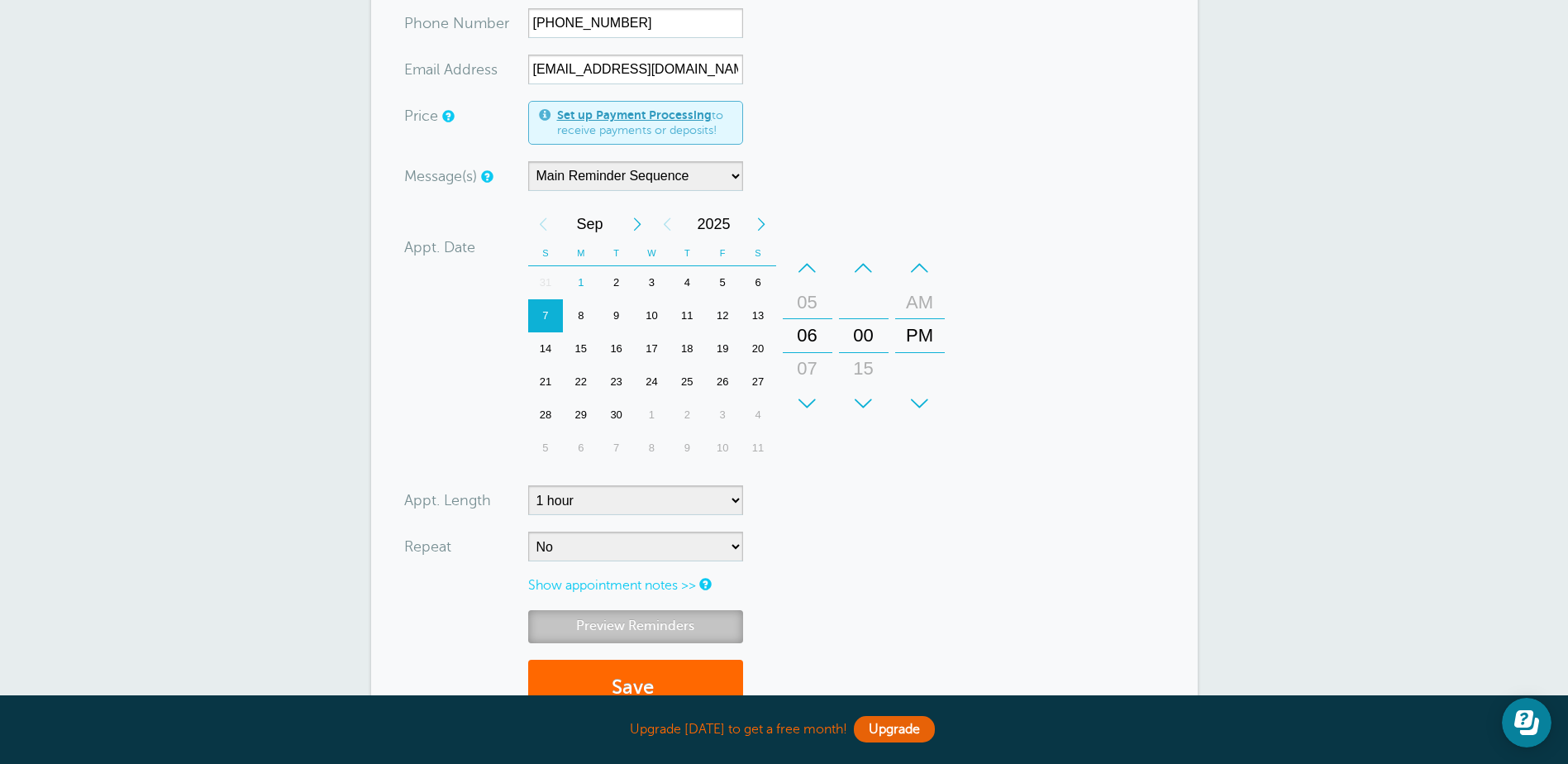
click at [706, 625] on link "Preview Reminders" at bounding box center [635, 626] width 215 height 32
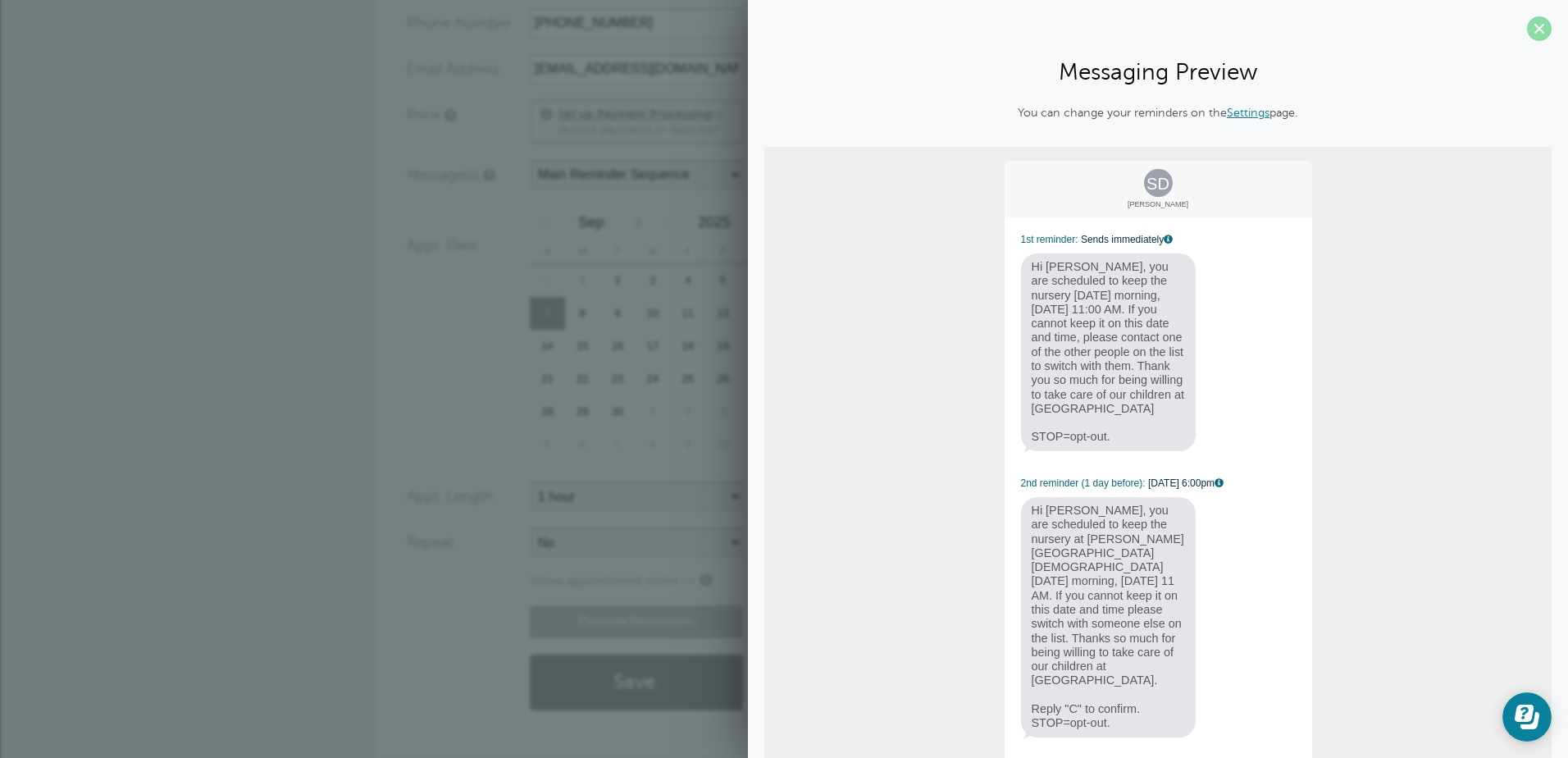
click at [1527, 29] on span at bounding box center [1539, 28] width 24 height 25
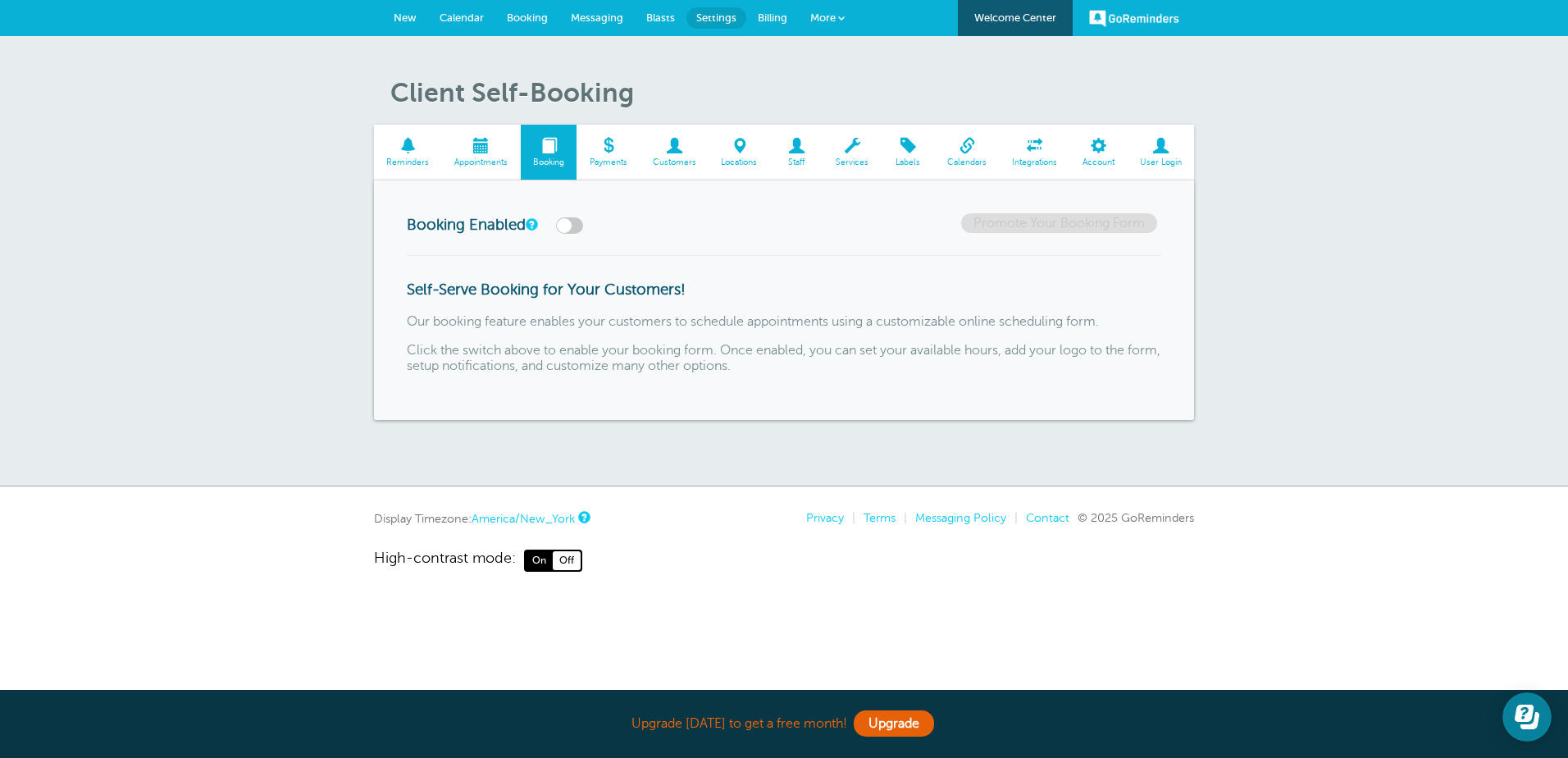
click at [400, 158] on span "Reminders" at bounding box center [407, 162] width 52 height 9
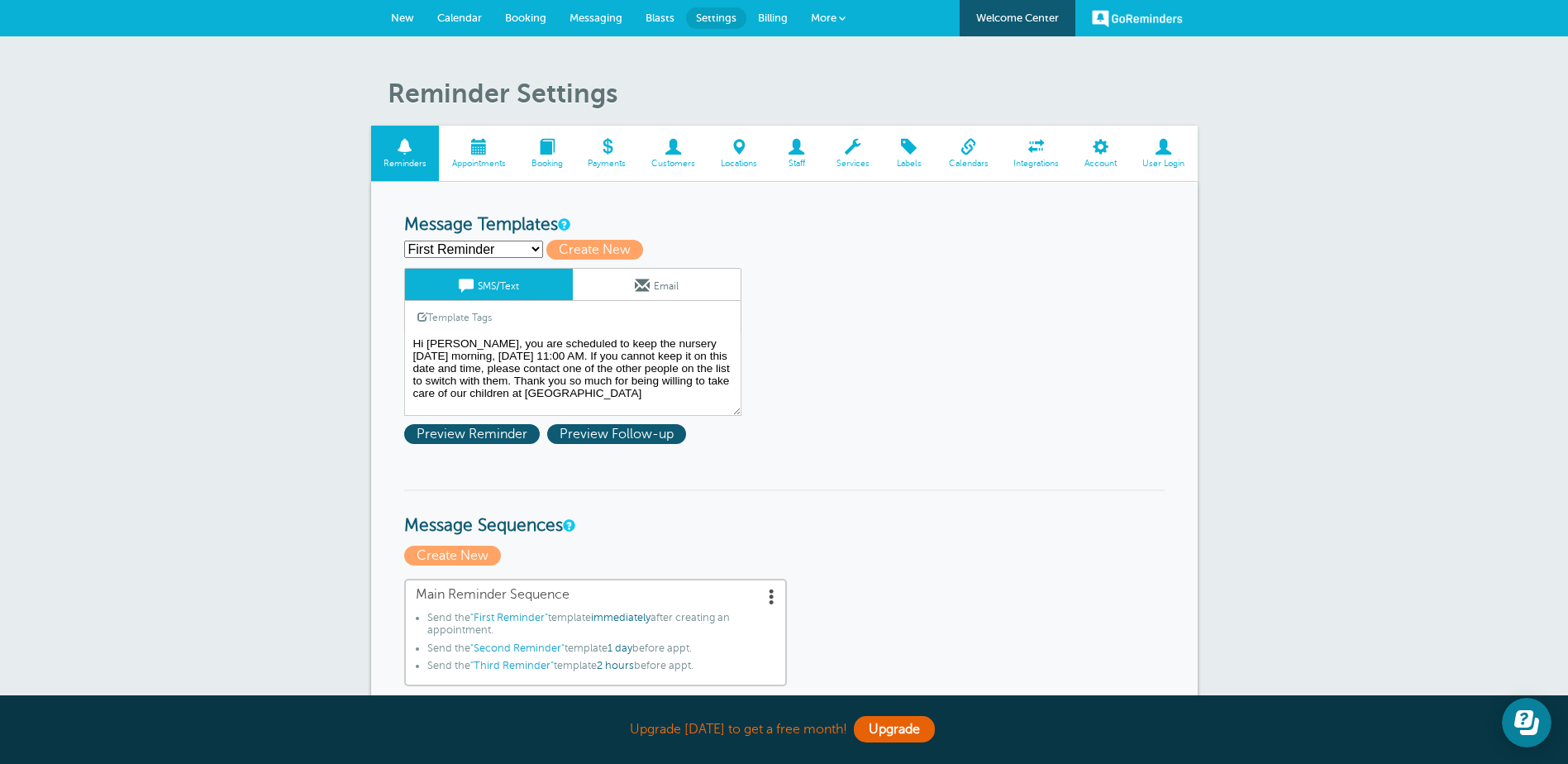
click at [536, 254] on select "First Reminder Nursery 1st Reminder Nursery 2nd reminder Nursery 3rd reminder S…" at bounding box center [473, 249] width 139 height 17
click at [404, 240] on select "First Reminder Nursery 1st Reminder Nursery 2nd reminder Nursery 3rd reminder S…" at bounding box center [473, 249] width 139 height 17
drag, startPoint x: 479, startPoint y: 270, endPoint x: 902, endPoint y: 260, distance: 423.1
drag, startPoint x: 466, startPoint y: 251, endPoint x: 989, endPoint y: 326, distance: 528.4
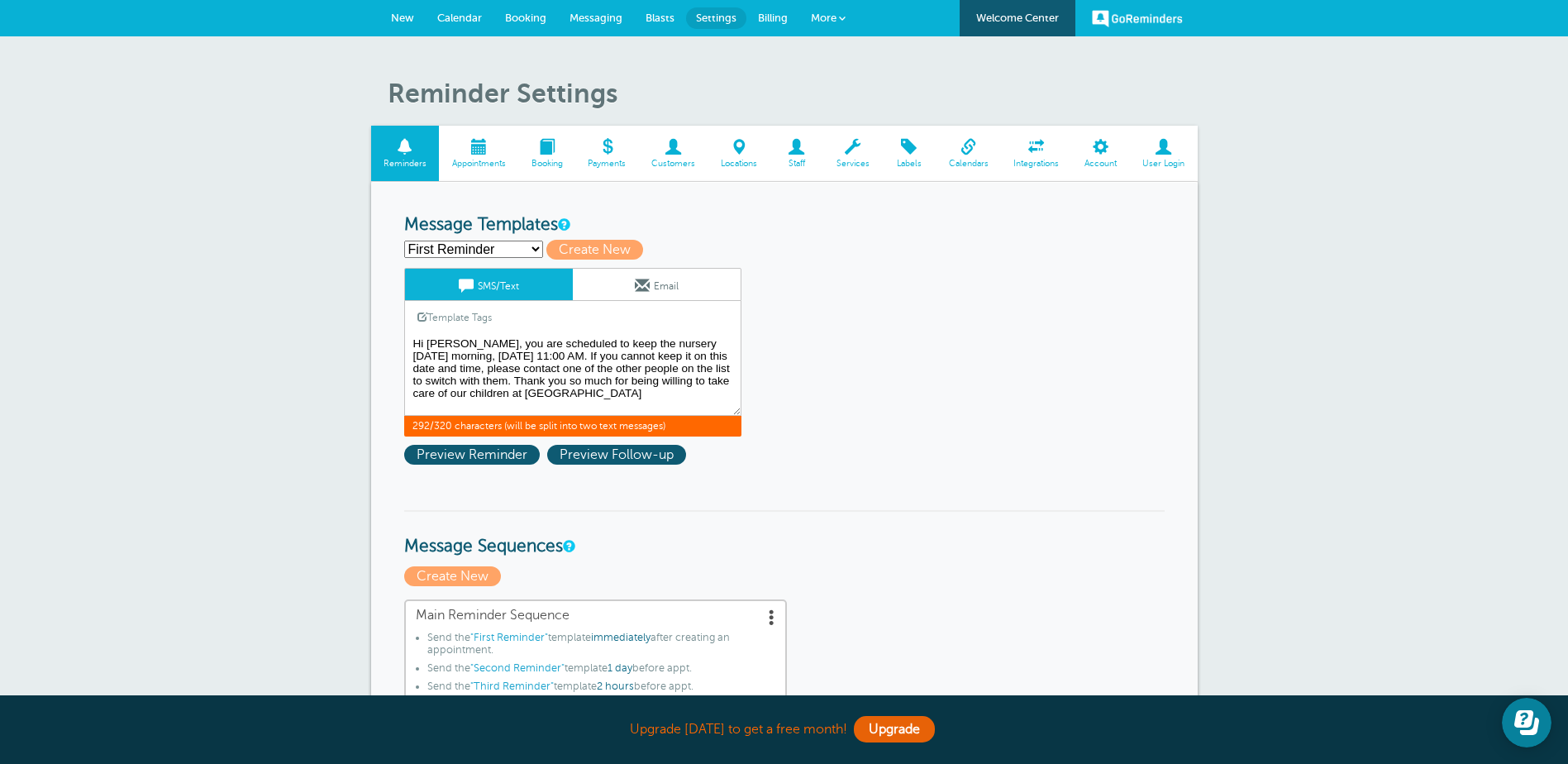
drag, startPoint x: 431, startPoint y: 339, endPoint x: 457, endPoint y: 346, distance: 26.9
click at [457, 346] on textarea "Hi Sherry, you are scheduled to keep the nursery on Sunday morning, September 7…" at bounding box center [572, 374] width 337 height 83
click at [443, 314] on link "Template Tags" at bounding box center [454, 317] width 99 height 32
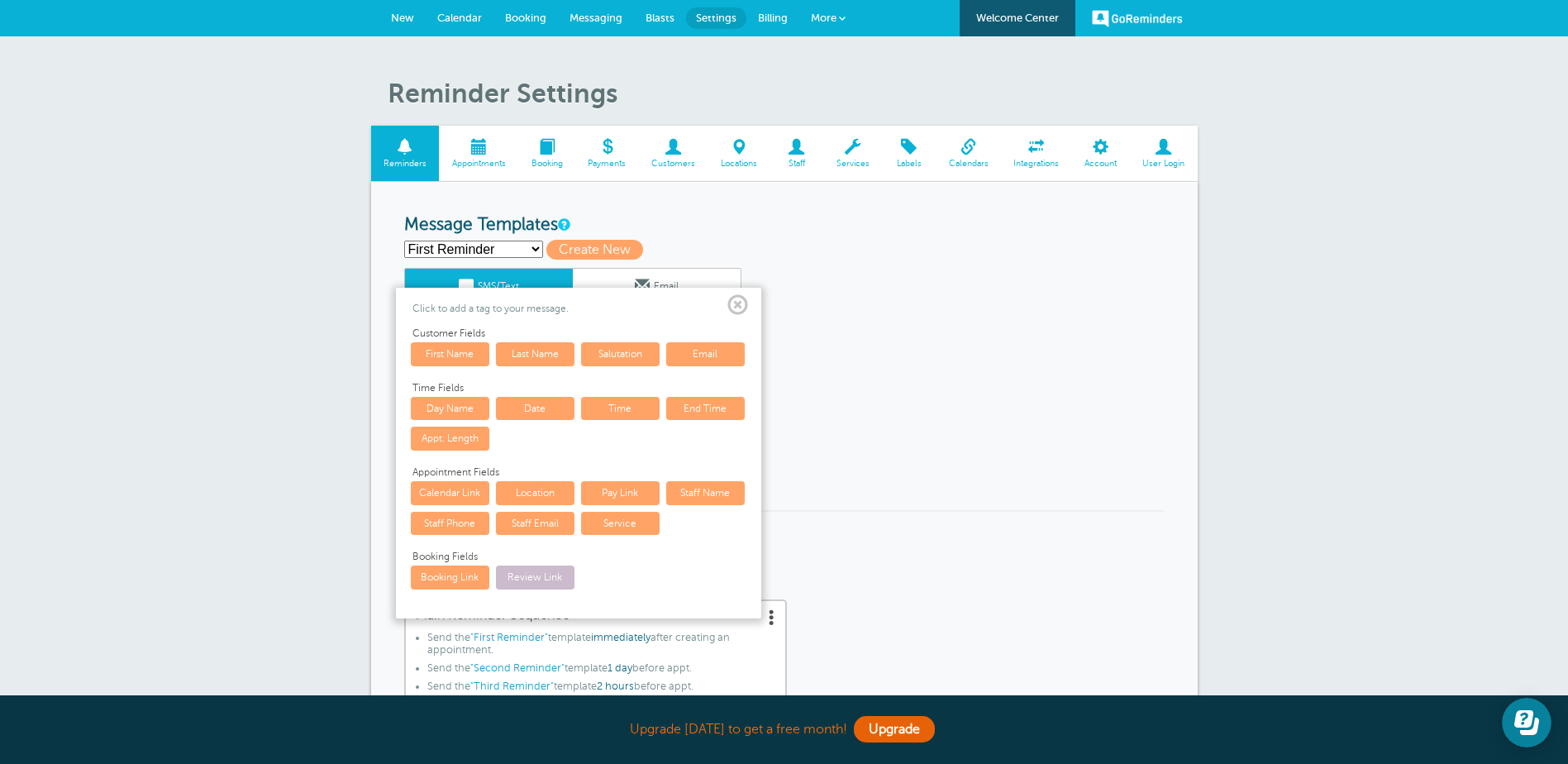
click at [448, 355] on link "First Name" at bounding box center [449, 353] width 79 height 23
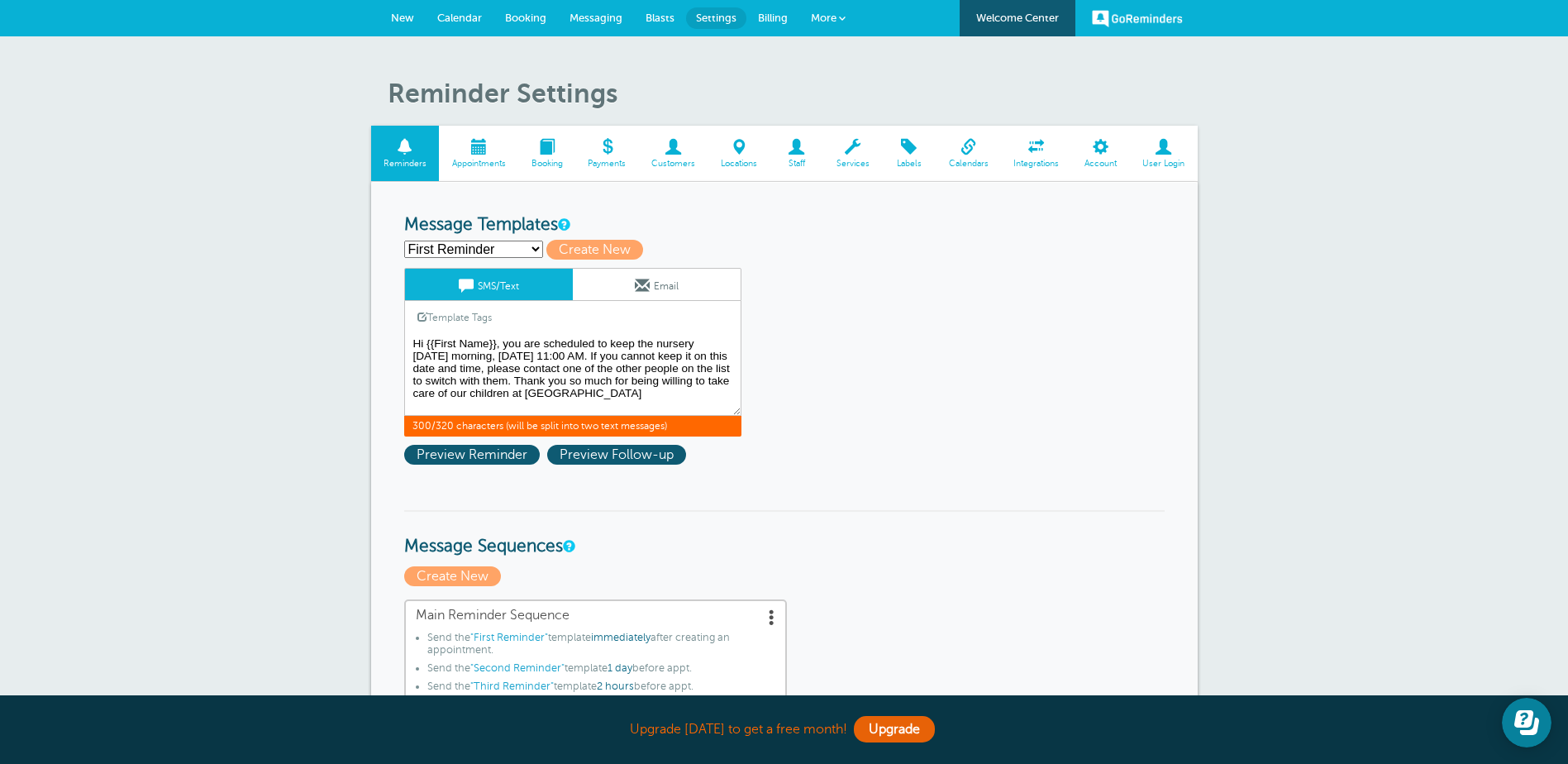
drag, startPoint x: 410, startPoint y: 354, endPoint x: 493, endPoint y: 354, distance: 83.0
click at [493, 354] on textarea "Hi Sherry, you are scheduled to keep the nursery on Sunday morning, September 7…" at bounding box center [572, 374] width 337 height 83
click at [695, 346] on textarea "Hi Sherry, you are scheduled to keep the nursery on Sunday morning, September 7…" at bounding box center [572, 374] width 337 height 83
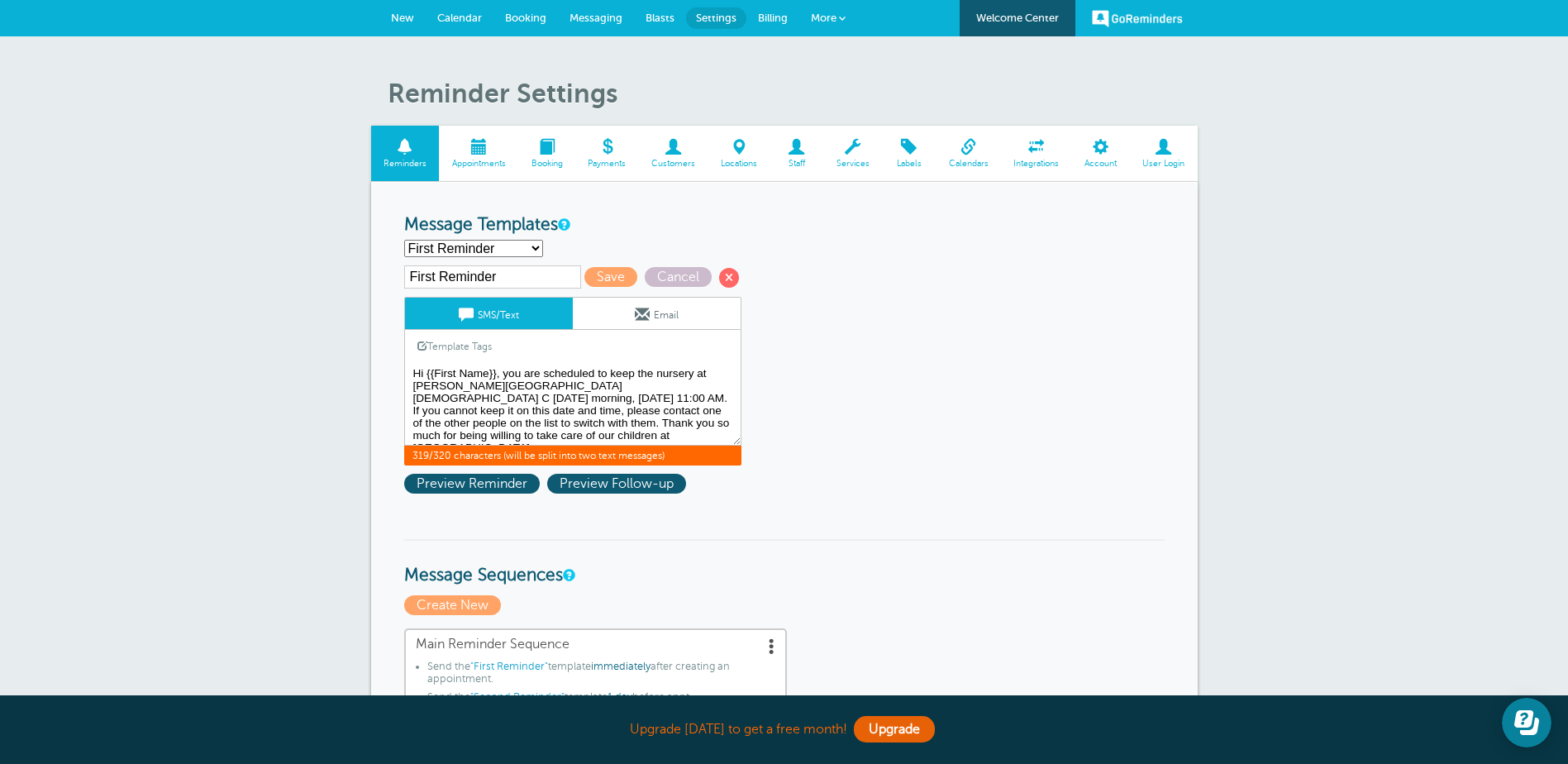
click at [501, 385] on textarea "Hi Sherry, you are scheduled to keep the nursery on Sunday morning, September 7…" at bounding box center [572, 404] width 337 height 83
click at [515, 385] on textarea "Hi Sherry, you are scheduled to keep the nursery on Sunday morning, September 7…" at bounding box center [572, 404] width 337 height 83
click at [547, 436] on textarea "Hi Sherry, you are scheduled to keep the nursery on Sunday morning, September 7…" at bounding box center [572, 404] width 337 height 83
click at [519, 387] on textarea "Hi Sherry, you are scheduled to keep the nursery on Sunday morning, September 7…" at bounding box center [572, 404] width 337 height 83
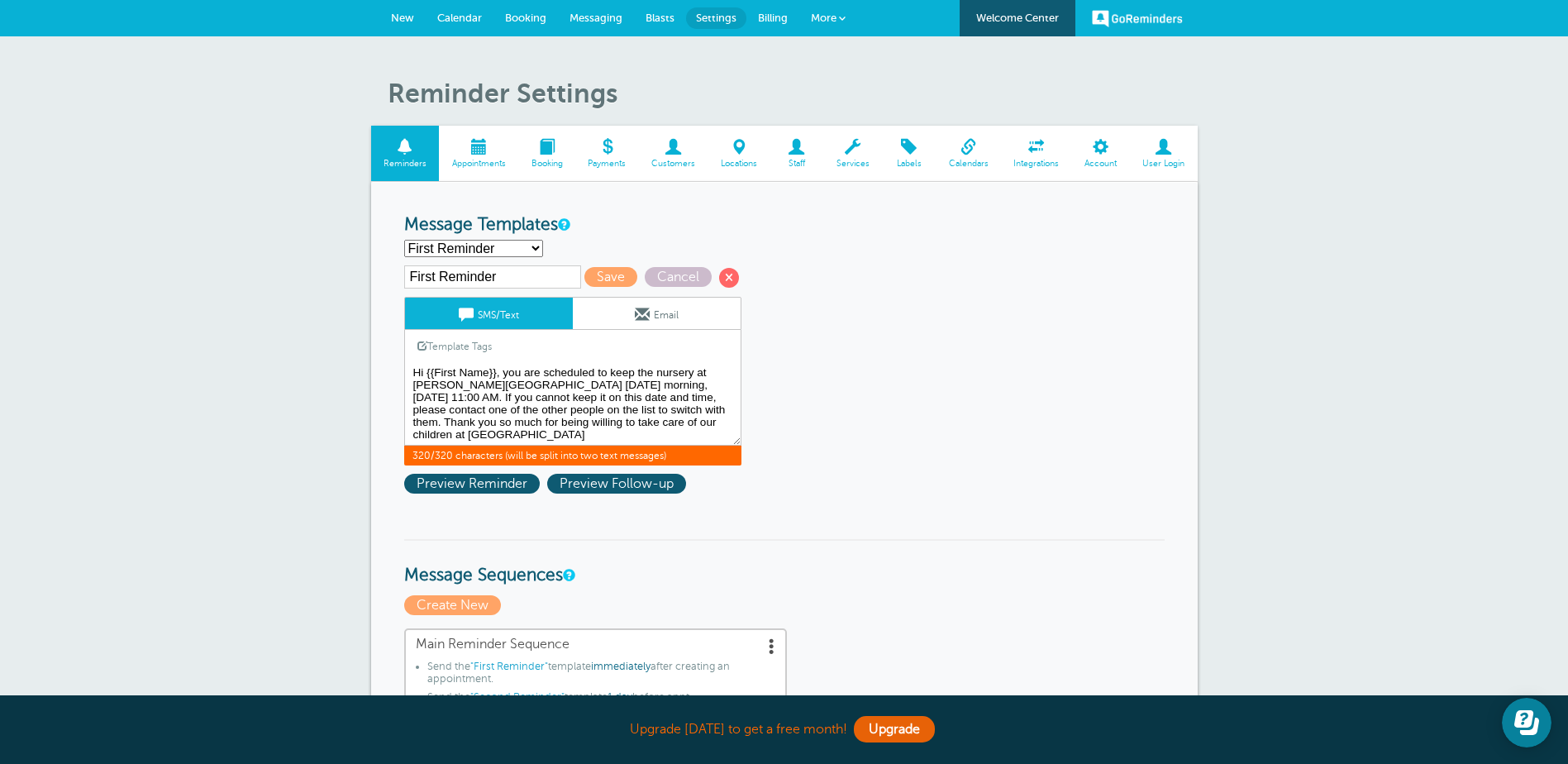
drag, startPoint x: 545, startPoint y: 436, endPoint x: 596, endPoint y: 426, distance: 52.0
click at [596, 426] on textarea "Hi Sherry, you are scheduled to keep the nursery on Sunday morning, September 7…" at bounding box center [572, 404] width 337 height 83
click at [520, 385] on textarea "Hi Sherry, you are scheduled to keep the nursery on Sunday morning, September 7…" at bounding box center [572, 404] width 337 height 83
drag, startPoint x: 550, startPoint y: 387, endPoint x: 585, endPoint y: 387, distance: 35.0
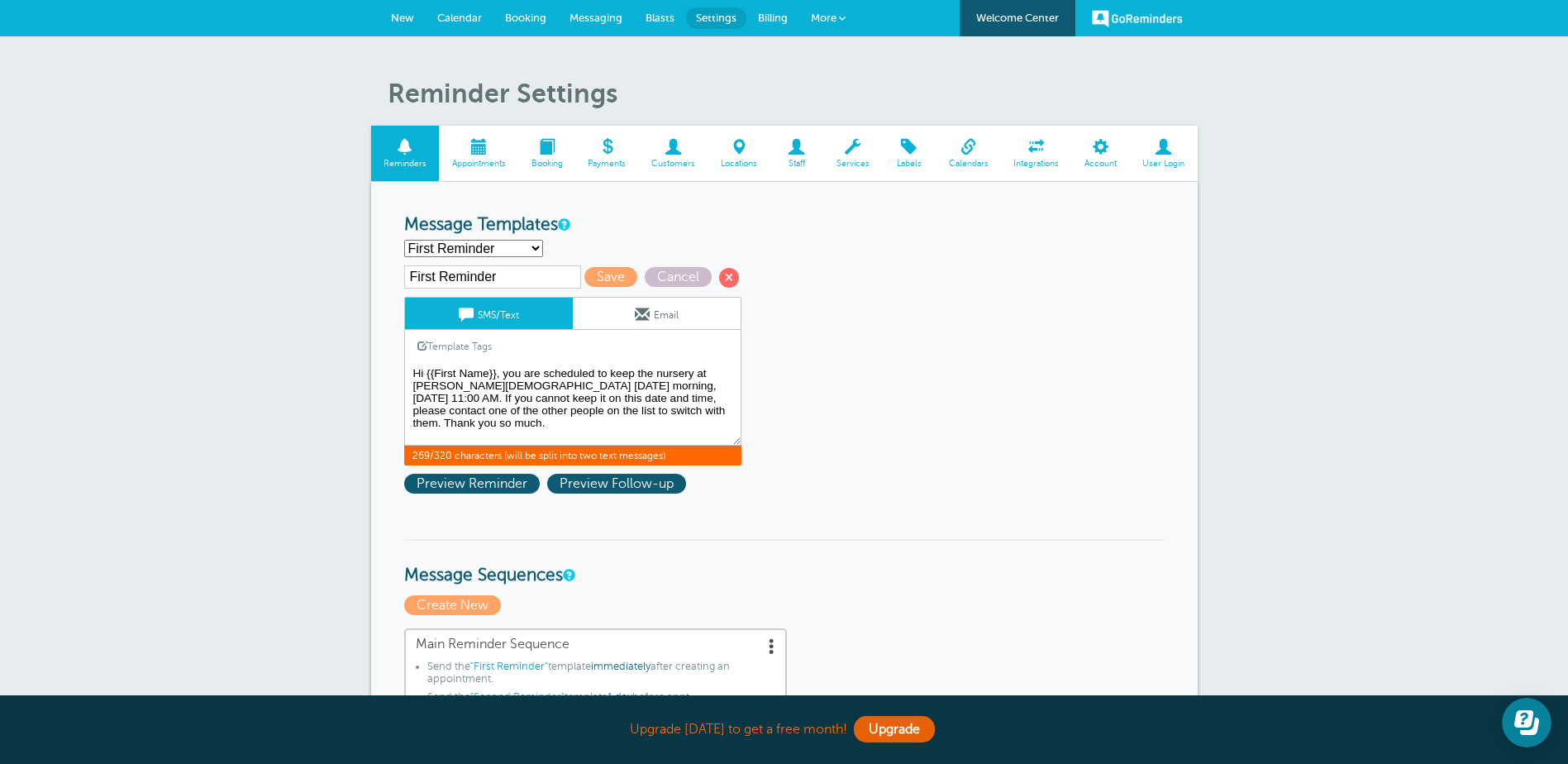
click at [585, 387] on textarea "Hi Sherry, you are scheduled to keep the nursery on Sunday morning, September 7…" at bounding box center [572, 404] width 337 height 83
click at [470, 343] on link "Template Tags" at bounding box center [454, 346] width 99 height 32
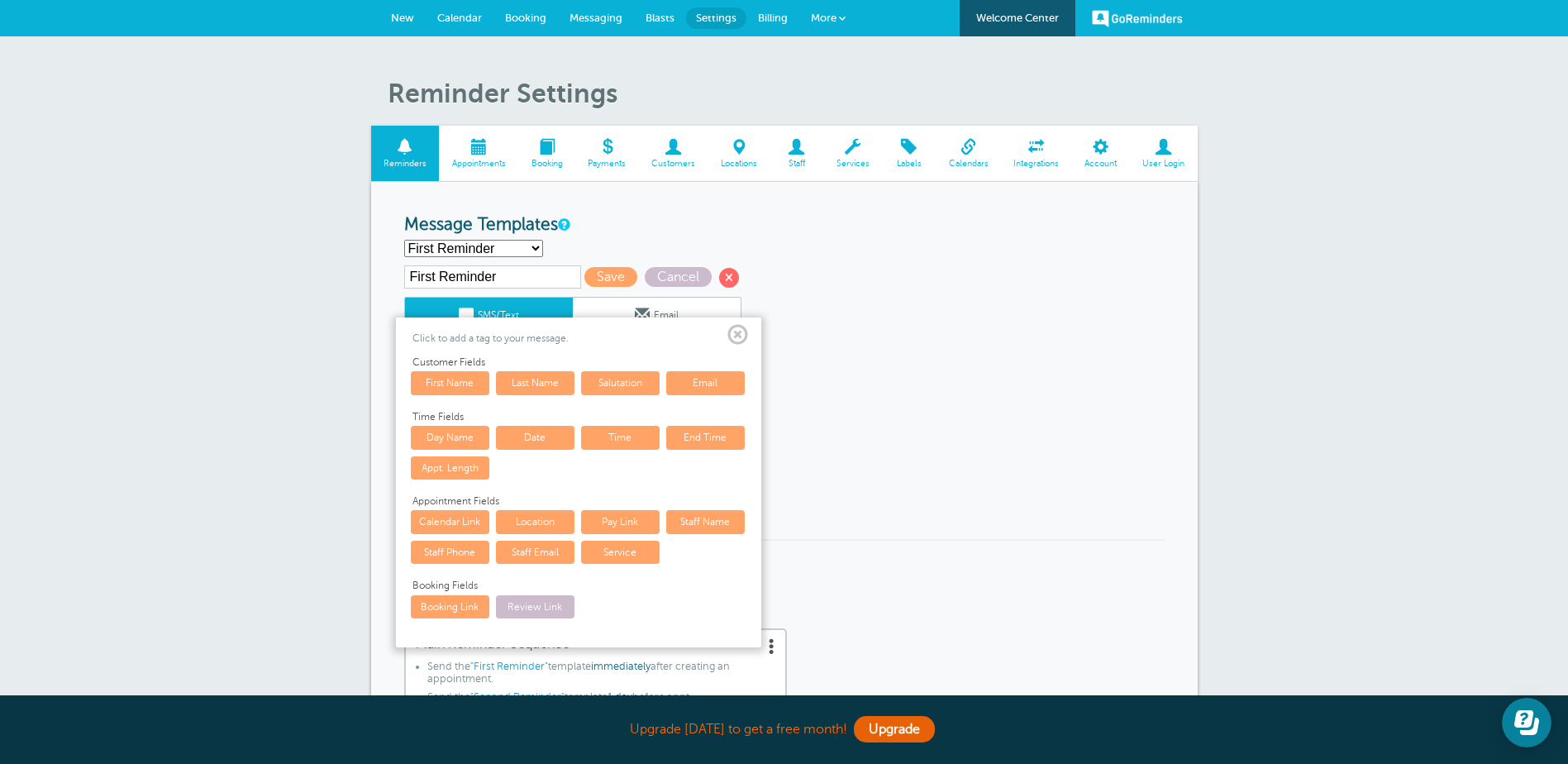
drag, startPoint x: 464, startPoint y: 439, endPoint x: 470, endPoint y: 449, distance: 11.7
click at [464, 439] on link "Day Name" at bounding box center [449, 437] width 79 height 23
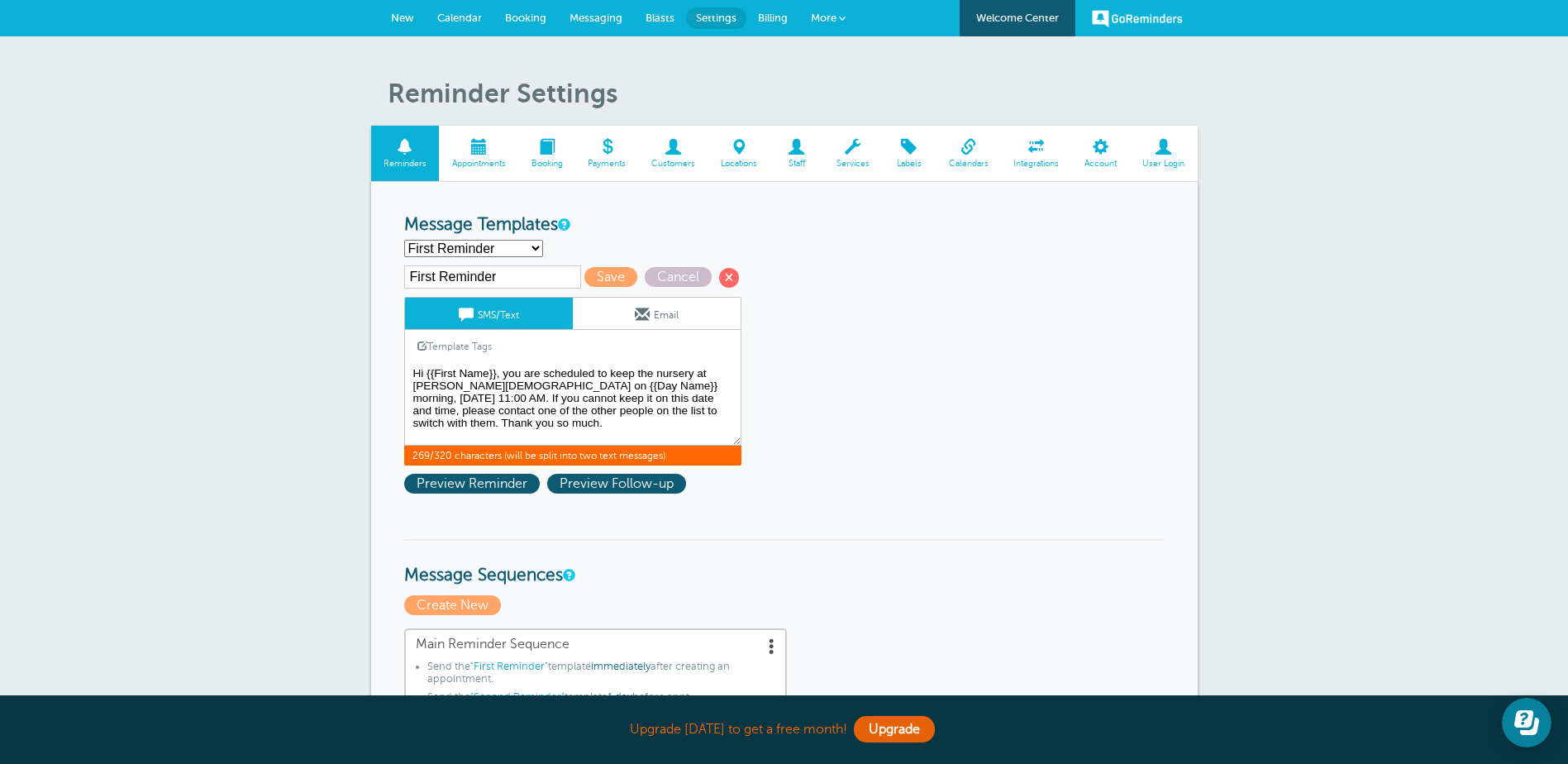
drag, startPoint x: 622, startPoint y: 385, endPoint x: 661, endPoint y: 390, distance: 39.3
click at [661, 390] on textarea "Hi Sherry, you are scheduled to keep the nursery on Sunday morning, September 7…" at bounding box center [572, 404] width 337 height 83
drag, startPoint x: 625, startPoint y: 385, endPoint x: 719, endPoint y: 390, distance: 94.1
click at [719, 390] on textarea "Hi Sherry, you are scheduled to keep the nursery on Sunday morning, September 7…" at bounding box center [572, 404] width 337 height 83
click at [464, 341] on link "Template Tags" at bounding box center [454, 346] width 99 height 32
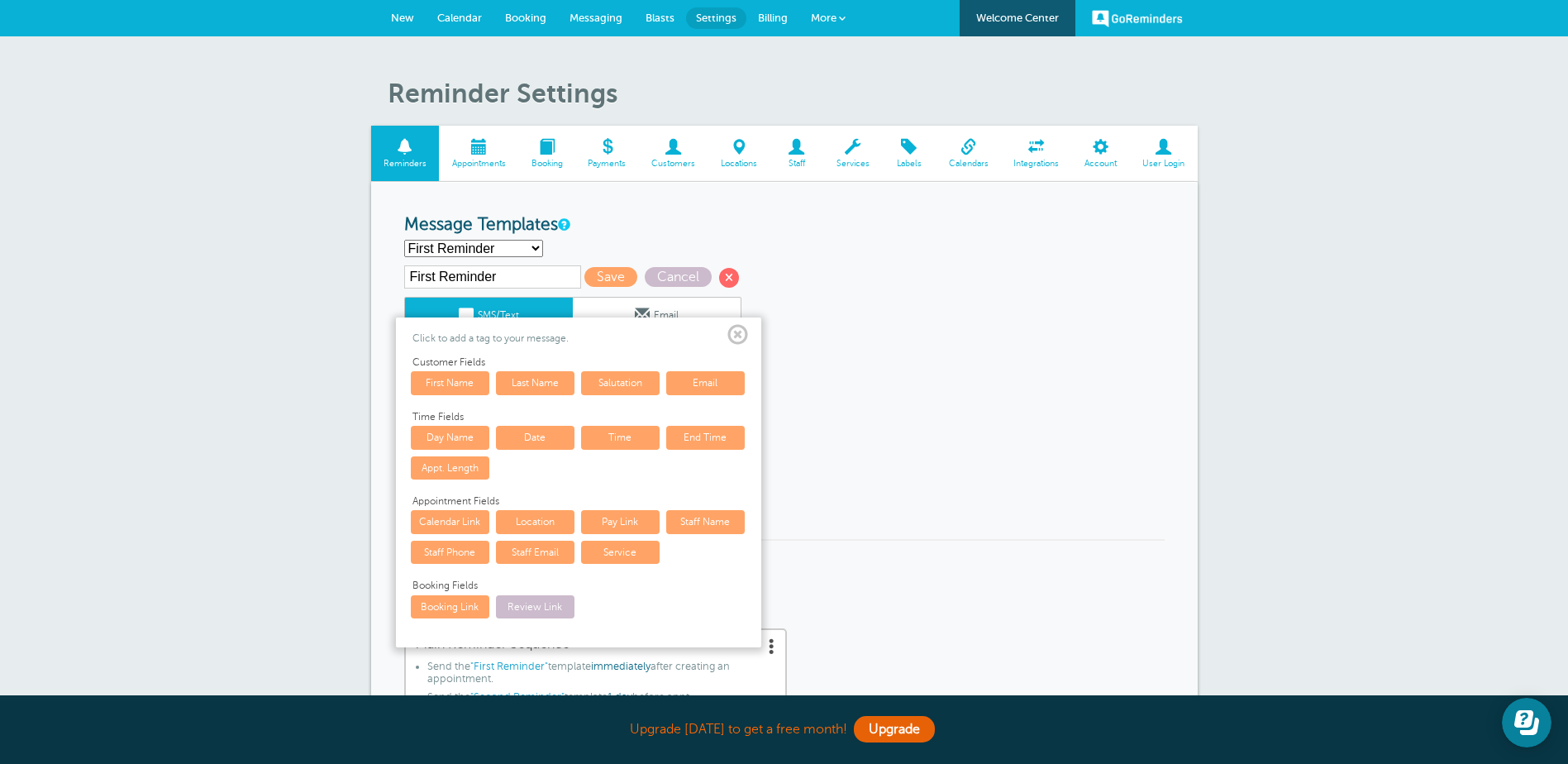
drag, startPoint x: 543, startPoint y: 435, endPoint x: 553, endPoint y: 436, distance: 10.0
click at [545, 436] on link "Date" at bounding box center [535, 437] width 79 height 23
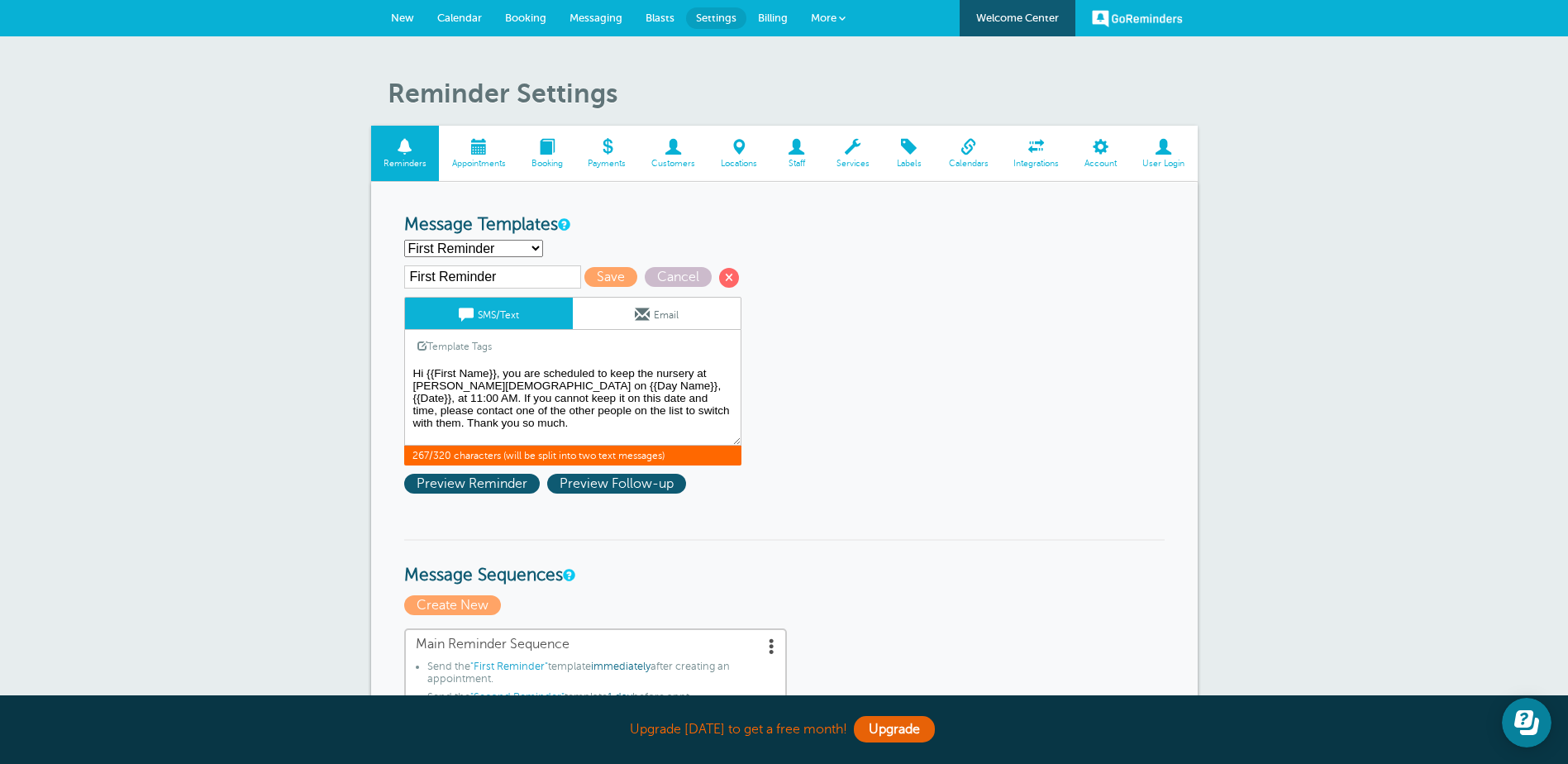
drag, startPoint x: 668, startPoint y: 388, endPoint x: 726, endPoint y: 386, distance: 58.0
click at [726, 386] on textarea "Hi Sherry, you are scheduled to keep the nursery on Sunday morning, September 7…" at bounding box center [572, 404] width 337 height 83
click at [486, 342] on link "Template Tags" at bounding box center [454, 346] width 99 height 32
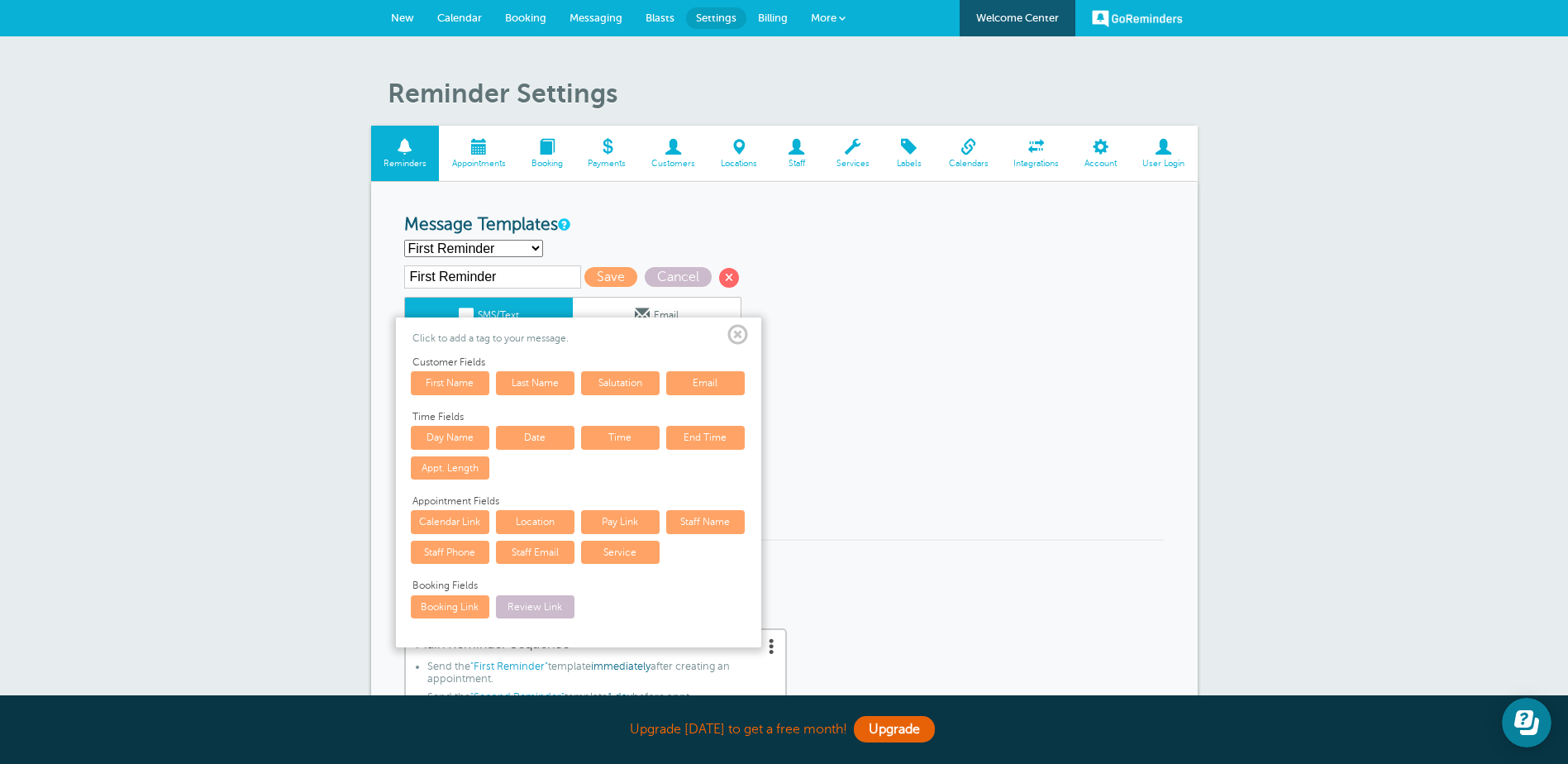
drag, startPoint x: 618, startPoint y: 432, endPoint x: 648, endPoint y: 430, distance: 30.1
click at [620, 432] on link "Time" at bounding box center [620, 437] width 79 height 23
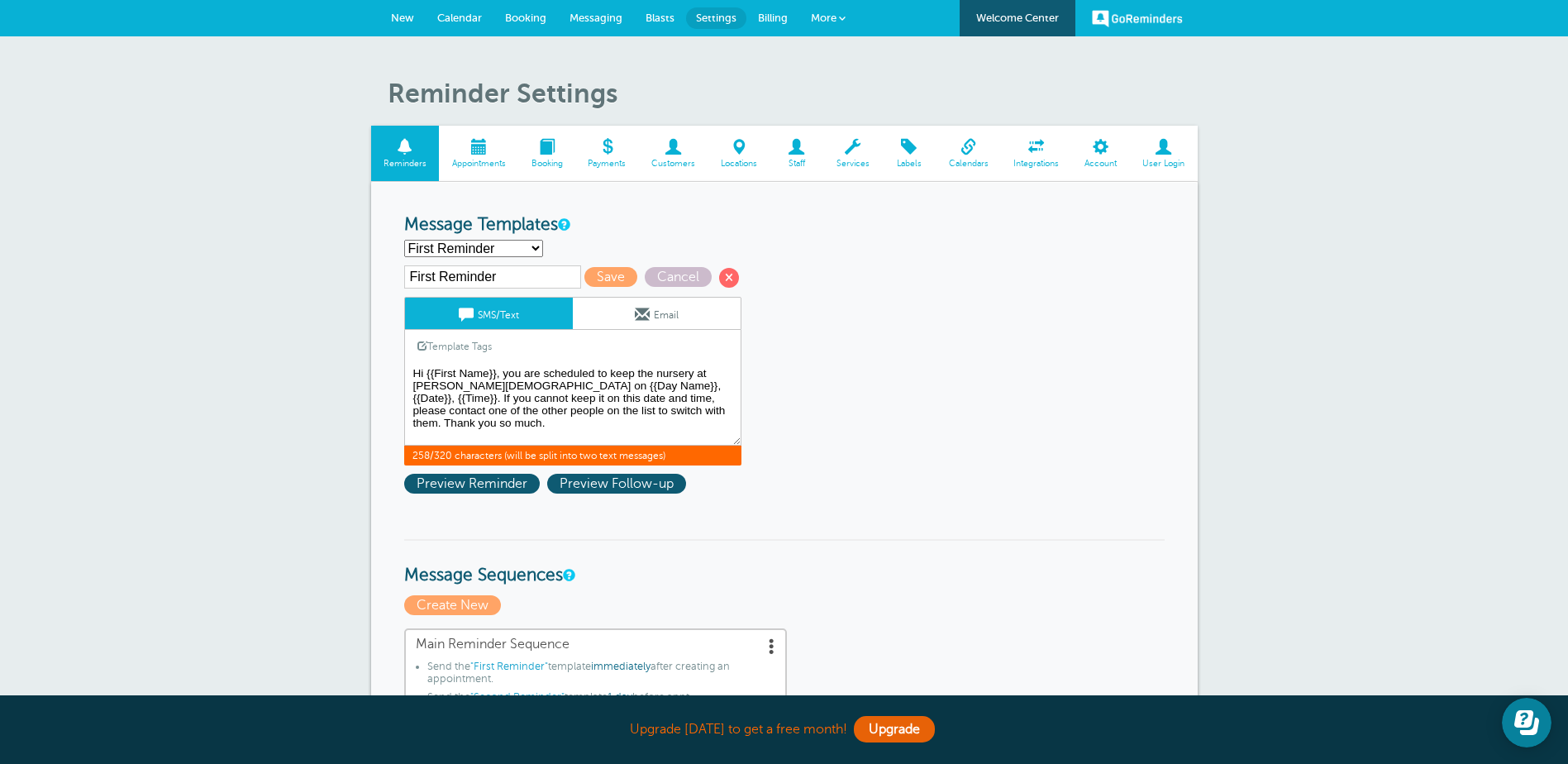
click at [438, 425] on textarea "Hi Sherry, you are scheduled to keep the nursery on Sunday morning, September 7…" at bounding box center [572, 404] width 337 height 83
click at [684, 430] on textarea "Hi Sherry, you are scheduled to keep the nursery on Sunday morning, September 7…" at bounding box center [572, 404] width 337 height 83
drag, startPoint x: 654, startPoint y: 426, endPoint x: 441, endPoint y: 387, distance: 216.5
type textarea "Hi {{First Name}}, you are scheduled to keep the nursery at Bethany Baptist Chu…"
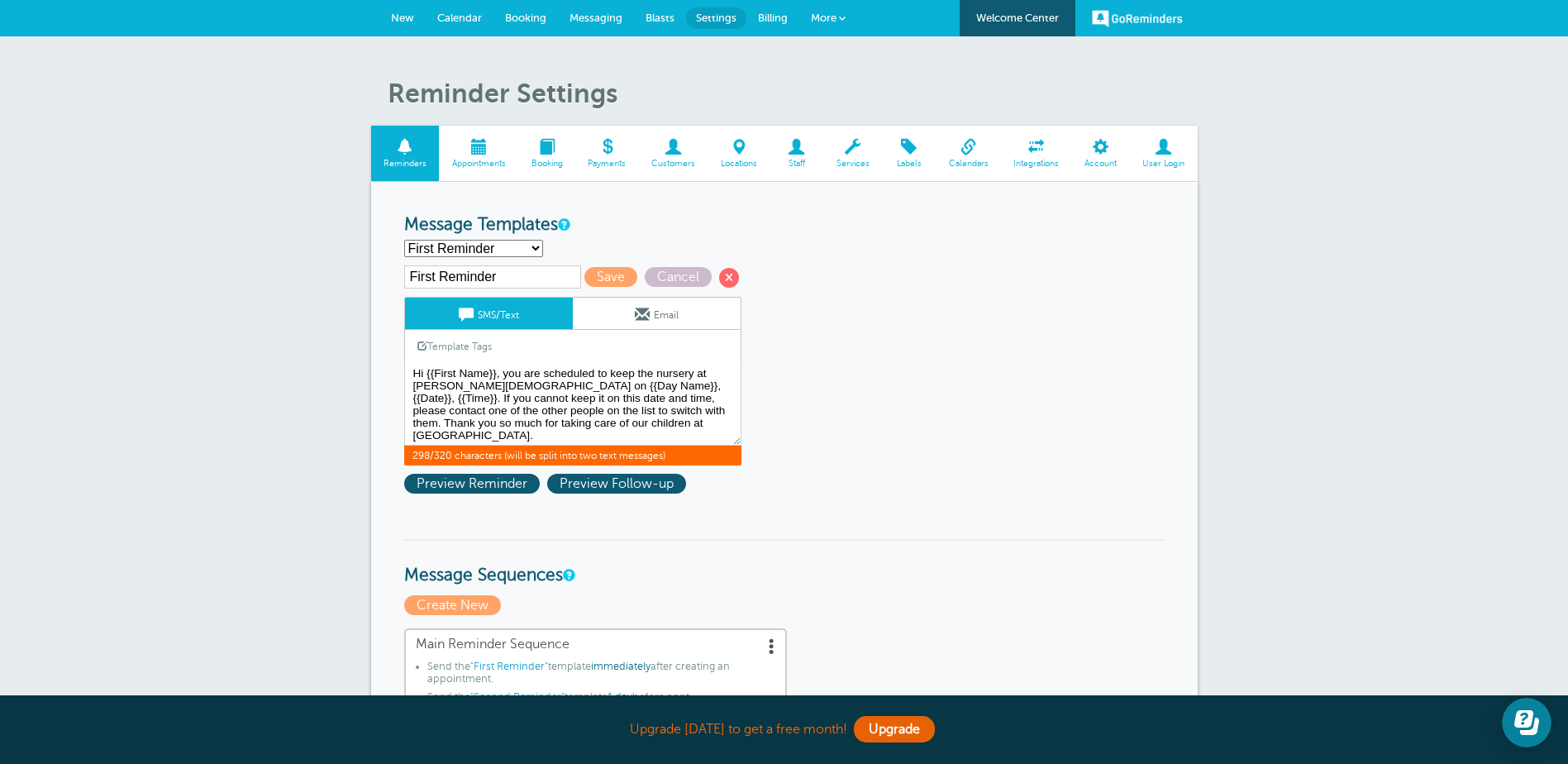
drag, startPoint x: 483, startPoint y: 398, endPoint x: 894, endPoint y: 363, distance: 412.5
click at [608, 277] on span "Save" at bounding box center [611, 277] width 53 height 20
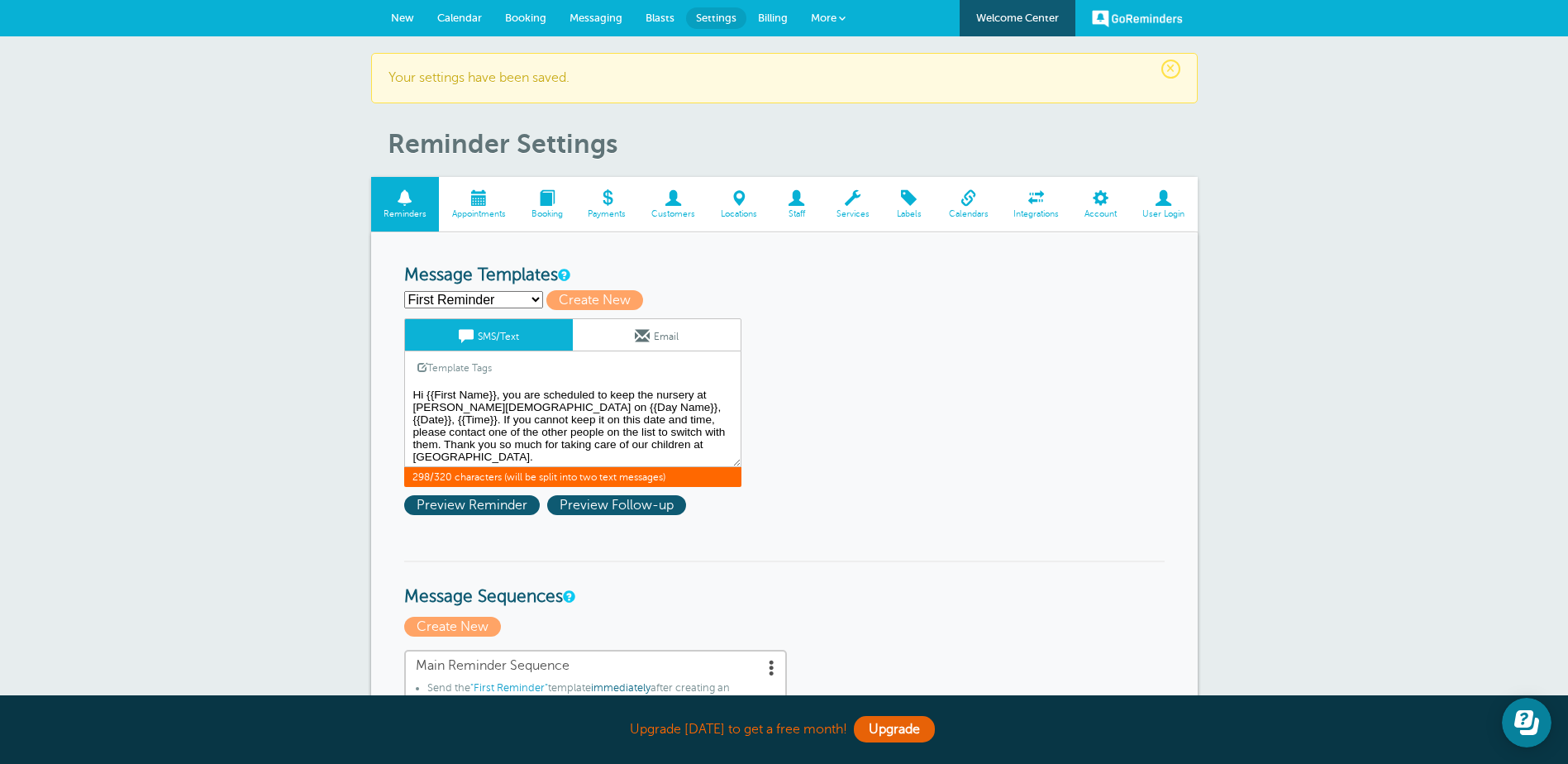
drag, startPoint x: 650, startPoint y: 443, endPoint x: 391, endPoint y: 392, distance: 264.0
click at [538, 299] on select "First Reminder Nursery 1st Reminder Nursery 2nd reminder Nursery 3rd reminder S…" at bounding box center [473, 299] width 139 height 17
select select "160598"
click at [404, 291] on select "First Reminder Nursery 1st Reminder Nursery 2nd reminder Nursery 3rd reminder S…" at bounding box center [473, 299] width 139 height 17
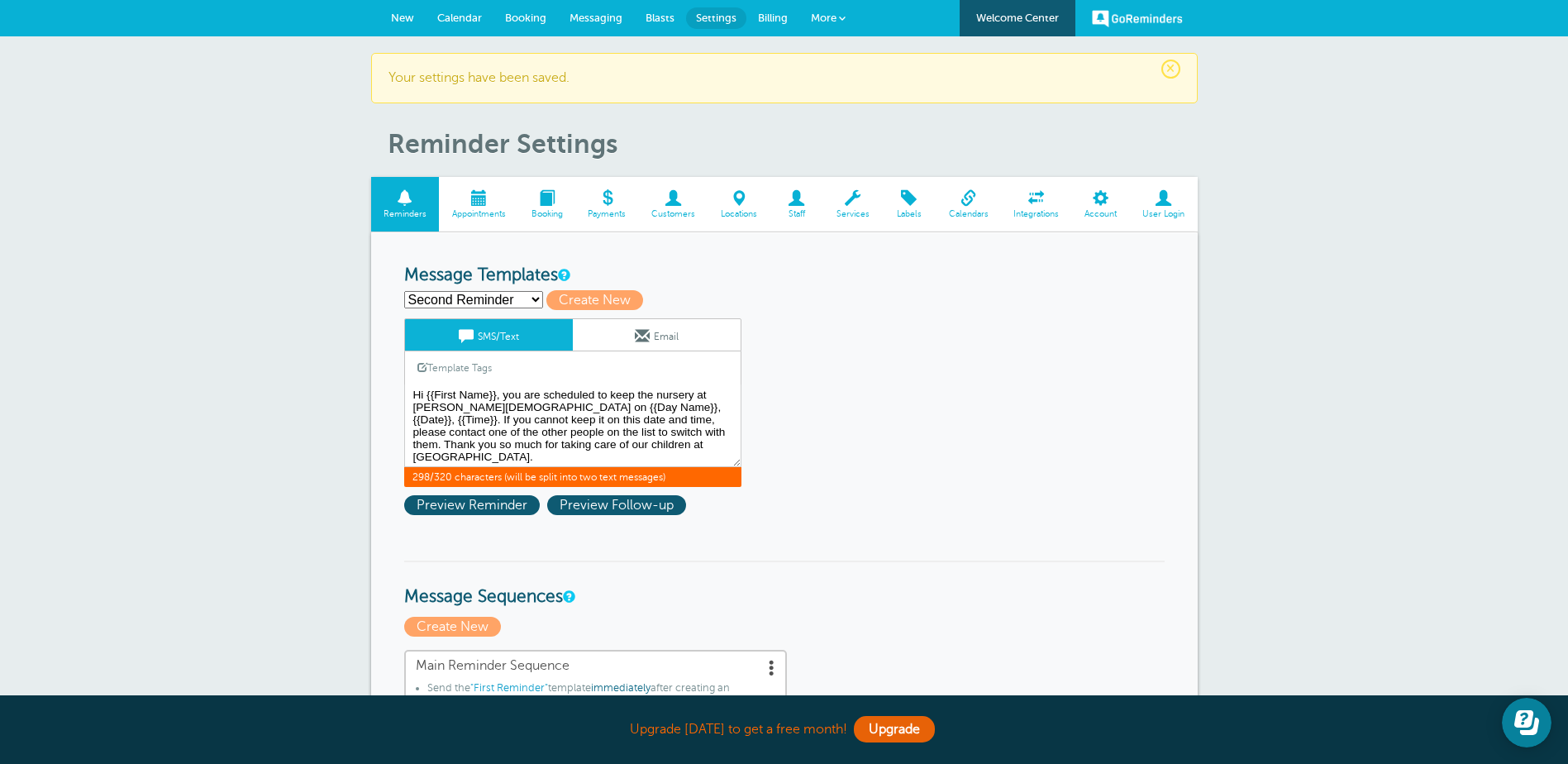
type input "Second Reminder"
type textarea "Hi Sherry, you are scheduled to keep the nursery at Bethany Baptist on Sunday m…"
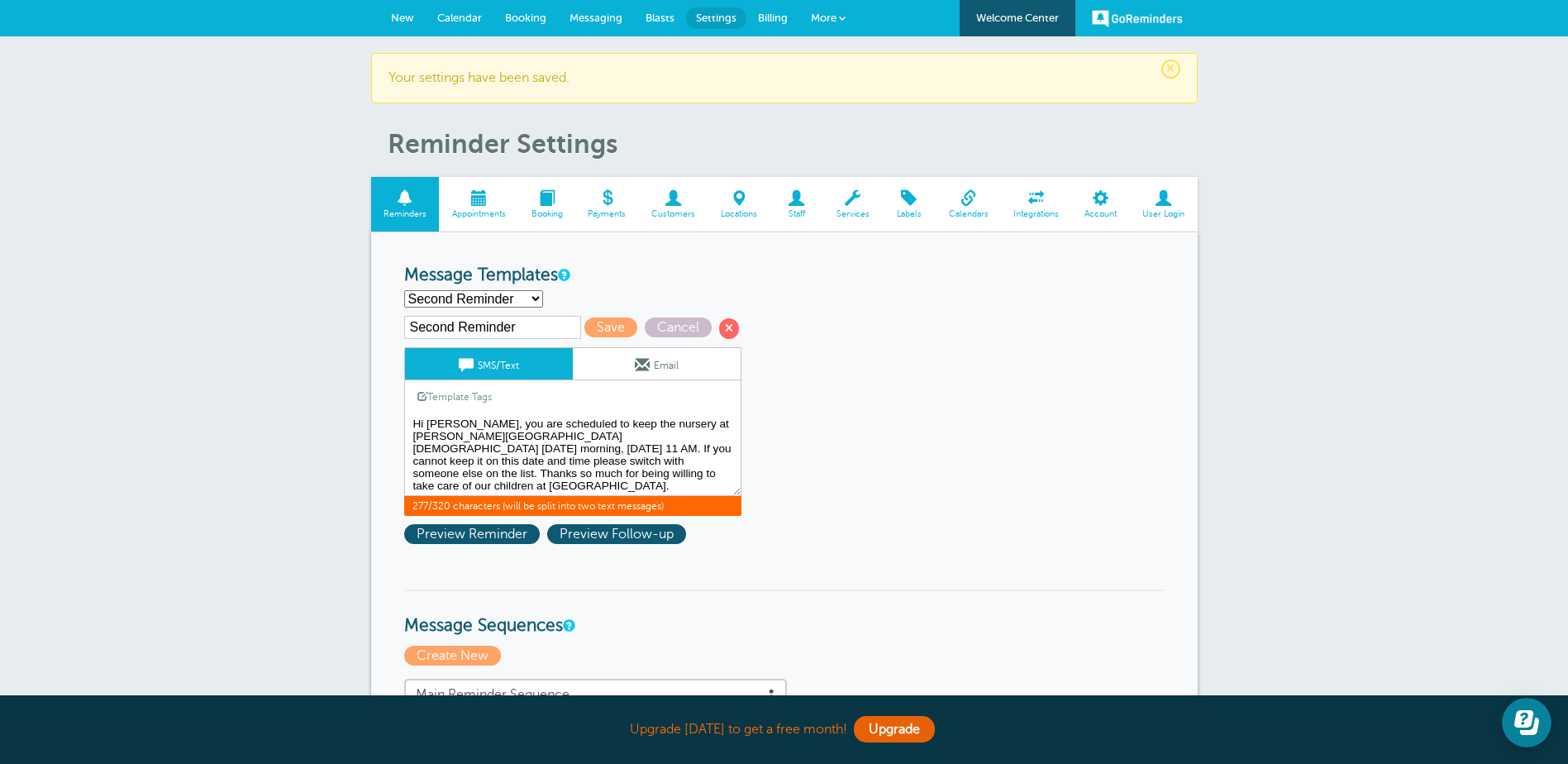
drag, startPoint x: 627, startPoint y: 475, endPoint x: 406, endPoint y: 411, distance: 230.1
click at [406, 411] on div "SMS/Text Email Template Tags Copy SMS Click to add a tag to your message. Custo…" at bounding box center [572, 431] width 337 height 169
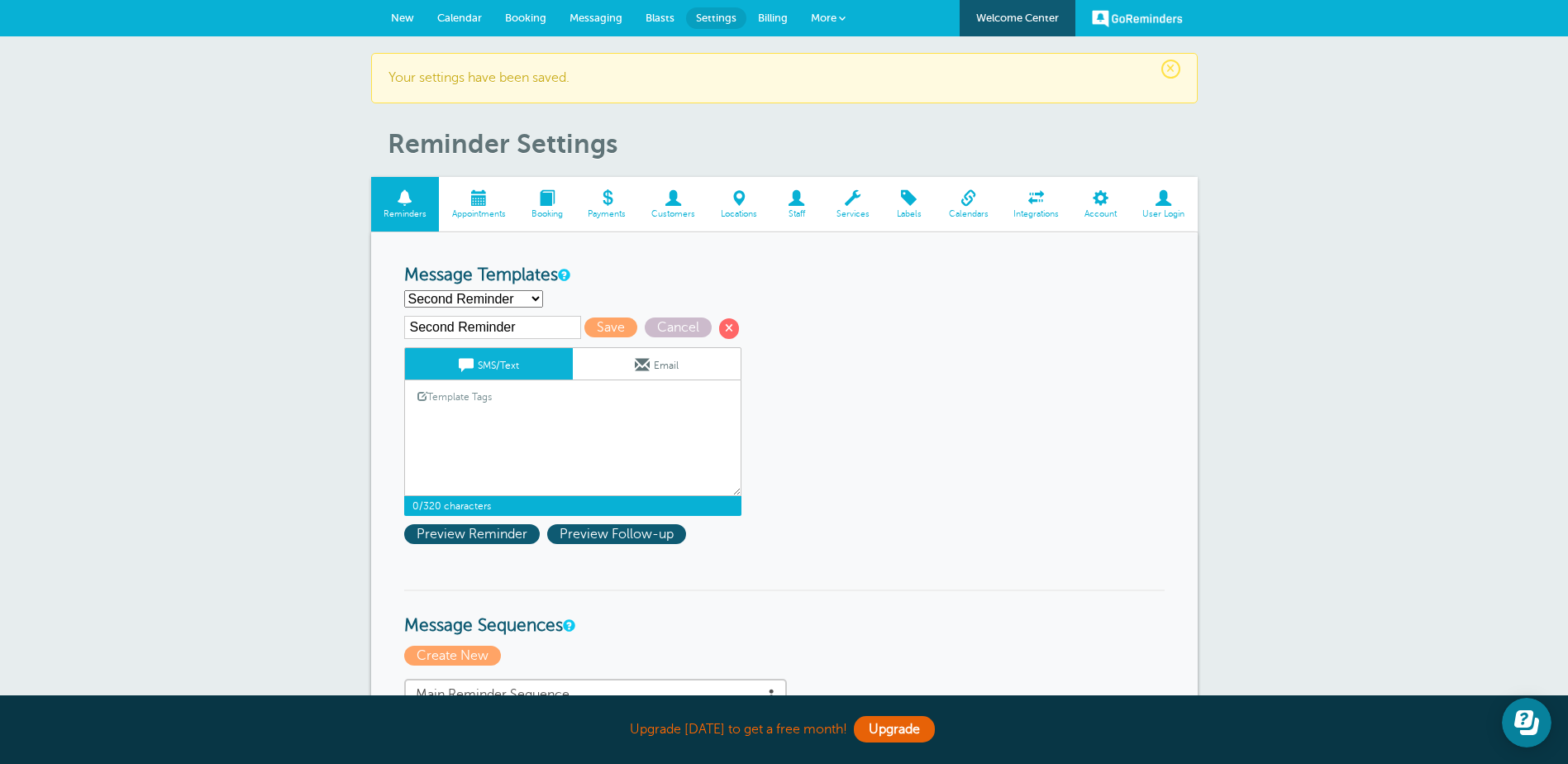
paste textarea "Hi {{First Name}}, you are scheduled to keep the nursery at Bethany Baptist Chu…"
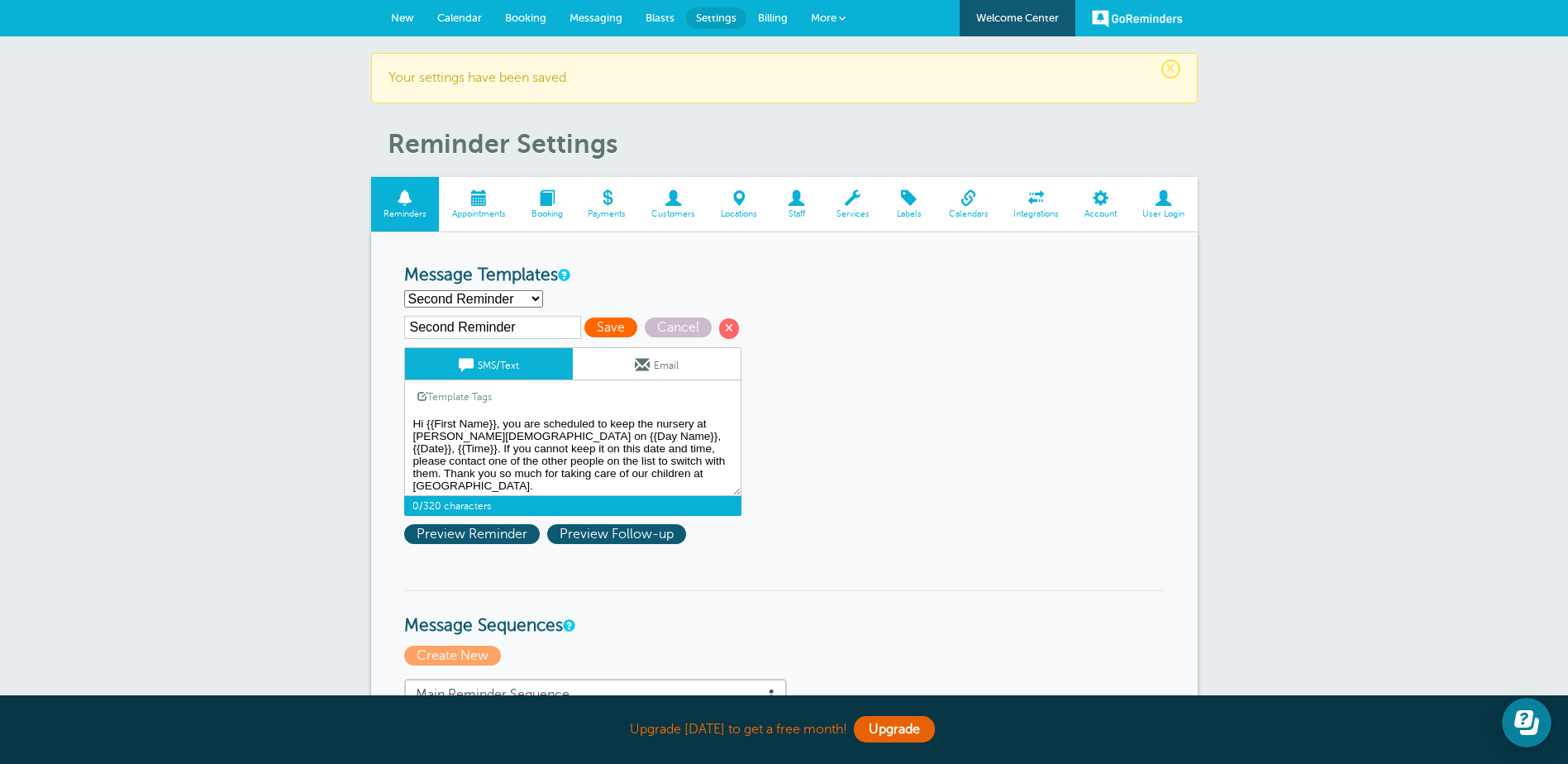
type textarea "Hi {{First Name}}, you are scheduled to keep the nursery at Bethany Baptist Chu…"
click at [604, 325] on span "Save" at bounding box center [611, 327] width 53 height 20
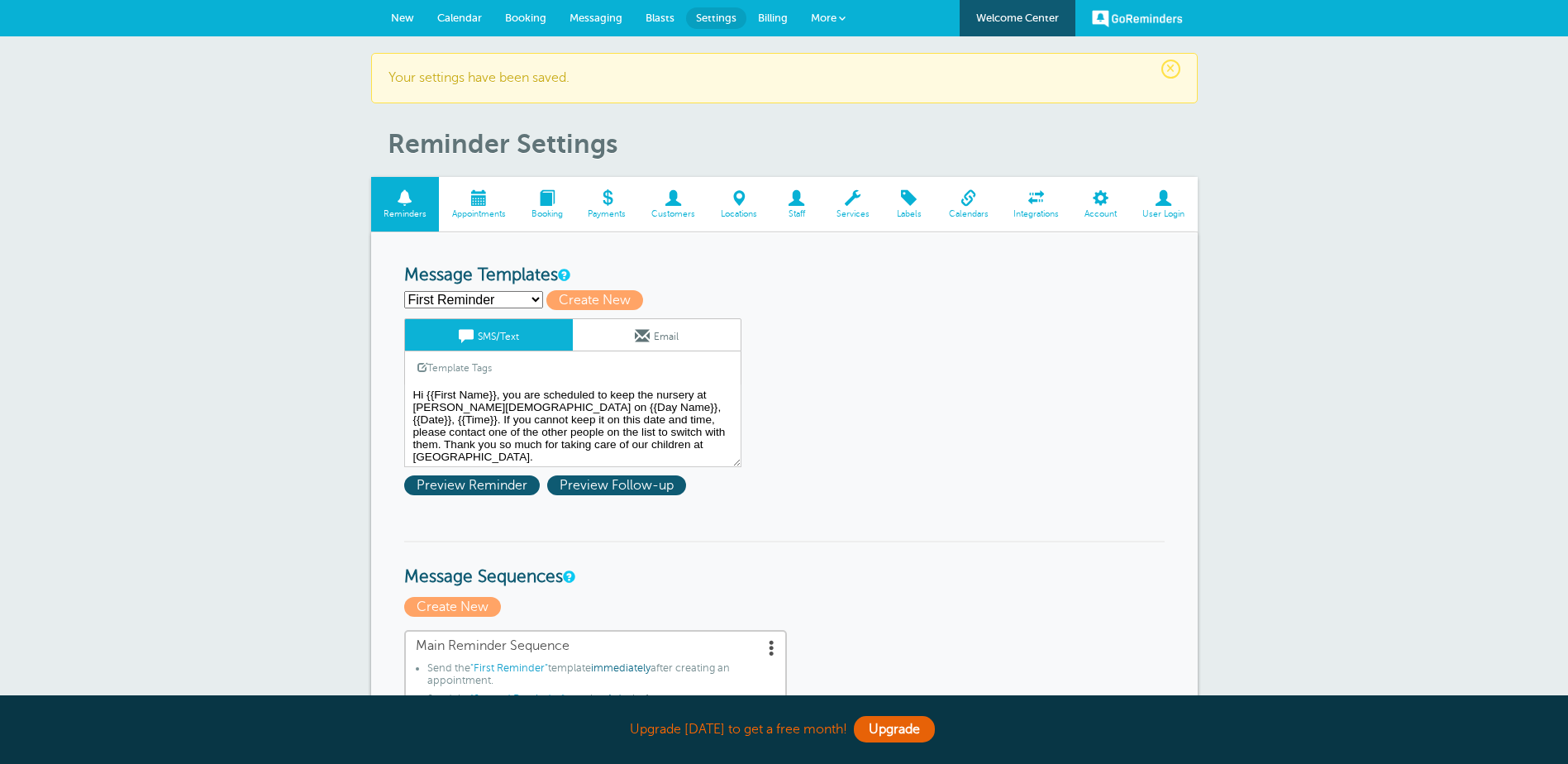
click at [536, 301] on select "First Reminder Nursery 1st Reminder Nursery 2nd reminder Nursery 3rd reminder S…" at bounding box center [473, 299] width 139 height 17
select select "160599"
click at [404, 291] on select "First Reminder Nursery 1st Reminder Nursery 2nd reminder Nursery 3rd reminder S…" at bounding box center [473, 299] width 139 height 17
type input "Third Reminder"
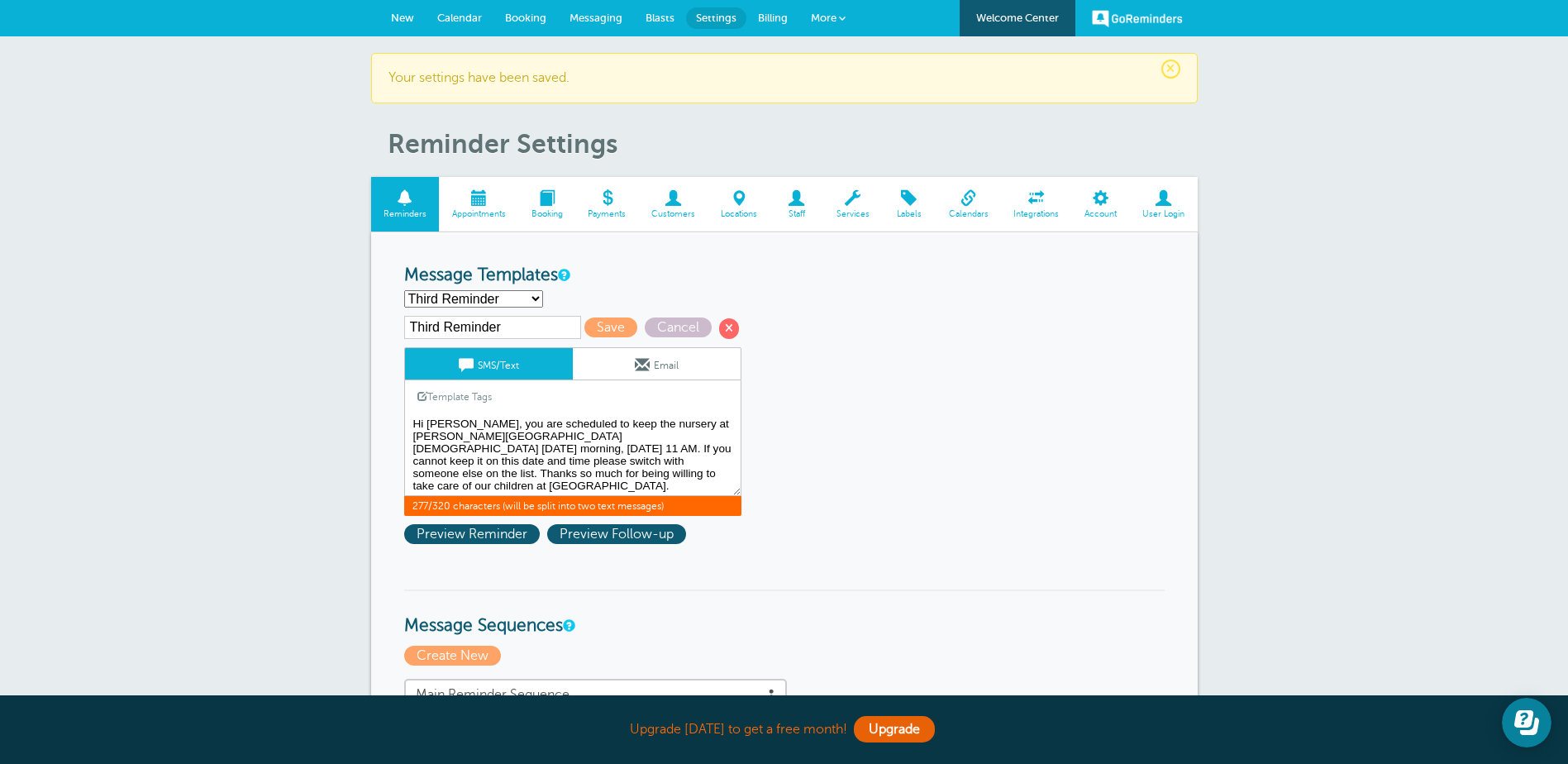
drag, startPoint x: 617, startPoint y: 480, endPoint x: 442, endPoint y: 429, distance: 182.3
paste textarea "{{First Name}}, you are scheduled to keep the nursery at [PERSON_NAME][DEMOGRAP…"
type textarea "Hi {{First Name}}, you are scheduled to keep the nursery at [PERSON_NAME][DEMOG…"
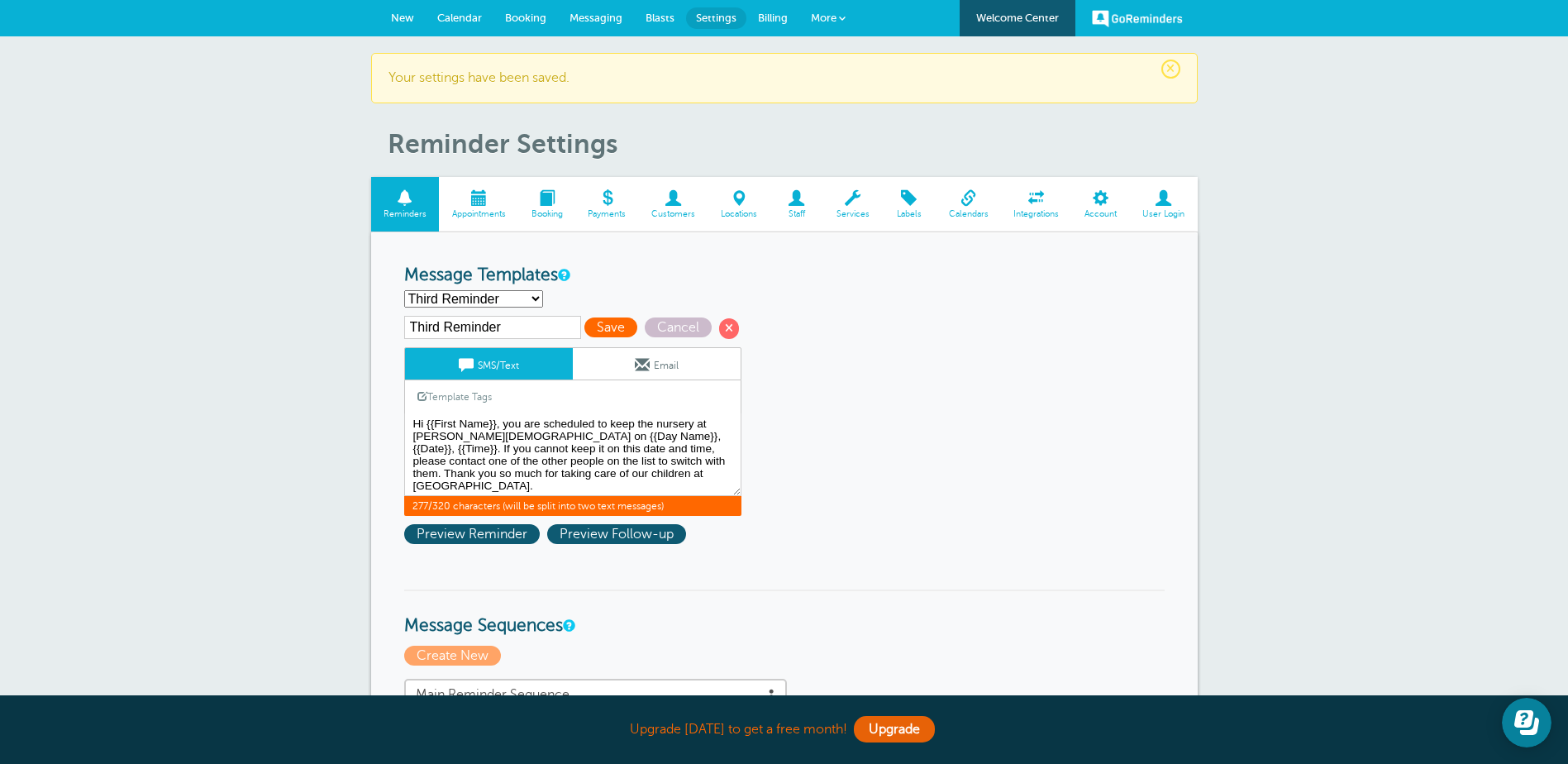
click at [608, 328] on span "Save" at bounding box center [611, 327] width 53 height 20
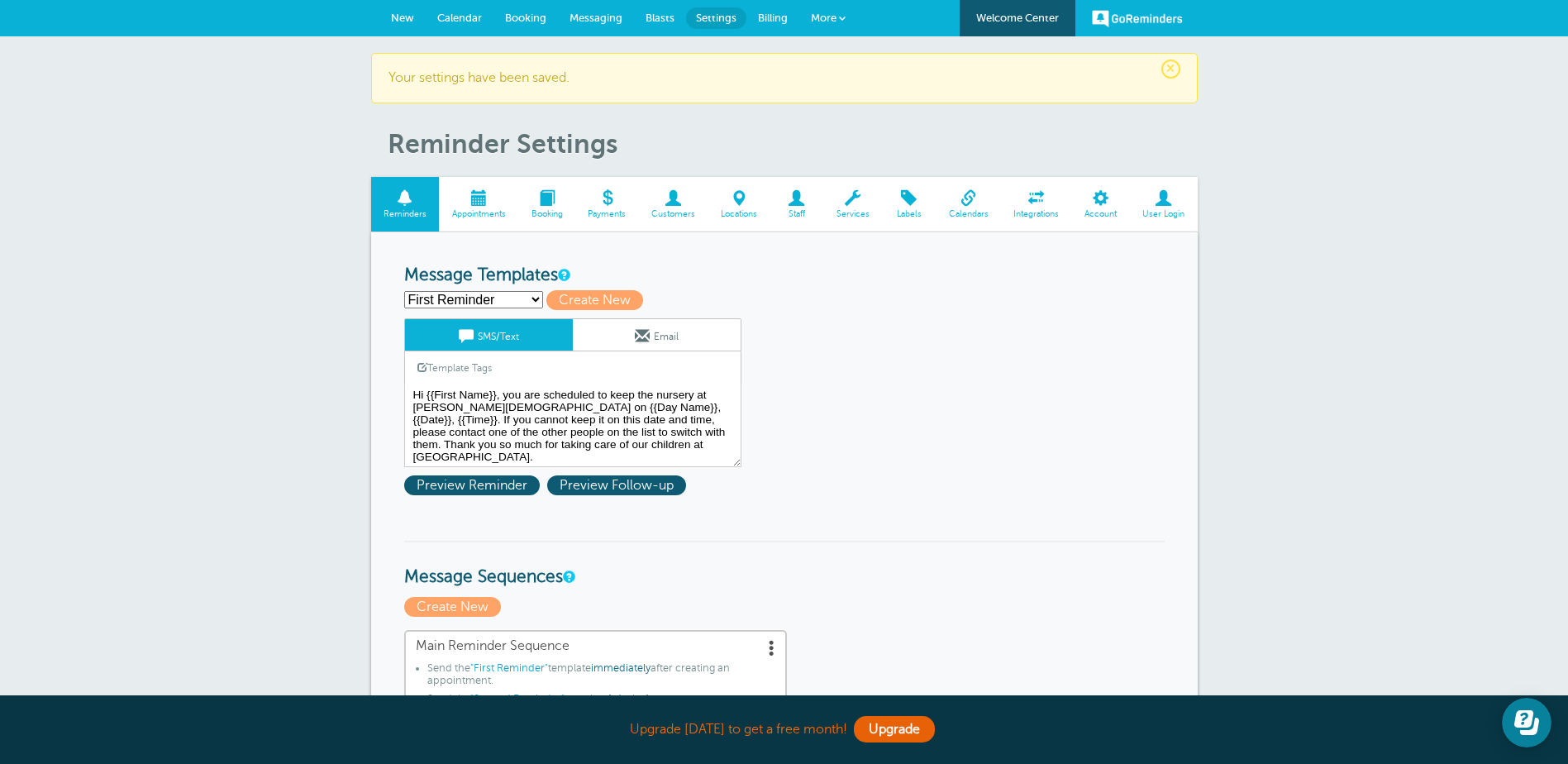
click at [550, 205] on span at bounding box center [547, 198] width 57 height 16
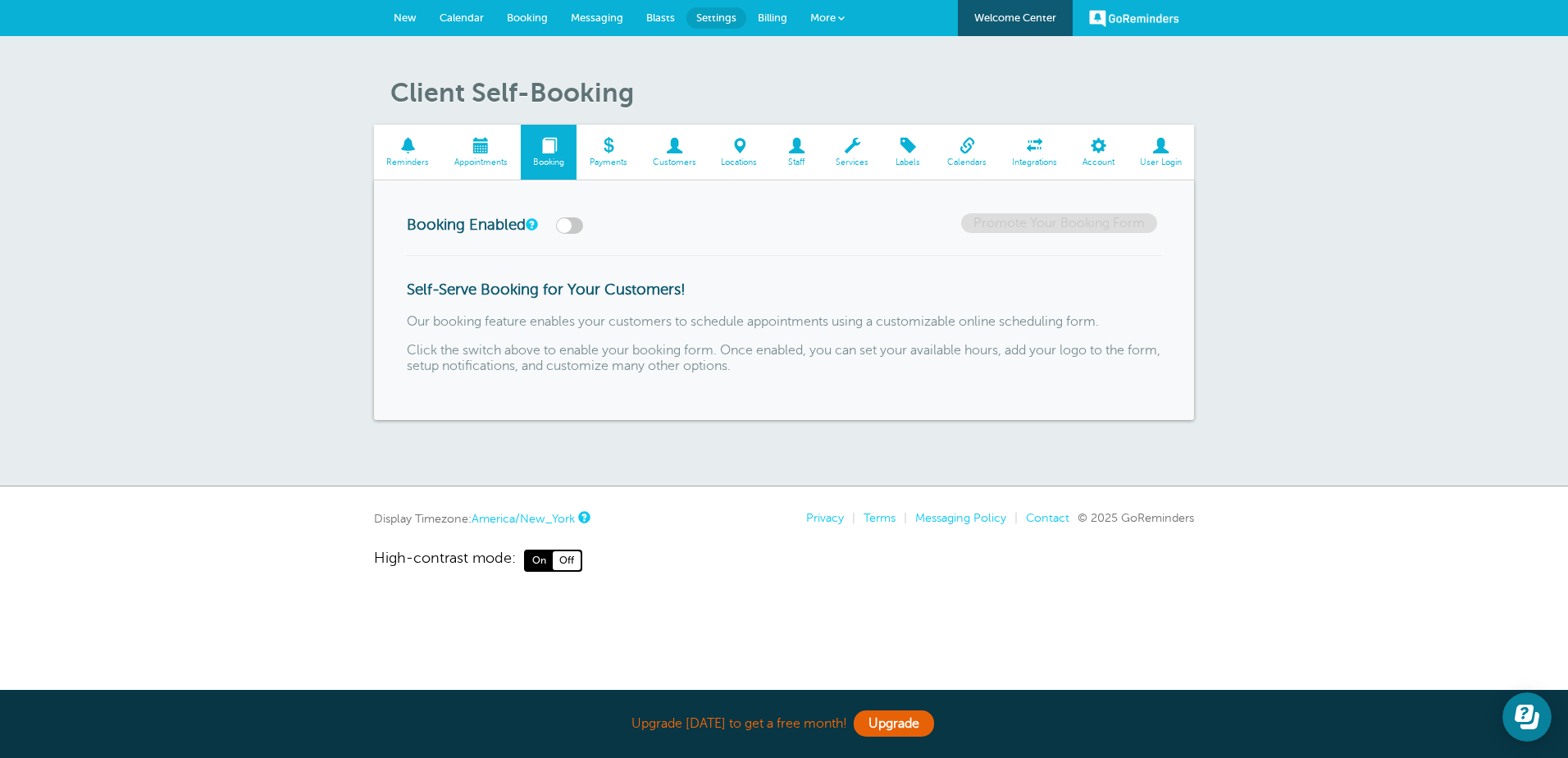
click at [470, 168] on span "Appointments" at bounding box center [482, 162] width 62 height 9
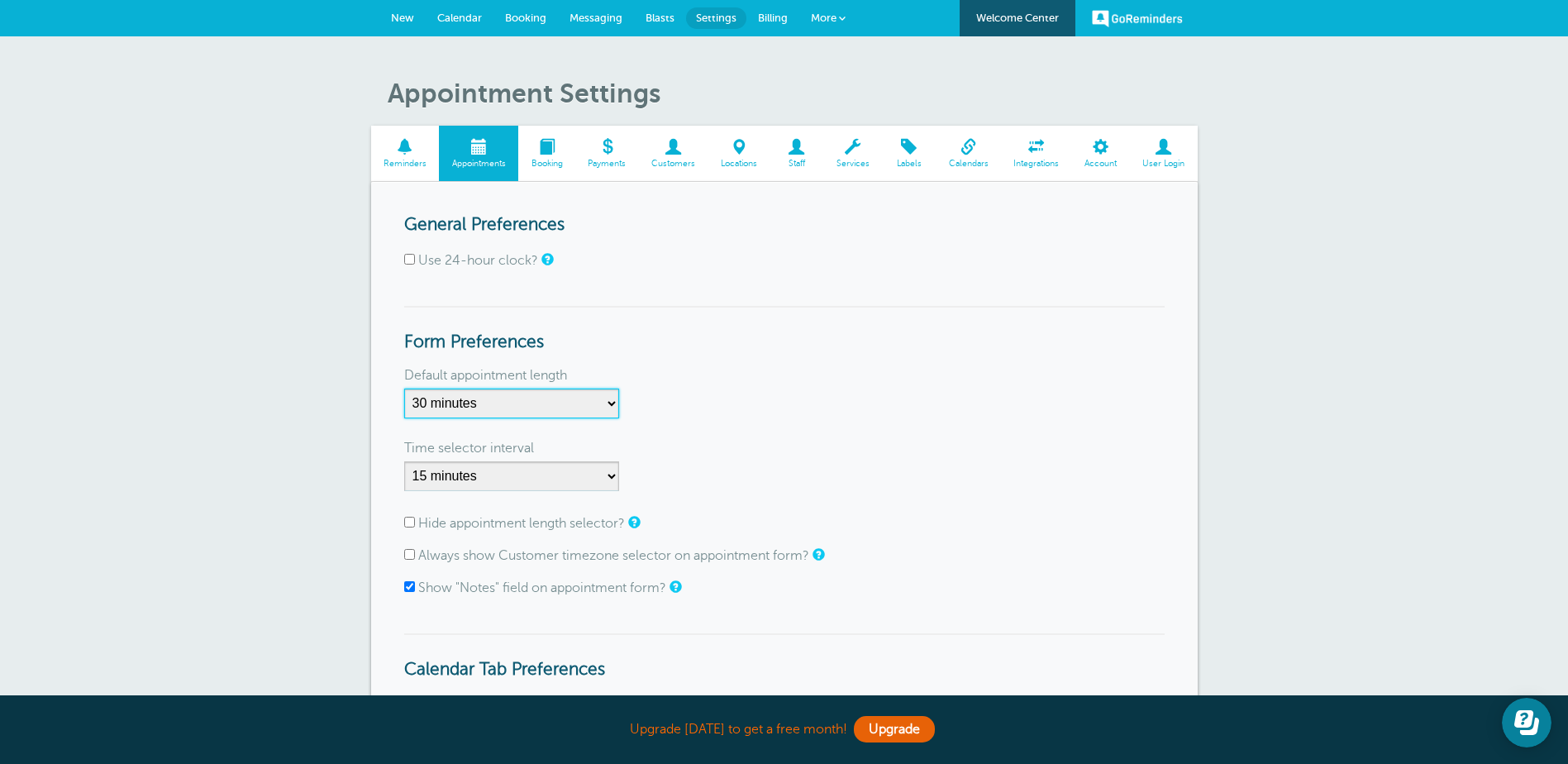
click at [608, 405] on select "5 minutes 10 minutes 15 minutes 20 minutes 25 minutes 30 minutes 35 minutes 40 …" at bounding box center [511, 403] width 215 height 29
select select "60"
click at [404, 389] on select "5 minutes 10 minutes 15 minutes 20 minutes 25 minutes 30 minutes 35 minutes 40 …" at bounding box center [511, 403] width 215 height 29
click at [609, 478] on select "1 minute 5 minutes 10 minutes 15 minutes 20 minutes 30 minutes 60 minutes" at bounding box center [511, 476] width 215 height 29
click at [846, 416] on div "Default appointment length 5 minutes 10 minutes 15 minutes 20 minutes 25 minute…" at bounding box center [784, 398] width 760 height 56
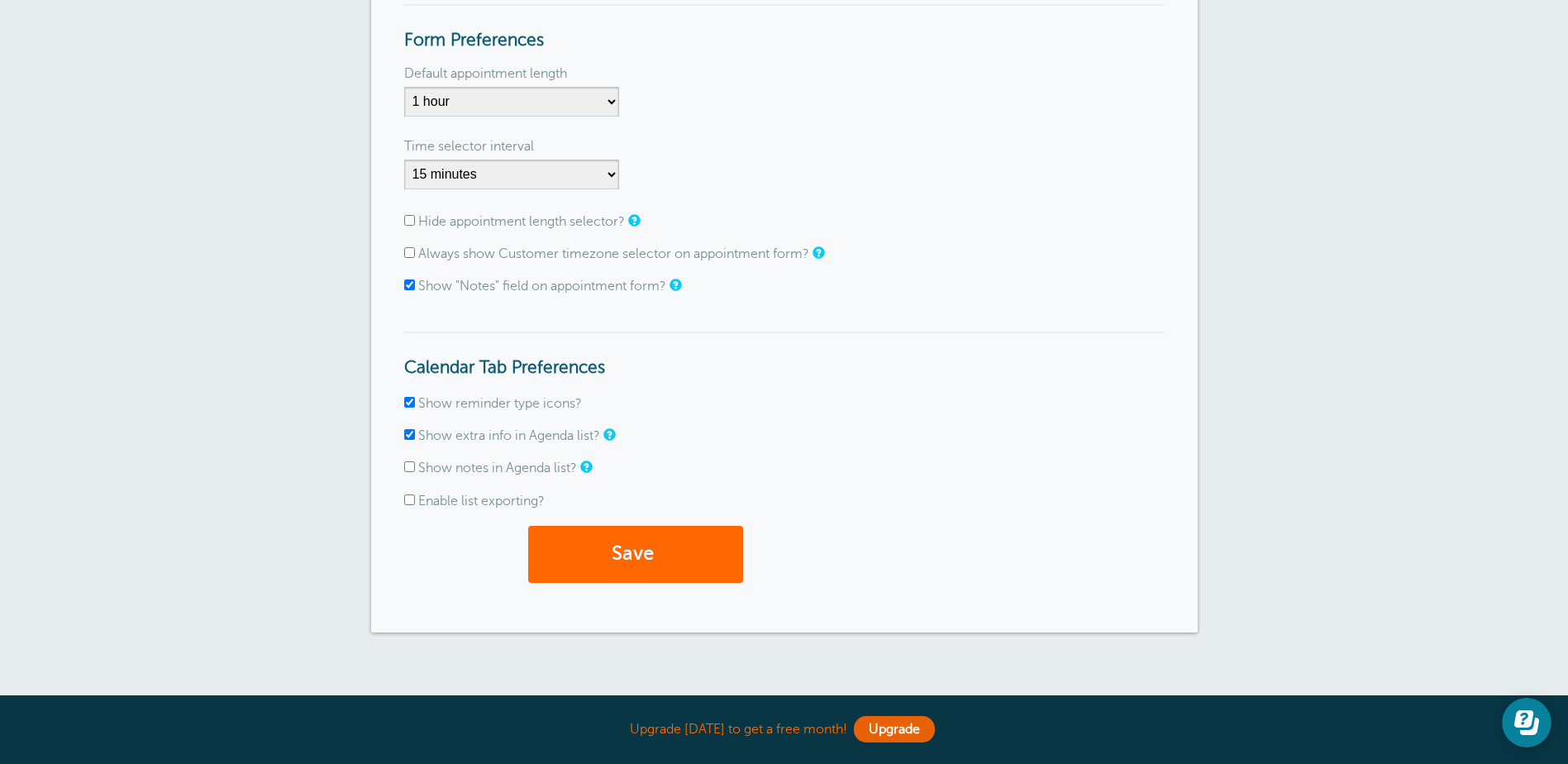
scroll to position [331, 0]
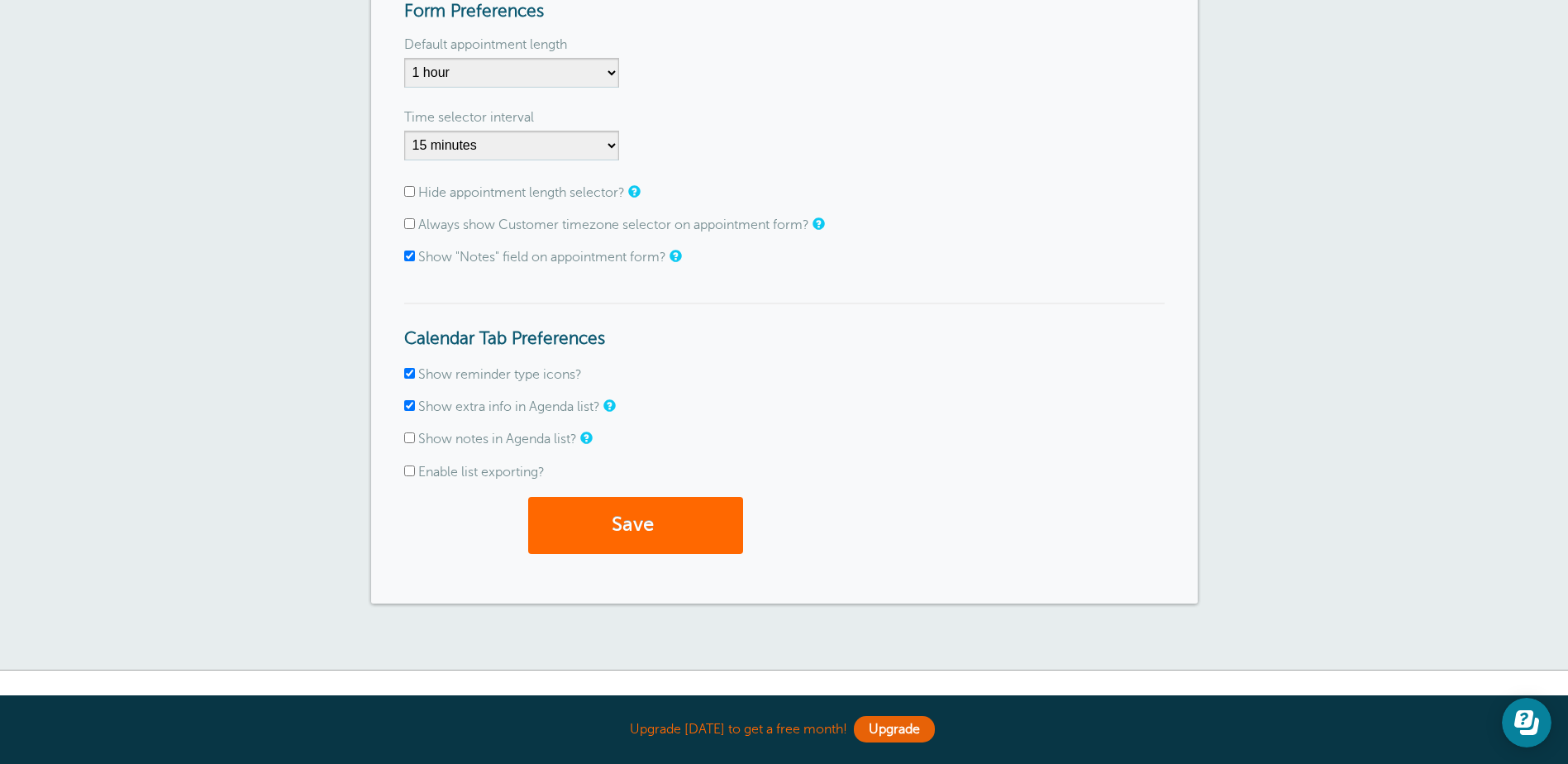
click at [406, 410] on input "Show extra info in Agenda list?" at bounding box center [408, 405] width 10 height 10
checkbox input "false"
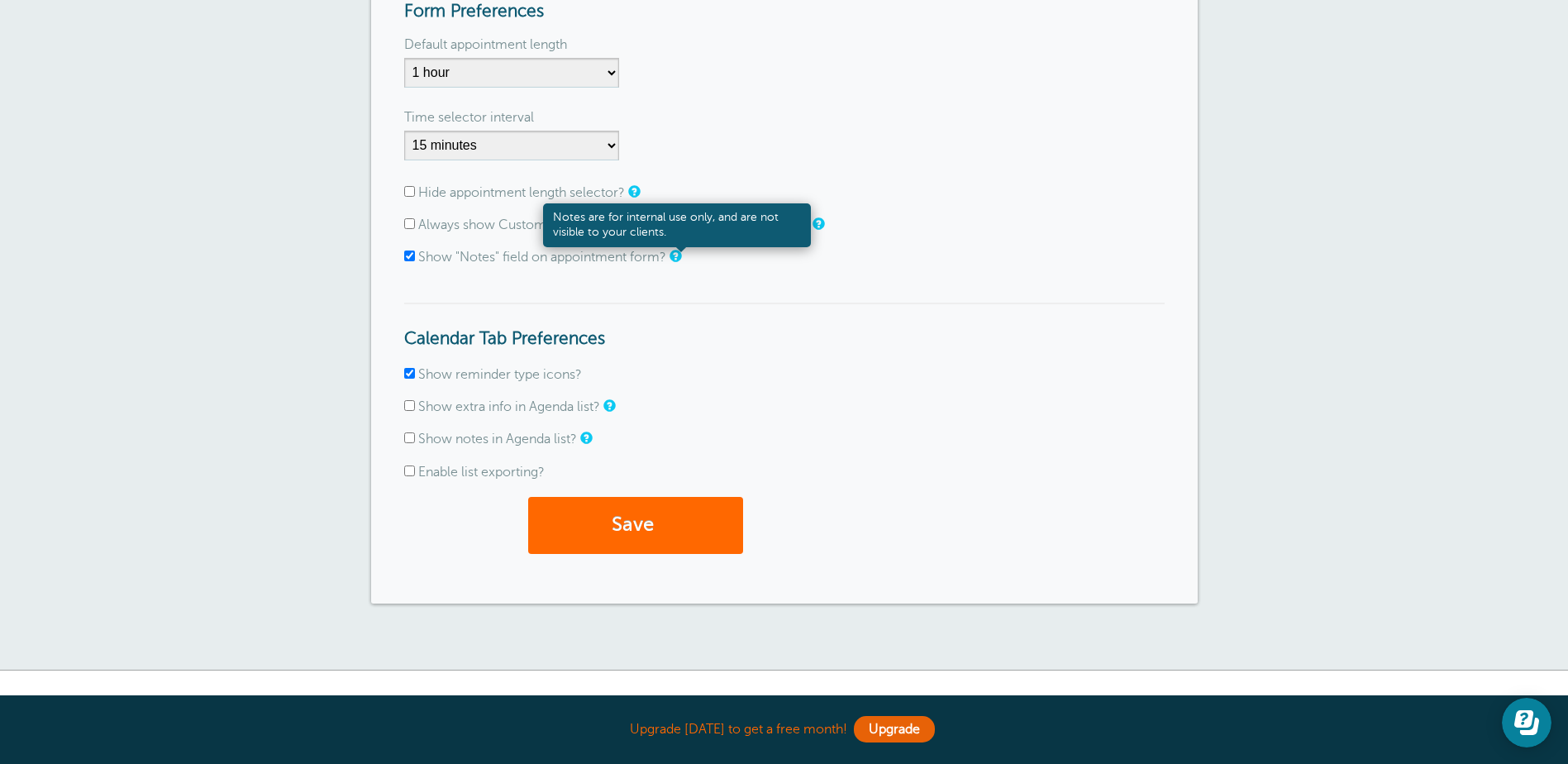
click at [677, 258] on link at bounding box center [674, 256] width 9 height 10
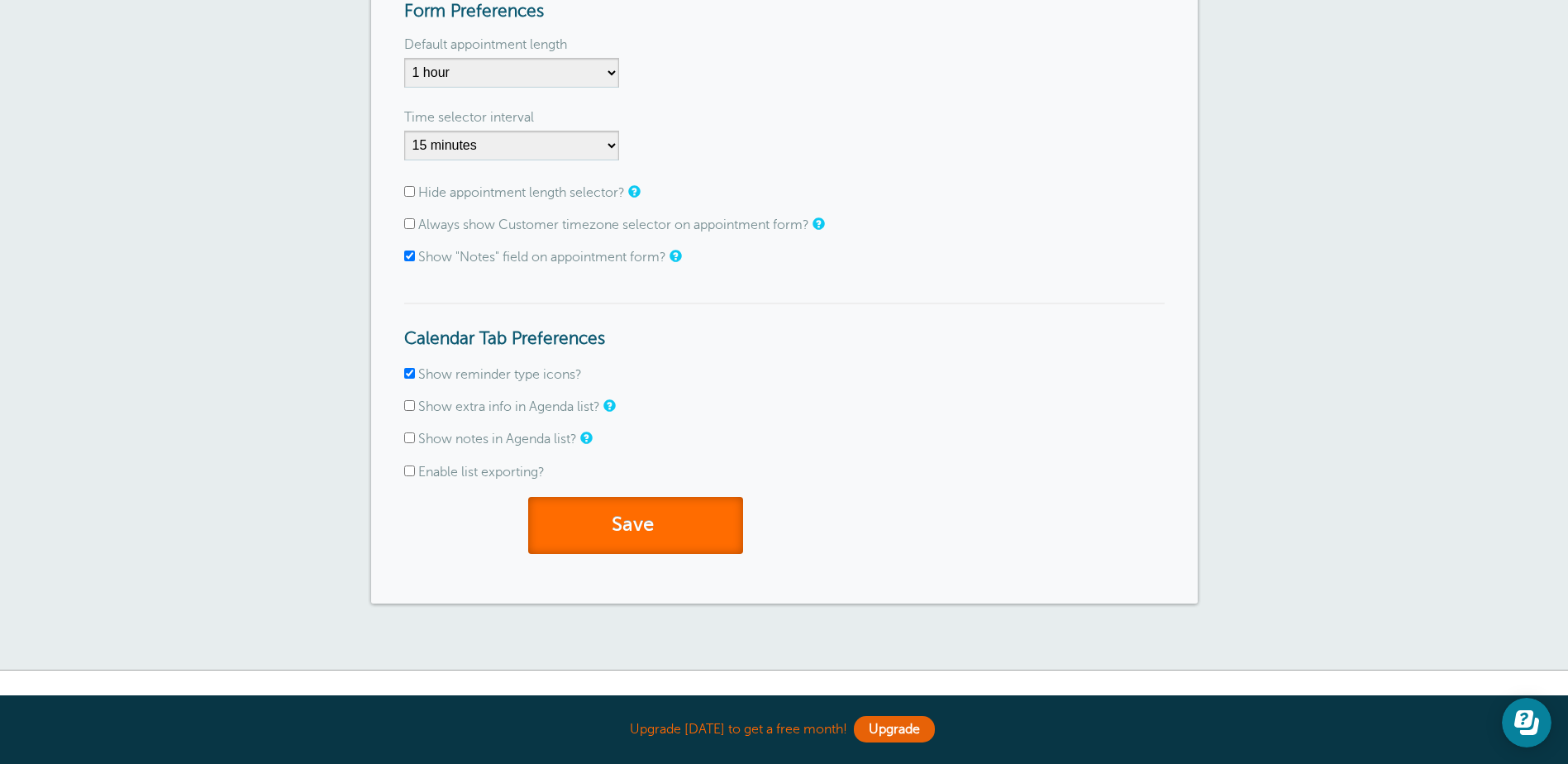
click at [655, 528] on button "Save" at bounding box center [635, 525] width 215 height 57
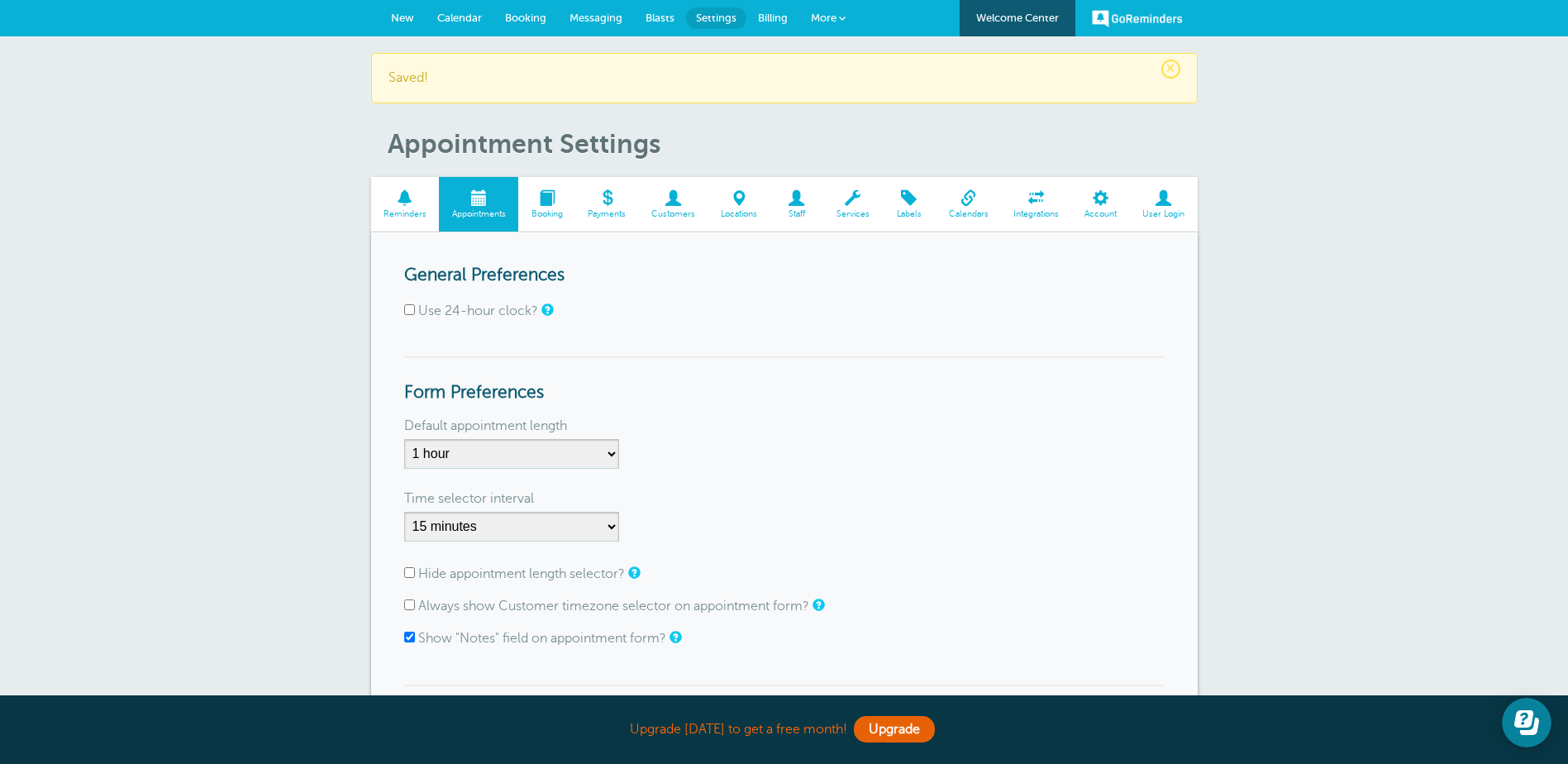
click at [671, 206] on span at bounding box center [673, 198] width 69 height 16
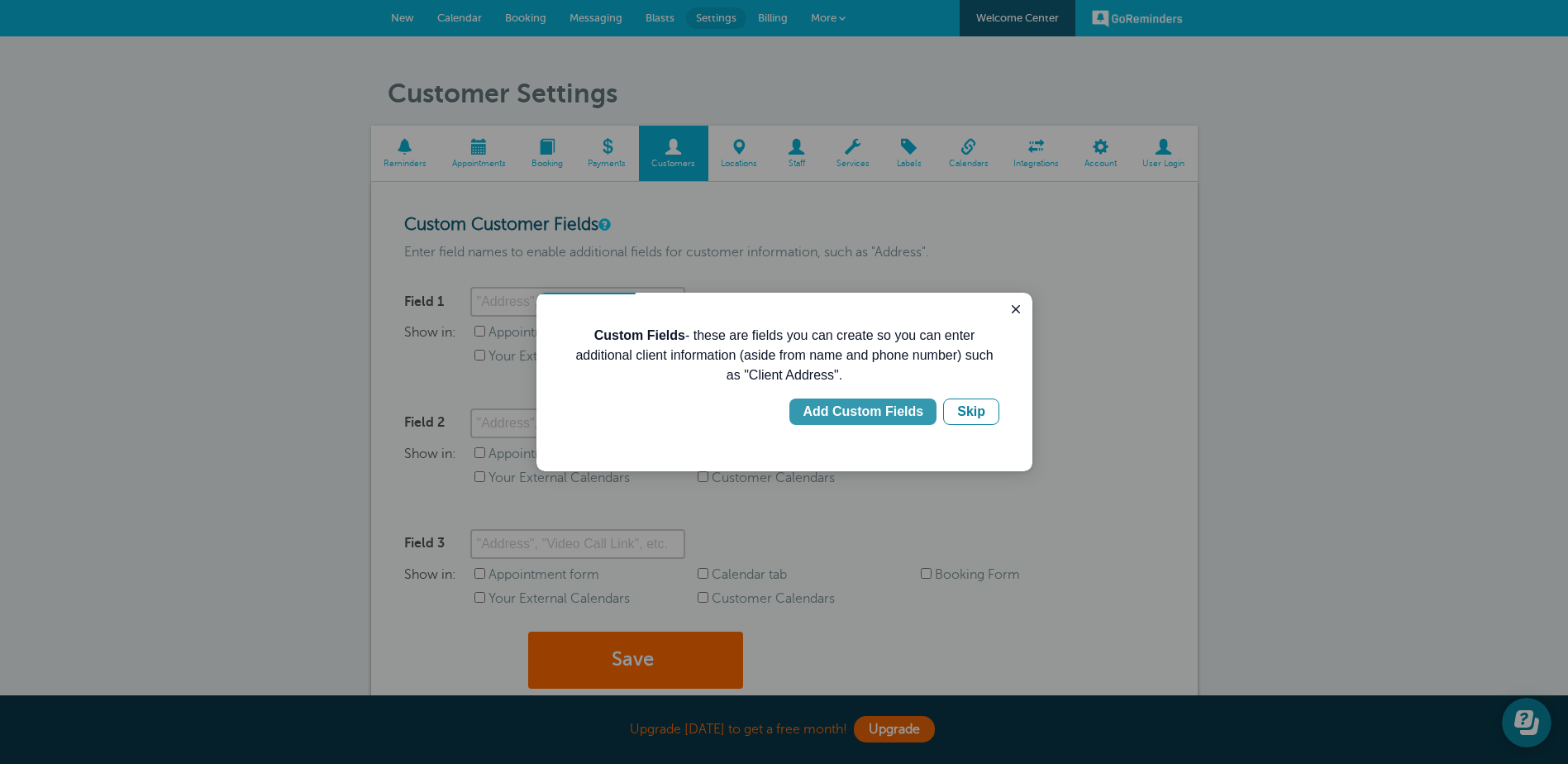
click at [890, 407] on div "Add Custom Fields" at bounding box center [862, 411] width 121 height 20
type input "Client Address"
checkbox input "true"
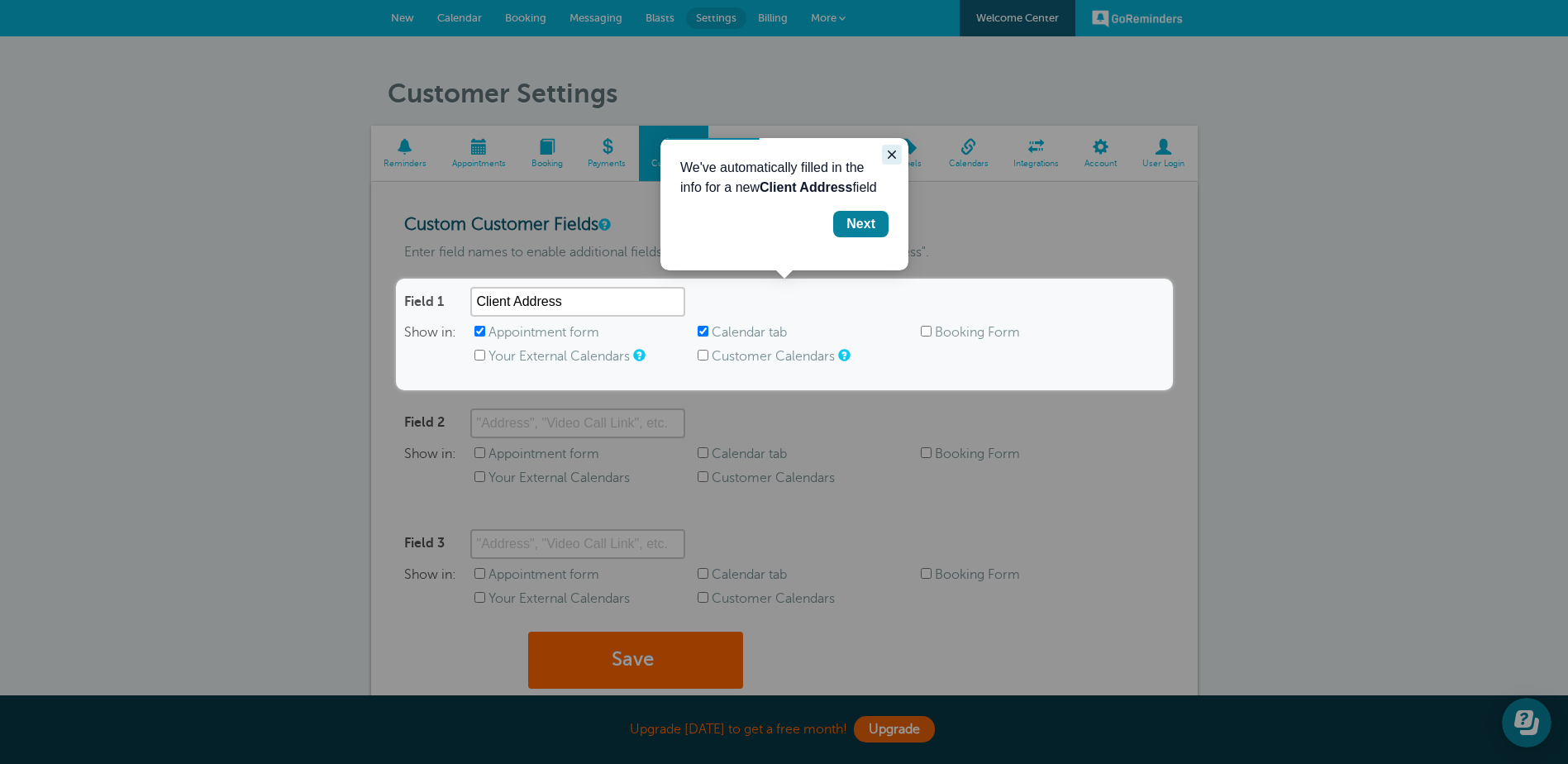
click at [890, 150] on icon "Close guide" at bounding box center [892, 155] width 13 height 13
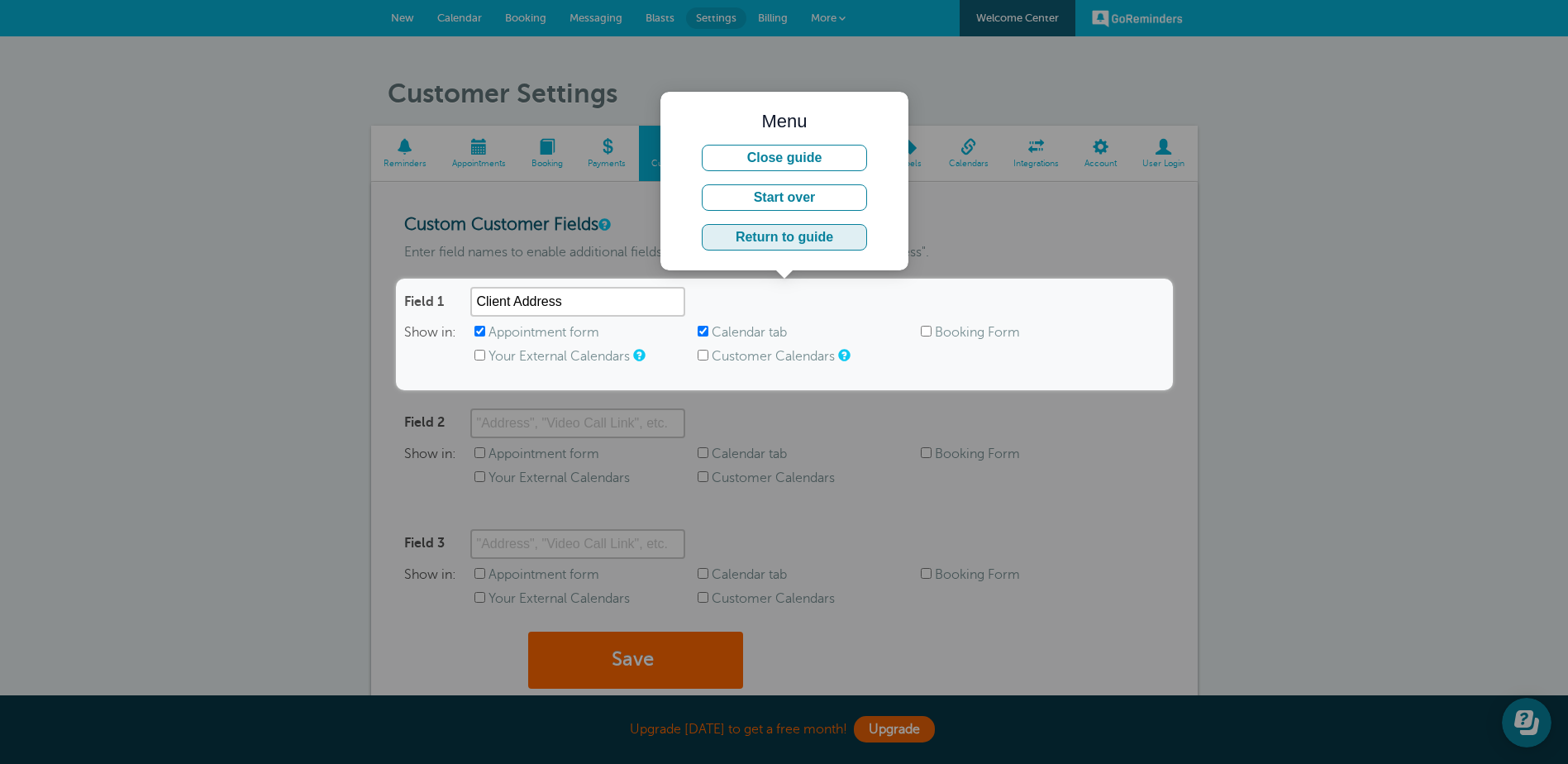
click at [817, 239] on button "Return to guide" at bounding box center [784, 238] width 165 height 27
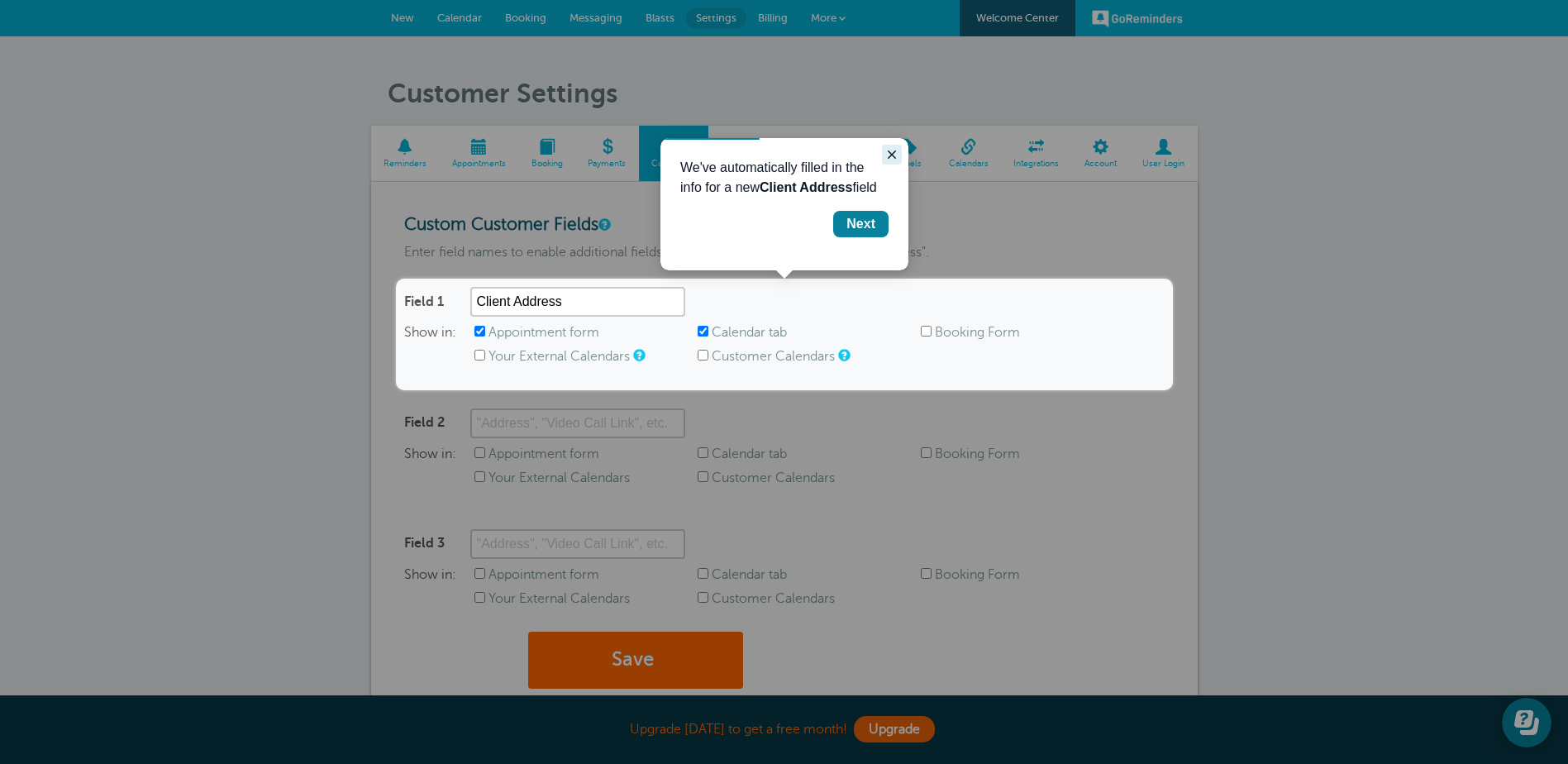
click at [893, 150] on icon "Close guide" at bounding box center [892, 155] width 13 height 13
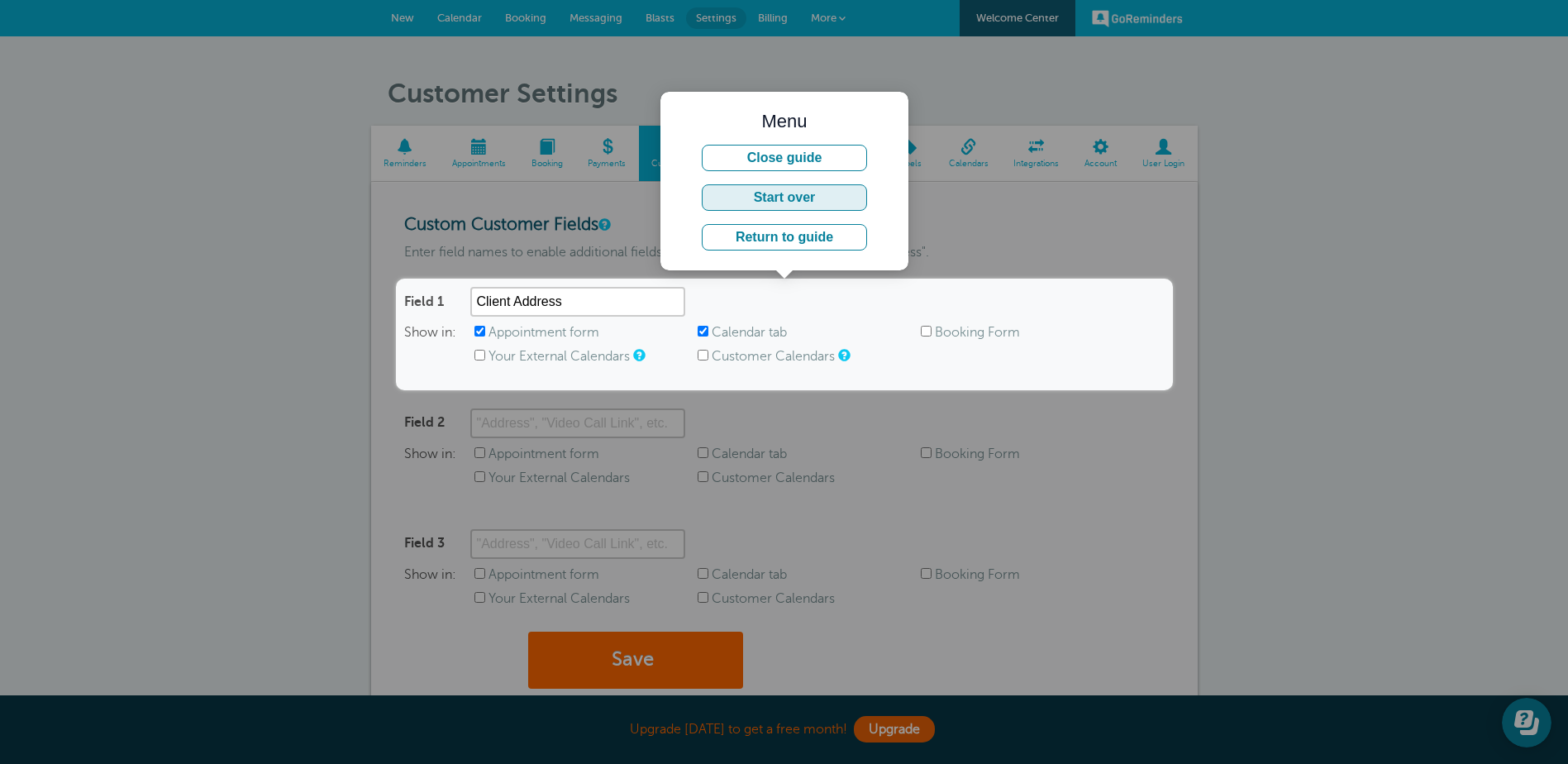
click at [777, 197] on button "Start over" at bounding box center [784, 198] width 165 height 27
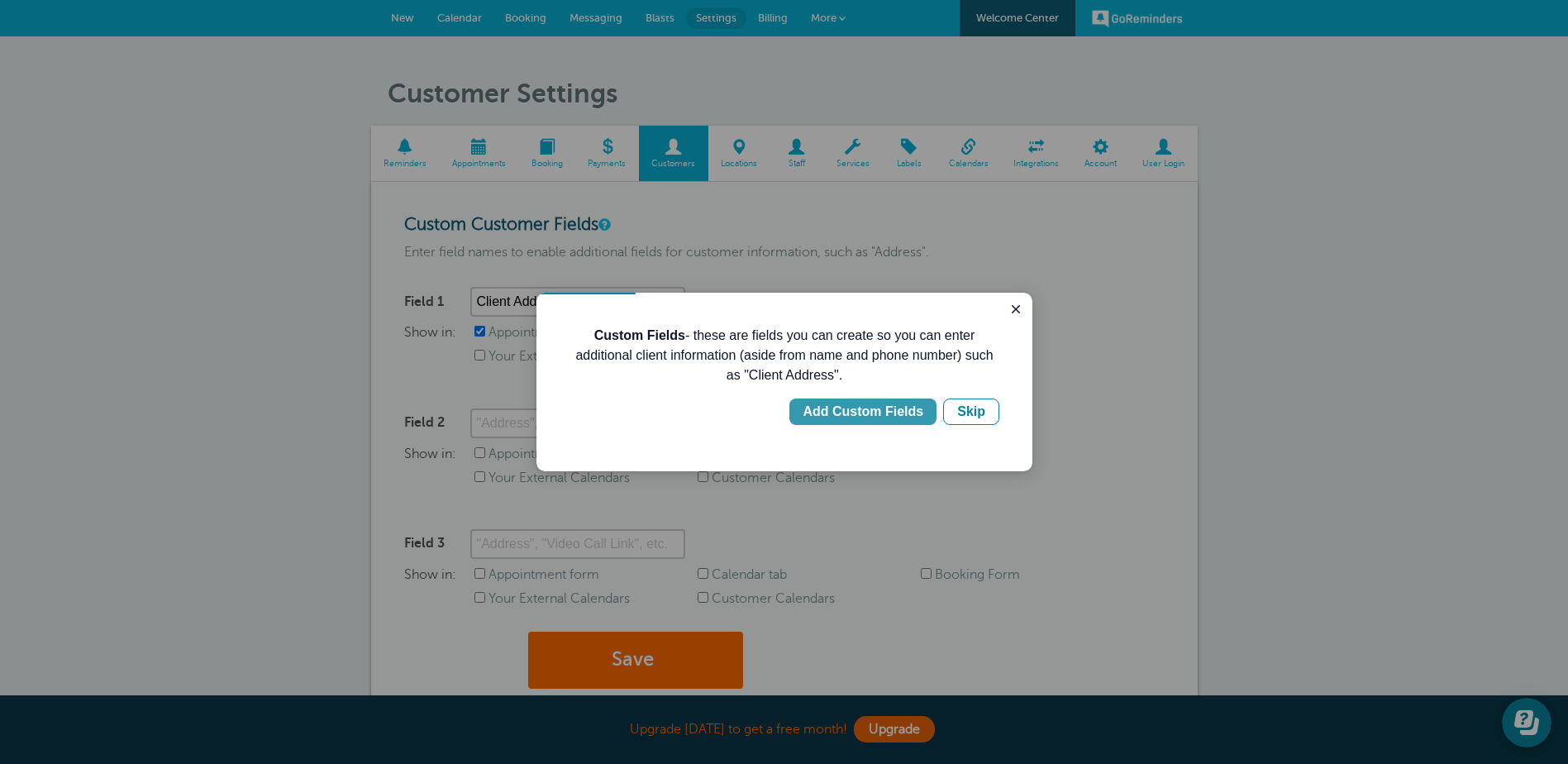
click at [843, 412] on div "Add Custom Fields" at bounding box center [862, 411] width 121 height 20
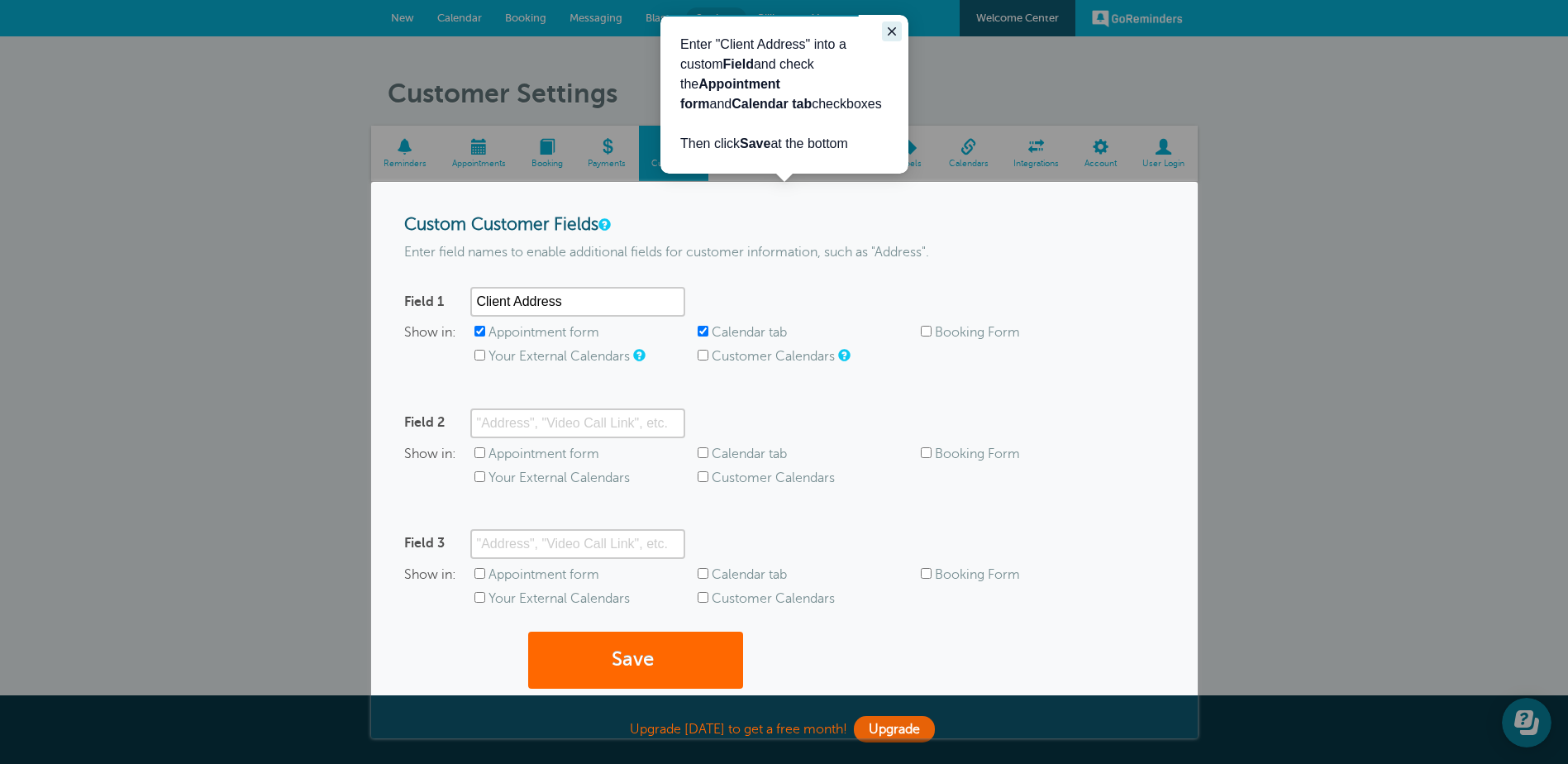
click at [894, 29] on icon "Close guide" at bounding box center [891, 31] width 9 height 9
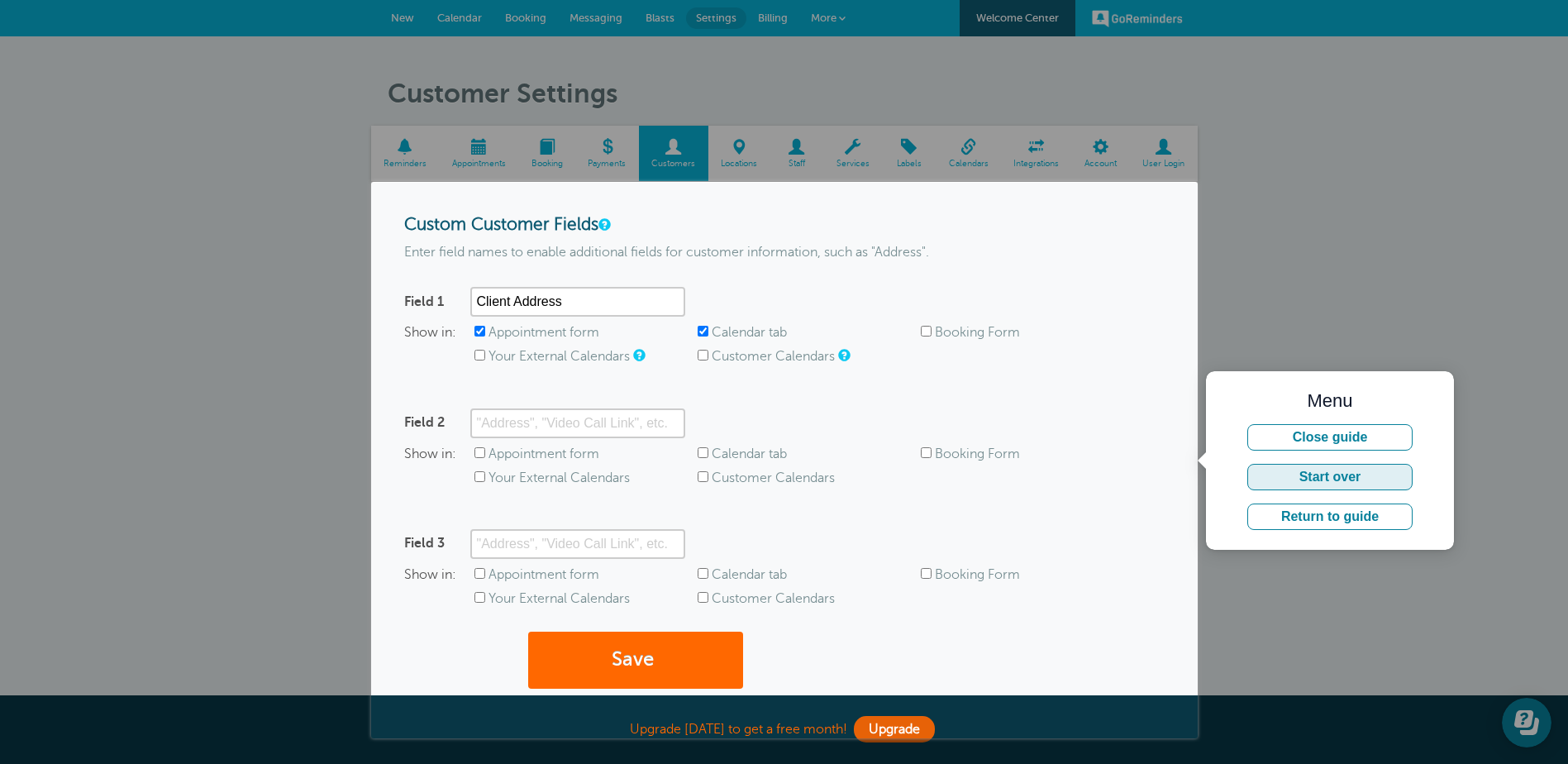
click at [1313, 479] on button "Start over" at bounding box center [1330, 477] width 165 height 27
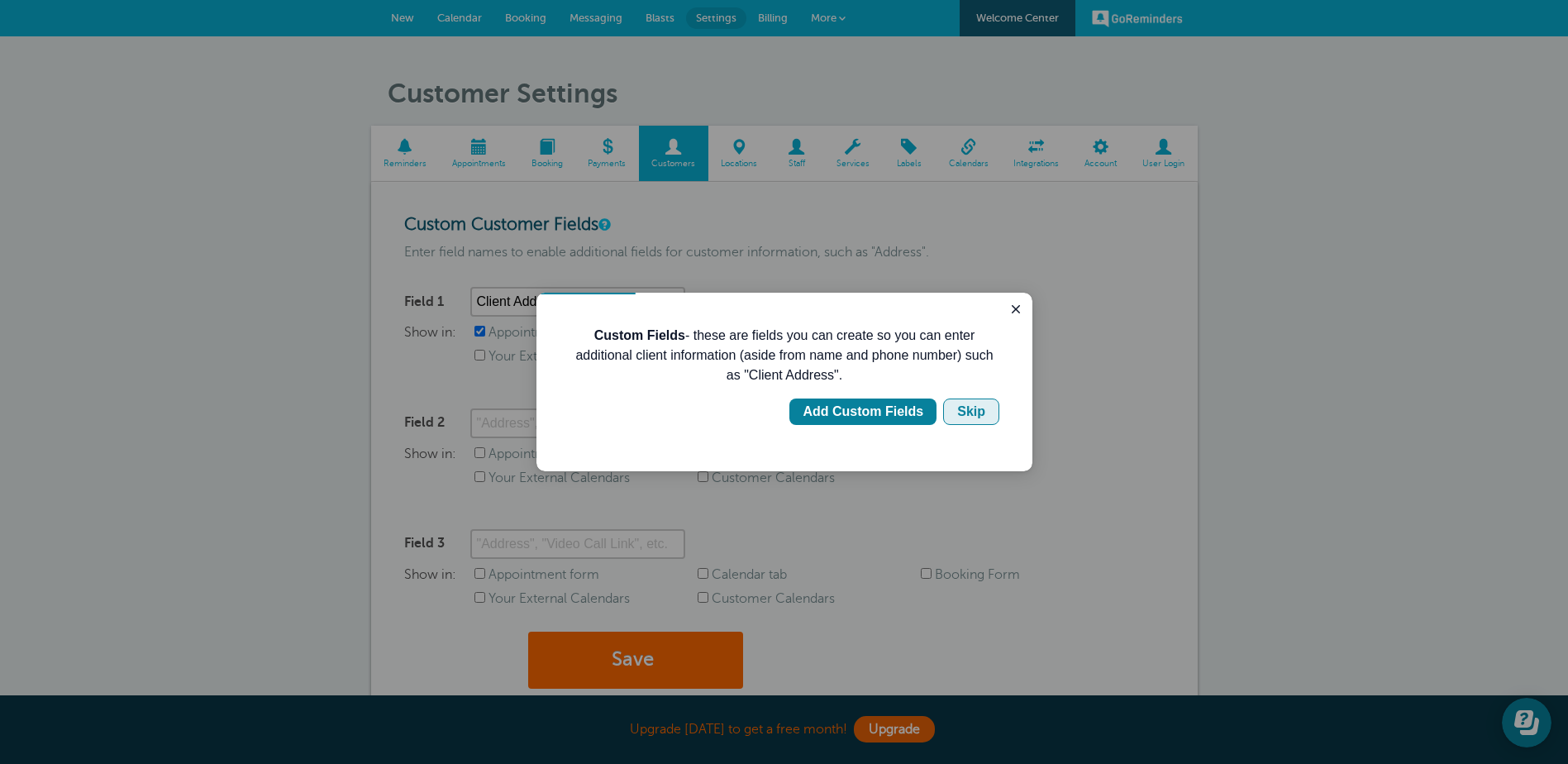
click at [966, 411] on div "Skip" at bounding box center [972, 411] width 28 height 20
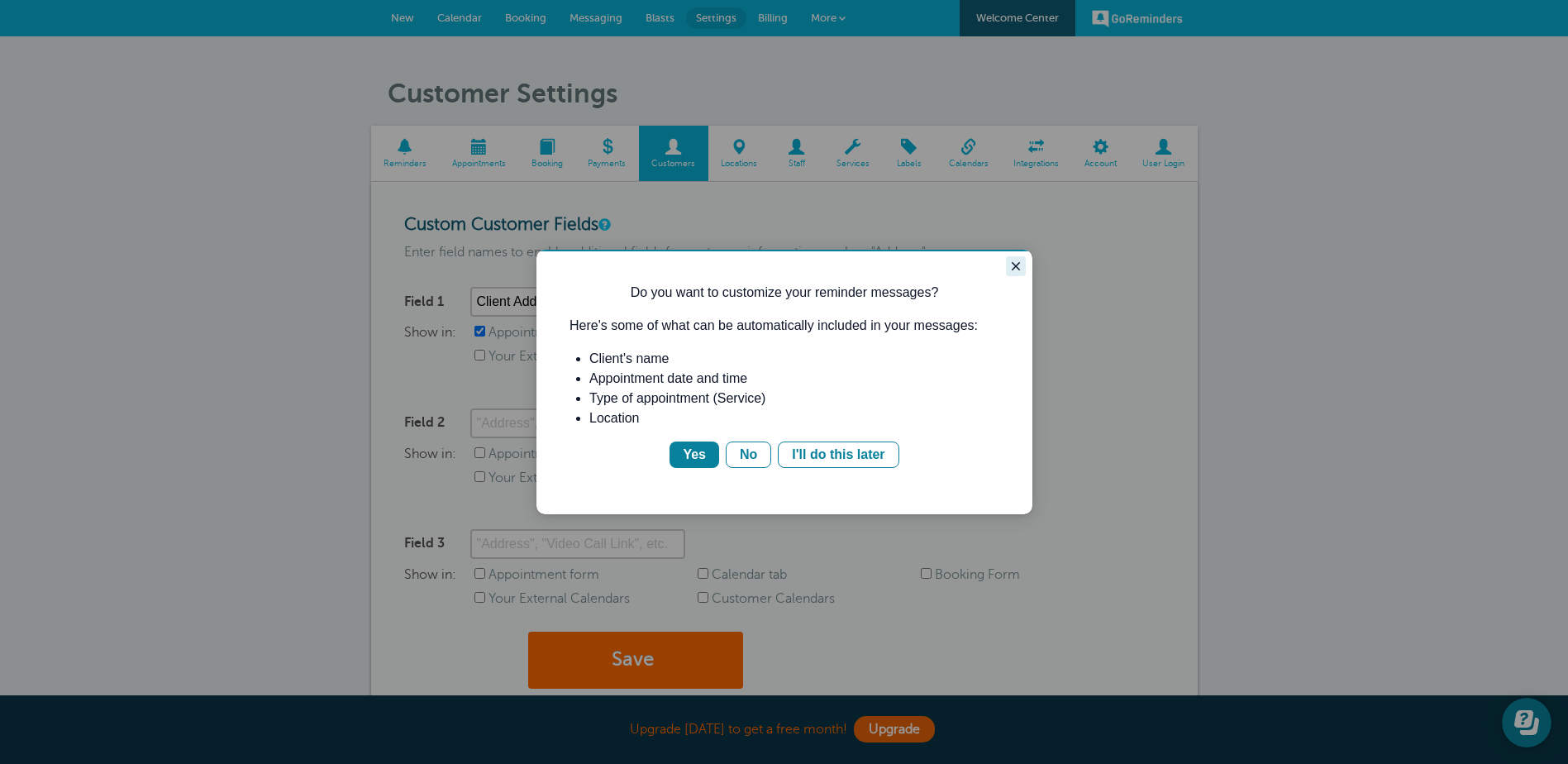
click at [1011, 271] on icon "Close guide" at bounding box center [1015, 266] width 13 height 13
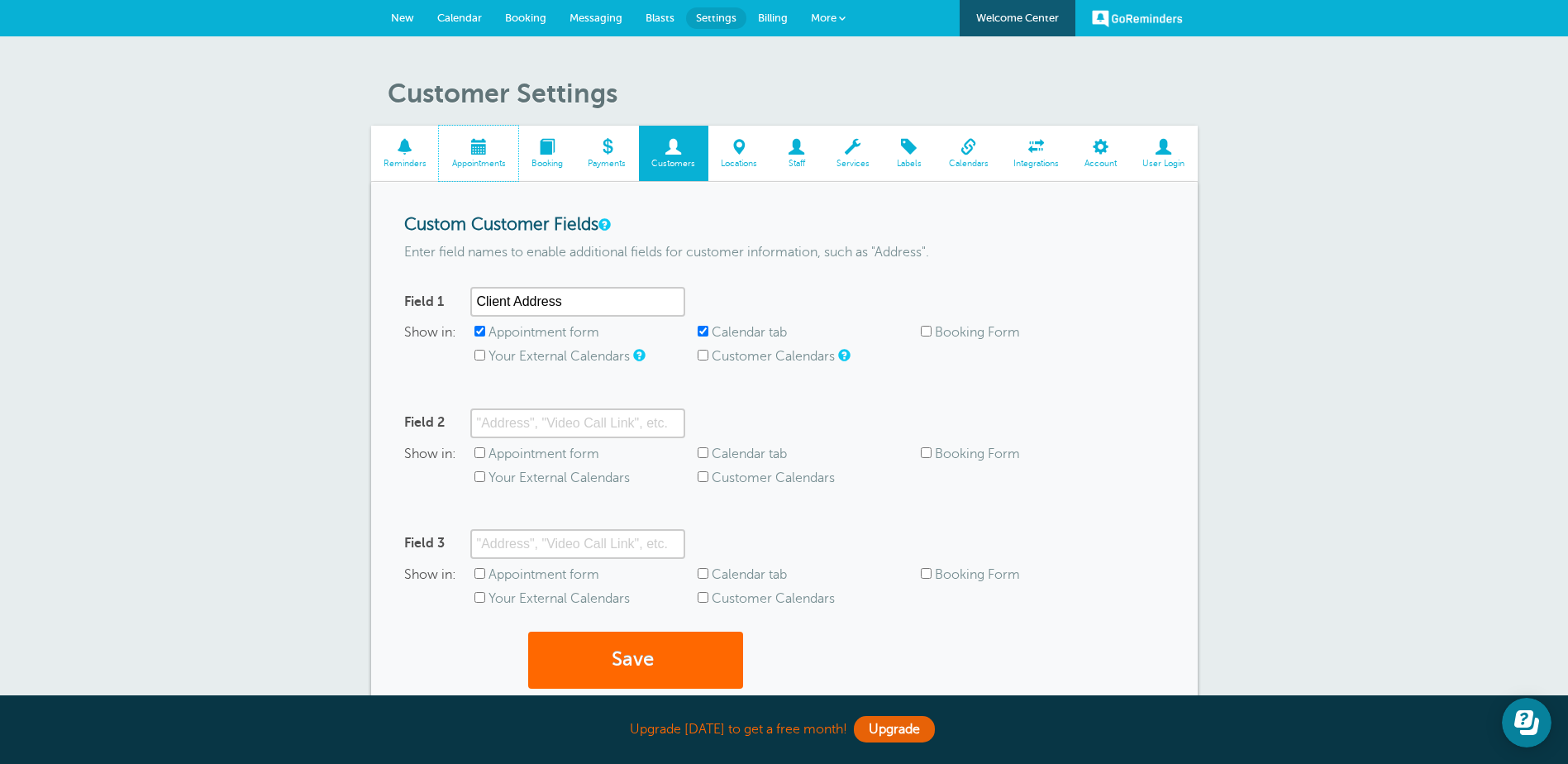
drag, startPoint x: 482, startPoint y: 160, endPoint x: 870, endPoint y: 67, distance: 399.0
click at [482, 160] on span "Appointments" at bounding box center [479, 163] width 63 height 10
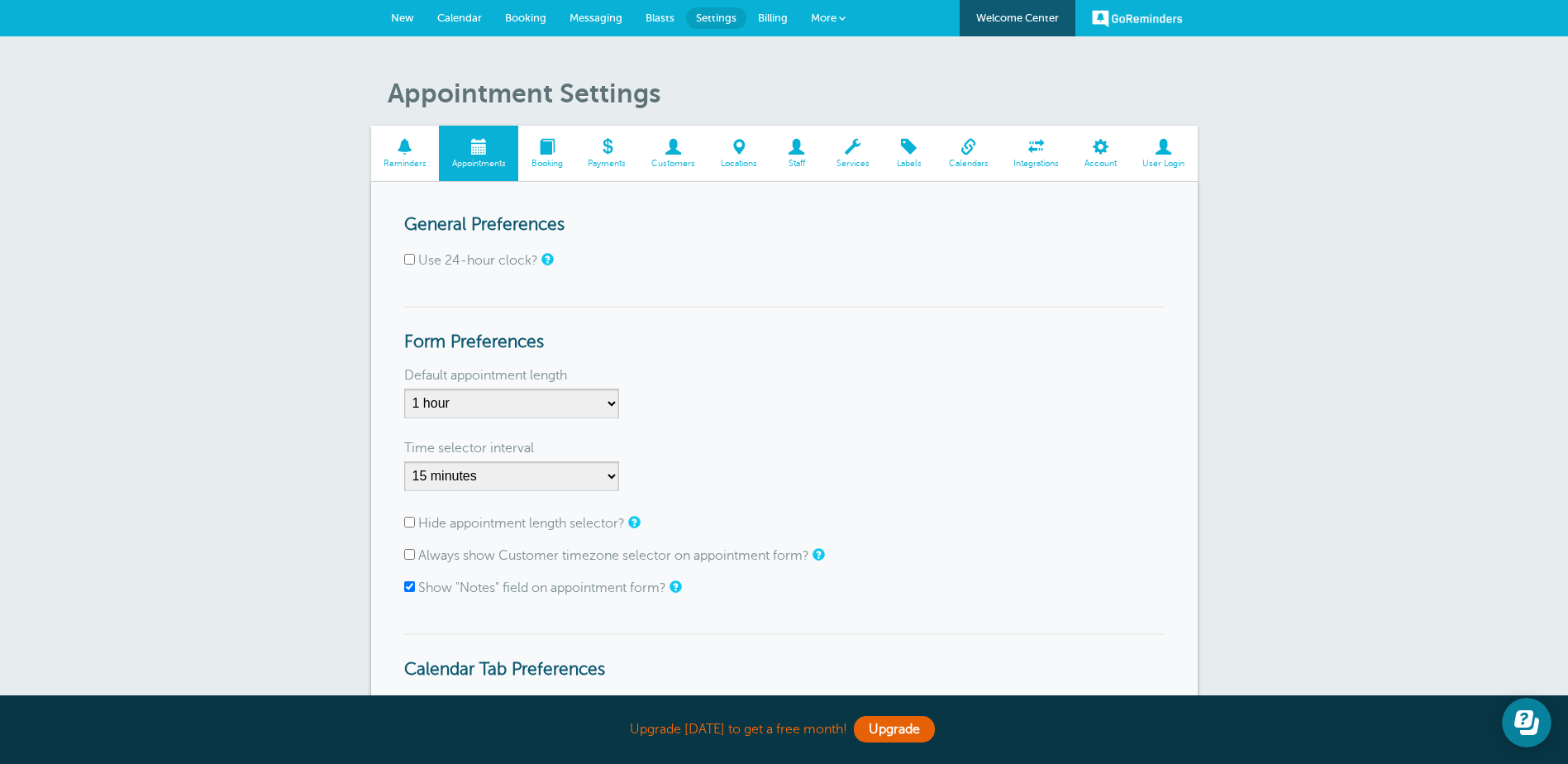
click at [406, 162] on span "Reminders" at bounding box center [405, 163] width 52 height 10
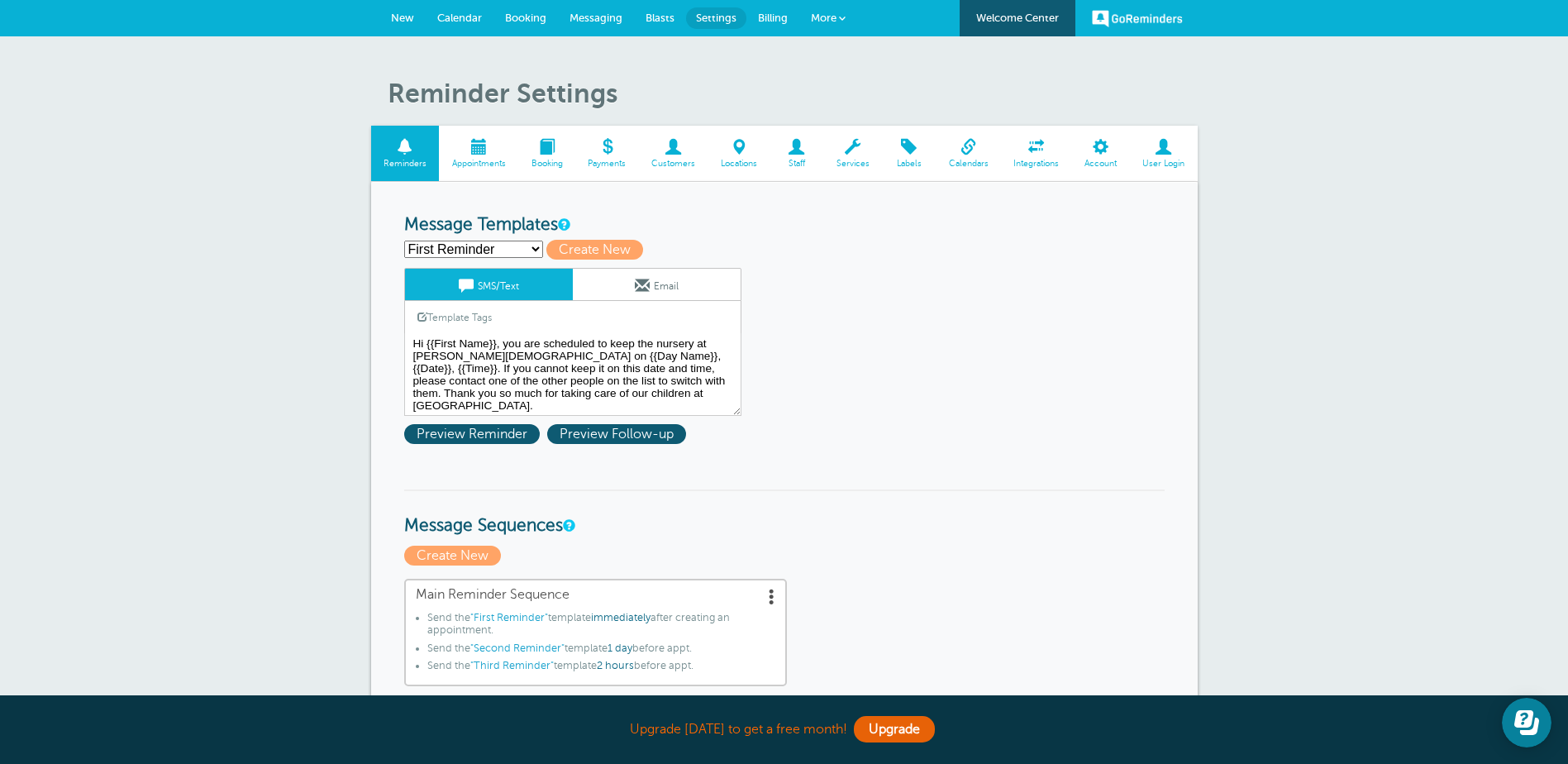
click at [465, 165] on span "Appointments" at bounding box center [479, 163] width 63 height 10
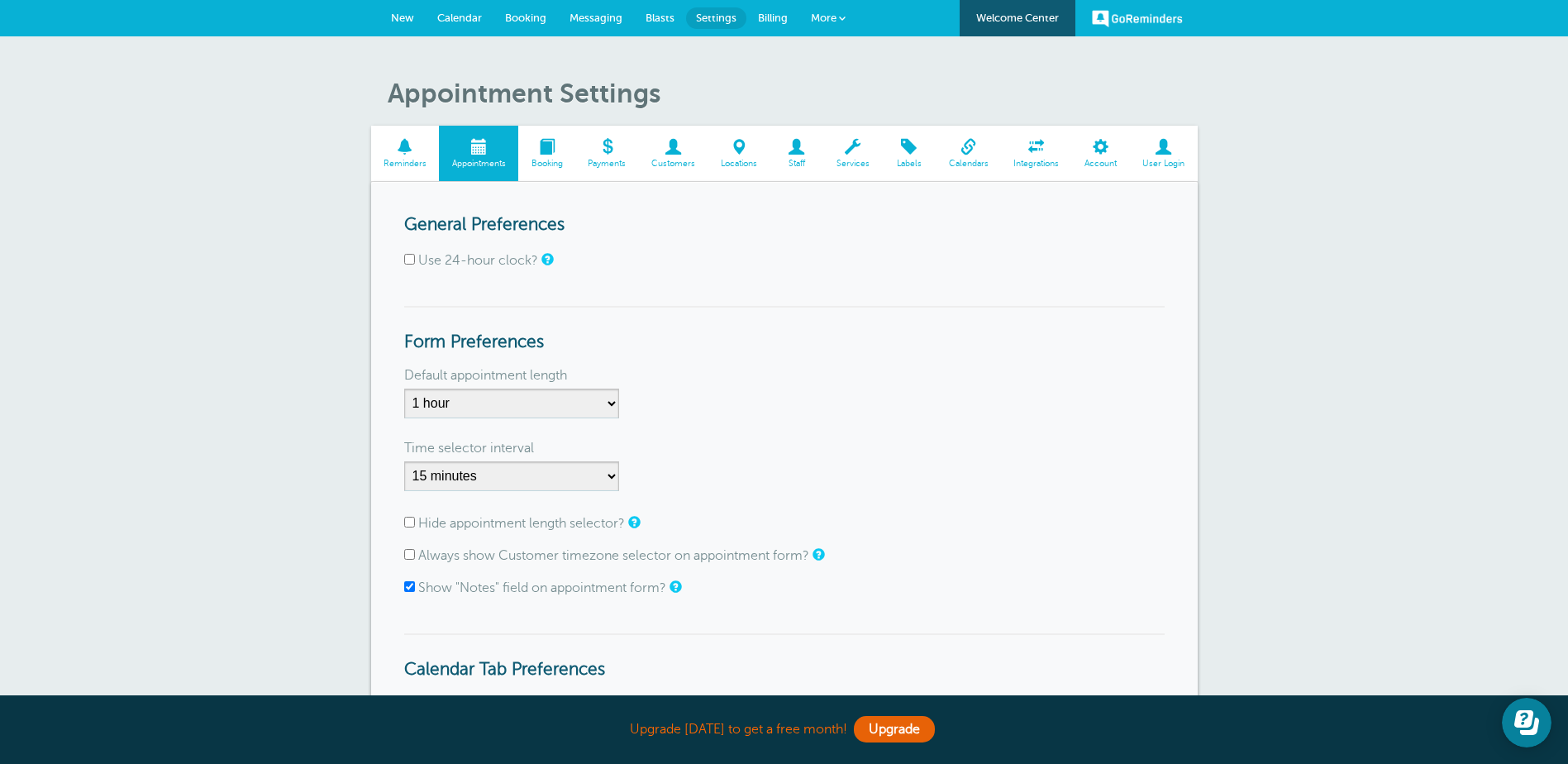
click at [668, 162] on span "Customers" at bounding box center [673, 163] width 53 height 10
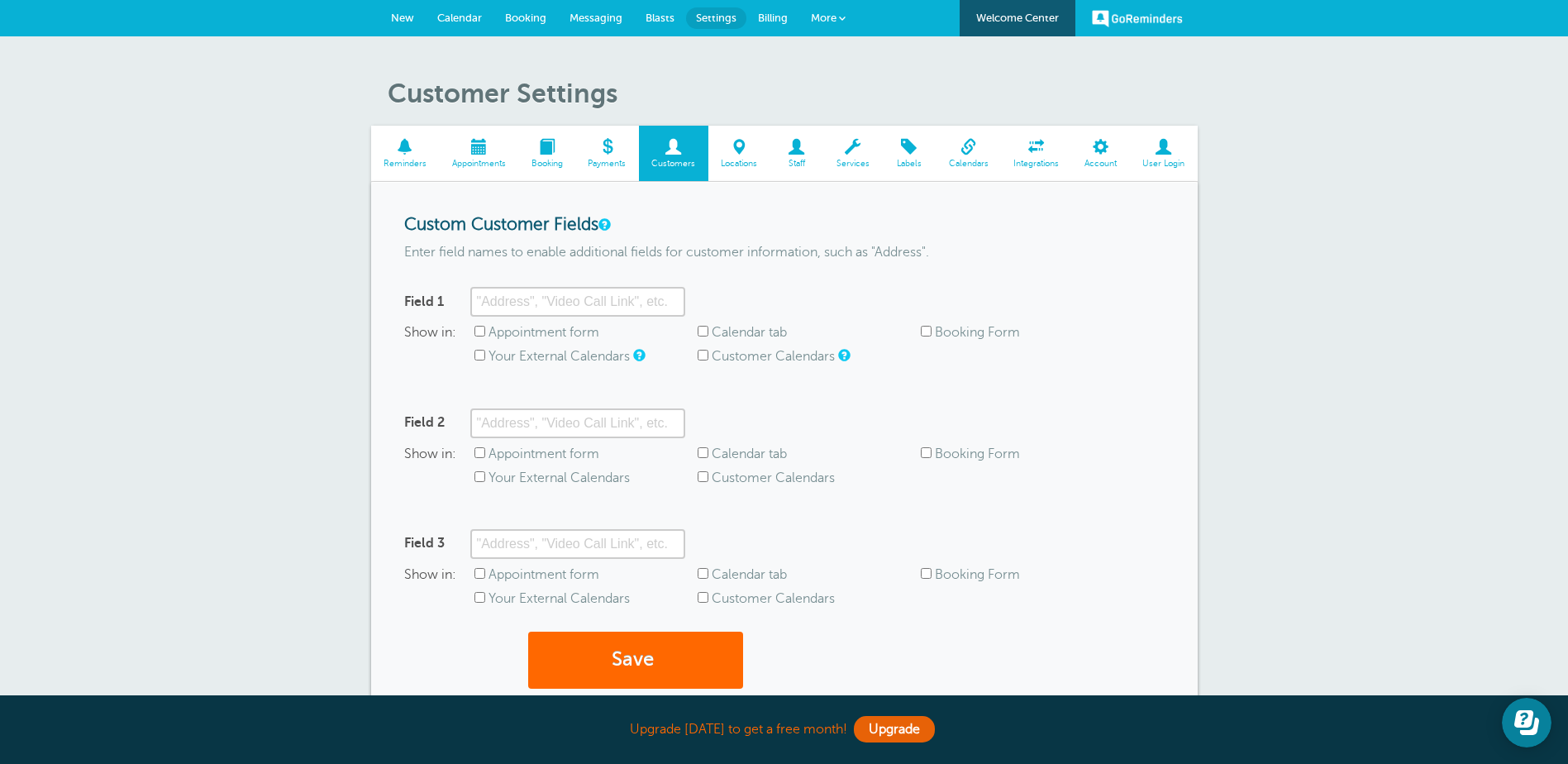
click at [702, 357] on input "Customer Calendars" at bounding box center [702, 354] width 10 height 10
checkbox input "true"
click at [478, 334] on input "Appointment form" at bounding box center [479, 331] width 10 height 10
checkbox input "true"
click at [526, 302] on input "Field 1" at bounding box center [577, 301] width 215 height 29
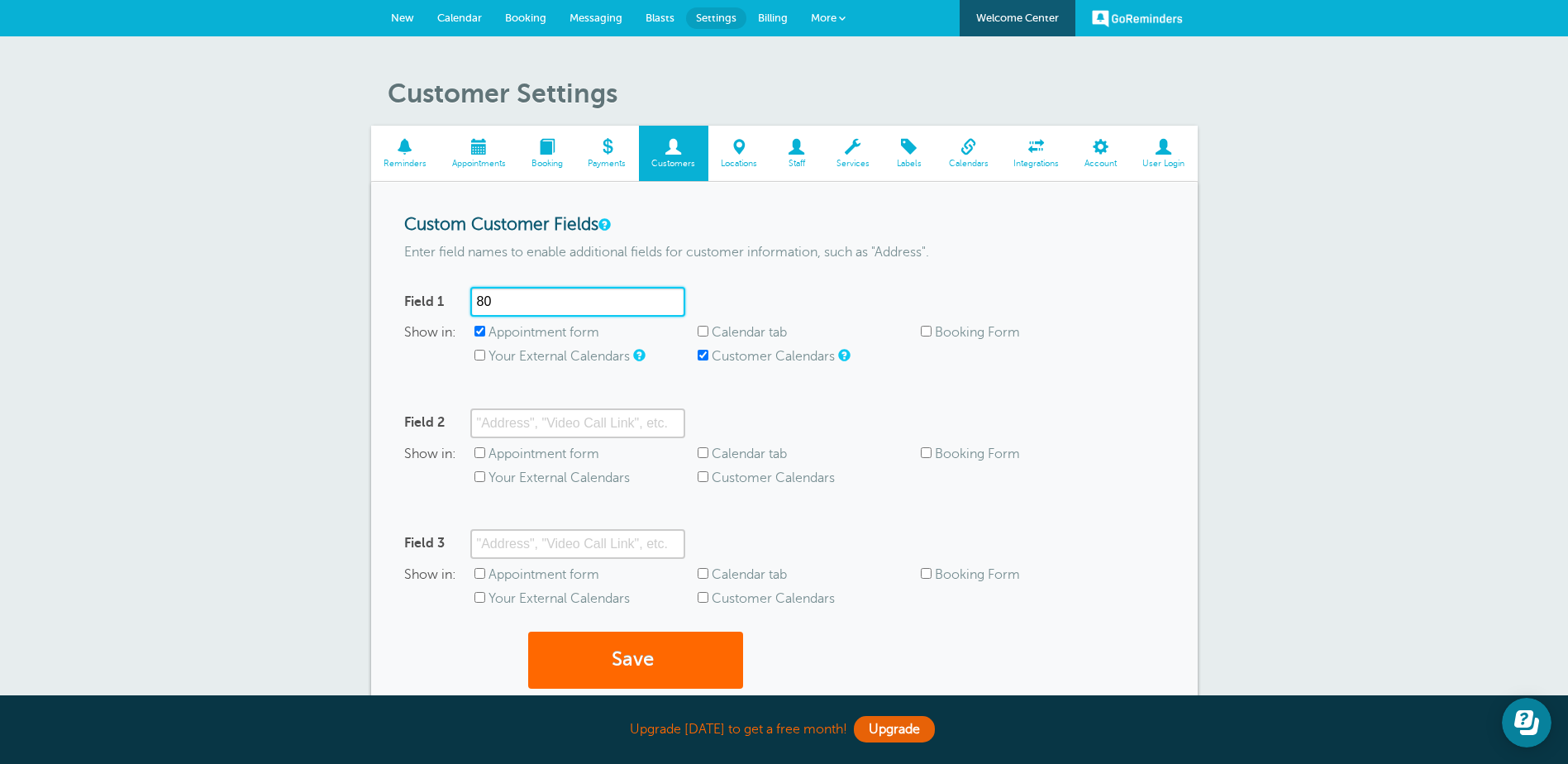
type input "8"
drag, startPoint x: 565, startPoint y: 304, endPoint x: 466, endPoint y: 296, distance: 99.3
click at [466, 296] on div "Field 1 phone number" at bounding box center [544, 301] width 281 height 29
type input "Name"
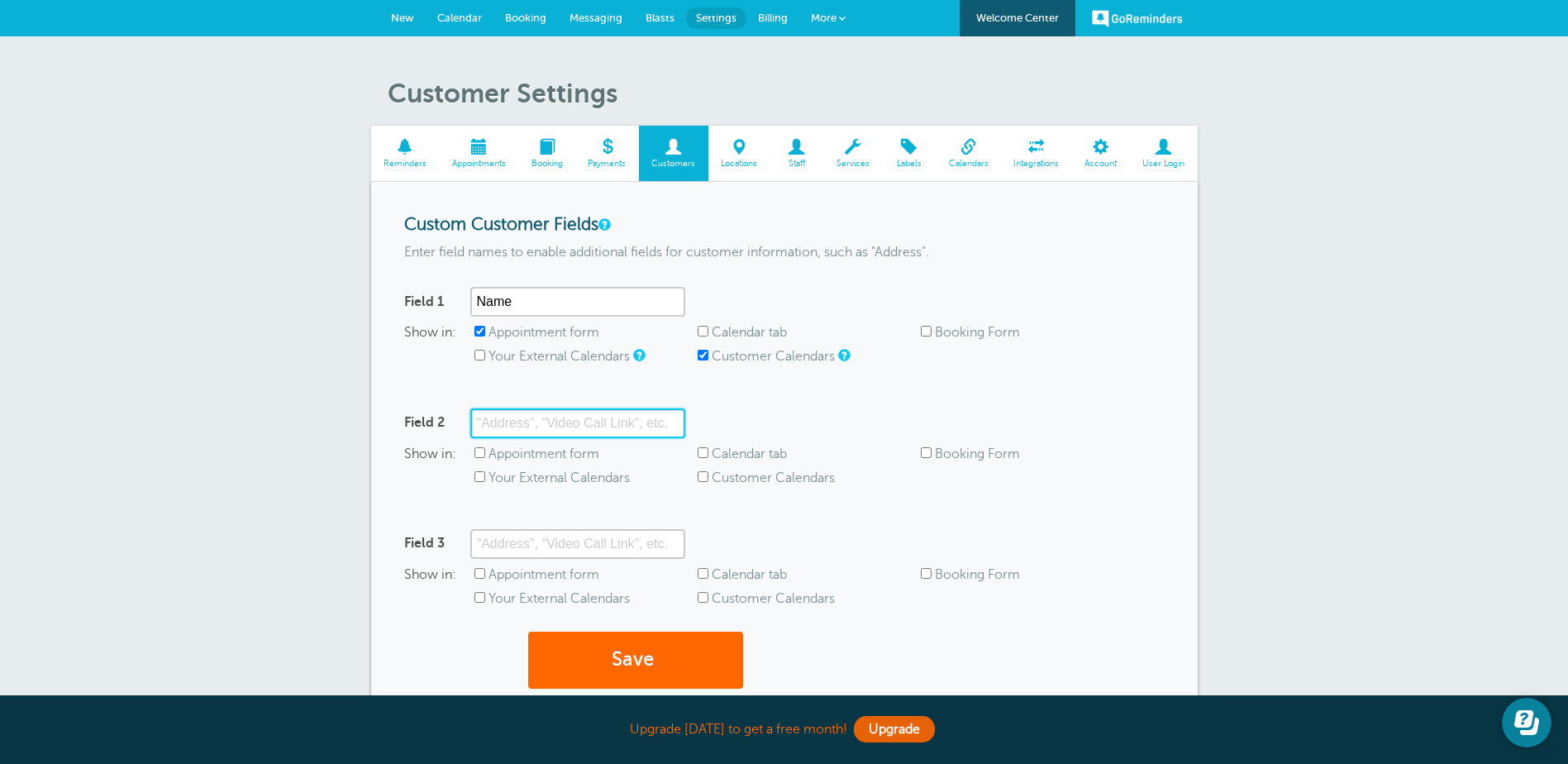
click at [489, 422] on input "Field 2" at bounding box center [577, 423] width 215 height 29
type input "P"
type input "N"
type input "Mobile Phone"
click at [622, 663] on button "Save" at bounding box center [635, 660] width 215 height 57
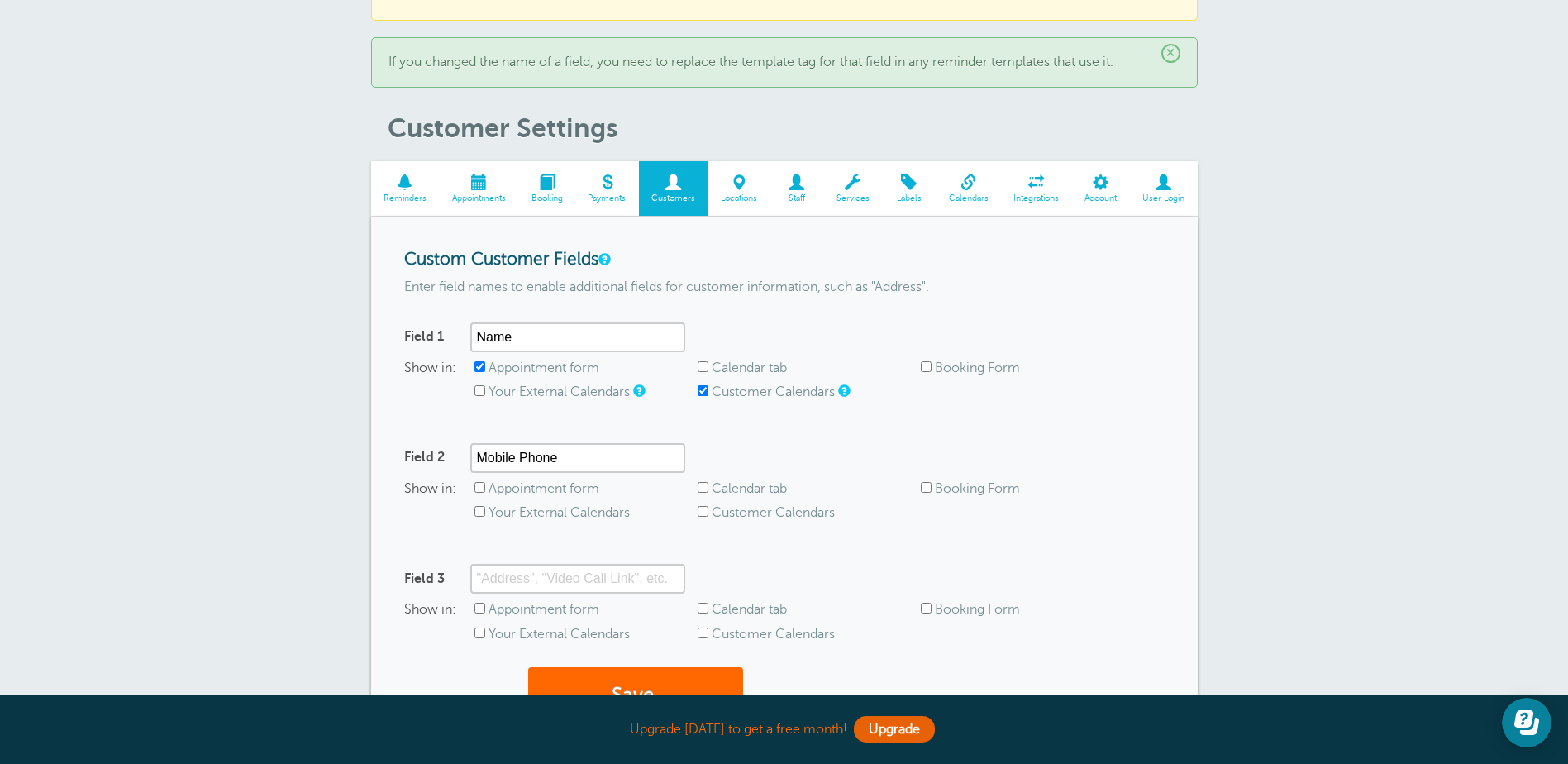
scroll to position [165, 0]
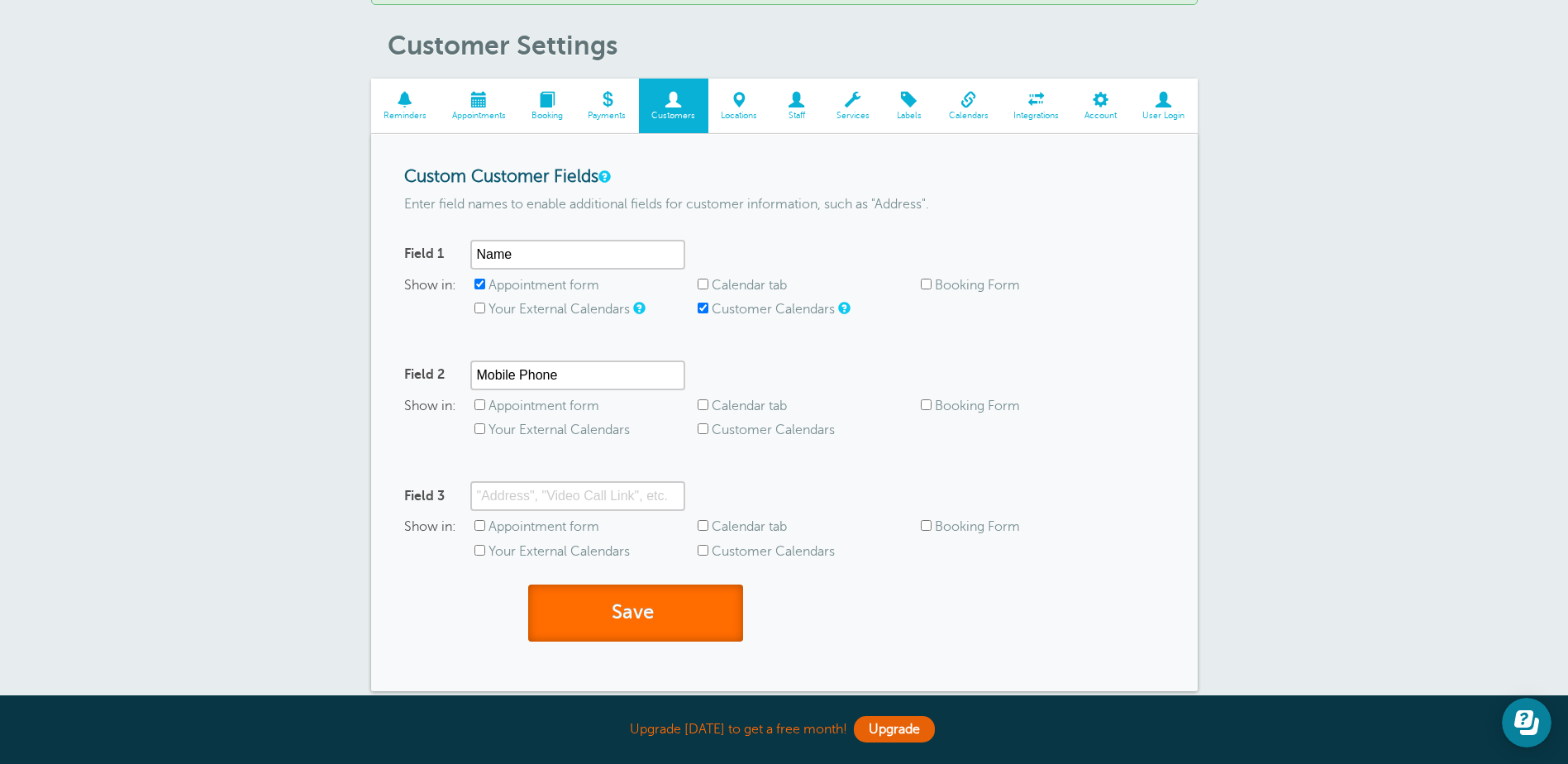
click at [630, 611] on button "Save" at bounding box center [635, 613] width 215 height 57
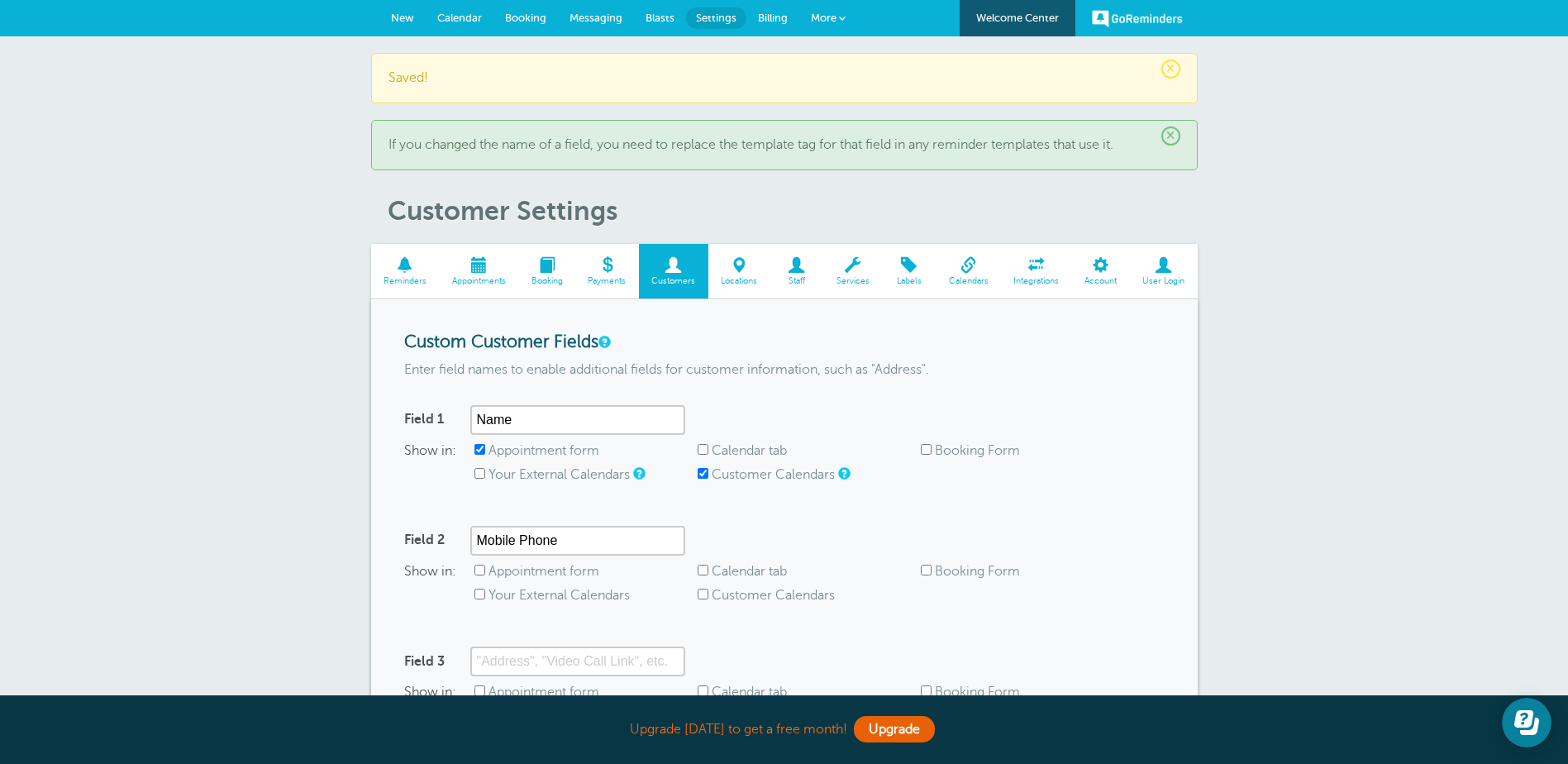
click at [477, 568] on input "Appointment form" at bounding box center [479, 569] width 10 height 10
checkbox input "true"
click at [702, 597] on input "Customer Calendars" at bounding box center [702, 594] width 10 height 10
checkbox input "true"
click at [480, 571] on input "Appointment form" at bounding box center [479, 569] width 10 height 10
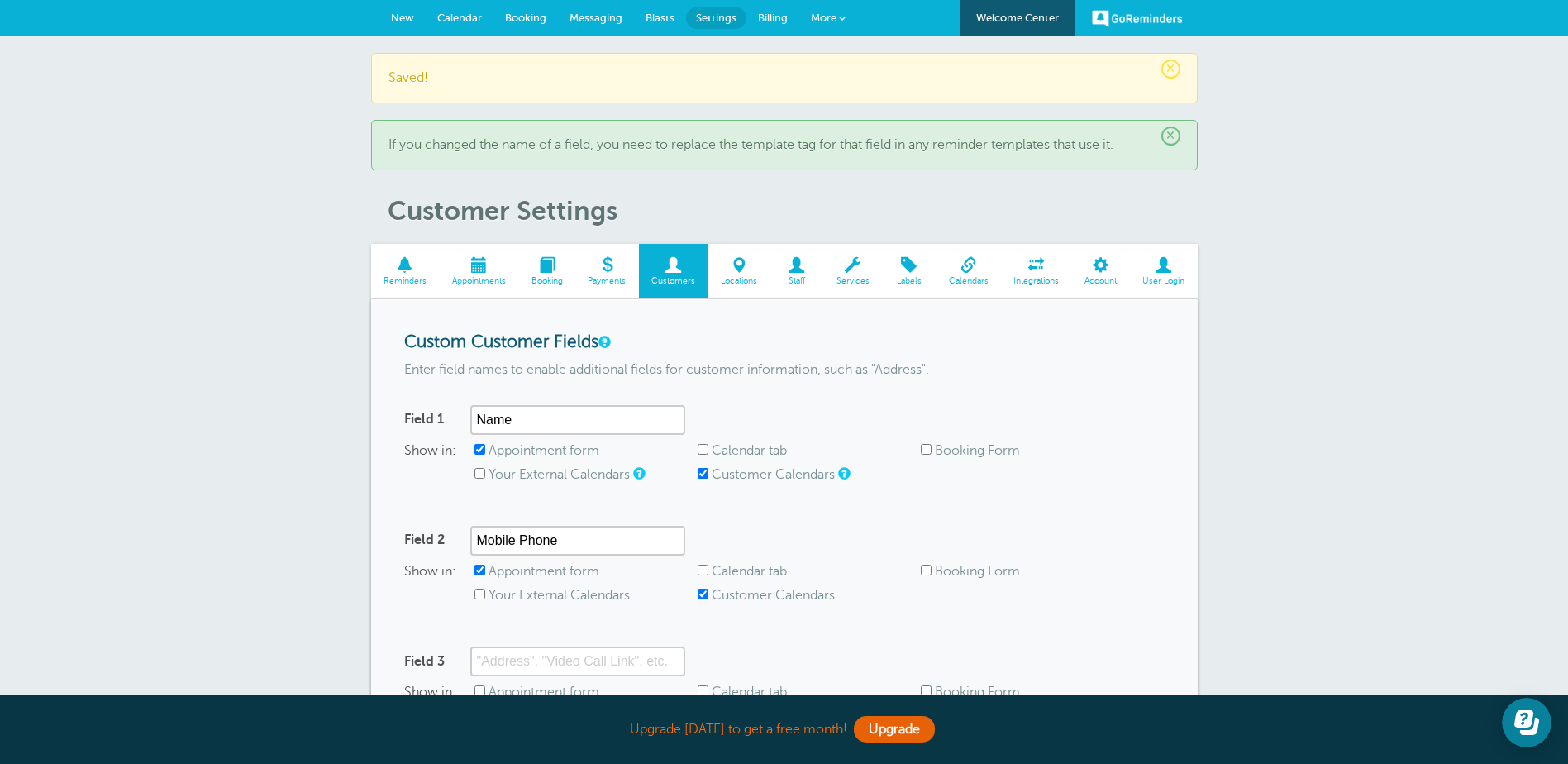
checkbox input "false"
click at [1294, 318] on div "× Saved! × If you changed the name of a field, you need to replace the template…" at bounding box center [784, 480] width 1568 height 888
click at [1394, 299] on div "× Saved! × If you changed the name of a field, you need to replace the template…" at bounding box center [784, 480] width 1568 height 888
